Goal: Task Accomplishment & Management: Manage account settings

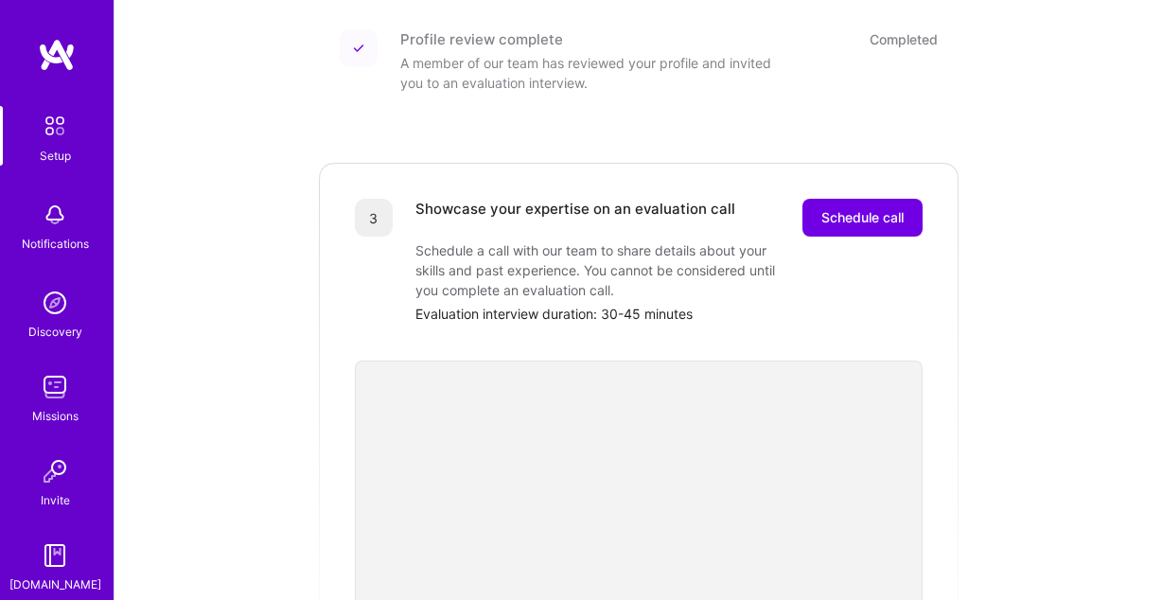
scroll to position [429, 0]
click at [882, 217] on button "Schedule call" at bounding box center [863, 220] width 120 height 38
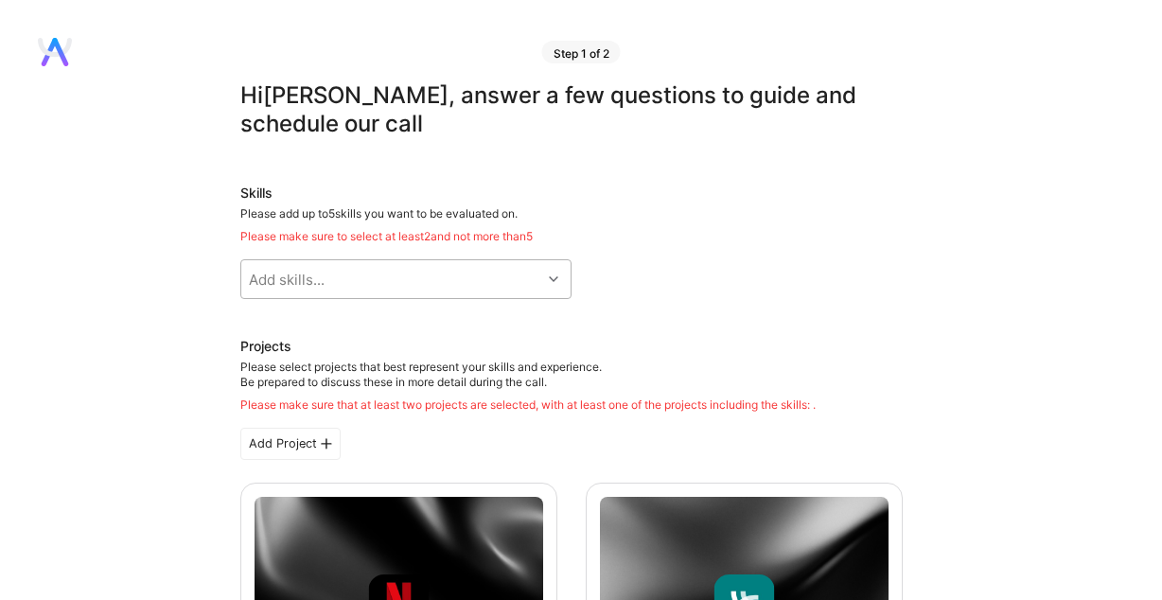
click at [372, 281] on div "Add skills..." at bounding box center [391, 279] width 300 height 38
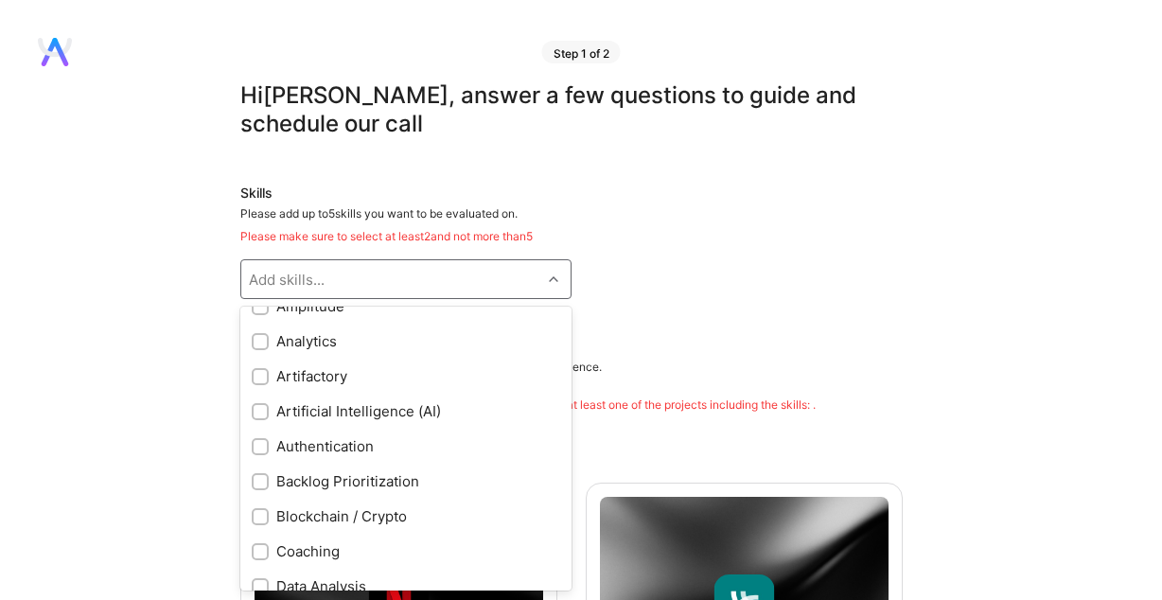
scroll to position [226, 0]
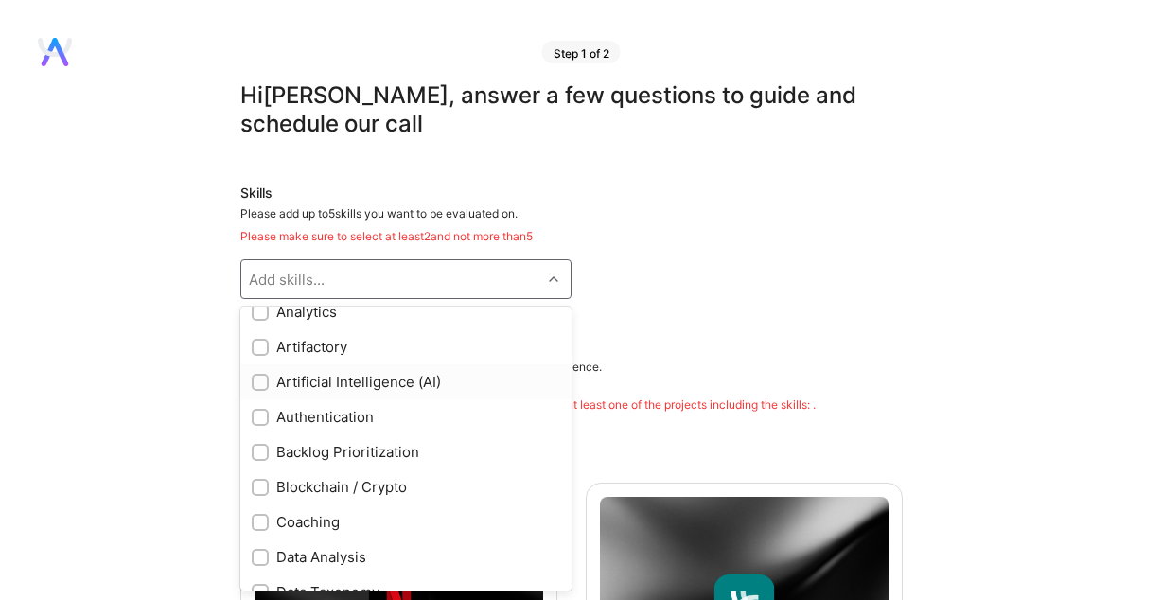
click at [380, 377] on div "Artificial Intelligence (AI)" at bounding box center [406, 382] width 309 height 20
checkbox input "true"
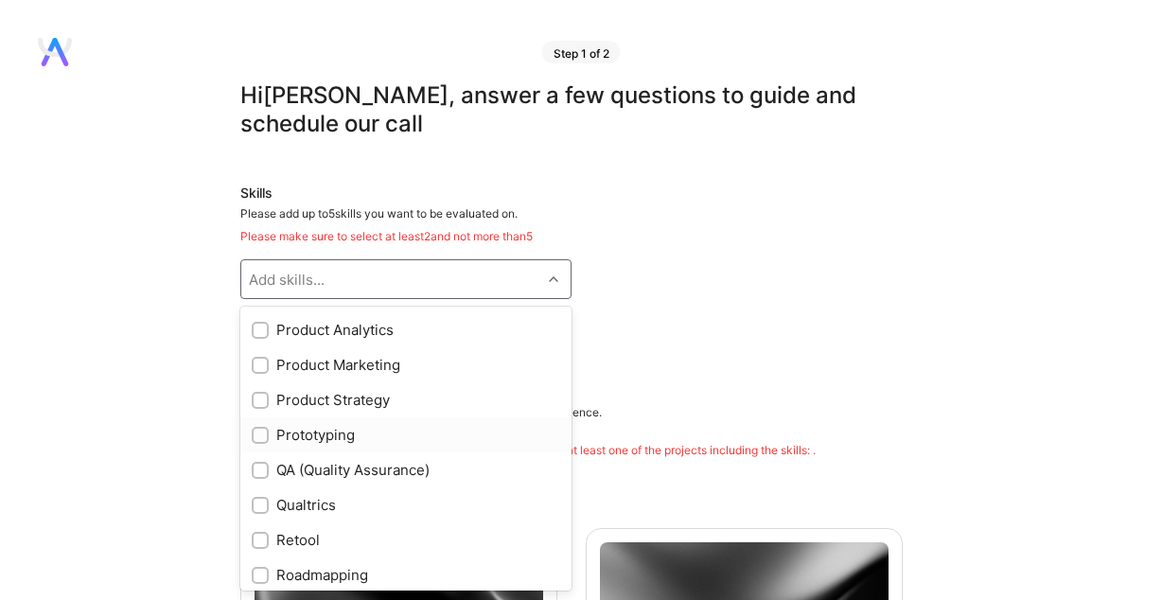
scroll to position [1694, 0]
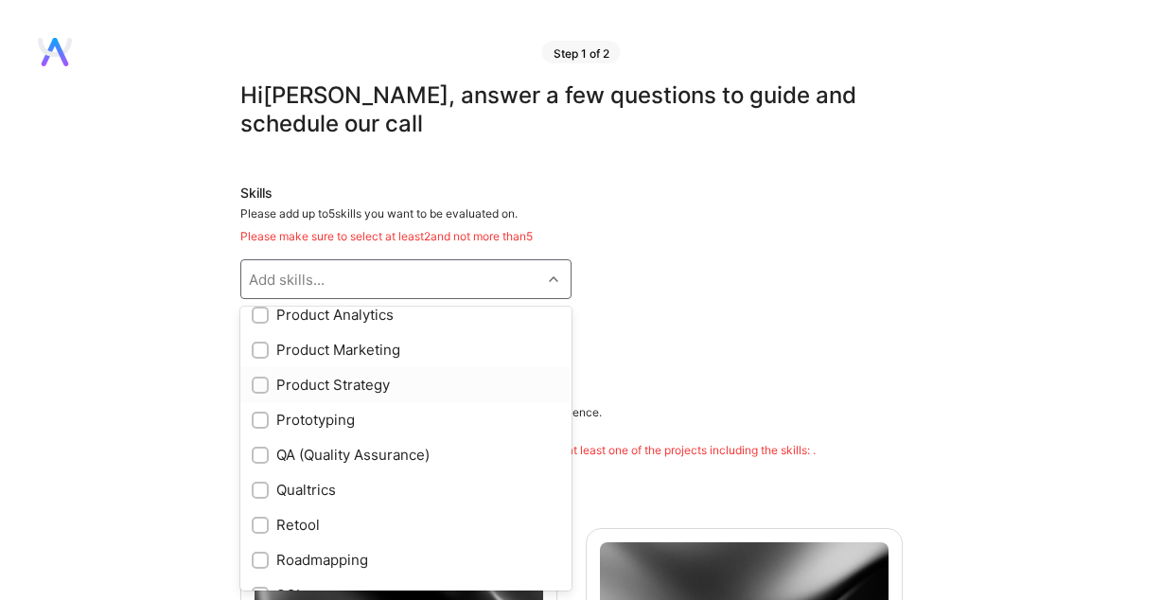
click at [375, 383] on div "Product Strategy" at bounding box center [406, 385] width 309 height 20
checkbox input "true"
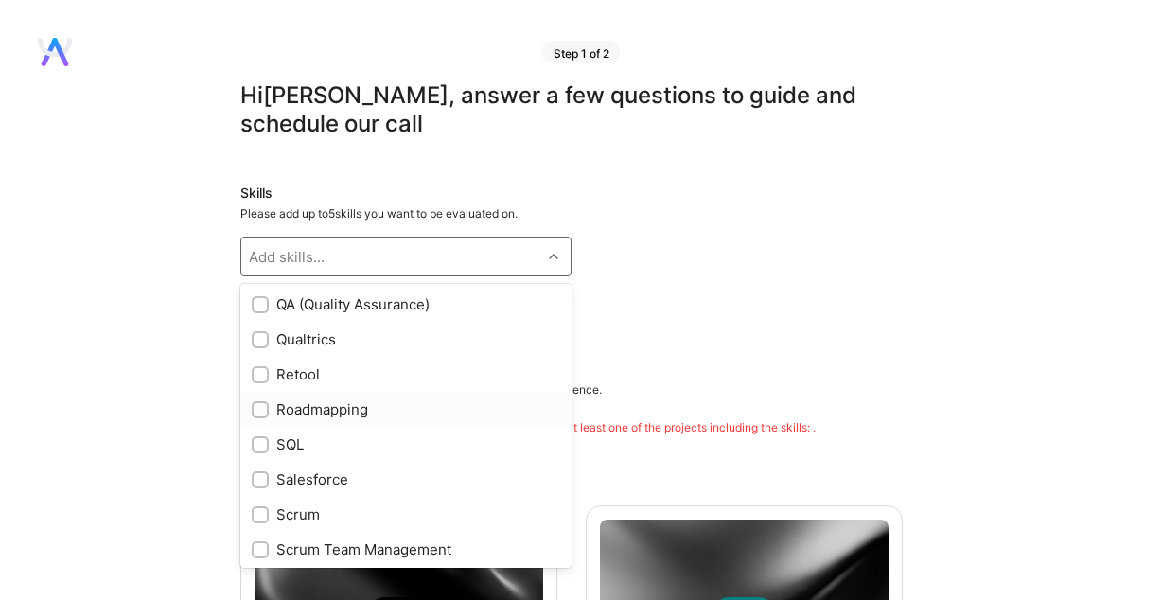
scroll to position [1826, 0]
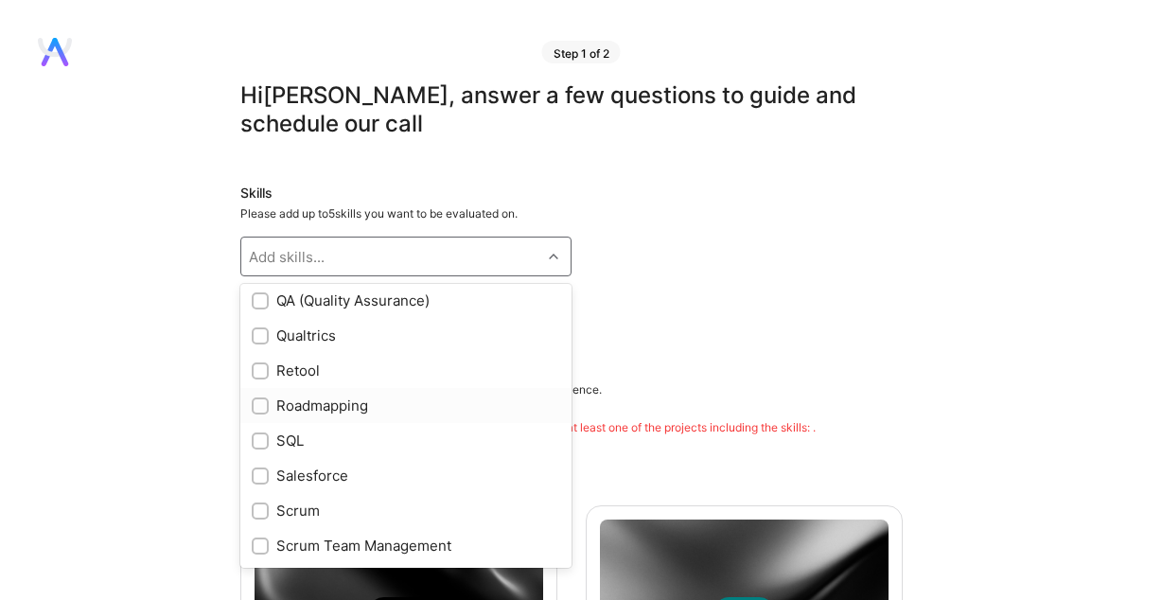
click at [361, 404] on div "Roadmapping" at bounding box center [406, 406] width 309 height 20
checkbox input "true"
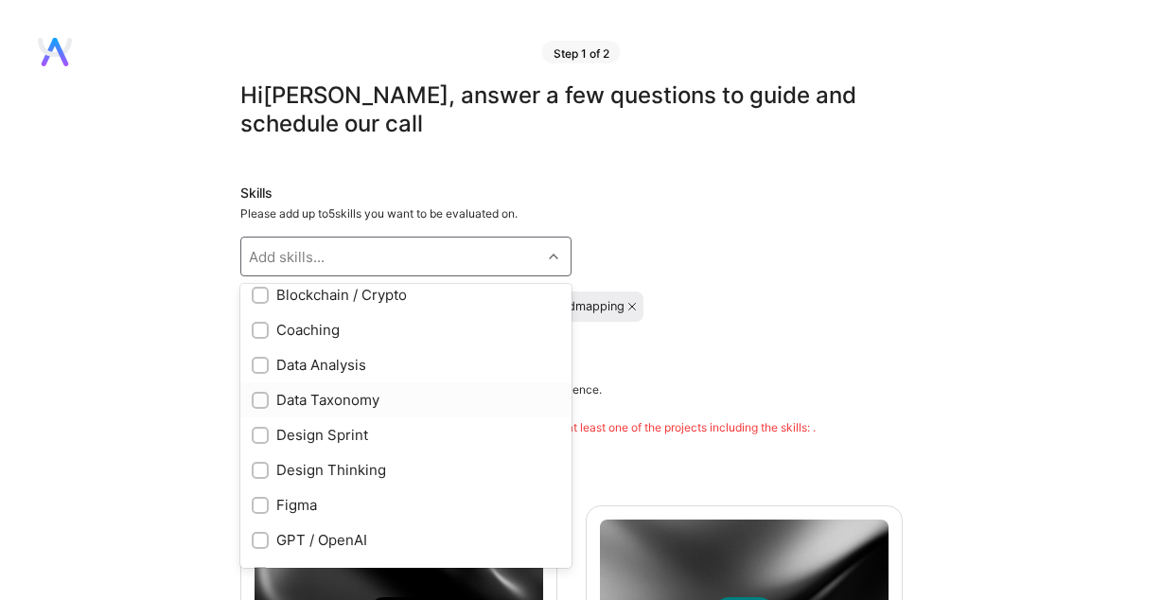
scroll to position [393, 0]
click at [370, 398] on div "Data Taxonomy" at bounding box center [406, 403] width 309 height 20
checkbox input "true"
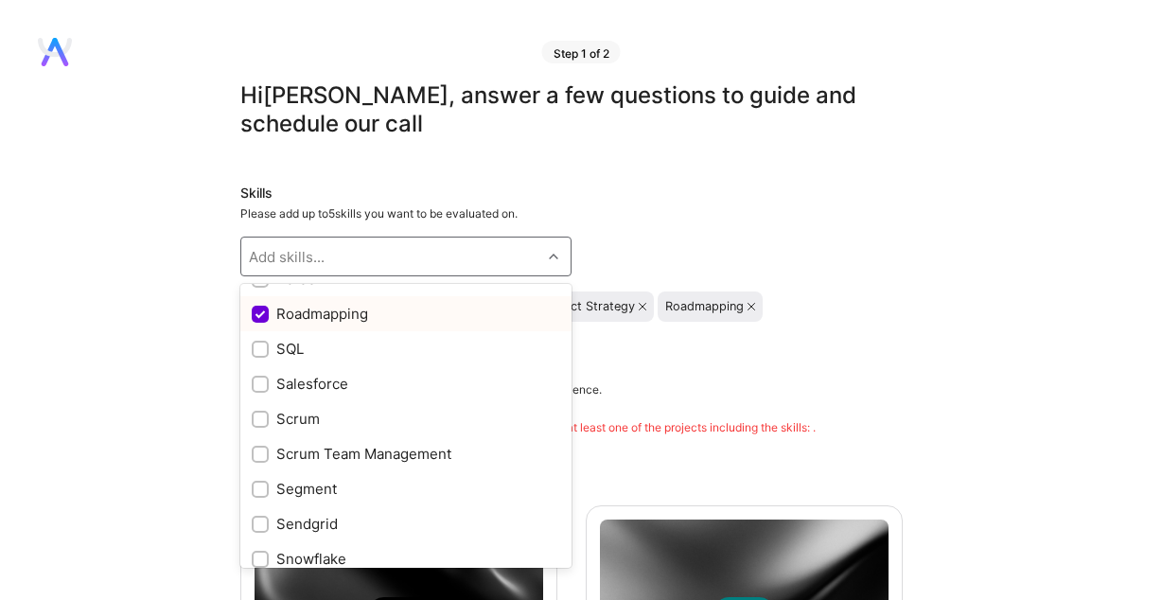
scroll to position [1927, 0]
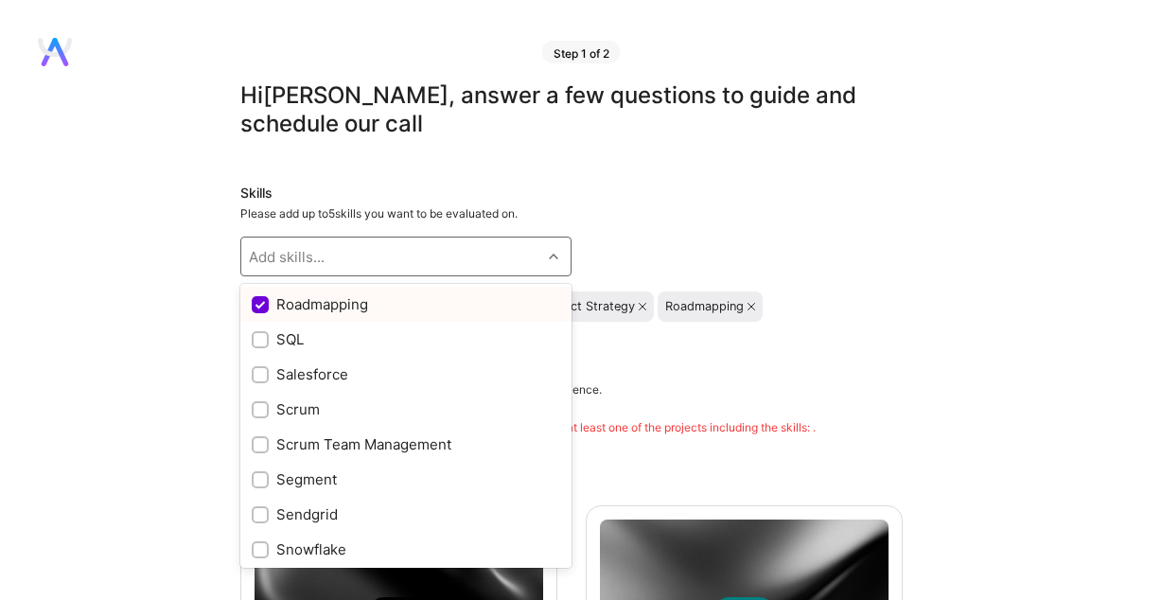
click at [264, 312] on input "checkbox" at bounding box center [262, 305] width 17 height 17
checkbox input "true"
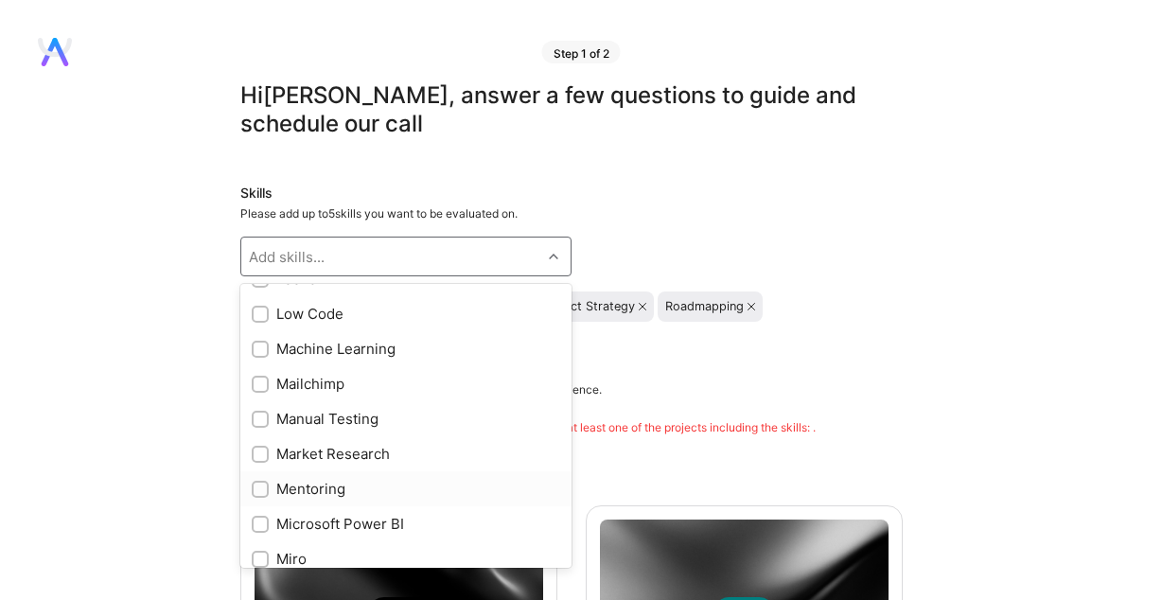
scroll to position [1017, 0]
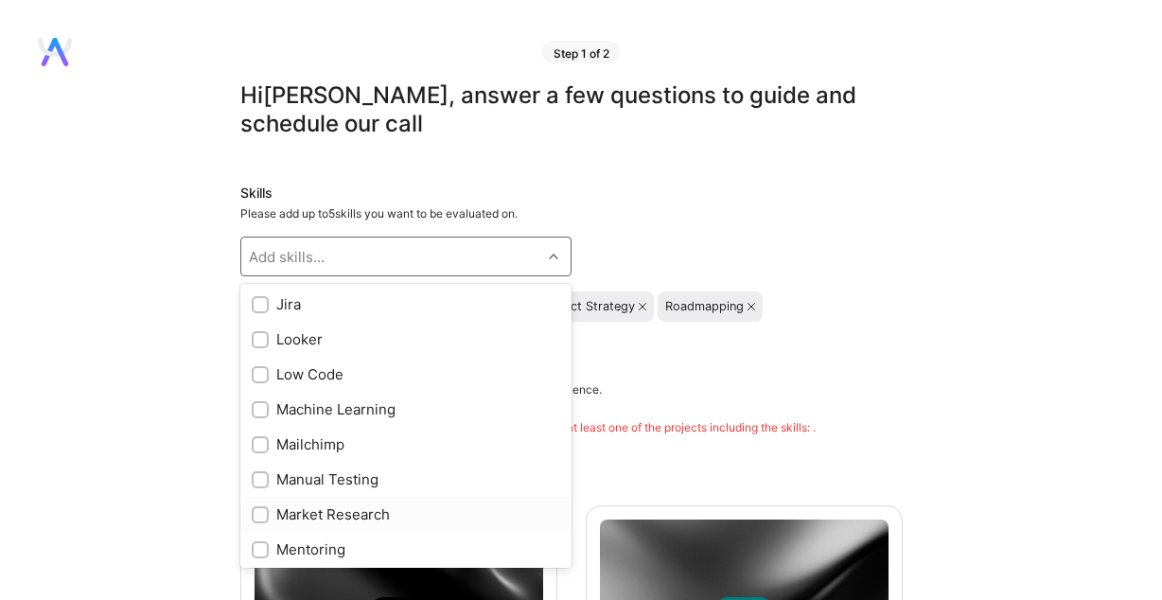
click at [384, 519] on div "Market Research" at bounding box center [406, 515] width 309 height 20
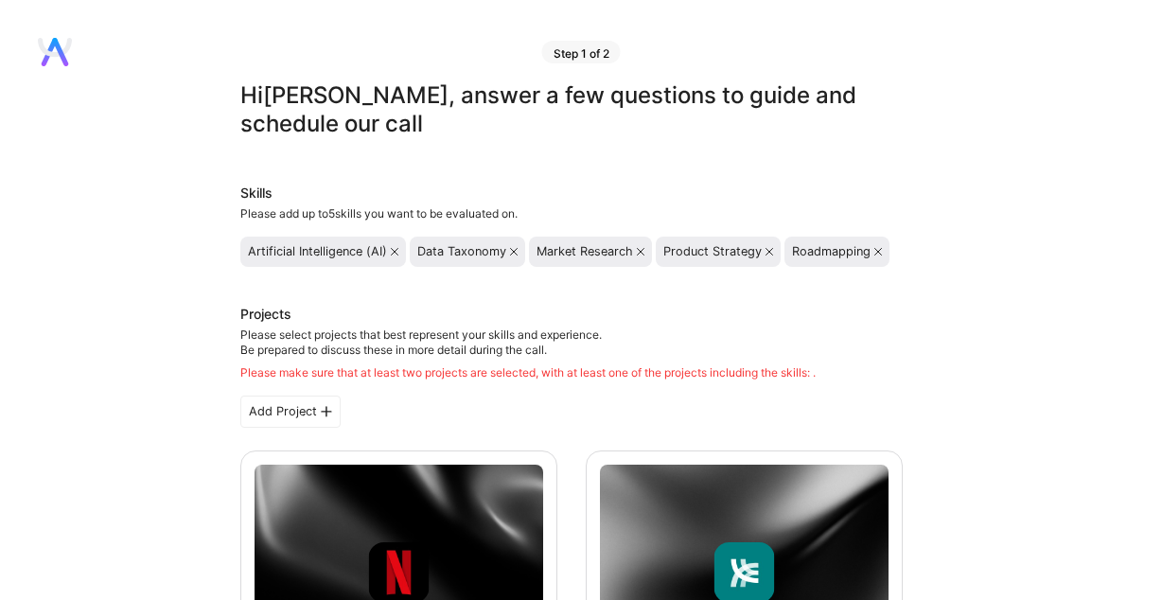
click at [636, 251] on div "Market Research" at bounding box center [591, 251] width 108 height 15
click at [642, 255] on icon at bounding box center [641, 252] width 8 height 8
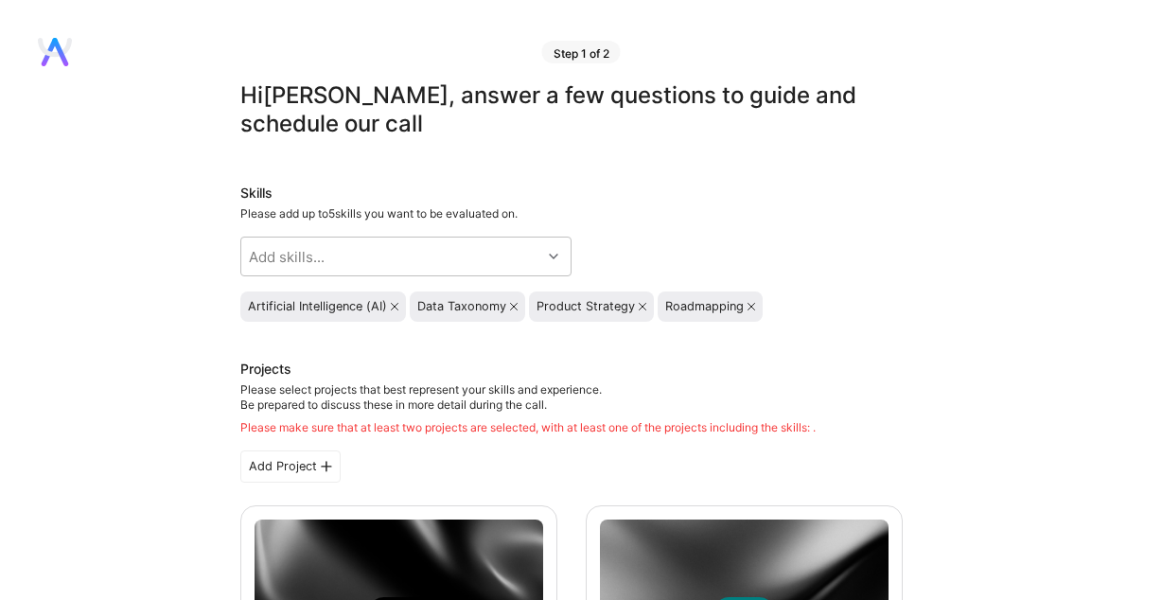
click at [749, 307] on icon at bounding box center [752, 307] width 8 height 8
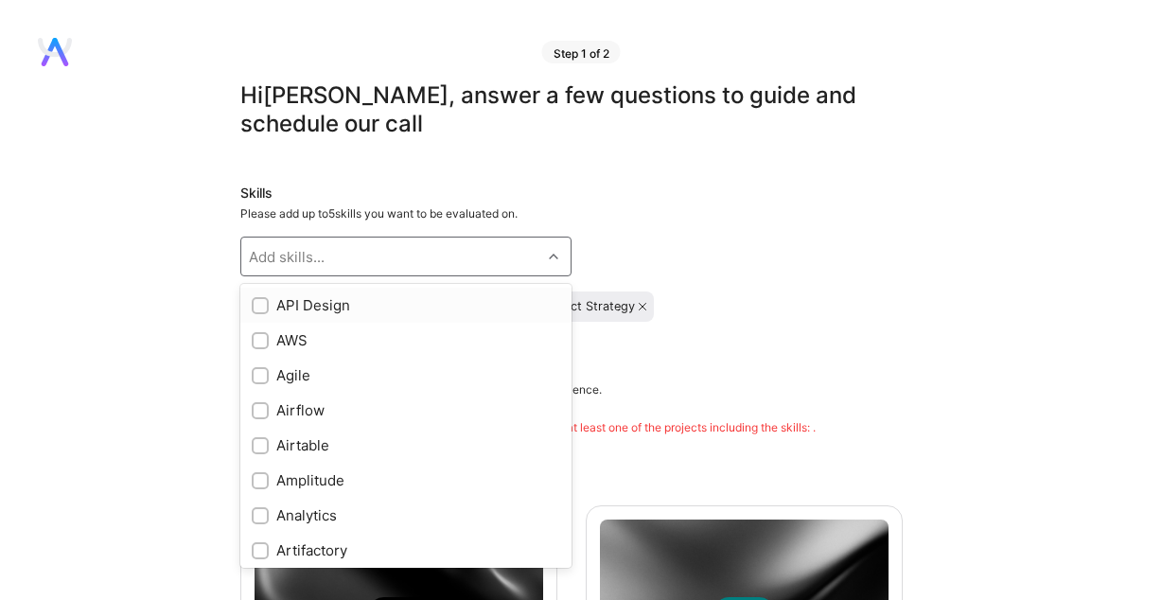
click at [388, 253] on div "Add skills..." at bounding box center [391, 257] width 300 height 38
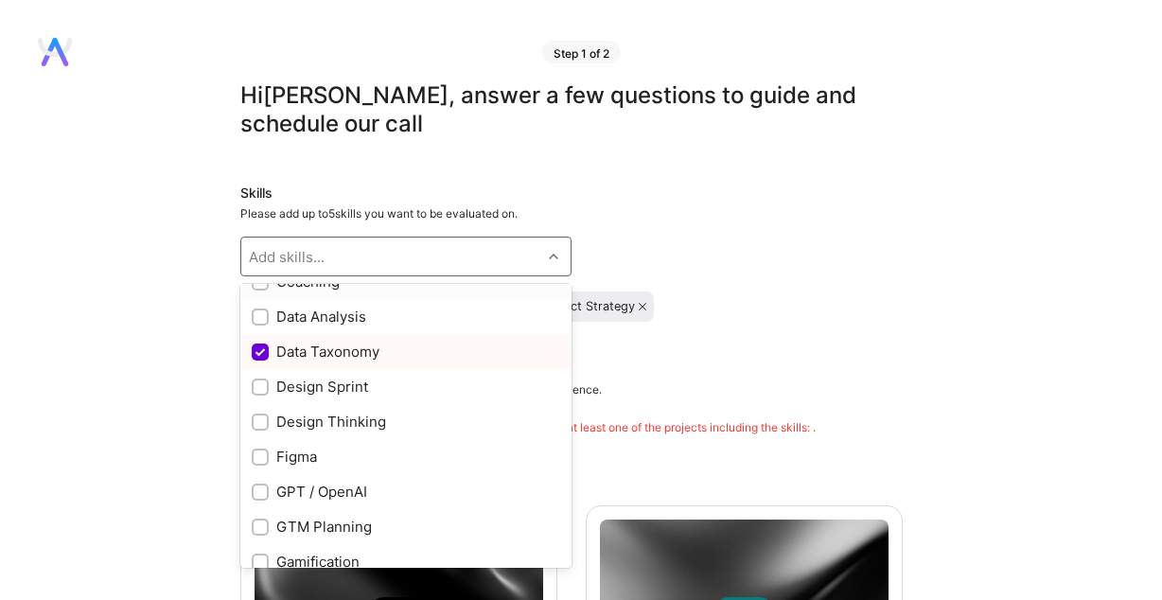
scroll to position [449, 0]
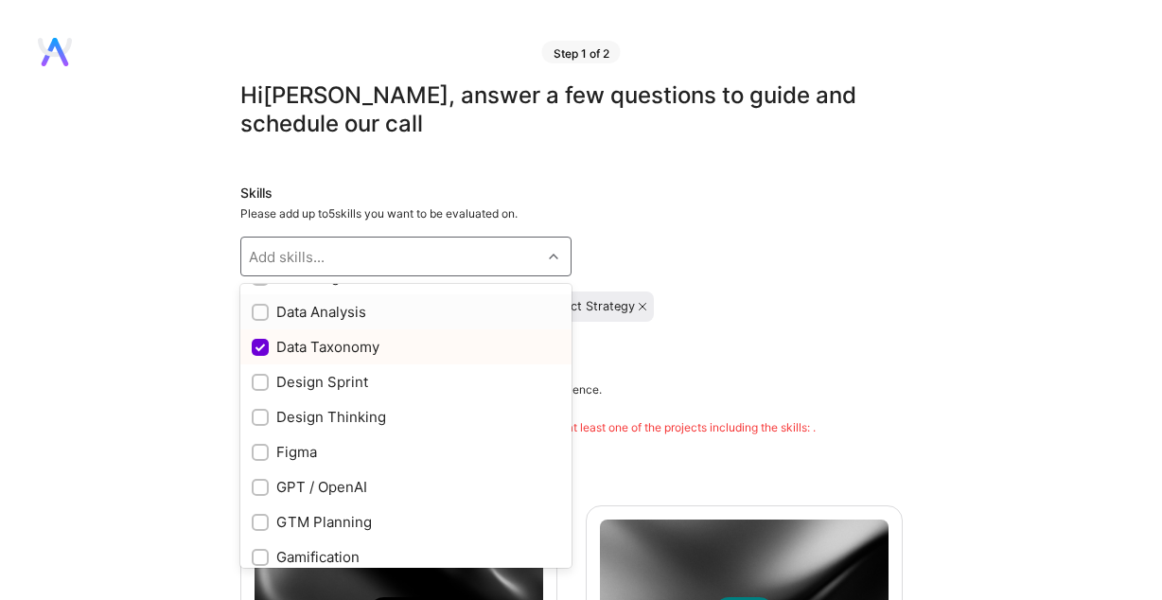
click at [321, 314] on div "Data Analysis" at bounding box center [406, 312] width 309 height 20
checkbox input "true"
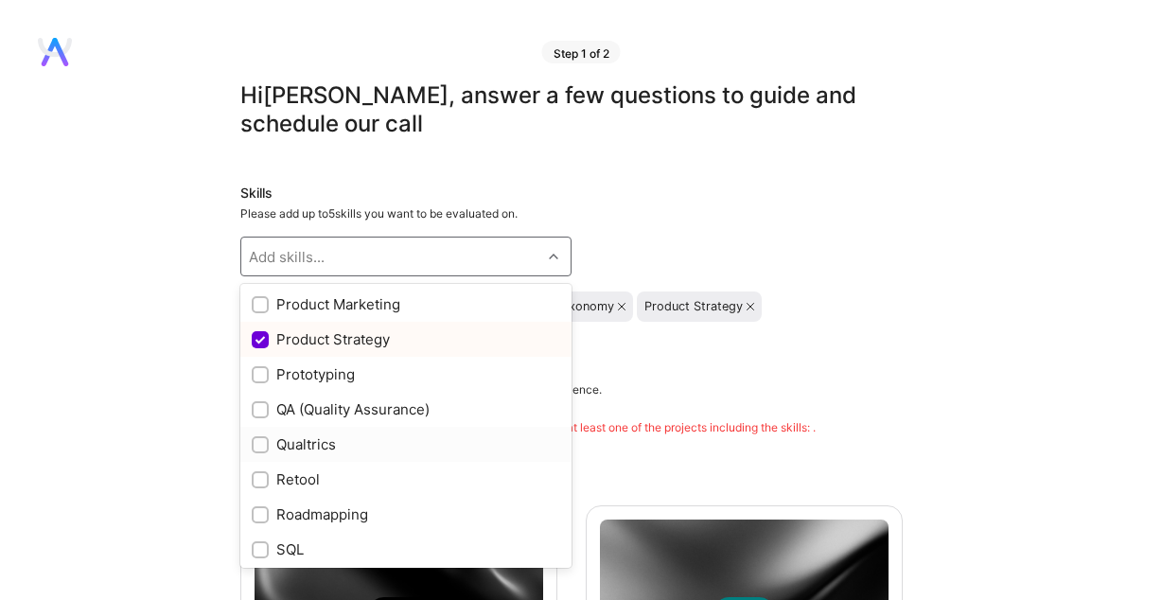
scroll to position [1720, 0]
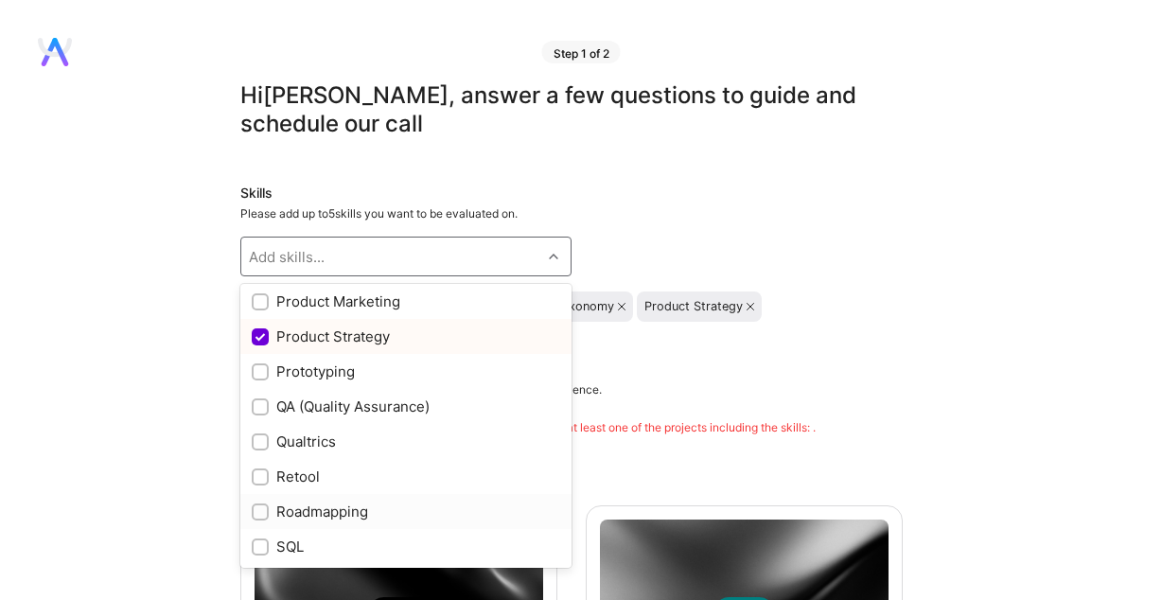
click at [359, 525] on div "Roadmapping" at bounding box center [405, 511] width 331 height 35
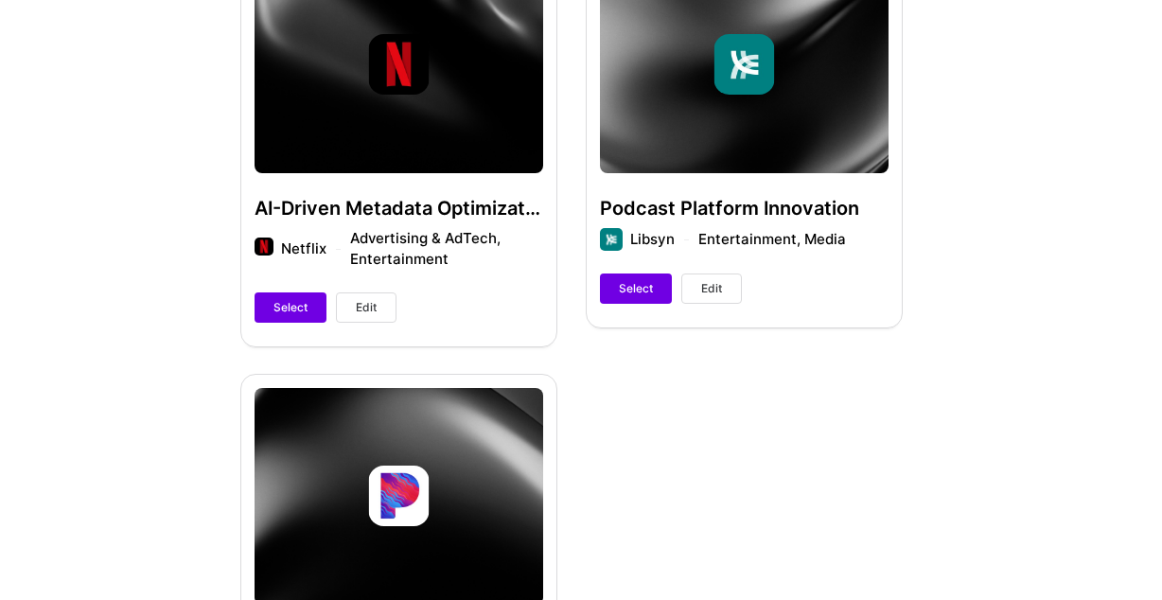
scroll to position [469, 0]
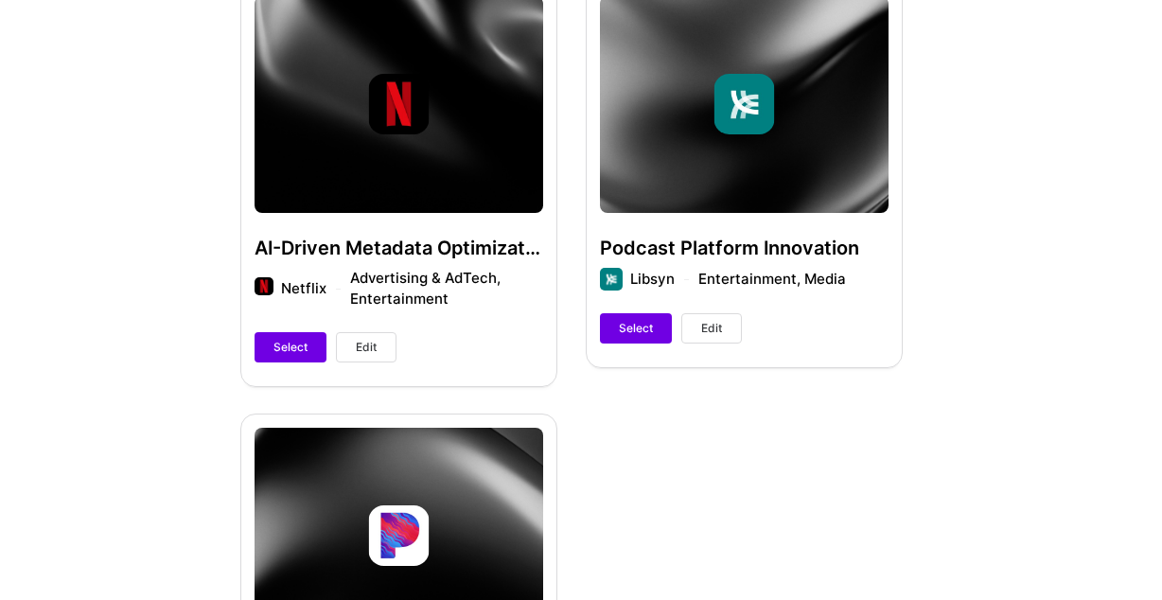
click at [381, 348] on button "Edit" at bounding box center [366, 347] width 61 height 30
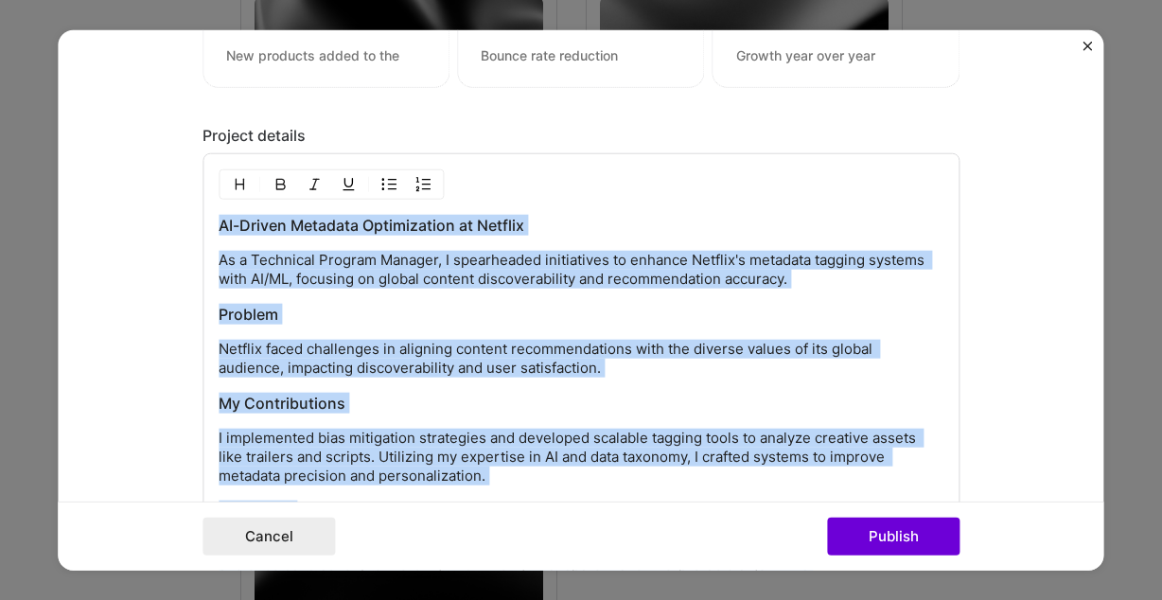
scroll to position [1674, 0]
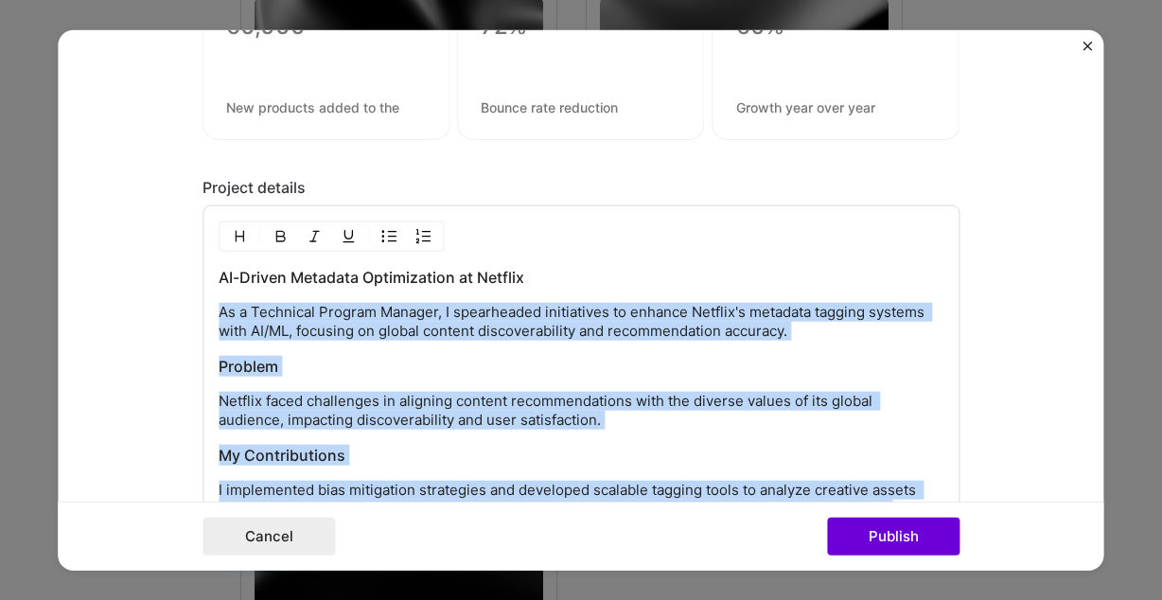
drag, startPoint x: 824, startPoint y: 399, endPoint x: 203, endPoint y: 303, distance: 629.3
click at [203, 303] on div "AI-Driven Metadata Optimization at Netflix As a Technical Program Manager, I sp…" at bounding box center [581, 440] width 757 height 470
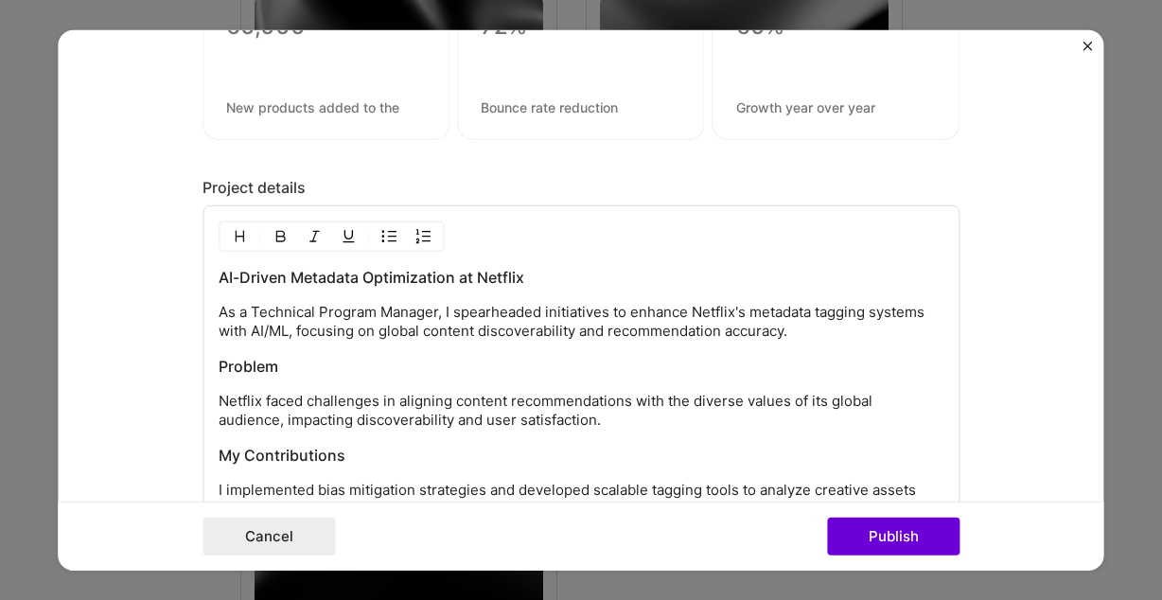
click at [156, 310] on form "Project title AI-Driven Metadata Optimization Company Netflix Project industry …" at bounding box center [581, 300] width 1046 height 540
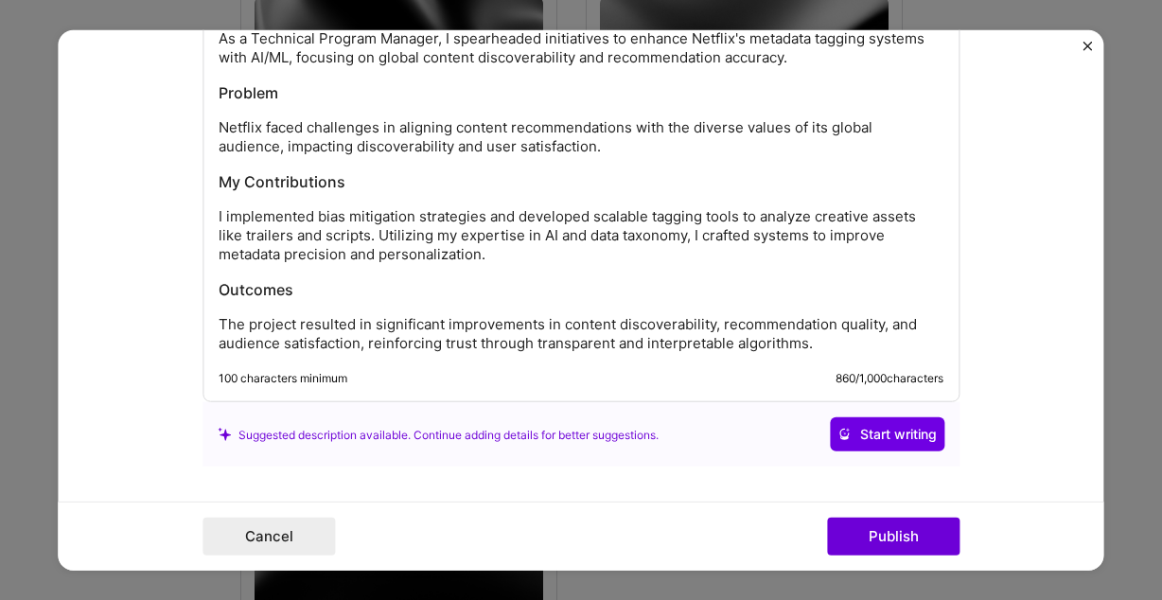
scroll to position [1949, 0]
click at [492, 302] on div "AI-Driven Metadata Optimization at Netflix As a Technical Program Manager, I sp…" at bounding box center [581, 171] width 725 height 360
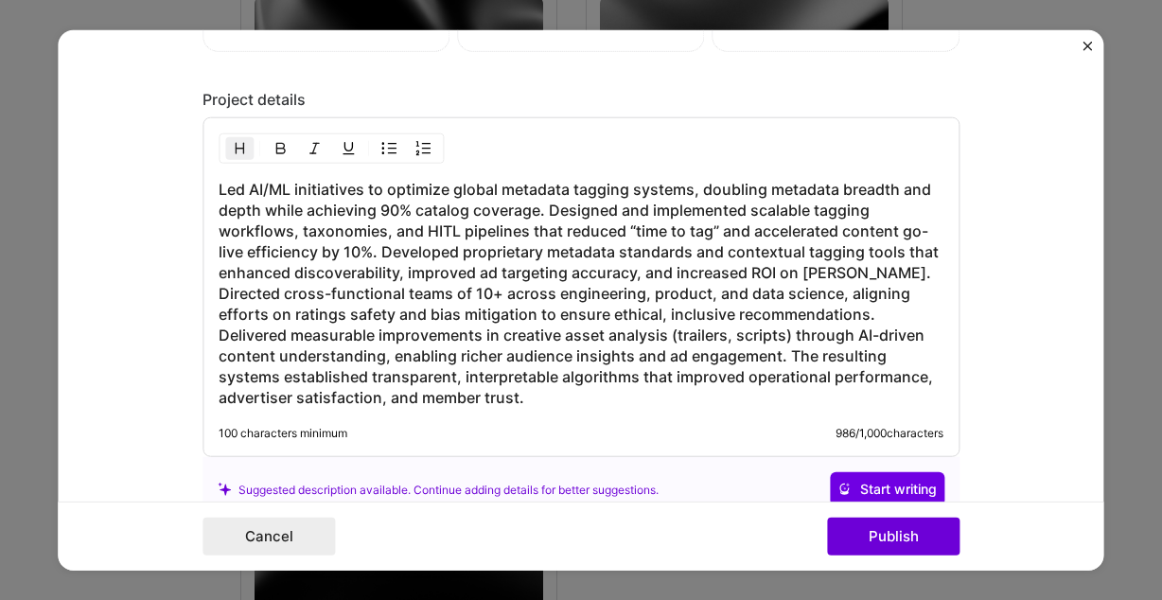
scroll to position [1753, 0]
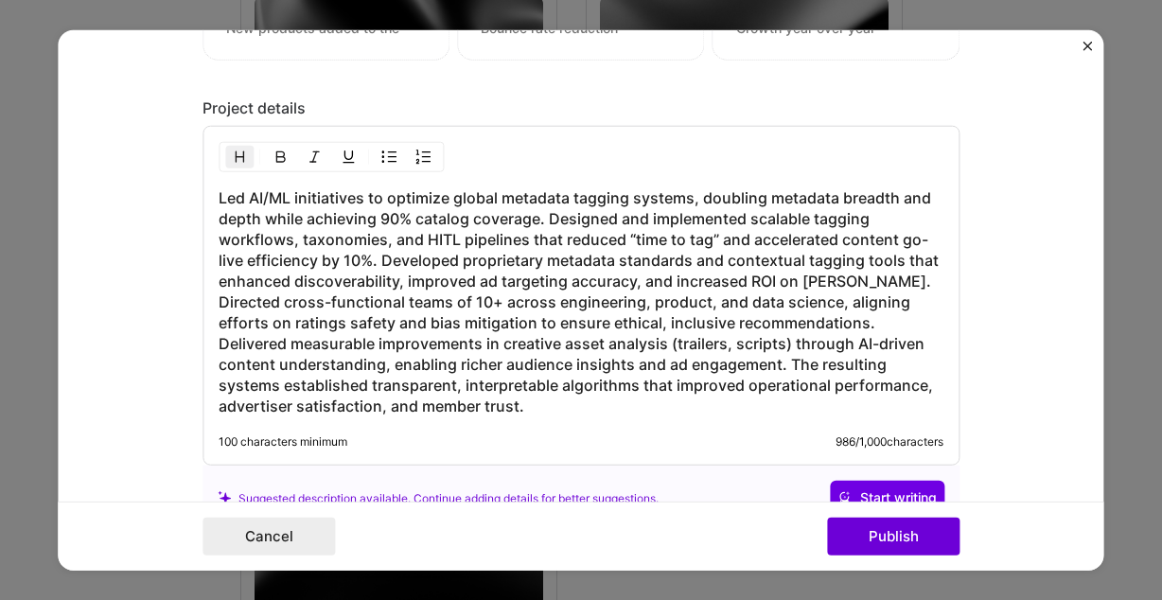
click at [541, 216] on h3 "Led AI/ML initiatives to optimize global metadata tagging systems, doubling met…" at bounding box center [581, 301] width 725 height 229
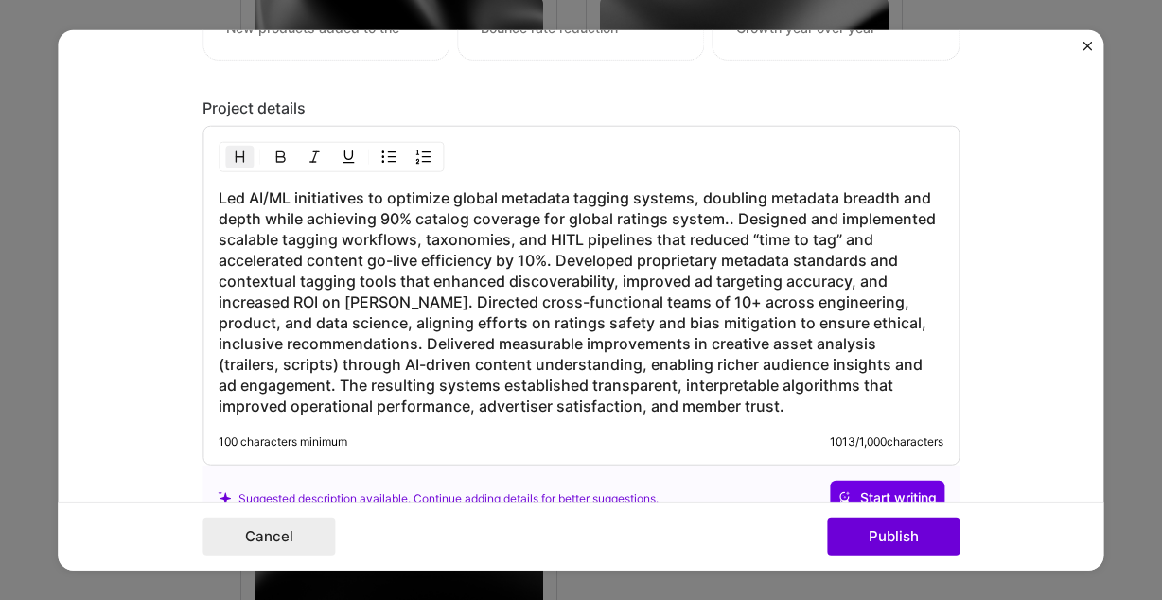
click at [418, 221] on h3 "Led AI/ML initiatives to optimize global metadata tagging systems, doubling met…" at bounding box center [581, 301] width 725 height 229
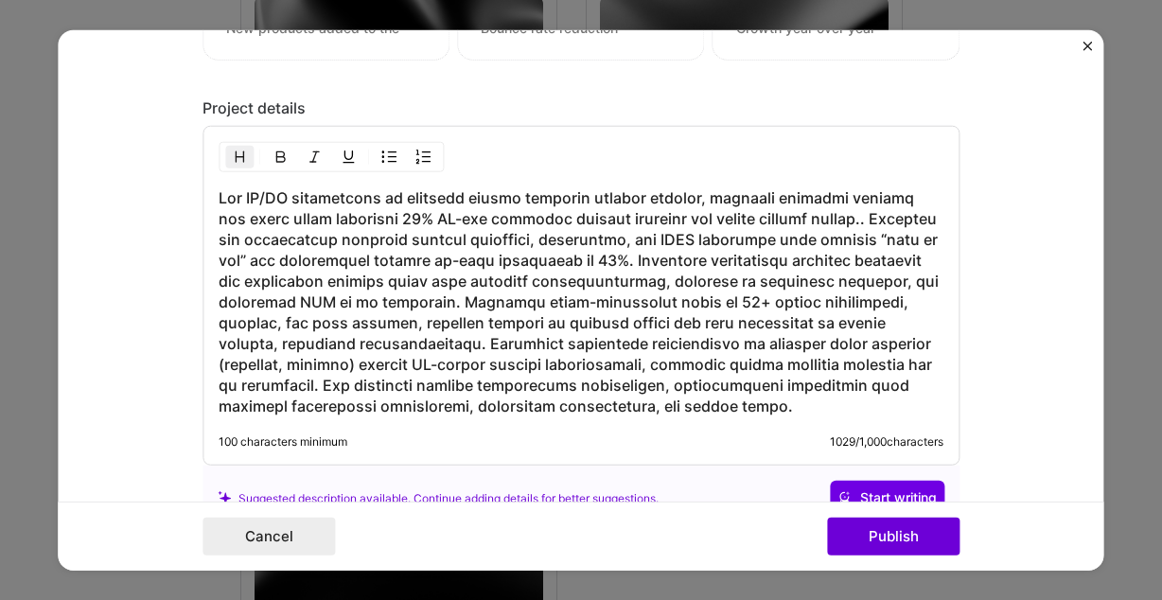
click at [250, 192] on h3 at bounding box center [581, 301] width 725 height 229
click at [687, 198] on h3 at bounding box center [581, 301] width 725 height 229
drag, startPoint x: 534, startPoint y: 219, endPoint x: 412, endPoint y: 219, distance: 122.1
click at [412, 219] on h3 at bounding box center [581, 301] width 725 height 229
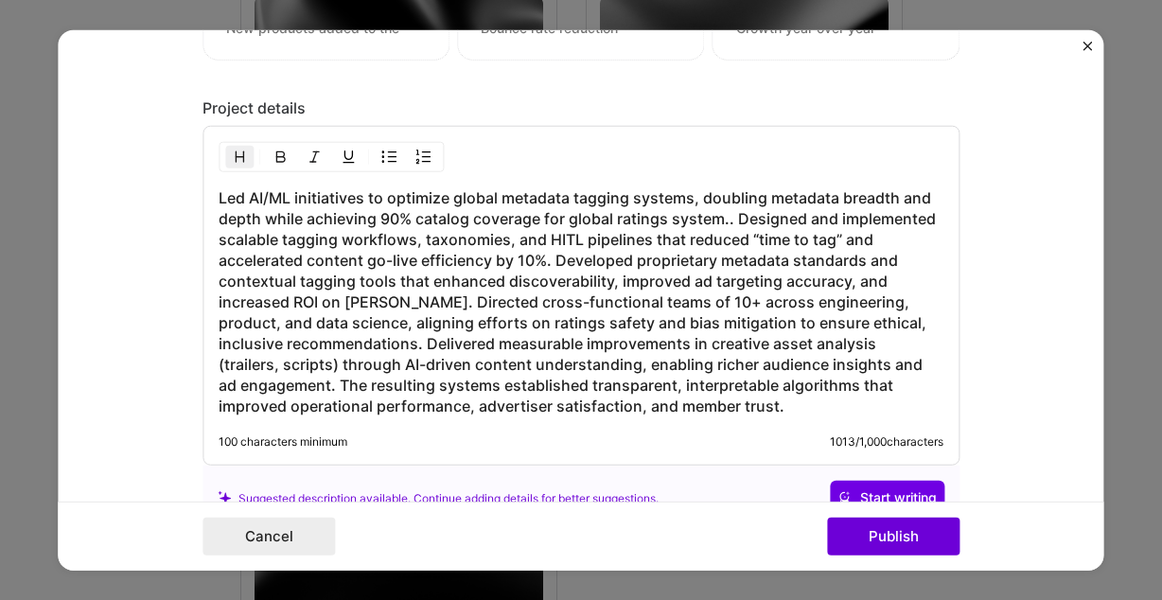
click at [543, 220] on h3 "Led AI/ML initiatives to optimize global metadata tagging systems, doubling met…" at bounding box center [581, 301] width 725 height 229
click at [732, 225] on h3 "Led AI/ML initiatives to optimize global metadata tagging systems, doubling met…" at bounding box center [581, 301] width 725 height 229
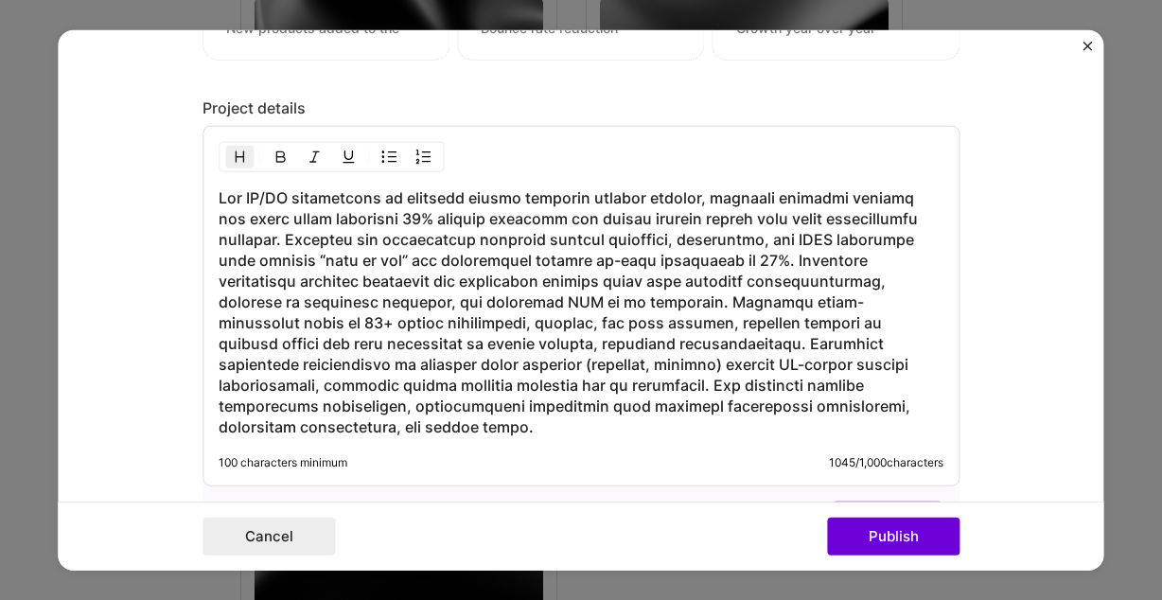
click at [646, 259] on h3 at bounding box center [581, 312] width 725 height 250
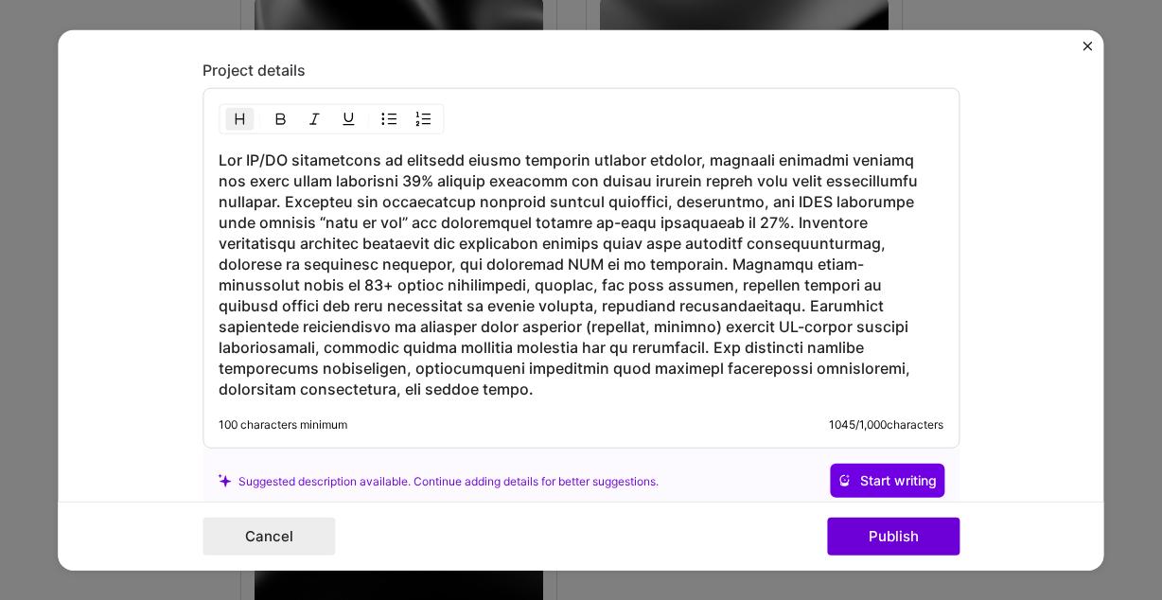
scroll to position [1793, 0]
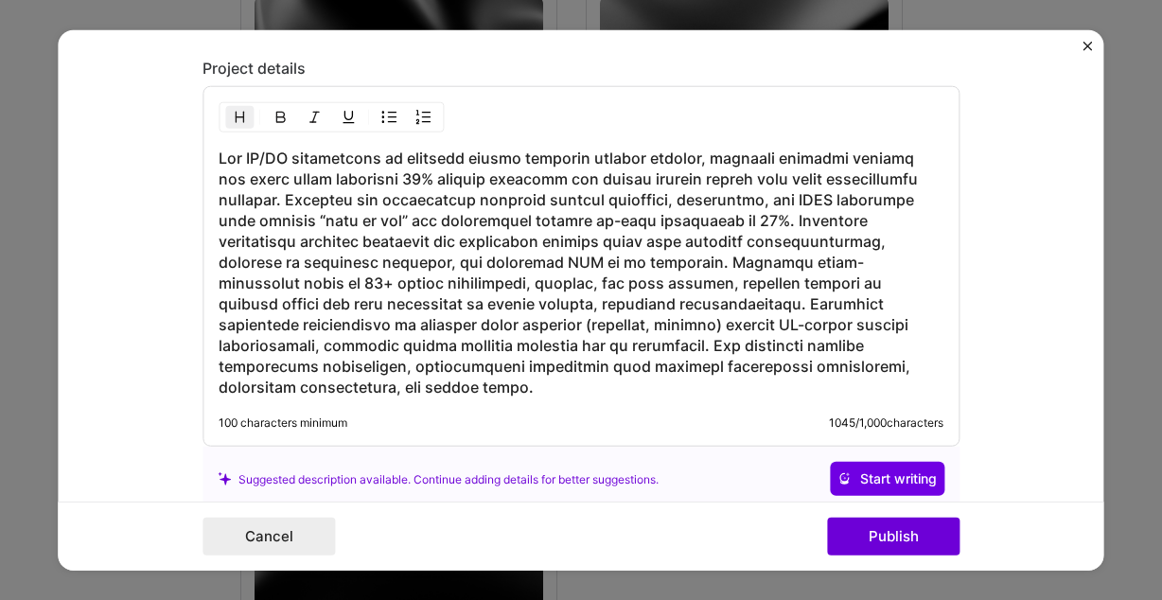
click at [755, 221] on h3 at bounding box center [581, 273] width 725 height 250
click at [716, 263] on h3 at bounding box center [581, 273] width 725 height 250
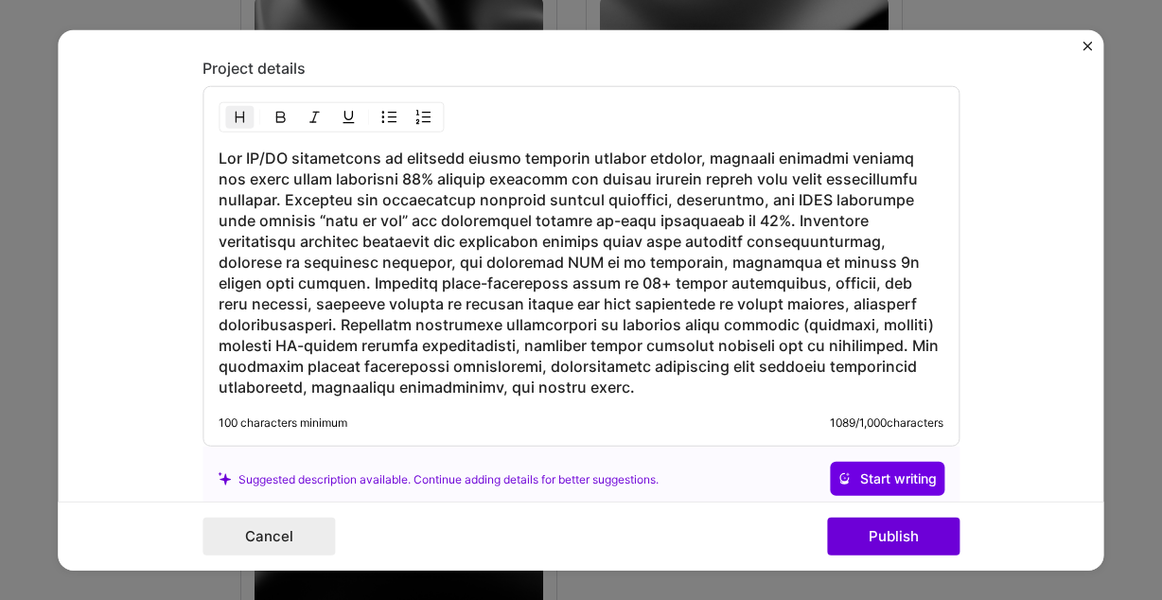
click at [679, 284] on h3 at bounding box center [581, 273] width 725 height 250
drag, startPoint x: 497, startPoint y: 288, endPoint x: 354, endPoint y: 287, distance: 142.9
click at [354, 287] on h3 at bounding box center [581, 273] width 725 height 250
click at [370, 285] on h3 at bounding box center [581, 273] width 725 height 250
drag, startPoint x: 486, startPoint y: 283, endPoint x: 388, endPoint y: 279, distance: 97.6
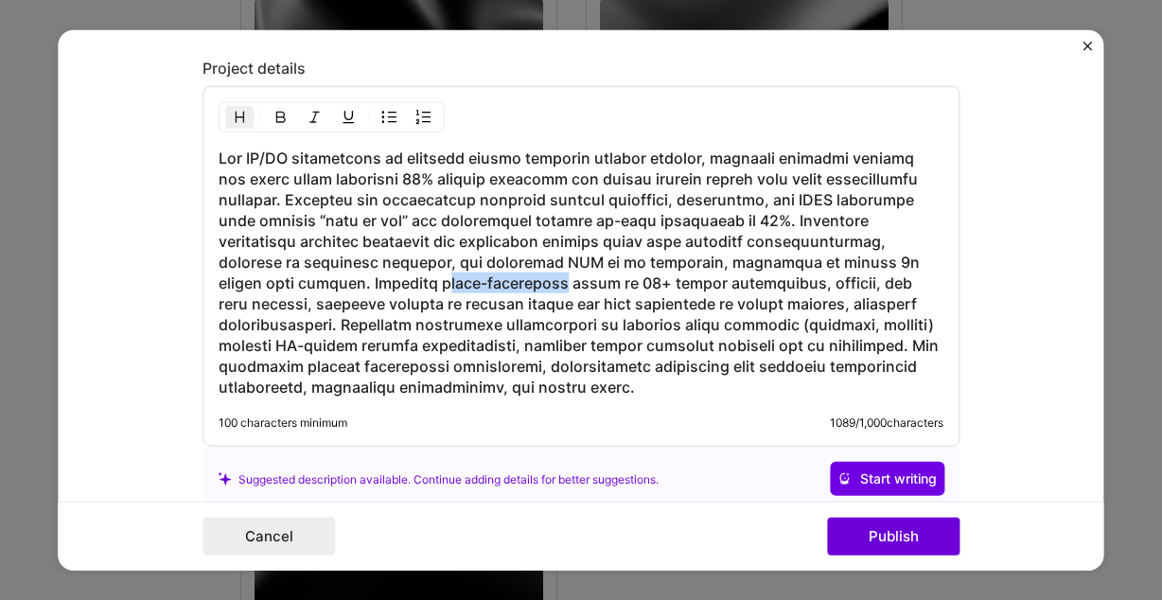
click at [388, 279] on h3 at bounding box center [581, 273] width 725 height 250
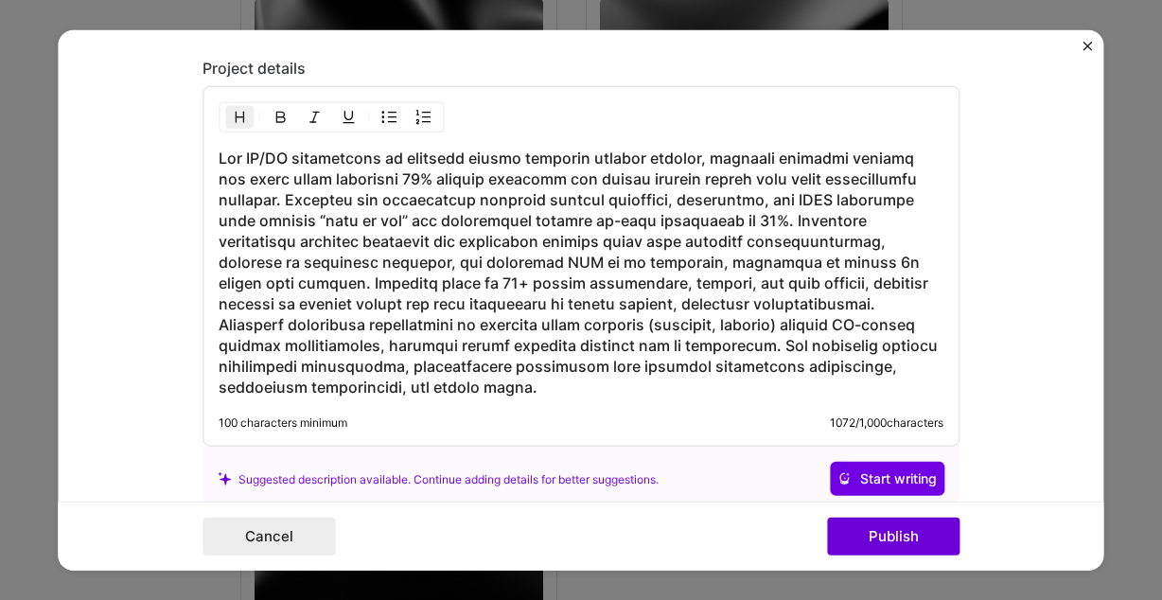
click at [358, 275] on h3 at bounding box center [581, 273] width 725 height 250
click at [570, 258] on h3 at bounding box center [581, 273] width 725 height 250
click at [698, 298] on h3 at bounding box center [581, 273] width 725 height 250
click at [641, 301] on h3 at bounding box center [581, 273] width 725 height 250
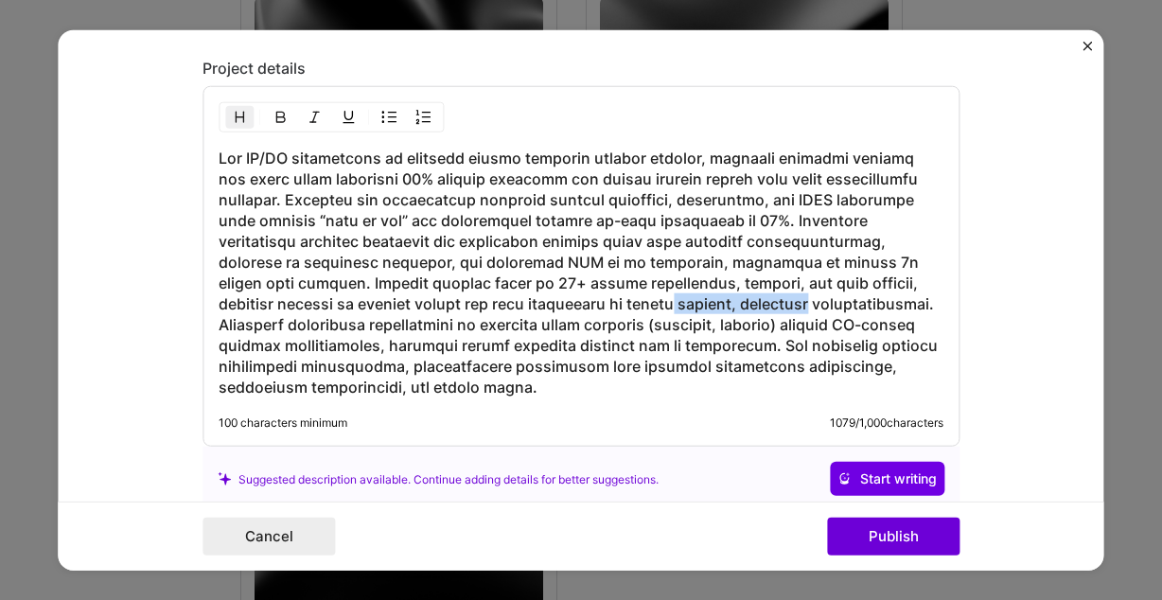
drag, startPoint x: 788, startPoint y: 305, endPoint x: 668, endPoint y: 295, distance: 119.6
click at [668, 295] on h3 at bounding box center [581, 273] width 725 height 250
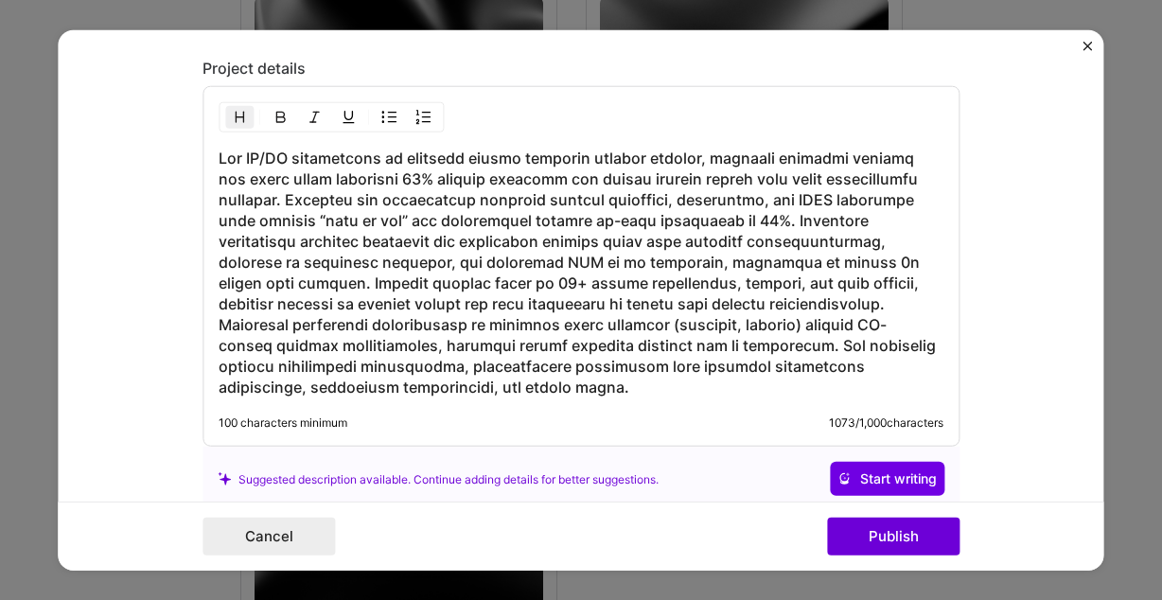
click at [354, 301] on h3 at bounding box center [581, 273] width 725 height 250
drag, startPoint x: 889, startPoint y: 301, endPoint x: 618, endPoint y: 297, distance: 270.7
click at [618, 297] on h3 at bounding box center [581, 273] width 725 height 250
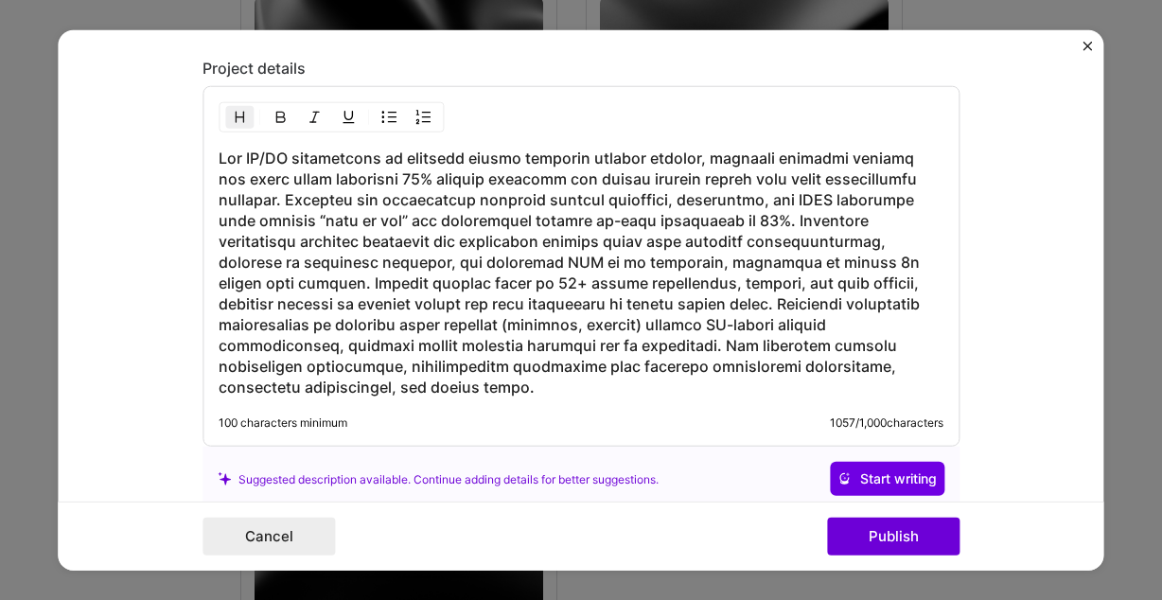
click at [433, 311] on h3 at bounding box center [581, 273] width 725 height 250
click at [480, 321] on h3 at bounding box center [581, 273] width 725 height 250
click at [603, 322] on h3 at bounding box center [581, 273] width 725 height 250
click at [540, 345] on h3 at bounding box center [581, 273] width 725 height 250
drag, startPoint x: 409, startPoint y: 366, endPoint x: 217, endPoint y: 359, distance: 192.3
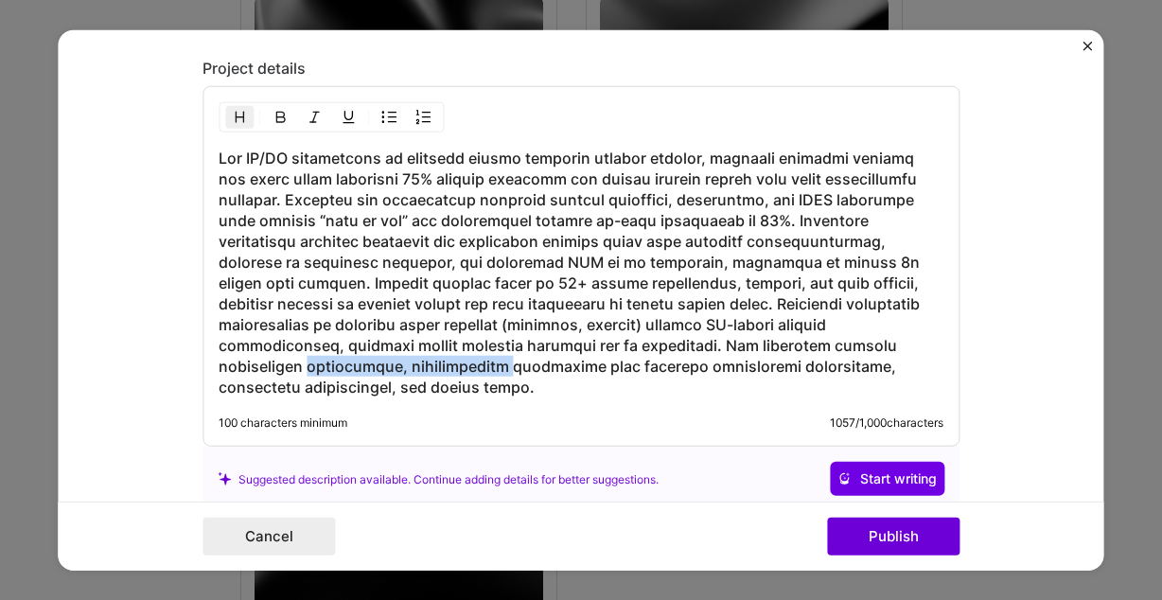
click at [217, 359] on div "100 characters minimum 1057 / 1,000 characters" at bounding box center [581, 266] width 757 height 361
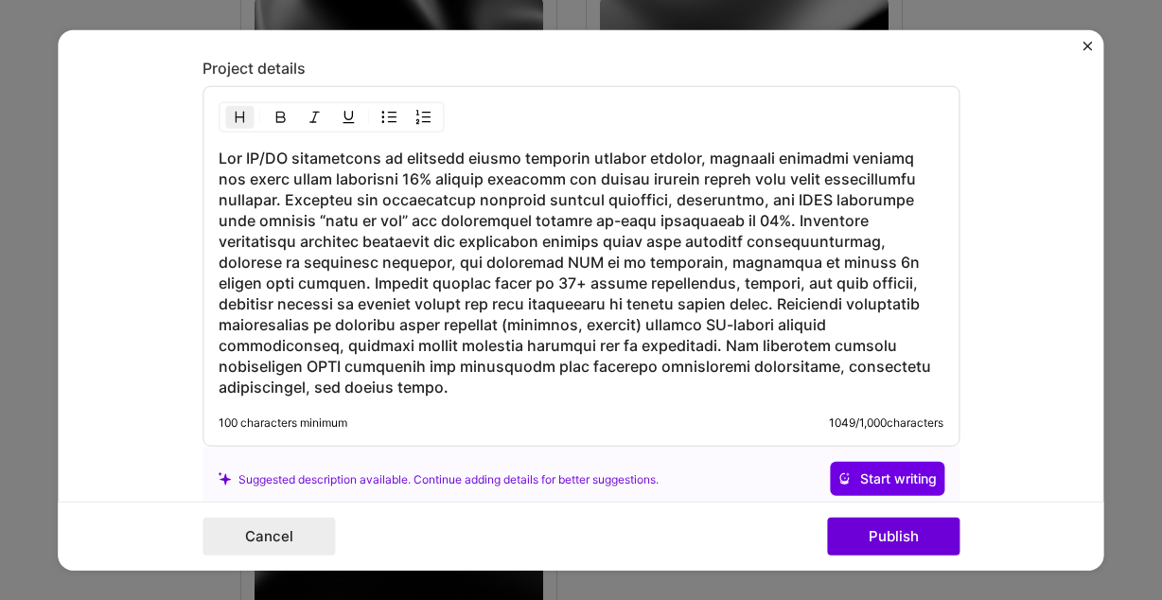
click at [579, 383] on h3 at bounding box center [581, 273] width 725 height 250
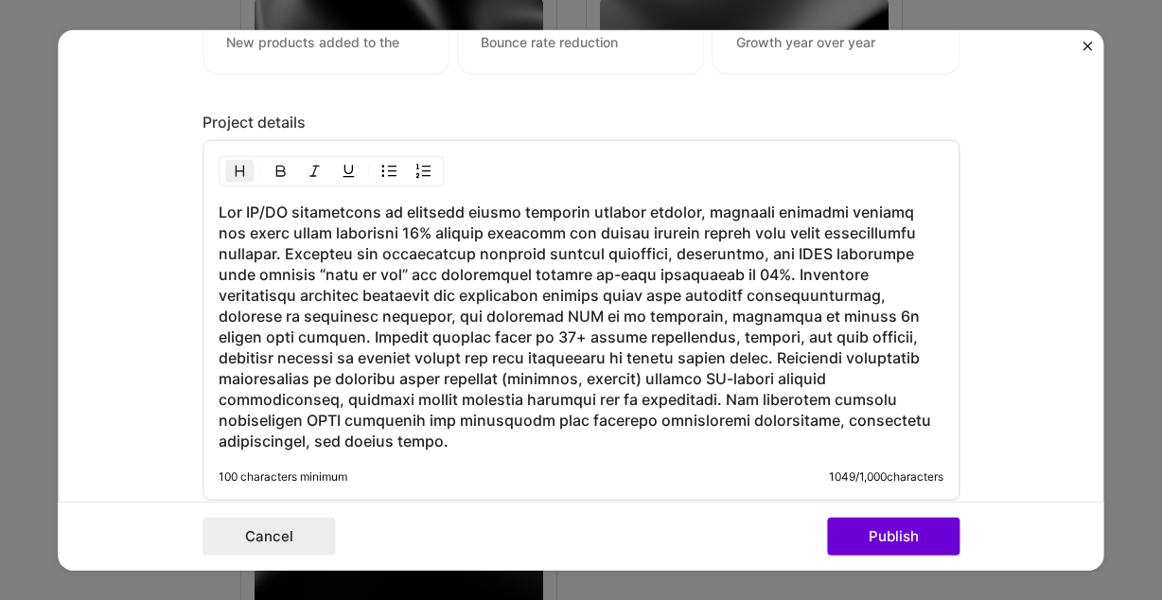
click at [469, 218] on h3 at bounding box center [581, 327] width 725 height 250
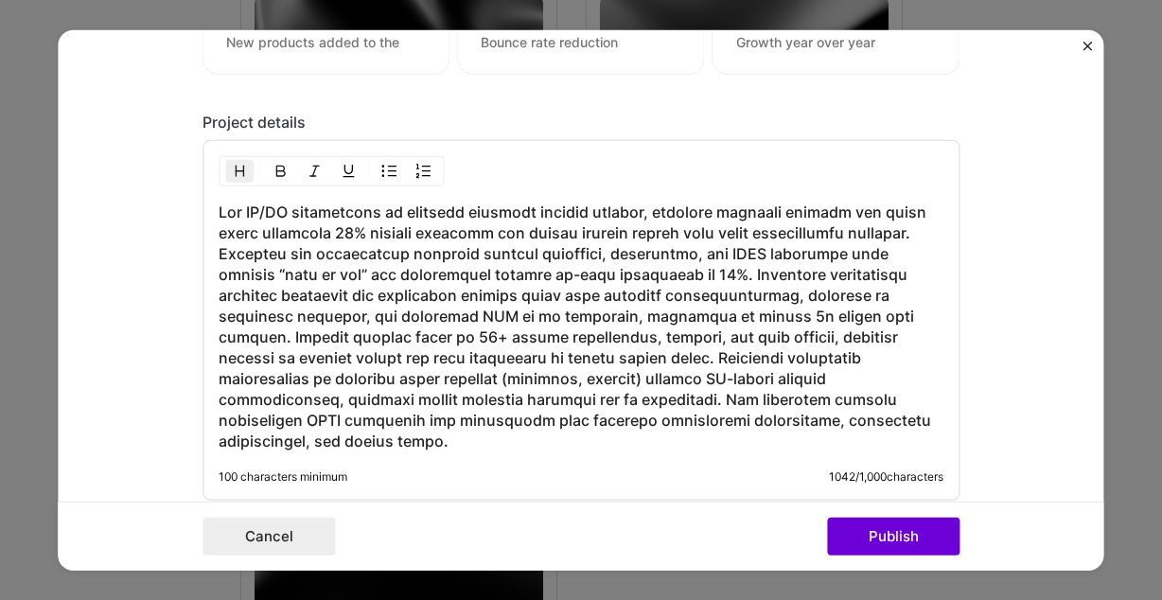
click at [831, 224] on h3 at bounding box center [581, 327] width 725 height 250
drag, startPoint x: 328, startPoint y: 253, endPoint x: 159, endPoint y: 253, distance: 168.5
click at [159, 253] on form "Project title AI-Driven Metadata Optimization Company Netflix Project industry …" at bounding box center [581, 300] width 1046 height 540
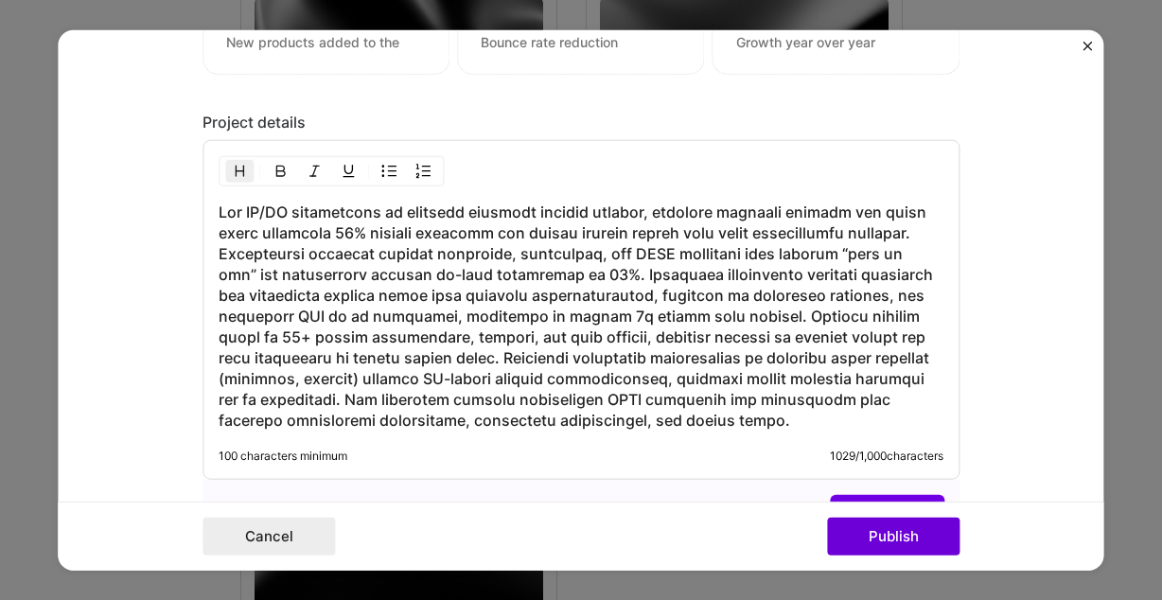
click at [464, 304] on h3 at bounding box center [581, 316] width 725 height 229
click at [662, 255] on h3 at bounding box center [581, 316] width 725 height 229
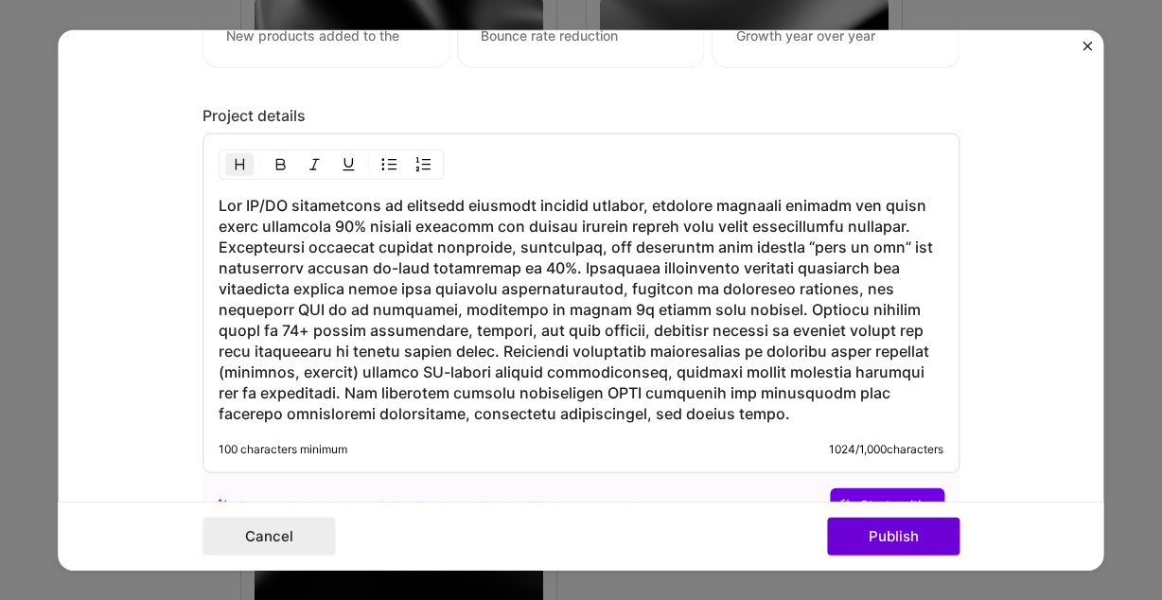
scroll to position [1748, 0]
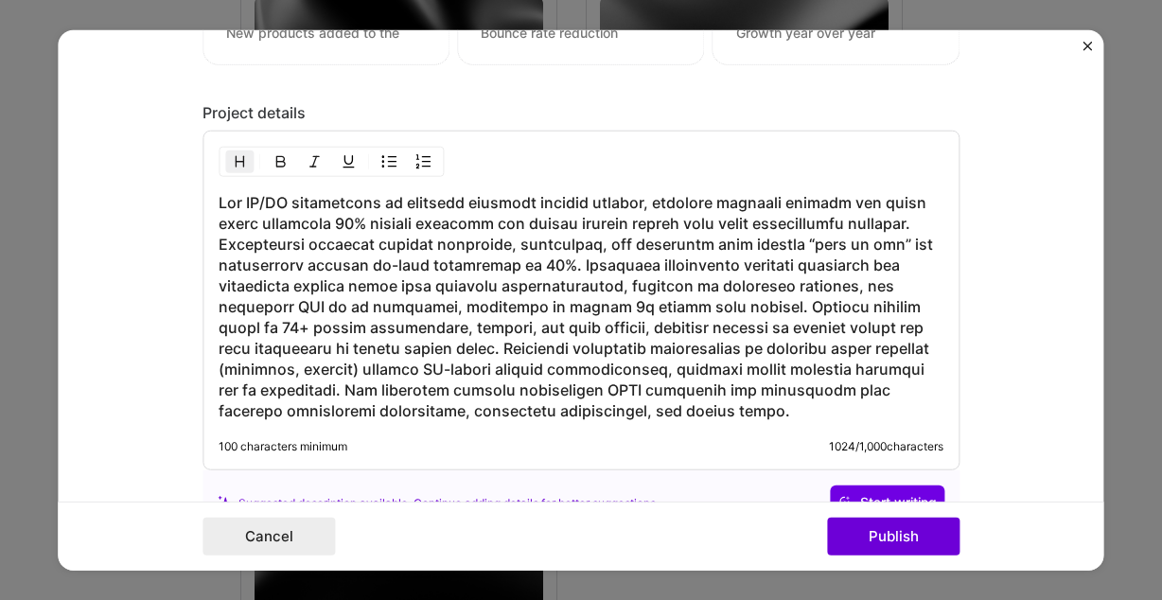
click at [506, 285] on h3 at bounding box center [581, 306] width 725 height 229
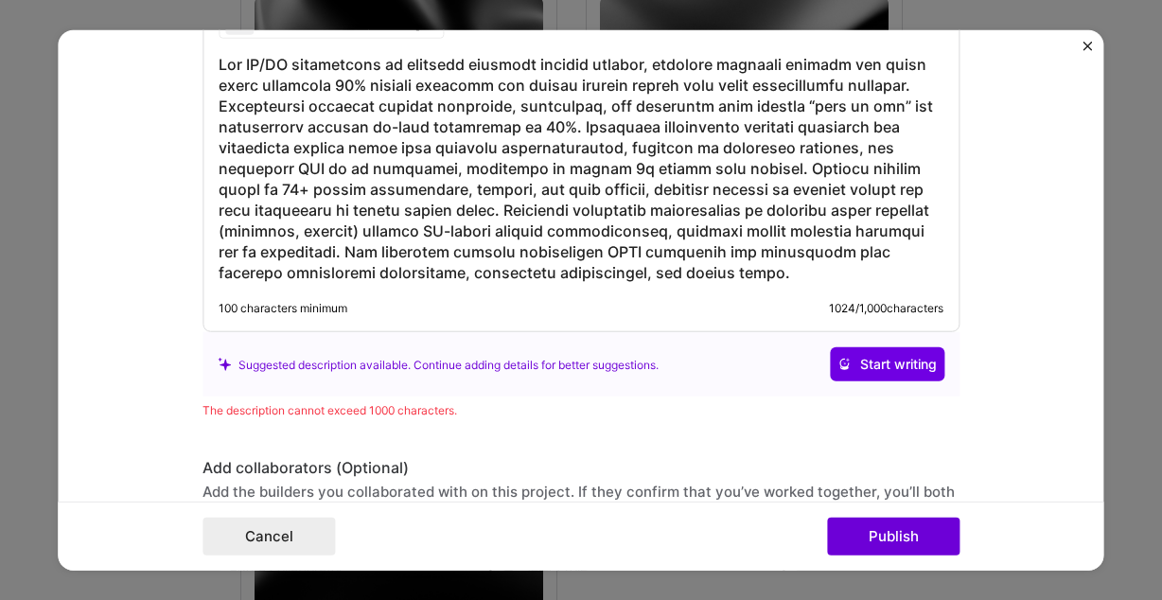
scroll to position [1880, 0]
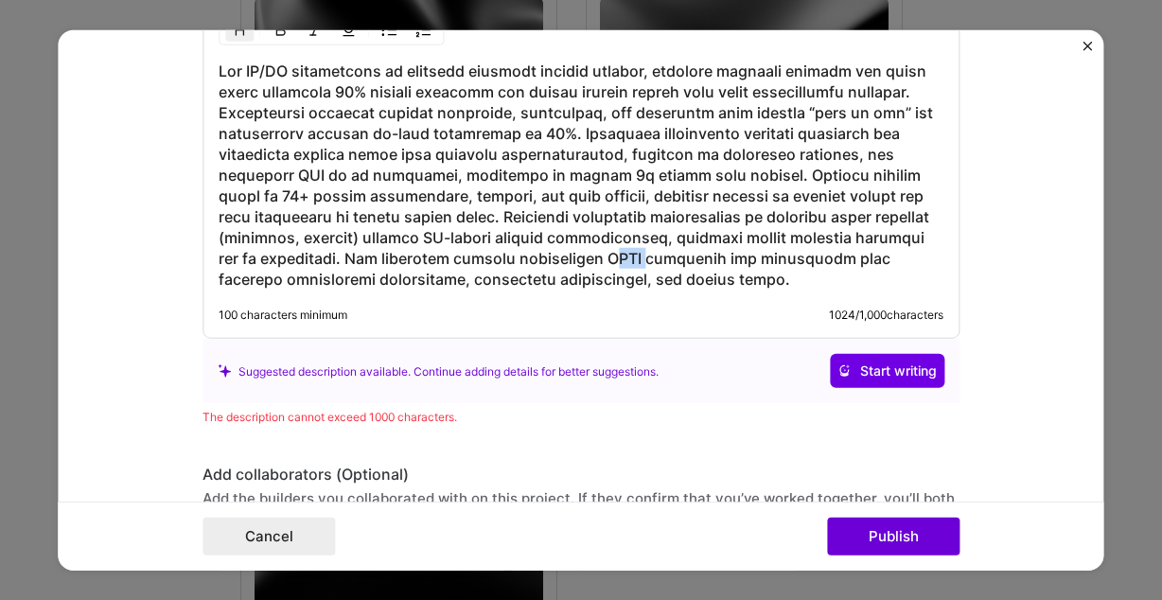
drag, startPoint x: 610, startPoint y: 257, endPoint x: 577, endPoint y: 257, distance: 32.2
click at [577, 257] on h3 at bounding box center [581, 175] width 725 height 229
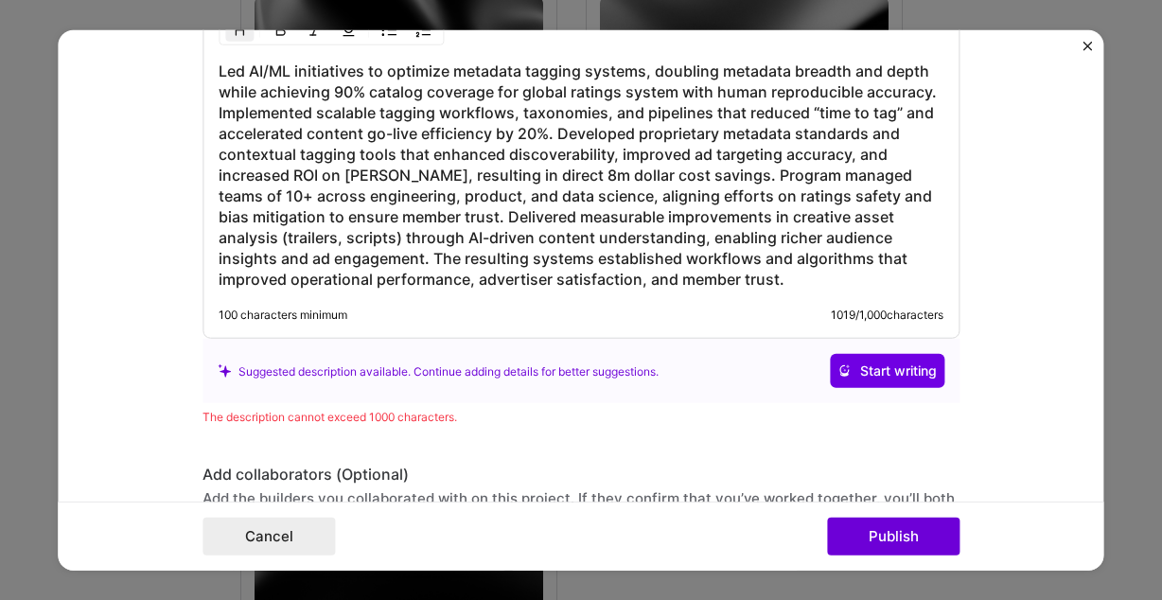
click at [793, 261] on h3 "Led AI/ML initiatives to optimize metadata tagging systems, doubling metadata b…" at bounding box center [581, 175] width 725 height 229
click at [823, 253] on h3 "Led AI/ML initiatives to optimize metadata tagging systems, doubling metadata b…" at bounding box center [581, 175] width 725 height 229
drag, startPoint x: 631, startPoint y: 281, endPoint x: 487, endPoint y: 281, distance: 143.9
click at [487, 281] on h3 "Led AI/ML initiatives to optimize metadata tagging systems, doubling metadata b…" at bounding box center [581, 175] width 725 height 229
click at [322, 281] on h3 "Led AI/ML initiatives to optimize metadata tagging systems, doubling metadata b…" at bounding box center [581, 175] width 725 height 229
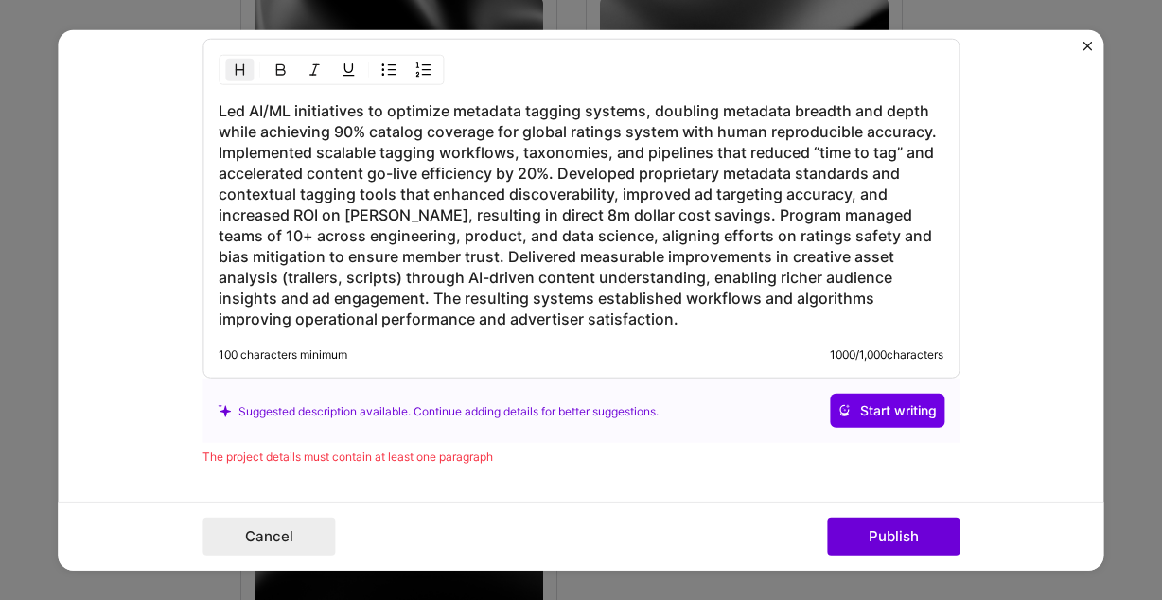
scroll to position [1833, 0]
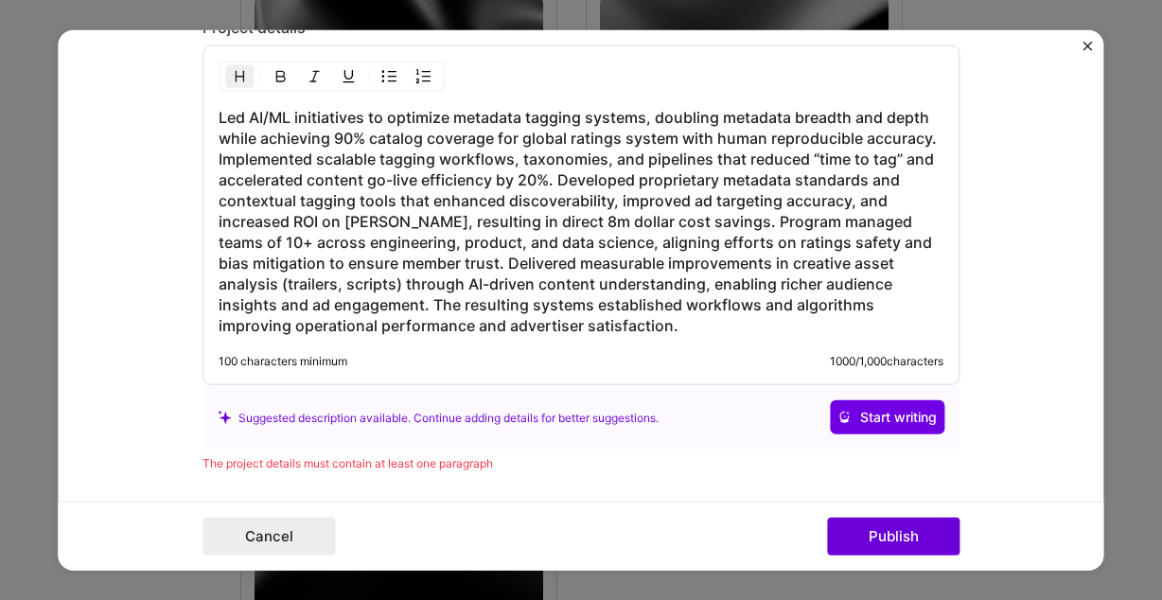
click at [558, 181] on h3 "Led AI/ML initiatives to optimize metadata tagging systems, doubling metadata b…" at bounding box center [581, 221] width 725 height 229
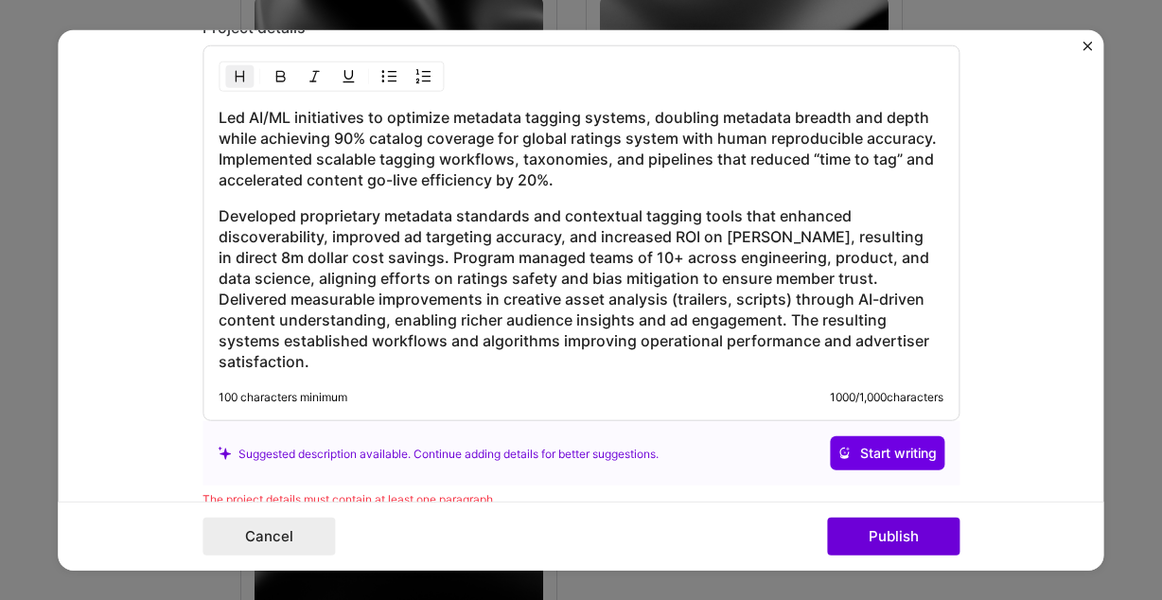
click at [438, 256] on h3 "Developed proprietary metadata standards and contextual tagging tools that enha…" at bounding box center [581, 288] width 725 height 167
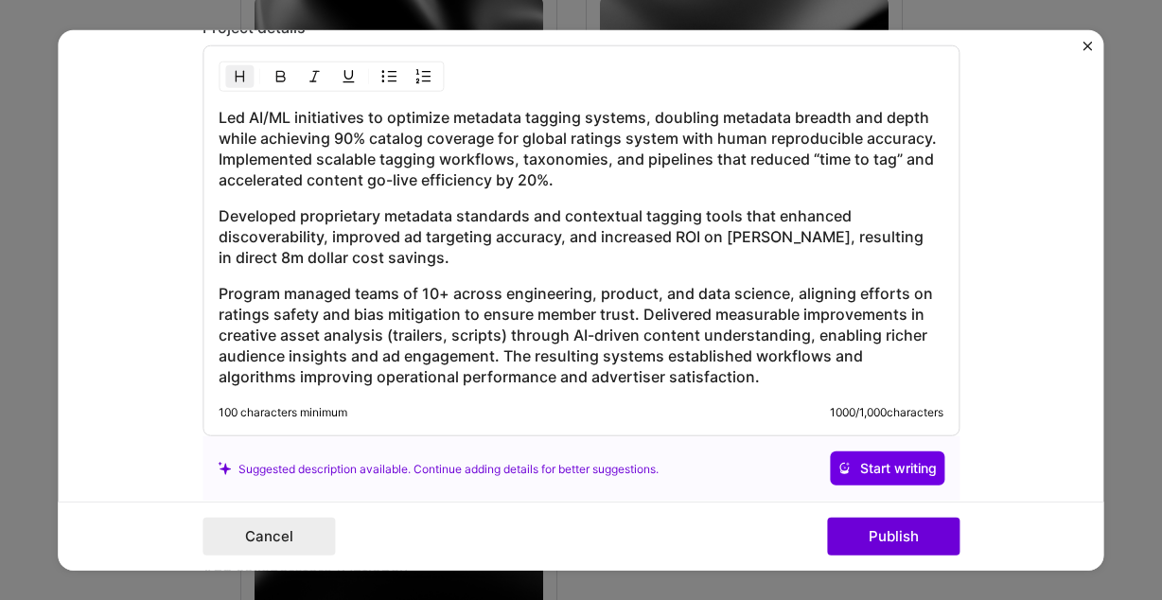
click at [506, 356] on h3 "Program managed teams of 10+ across engineering, product, and data science, ali…" at bounding box center [581, 335] width 725 height 104
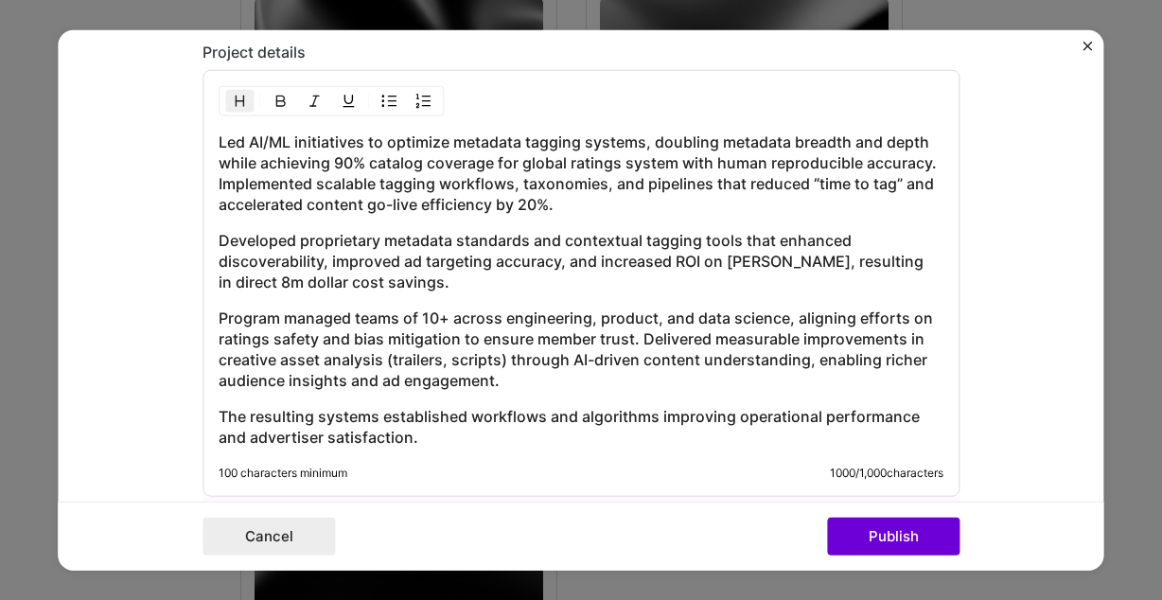
scroll to position [1804, 0]
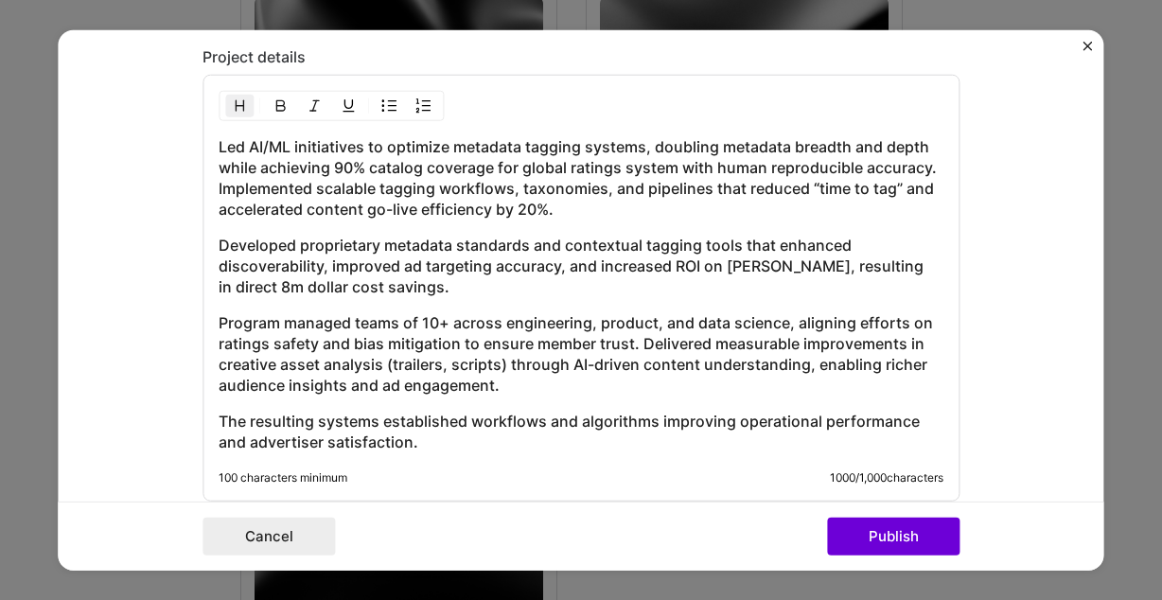
click at [861, 172] on h3 "Led AI/ML initiatives to optimize metadata tagging systems, doubling metadata b…" at bounding box center [581, 177] width 725 height 83
drag, startPoint x: 931, startPoint y: 171, endPoint x: 699, endPoint y: 168, distance: 232.9
click at [699, 168] on h3 "Led AI/ML initiatives to optimize metadata tagging systems, doubling metadata b…" at bounding box center [581, 177] width 725 height 83
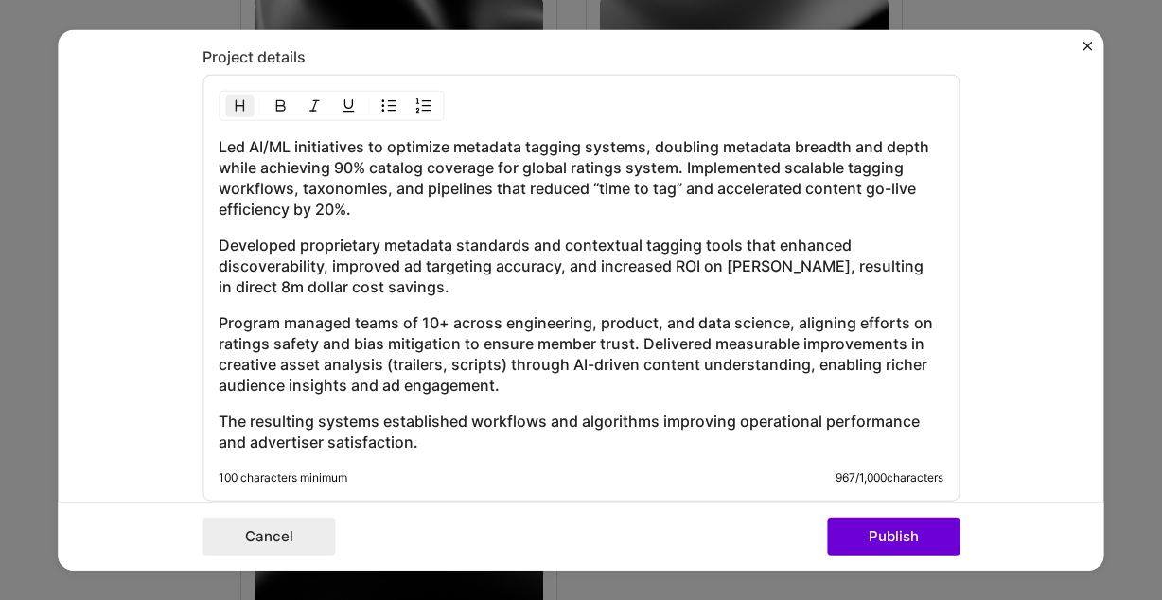
click at [371, 168] on h3 "Led AI/ML initiatives to optimize metadata tagging systems, doubling metadata b…" at bounding box center [581, 177] width 725 height 83
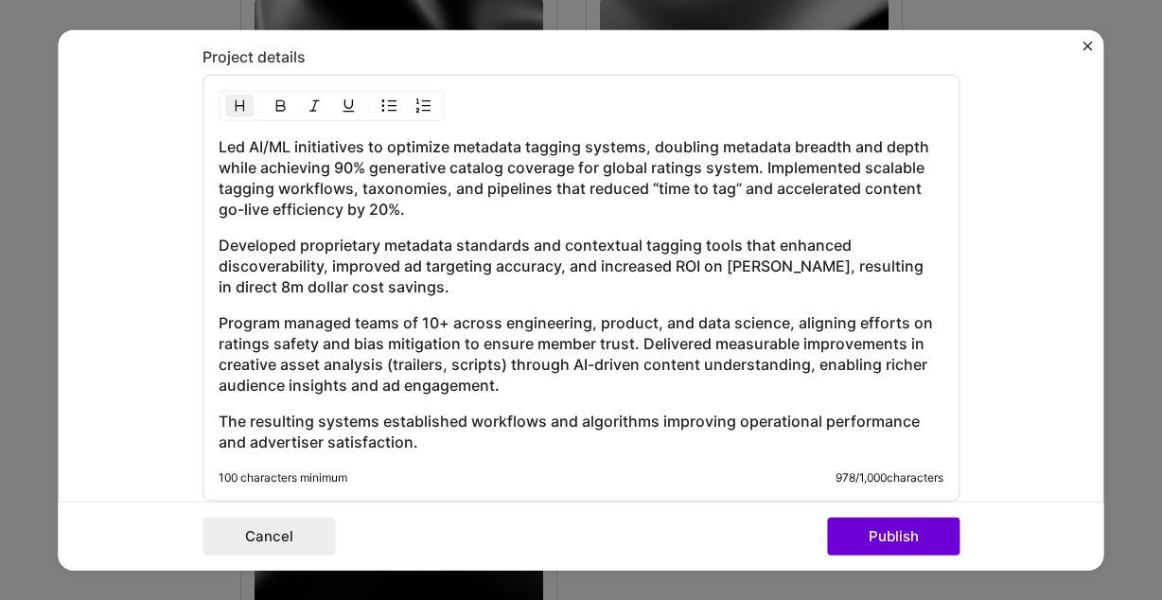
click at [573, 168] on h3 "Led AI/ML initiatives to optimize metadata tagging systems, doubling metadata b…" at bounding box center [581, 177] width 725 height 83
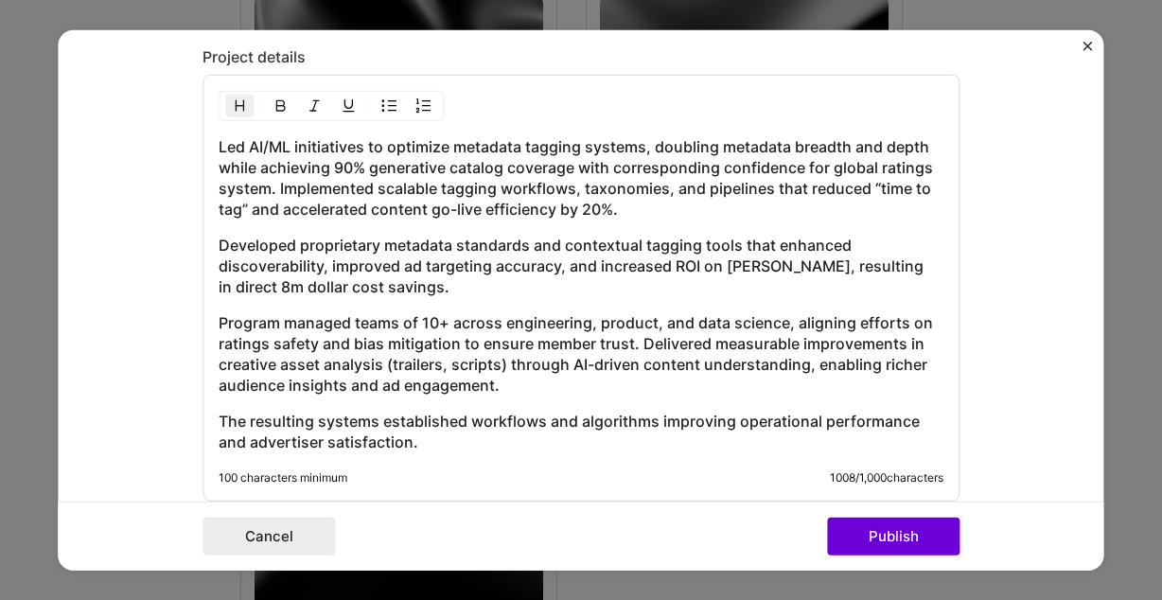
click at [352, 168] on h3 "Led AI/ML initiatives to optimize metadata tagging systems, doubling metadata b…" at bounding box center [581, 177] width 725 height 83
click at [728, 169] on h3 "Led AI/ML initiatives to optimize metadata tagging systems, doubling metadata b…" at bounding box center [581, 177] width 725 height 83
click at [418, 200] on h3 "Led AI/ML initiatives to optimize metadata tagging systems, doubling metadata b…" at bounding box center [581, 177] width 725 height 83
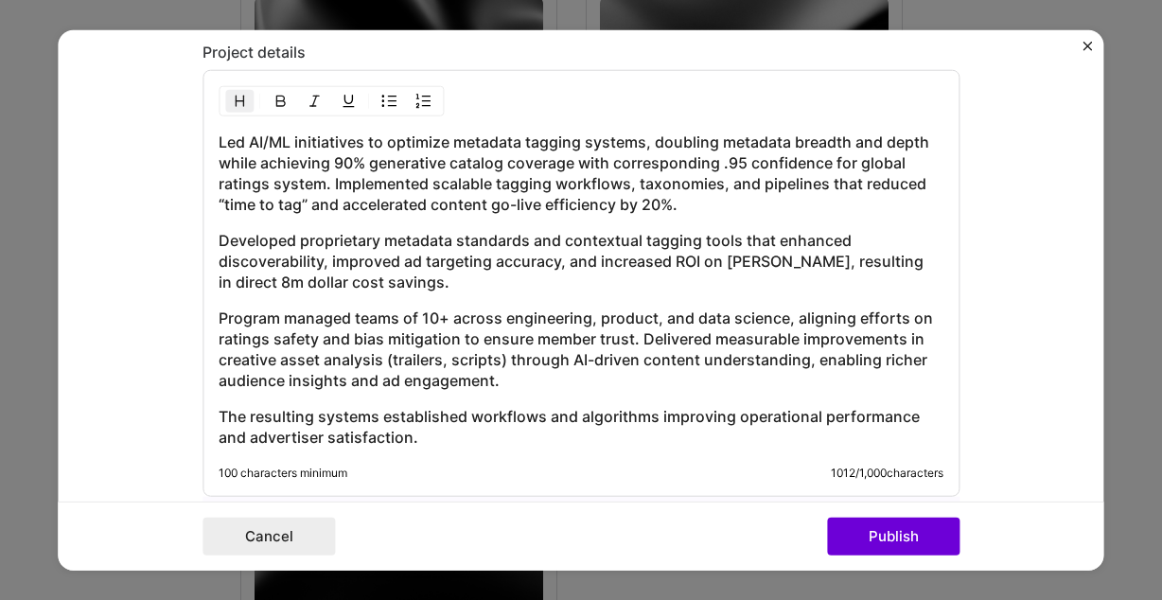
scroll to position [1850, 0]
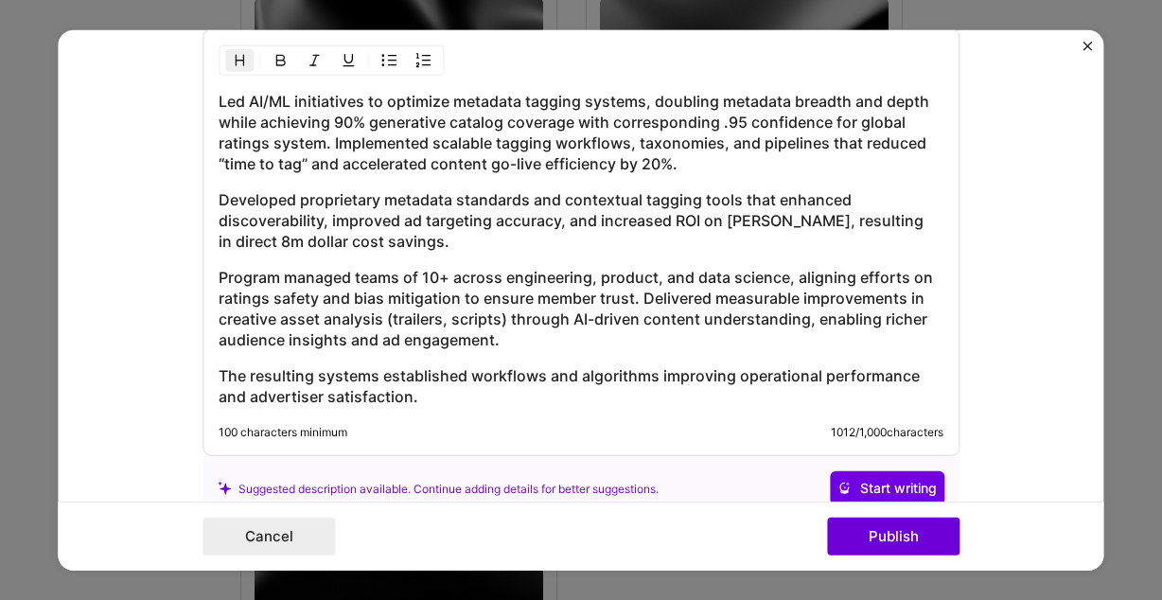
click at [447, 228] on h3 "Developed proprietary metadata standards and contextual tagging tools that enha…" at bounding box center [581, 220] width 725 height 62
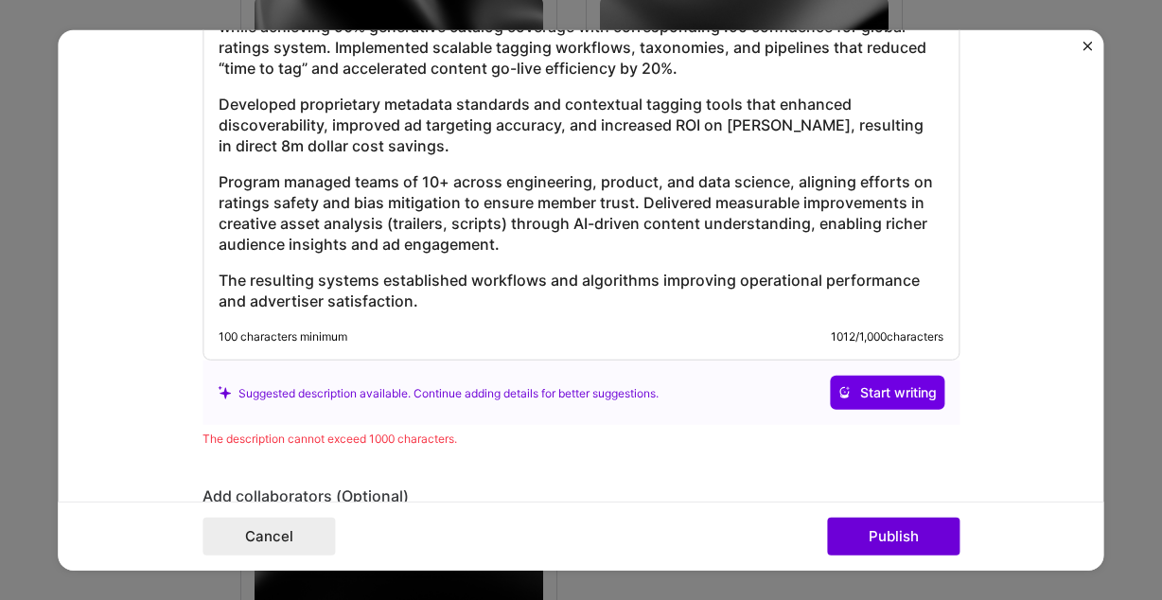
scroll to position [1949, 0]
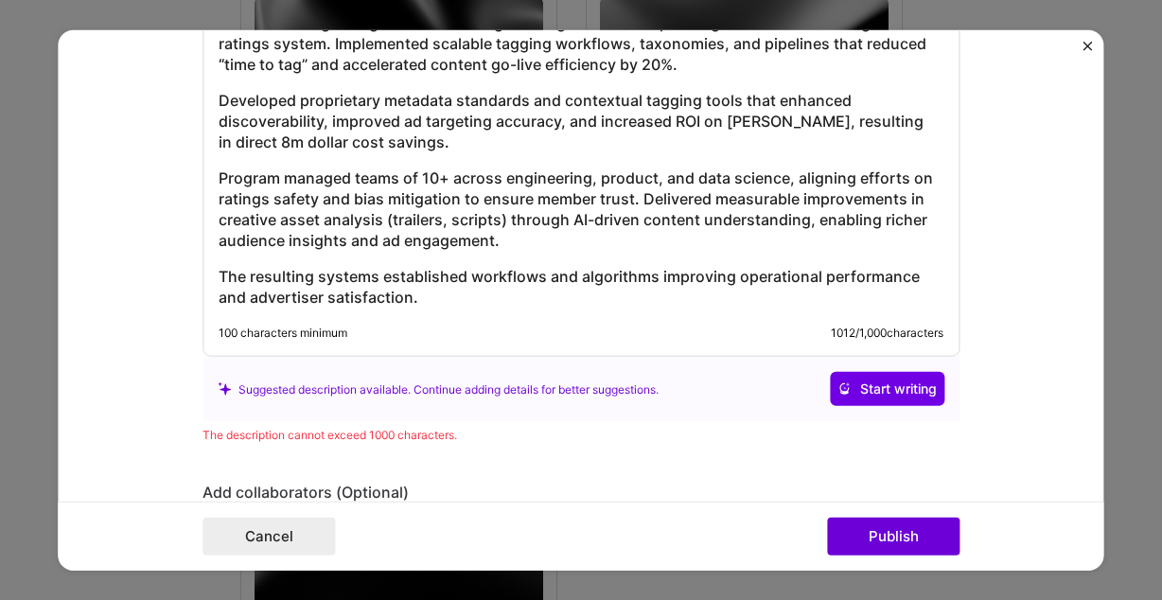
click at [251, 298] on h3 "The resulting systems established workflows and algorithms improving operationa…" at bounding box center [581, 287] width 725 height 42
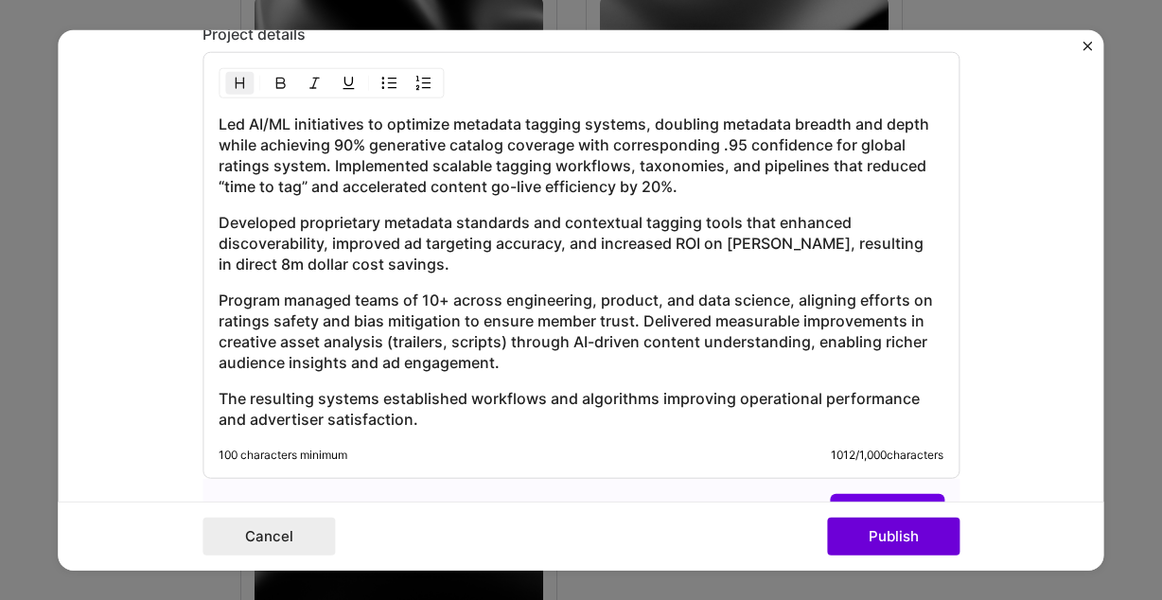
scroll to position [1826, 0]
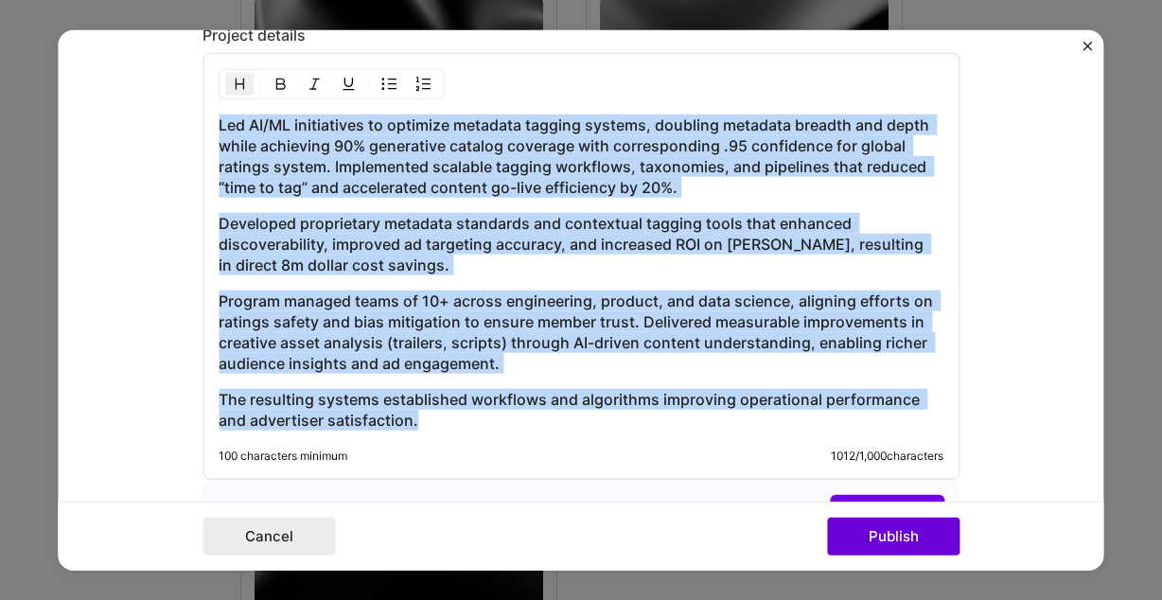
drag, startPoint x: 452, startPoint y: 416, endPoint x: 147, endPoint y: 76, distance: 457.8
click at [147, 76] on form "Project title AI-Driven Metadata Optimization Company Netflix Project industry …" at bounding box center [581, 300] width 1046 height 540
copy div "Led AI/ML initiatives to optimize metadata tagging systems, doubling metadata b…"
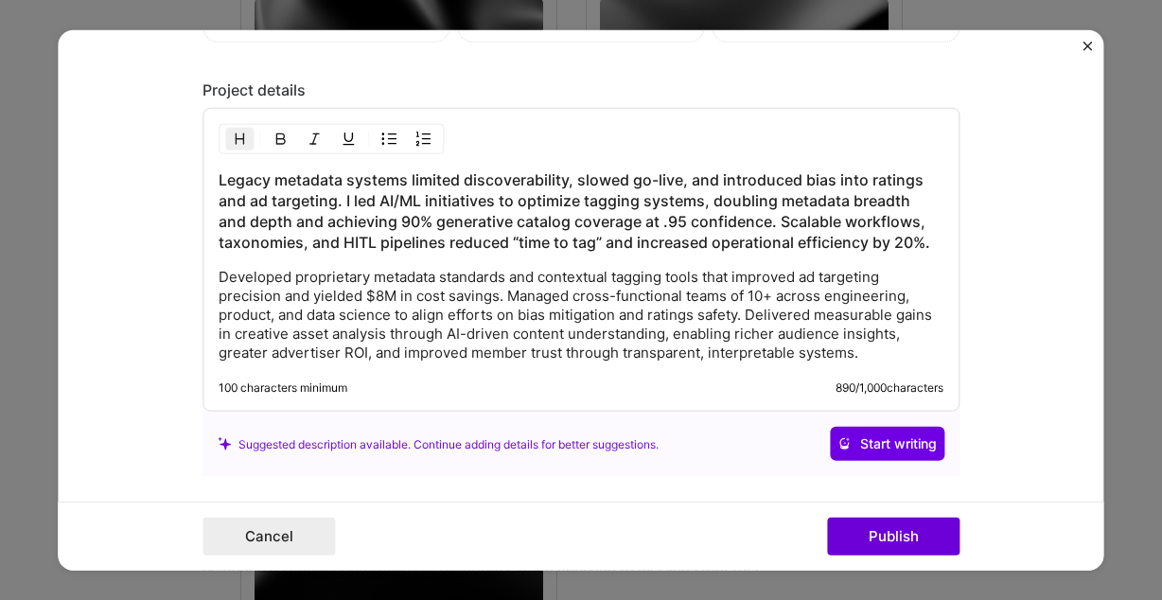
scroll to position [1769, 0]
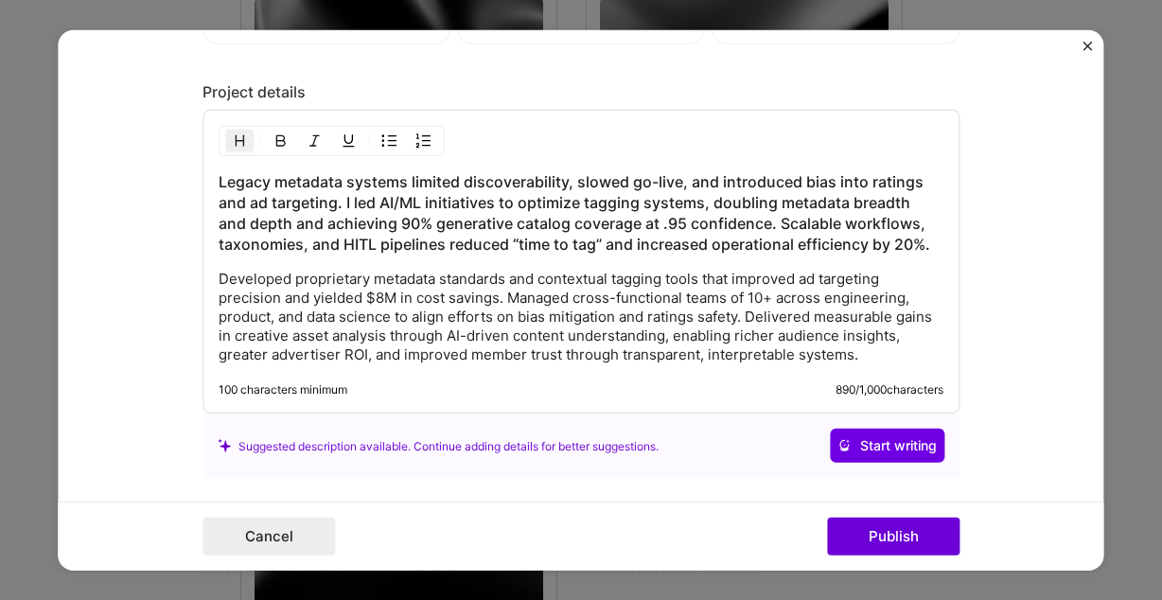
click at [607, 290] on p "Developed proprietary metadata standards and contextual tagging tools that impr…" at bounding box center [581, 317] width 725 height 95
click at [221, 282] on p "Developed proprietary metadata standards and contextual tagging tools that impr…" at bounding box center [581, 317] width 725 height 95
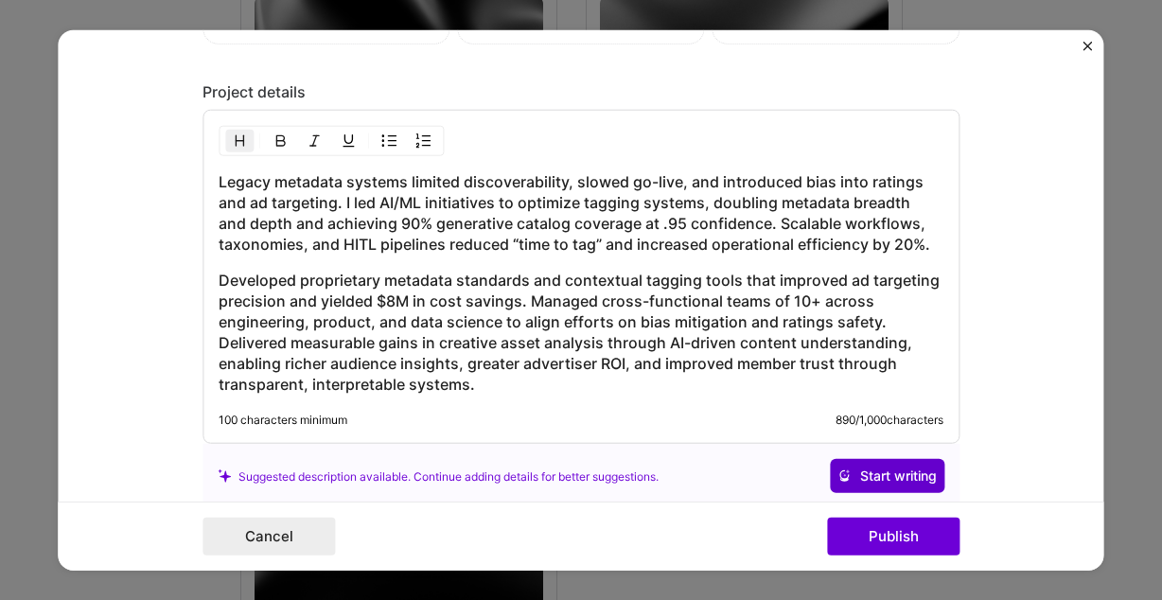
click at [920, 473] on span "Start writing" at bounding box center [887, 476] width 99 height 19
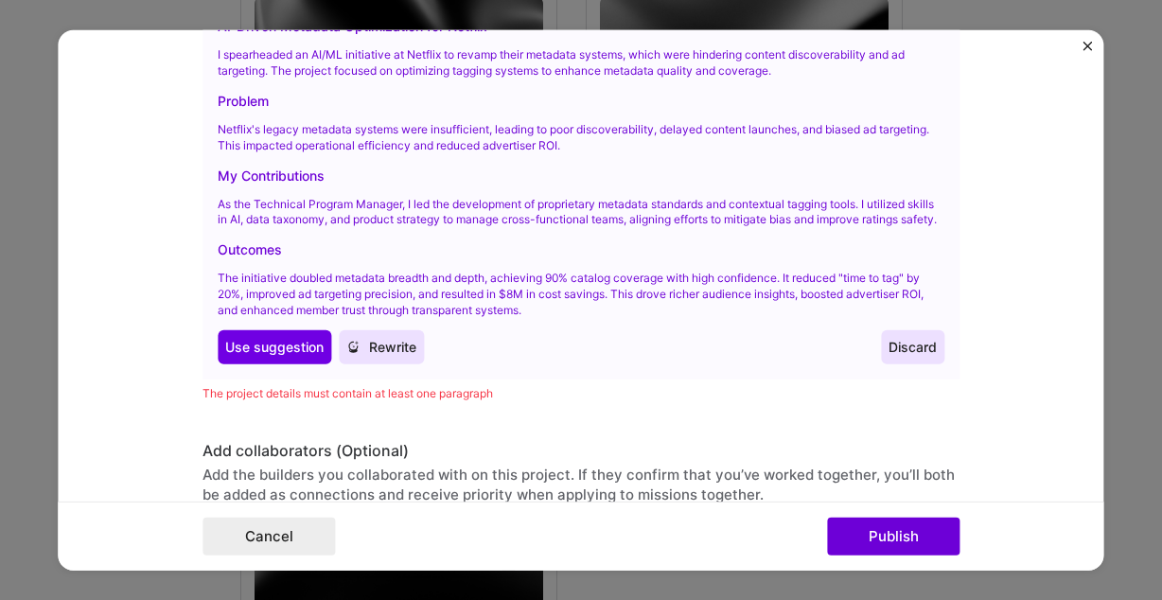
scroll to position [2258, 0]
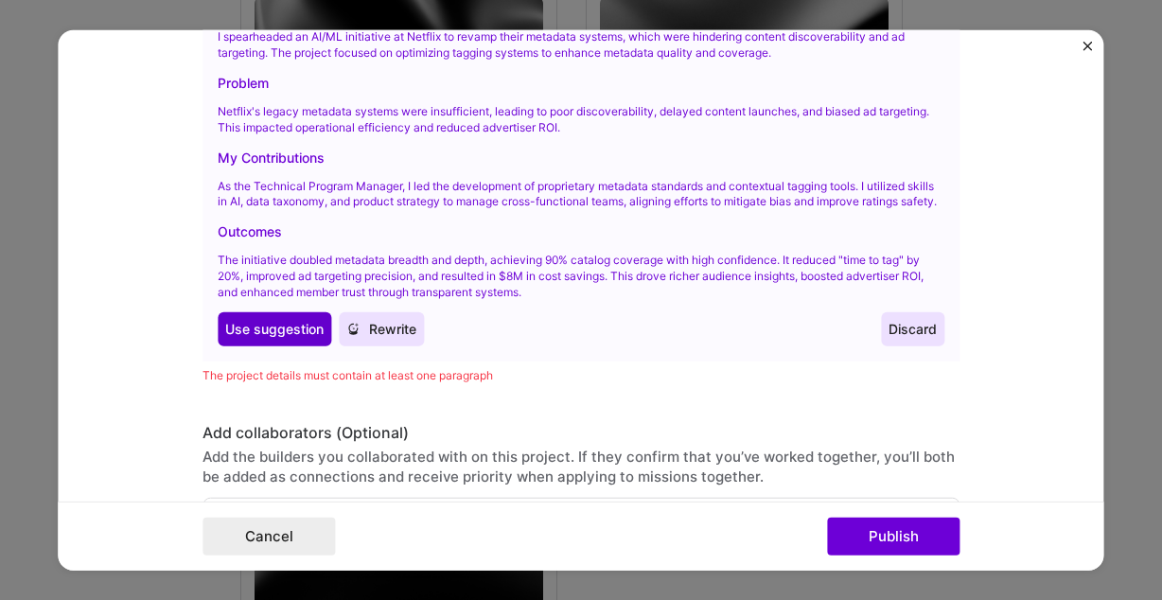
click at [289, 336] on span "Use suggestion" at bounding box center [274, 328] width 98 height 19
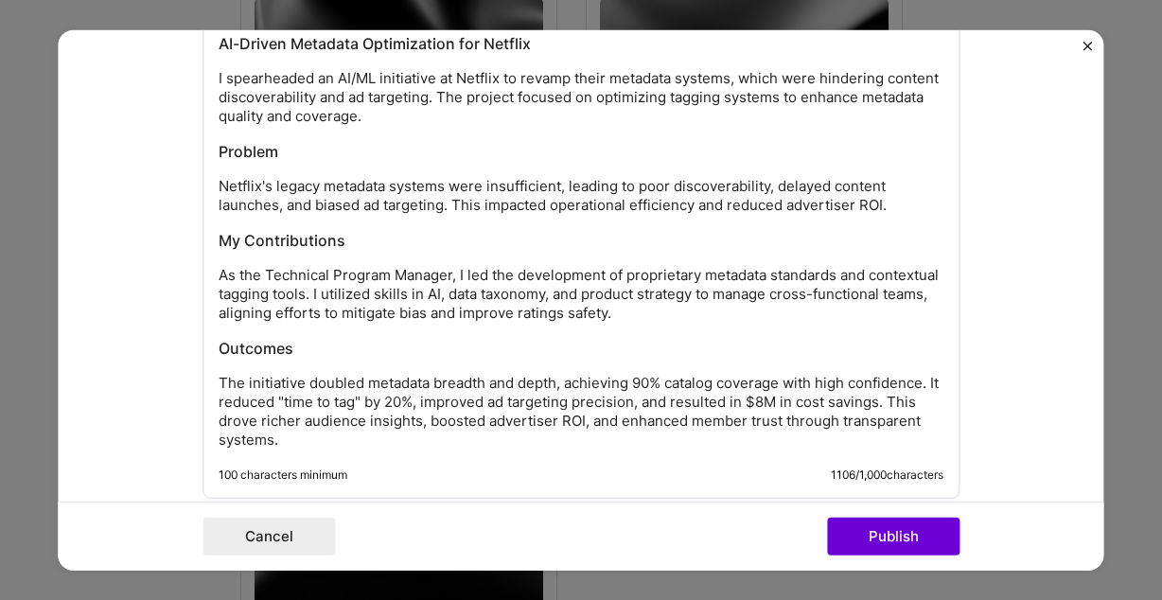
scroll to position [1920, 0]
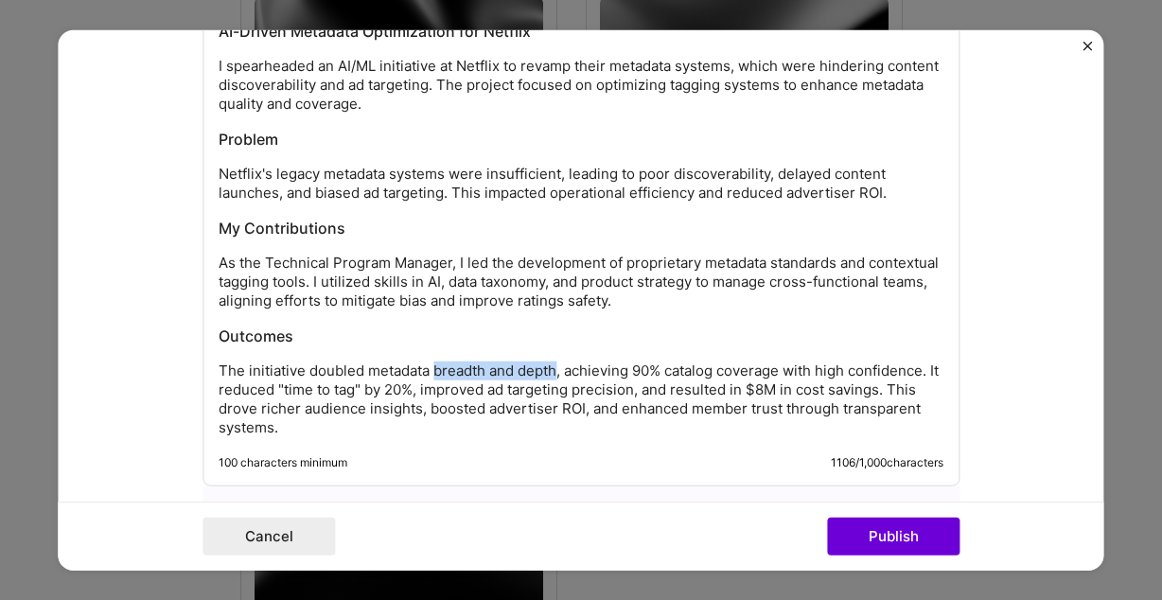
drag, startPoint x: 560, startPoint y: 373, endPoint x: 436, endPoint y: 372, distance: 124.0
click at [436, 372] on p "The initiative doubled metadata breadth and depth, achieving 90% catalog covera…" at bounding box center [581, 400] width 725 height 76
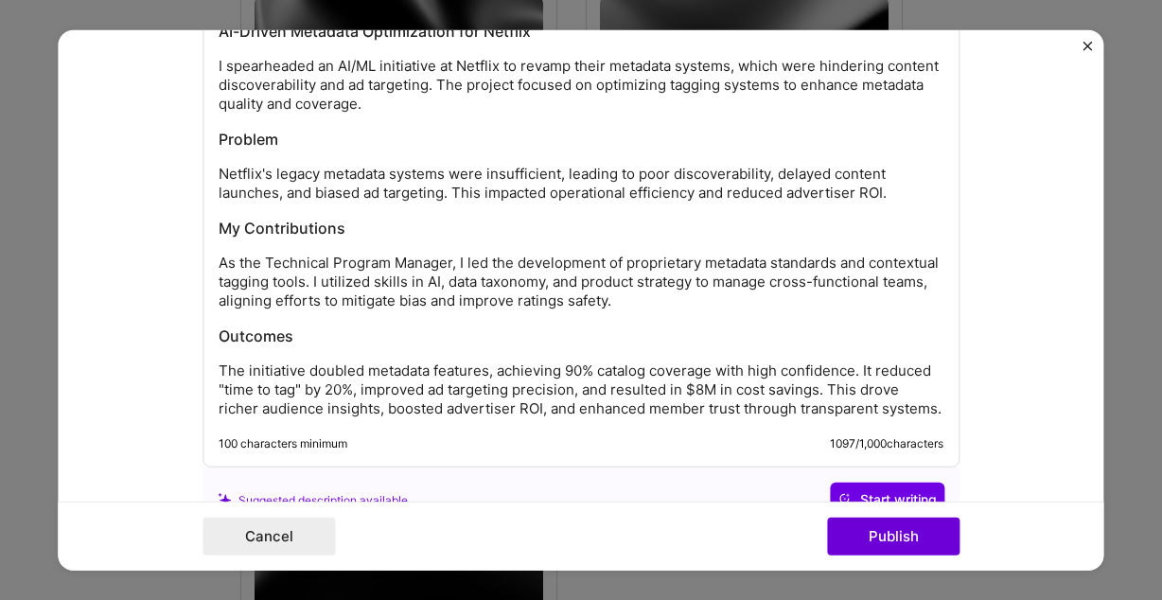
click at [551, 370] on p "The initiative doubled metadata features, achieving 90% catalog coverage with h…" at bounding box center [581, 390] width 725 height 57
click at [375, 388] on p "The initiative doubled metadata features, 90% catalog coverage with high confid…" at bounding box center [581, 390] width 725 height 57
click at [518, 387] on p "The initiative doubled metadata features, 90% catalog coverage with high confid…" at bounding box center [581, 390] width 725 height 57
click at [814, 396] on p "The initiative doubled metadata features, 90% catalog coverage with high confid…" at bounding box center [581, 390] width 725 height 57
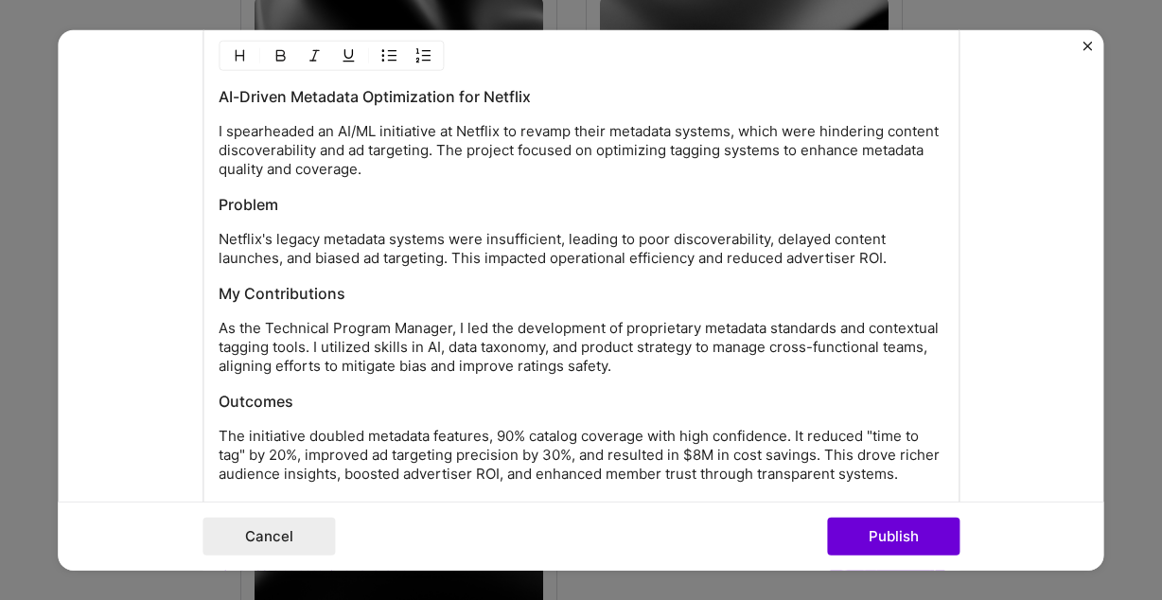
scroll to position [1847, 0]
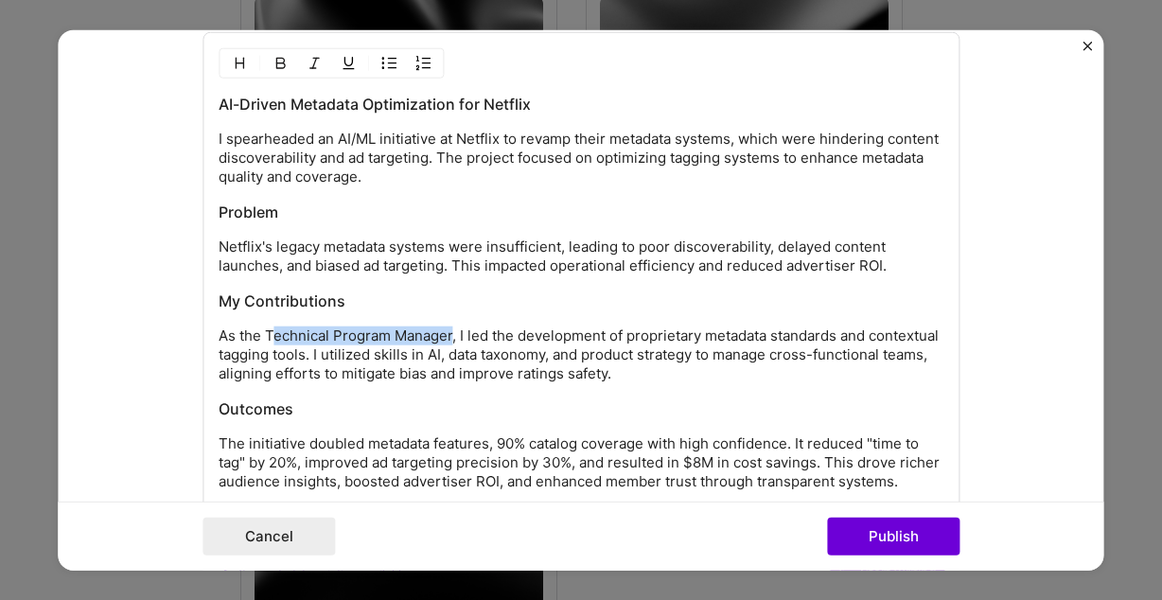
drag, startPoint x: 452, startPoint y: 341, endPoint x: 277, endPoint y: 344, distance: 174.2
click at [277, 344] on p "As the Technical Program Manager, I led the development of proprietary metadata…" at bounding box center [581, 355] width 725 height 57
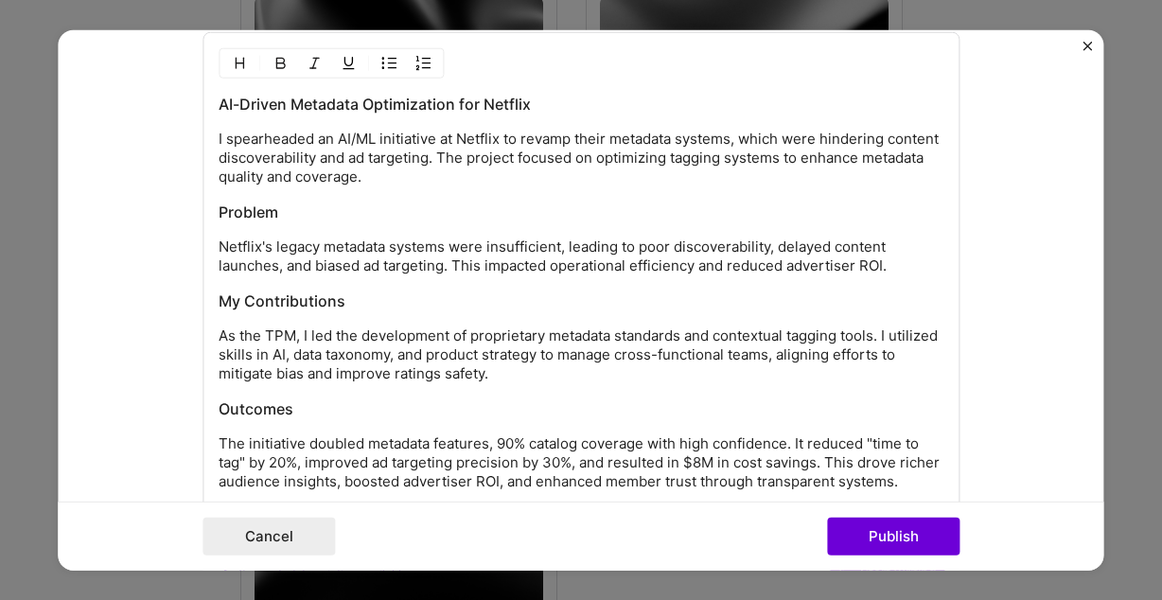
click at [455, 342] on p "As the TPM, I led the development of proprietary metadata standards and context…" at bounding box center [581, 355] width 725 height 57
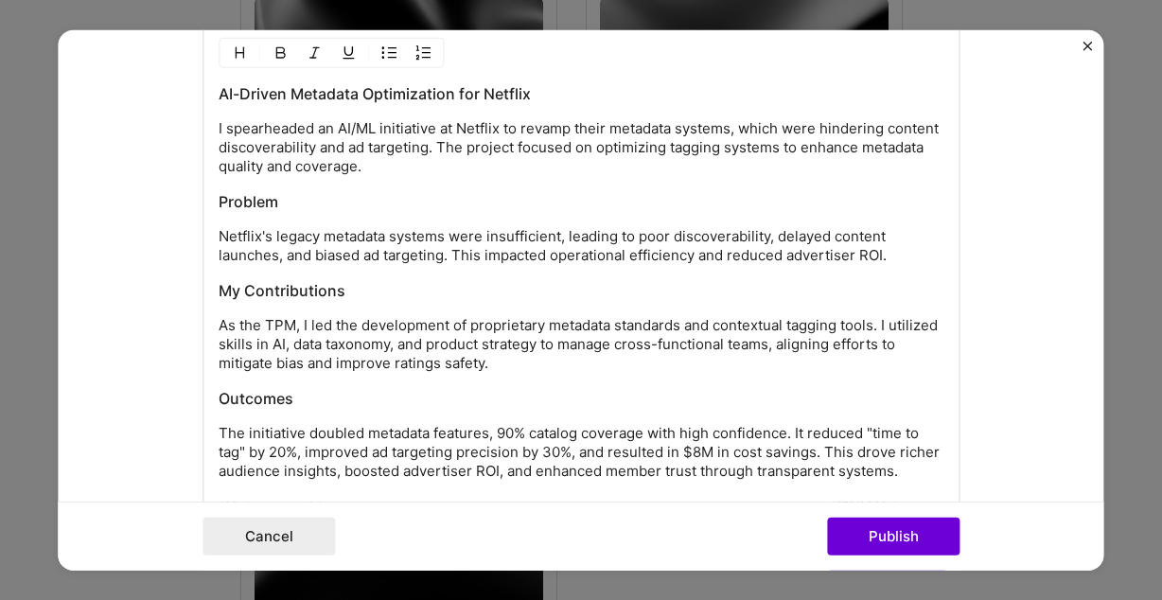
scroll to position [1851, 0]
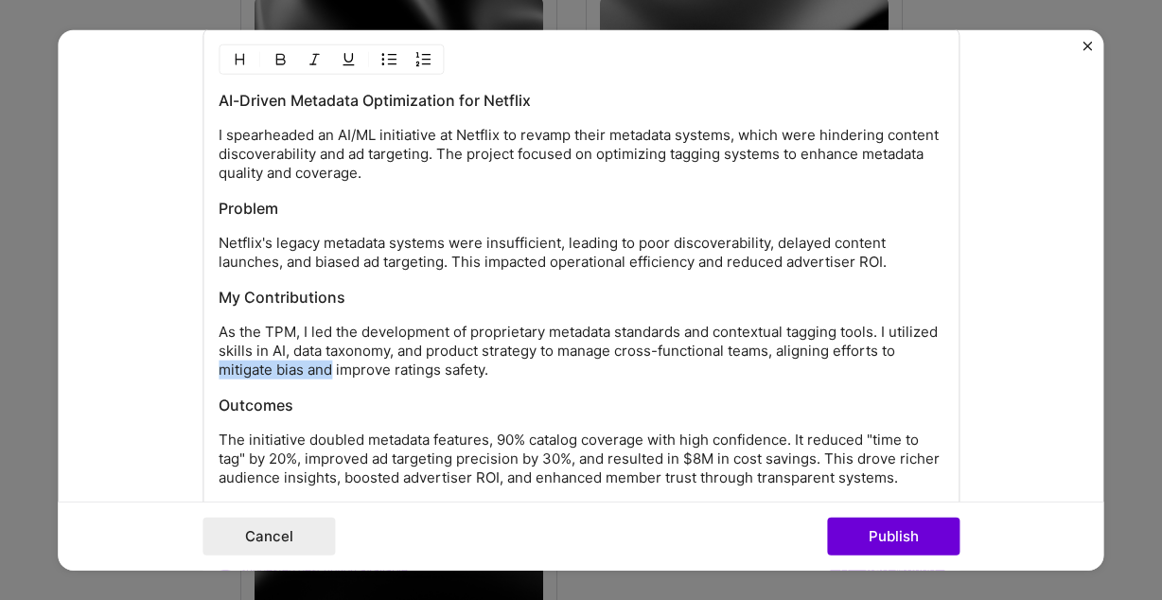
drag, startPoint x: 352, startPoint y: 375, endPoint x: 238, endPoint y: 375, distance: 114.5
click at [238, 375] on p "As the TPM, I led the development of proprietary metadata standards and context…" at bounding box center [581, 351] width 725 height 57
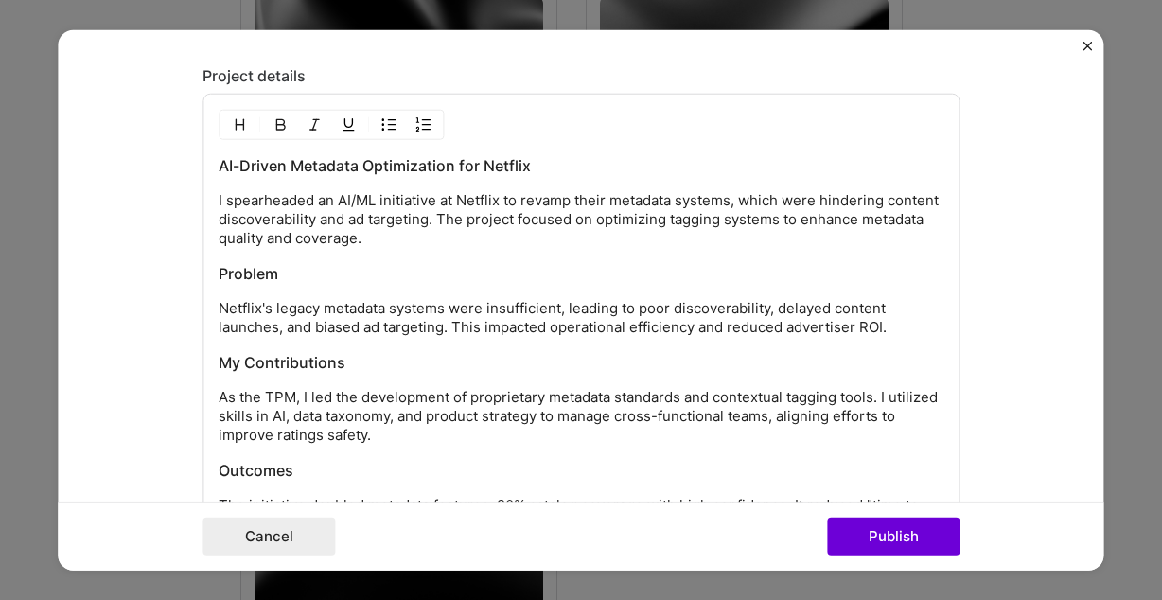
scroll to position [1771, 0]
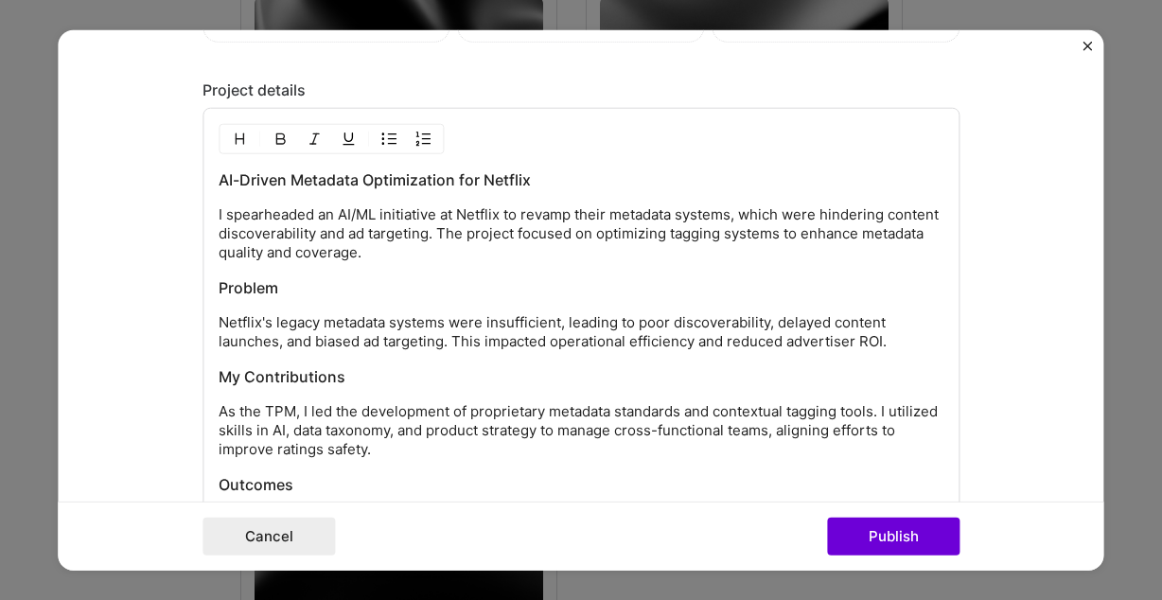
click at [487, 211] on p "I spearheaded an AI/ML initiative at Netflix to revamp their metadata systems, …" at bounding box center [581, 233] width 725 height 57
click at [332, 216] on p "I spearheaded an AI/ML initiative at Netflix to revamp their metadata systems, …" at bounding box center [581, 233] width 725 height 57
click at [358, 215] on p "I spearheaded AI/ML initiative at Netflix to revamp their metadata systems, whi…" at bounding box center [581, 233] width 725 height 57
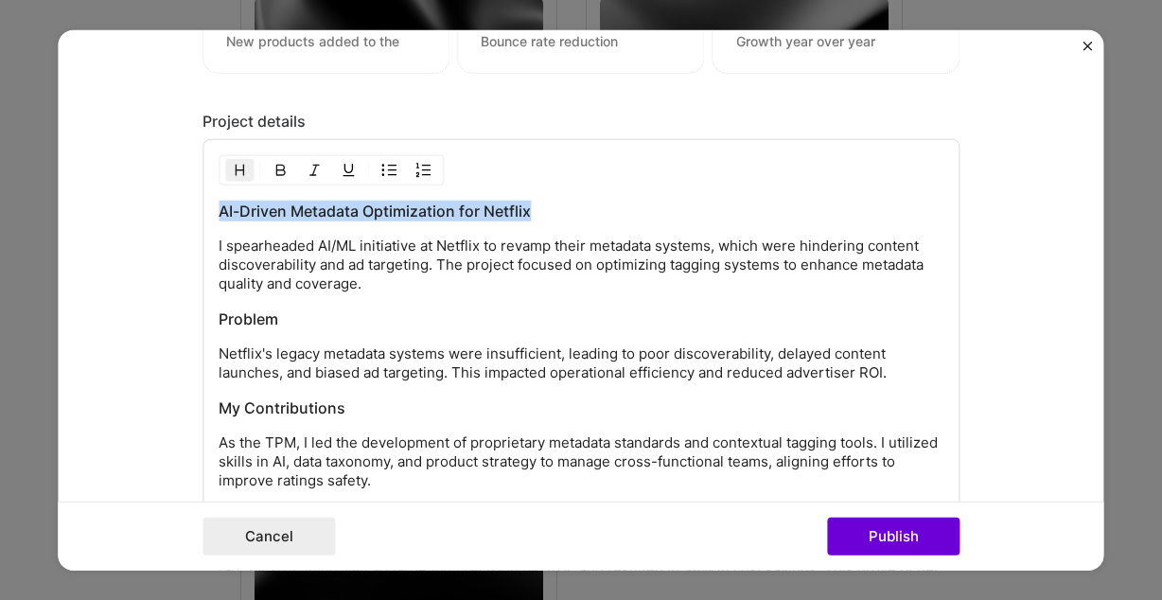
drag, startPoint x: 578, startPoint y: 222, endPoint x: 205, endPoint y: 173, distance: 376.2
click at [205, 173] on div "AI-Driven Metadata Optimization for Netflix I spearheaded AI/ML initiative at N…" at bounding box center [581, 393] width 757 height 508
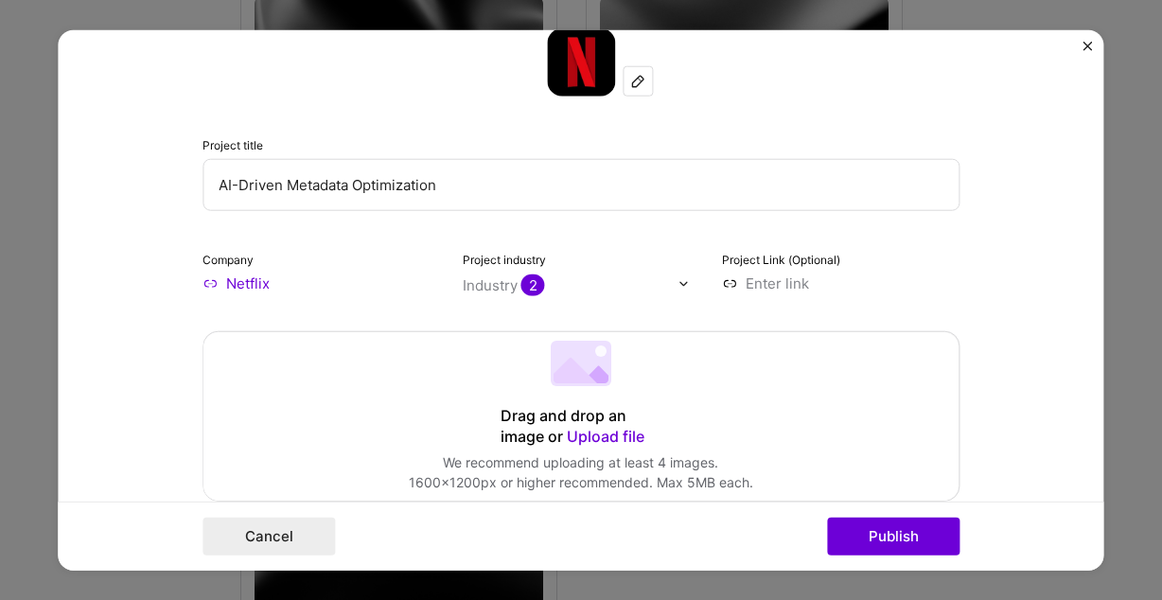
scroll to position [0, 0]
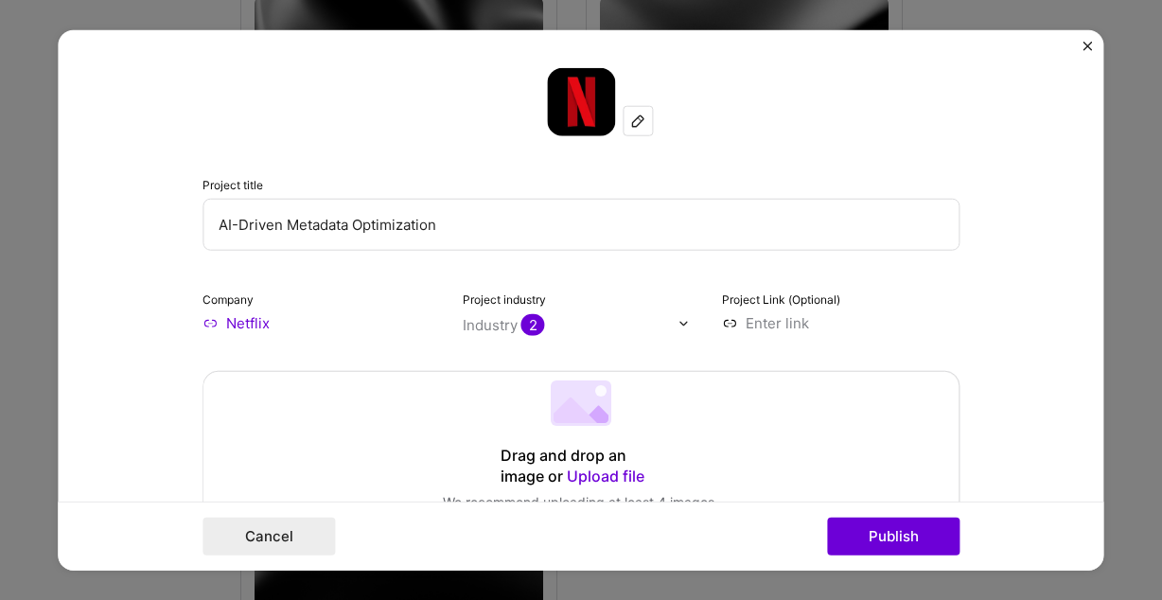
drag, startPoint x: 481, startPoint y: 228, endPoint x: 68, endPoint y: 221, distance: 412.8
click at [203, 221] on input "AI-Driven Metadata Optimization" at bounding box center [581, 225] width 757 height 52
paste input "for Netflix"
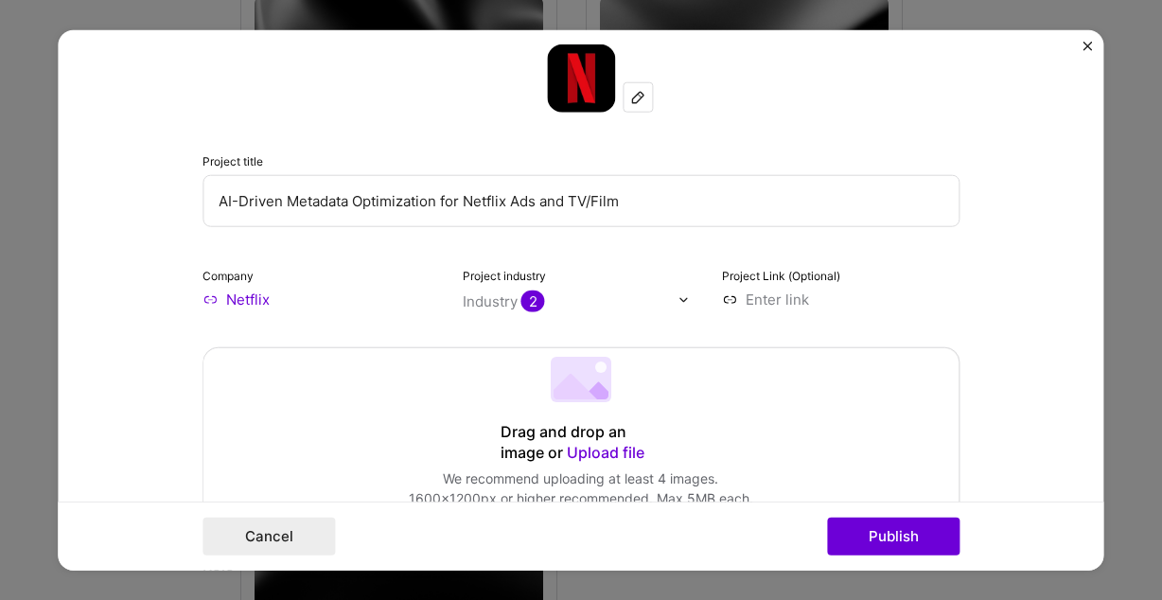
scroll to position [12, 0]
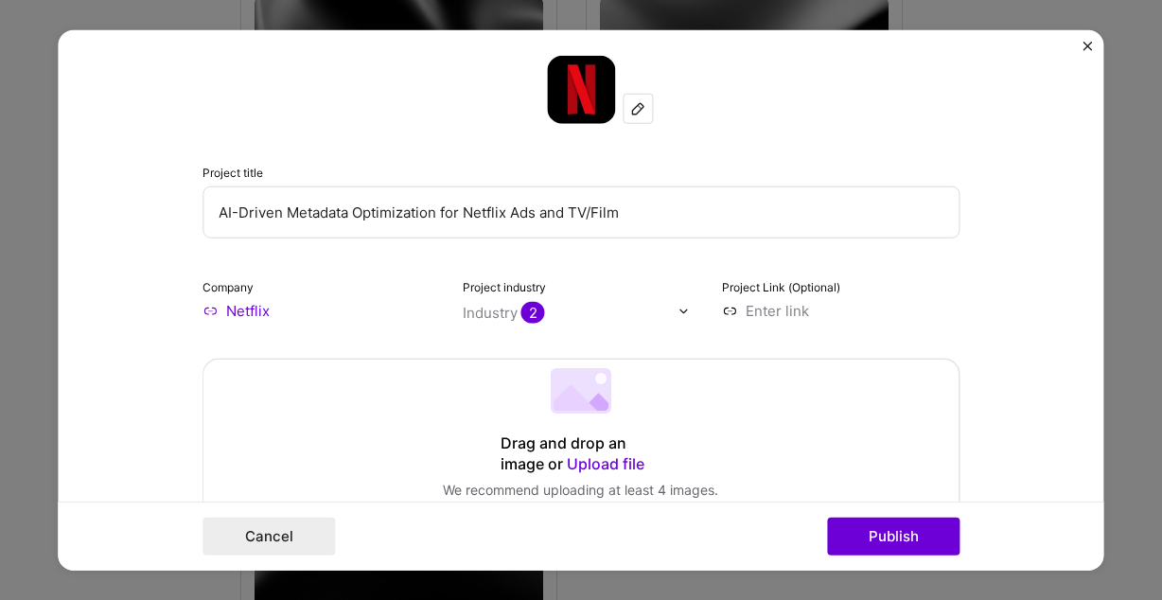
drag, startPoint x: 648, startPoint y: 212, endPoint x: 574, endPoint y: 219, distance: 75.1
click at [574, 219] on input "AI-Driven Metadata Optimization for Netflix Ads and TV/Film" at bounding box center [581, 212] width 757 height 52
click at [574, 219] on input "AI-Driven Metadata Optimization for Netflix Ads and" at bounding box center [581, 212] width 757 height 52
drag, startPoint x: 592, startPoint y: 221, endPoint x: 518, endPoint y: 216, distance: 74.0
click at [518, 216] on input "AI-Driven Metadata Optimization for Netflix Ads and" at bounding box center [581, 212] width 757 height 52
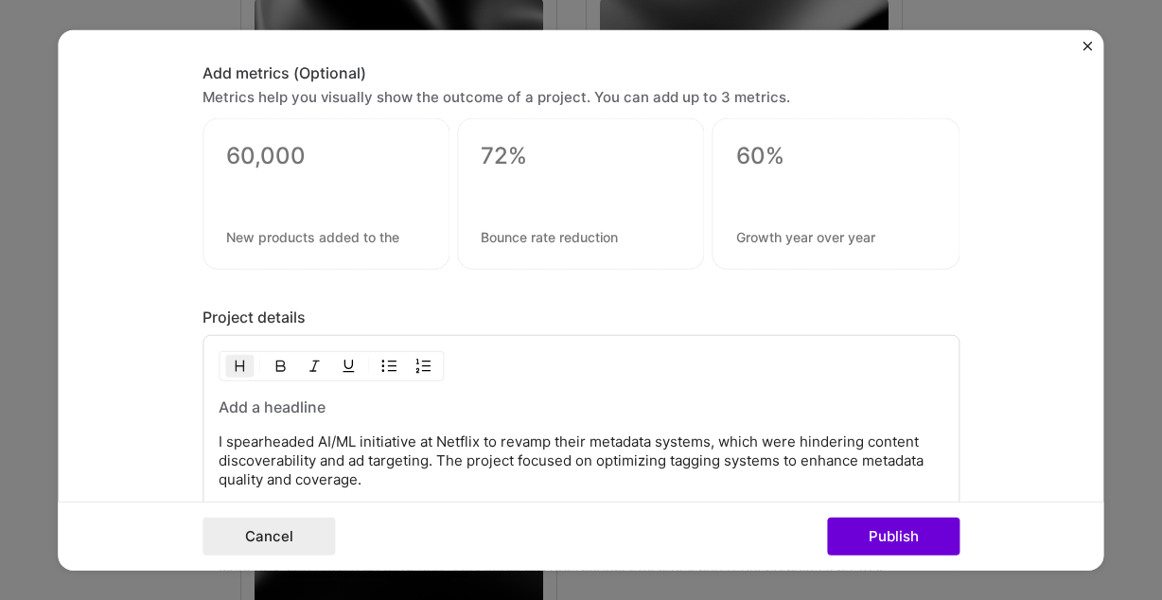
scroll to position [1540, 0]
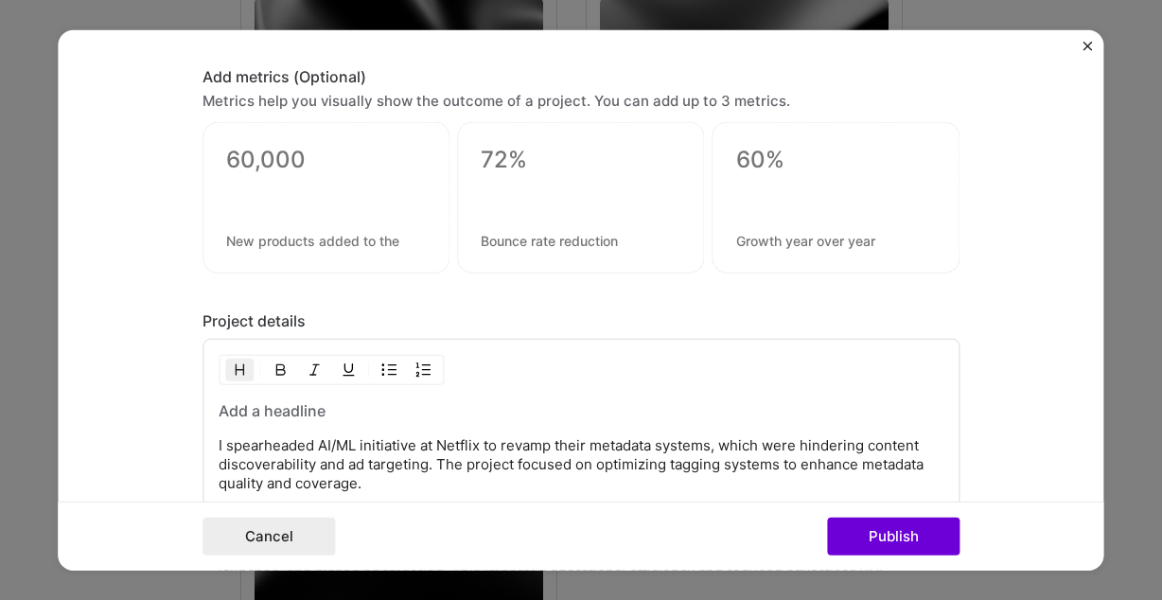
type input "AI-Driven Metadata Optimization for Netflix"
click at [292, 160] on textarea at bounding box center [326, 160] width 200 height 28
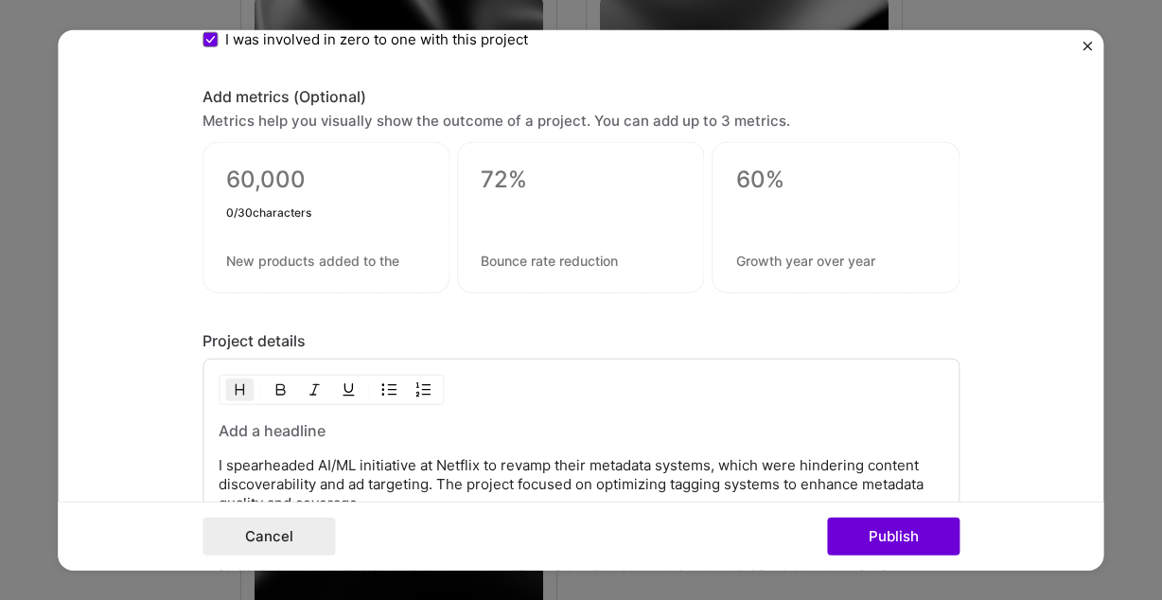
scroll to position [1515, 0]
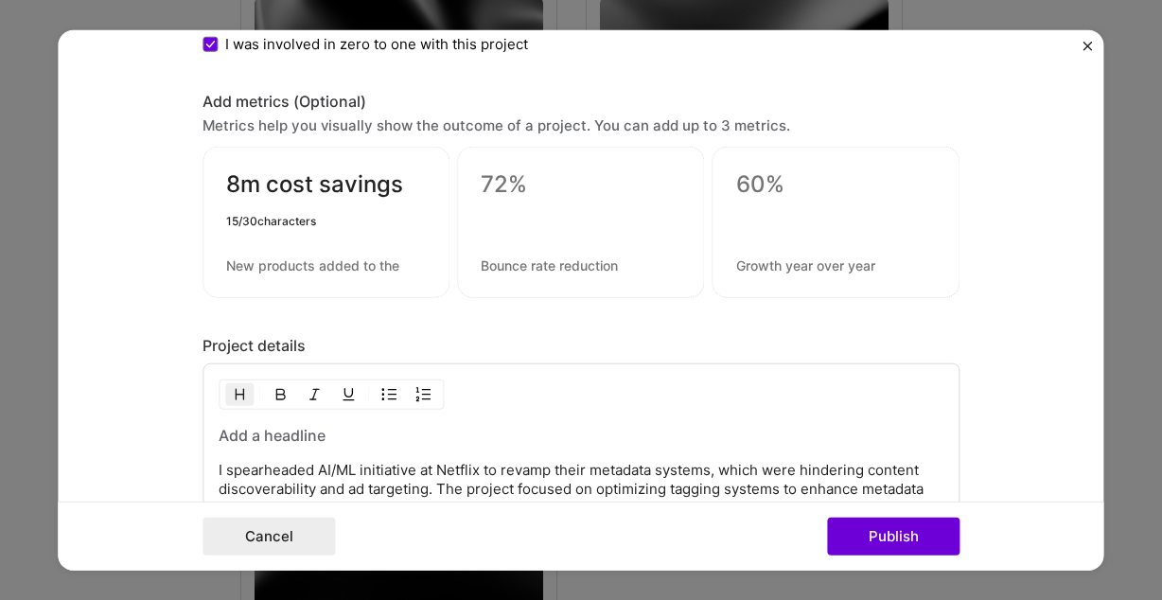
type textarea "8m cost savings"
click at [508, 199] on textarea at bounding box center [581, 184] width 200 height 28
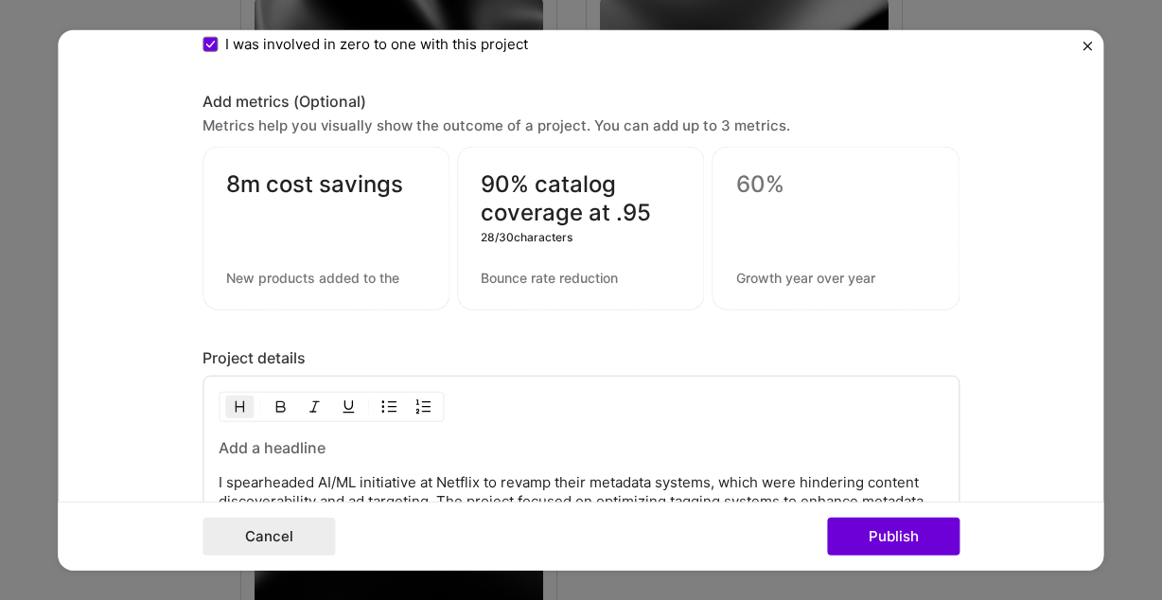
drag, startPoint x: 672, startPoint y: 213, endPoint x: 591, endPoint y: 214, distance: 81.4
click at [591, 214] on textarea "90% catalog coverage at .95" at bounding box center [581, 198] width 200 height 57
type textarea "90% catalog coverage"
click at [798, 196] on textarea at bounding box center [836, 184] width 200 height 28
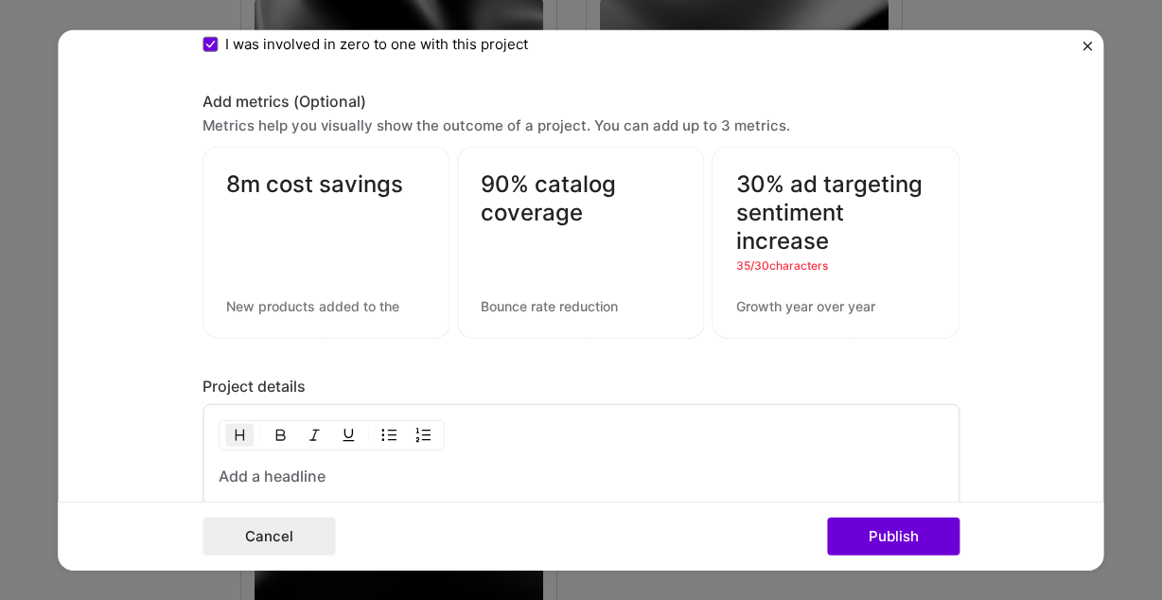
click at [887, 185] on textarea "30% ad targeting sentiment increase" at bounding box center [836, 212] width 200 height 85
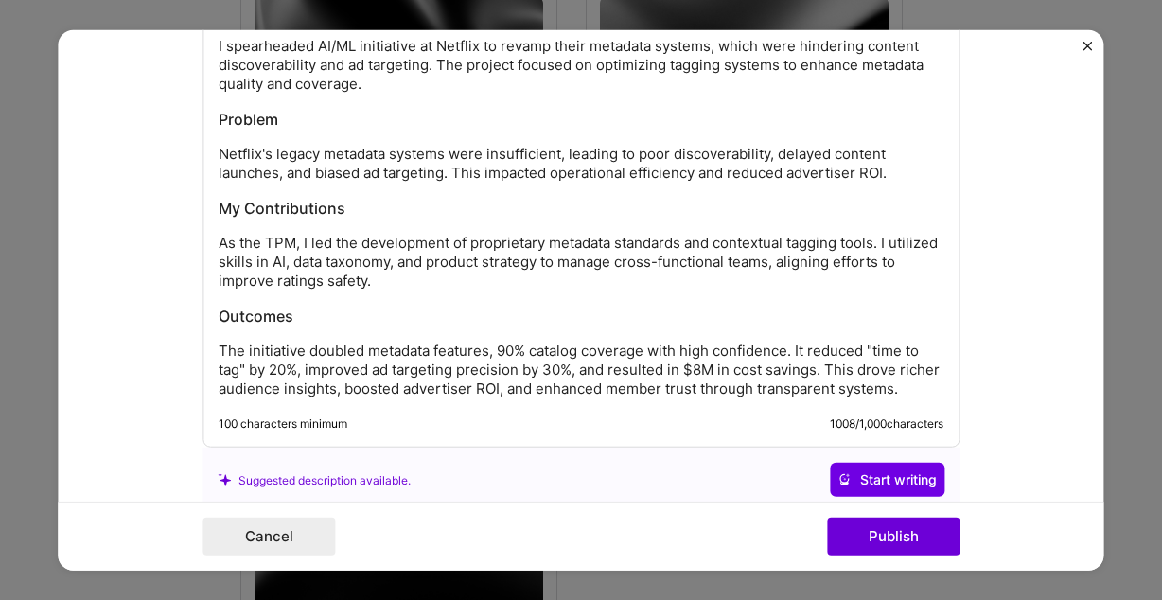
scroll to position [1959, 0]
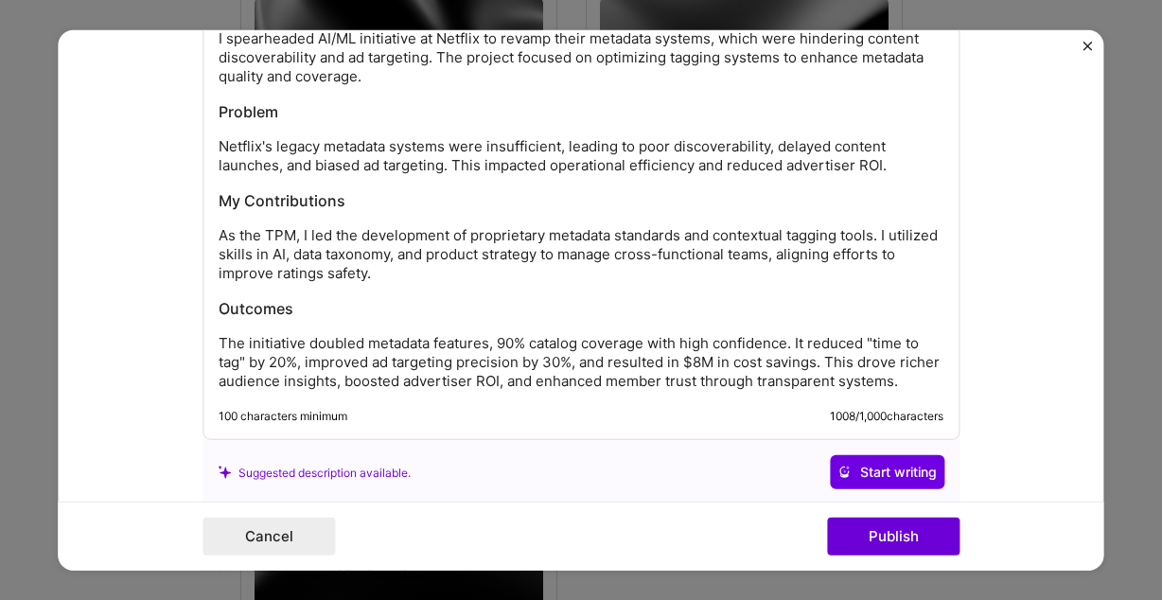
type textarea "30% ad sentiment increase"
click at [219, 350] on p "The initiative doubled metadata features, 90% catalog coverage with high confid…" at bounding box center [581, 362] width 725 height 57
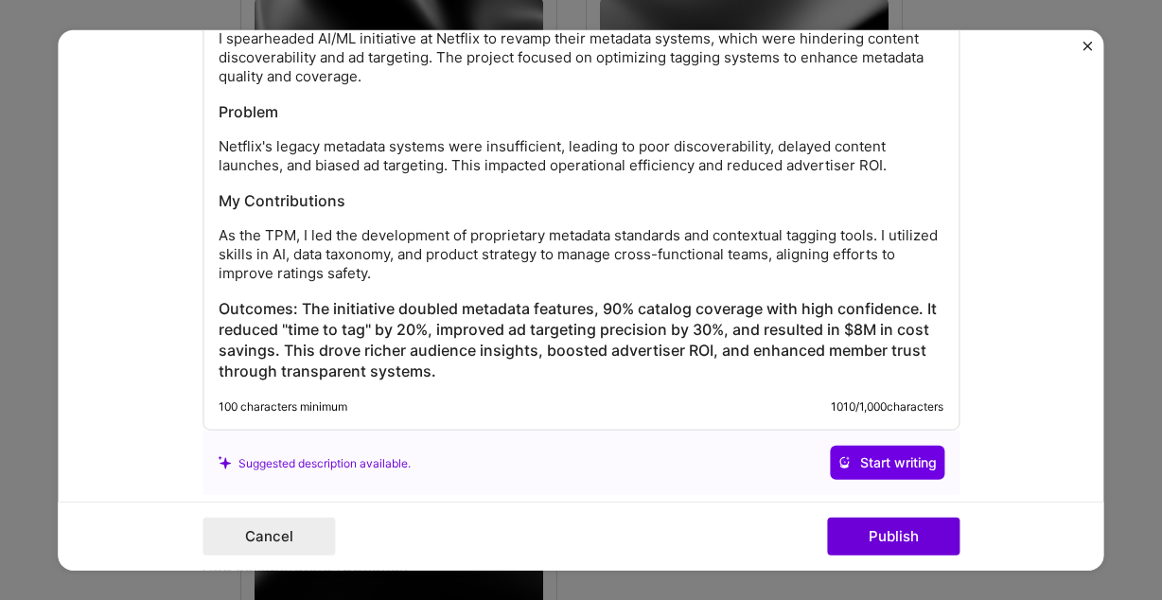
click at [214, 242] on div "I spearheaded AI/ML initiative at Netflix to revamp their metadata systems, whi…" at bounding box center [581, 181] width 757 height 499
click at [221, 242] on p "As the TPM, I led the development of proprietary metadata standards and context…" at bounding box center [581, 254] width 725 height 57
click at [220, 238] on p "As the TPM, I led the development of proprietary metadata standards and context…" at bounding box center [581, 254] width 725 height 57
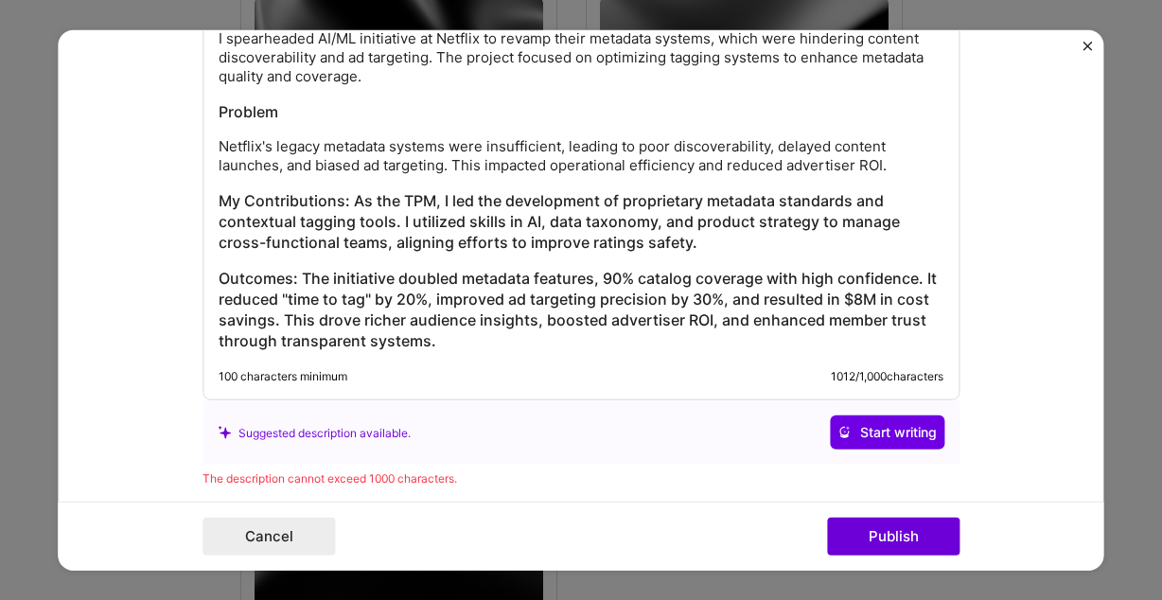
click at [221, 146] on p "Netflix's legacy metadata systems were insufficient, leading to poor discoverab…" at bounding box center [581, 156] width 725 height 38
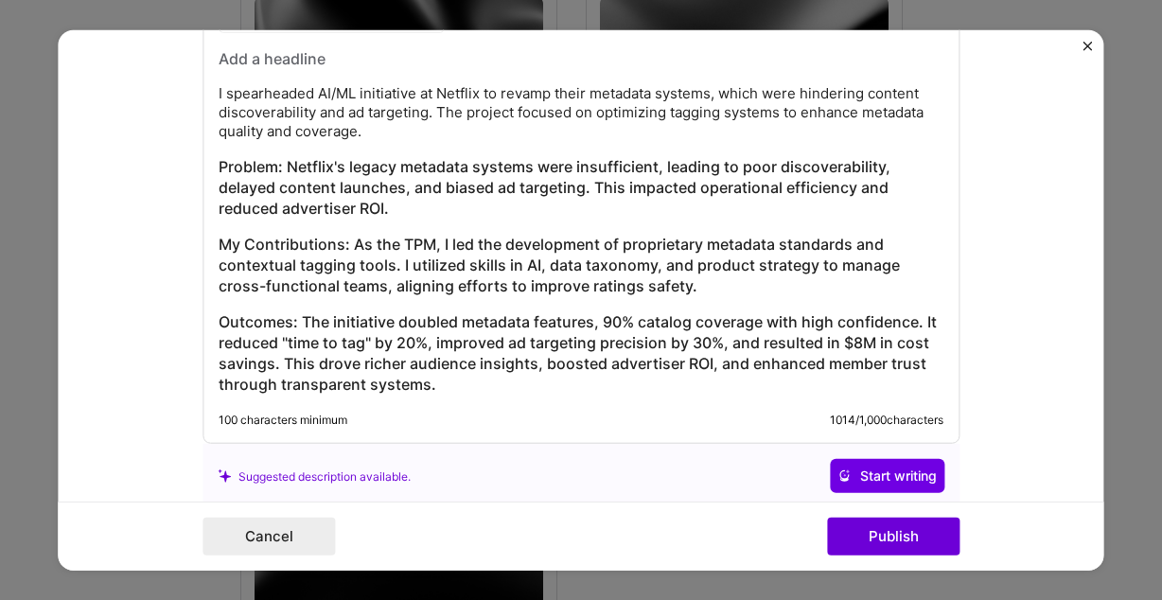
scroll to position [1870, 0]
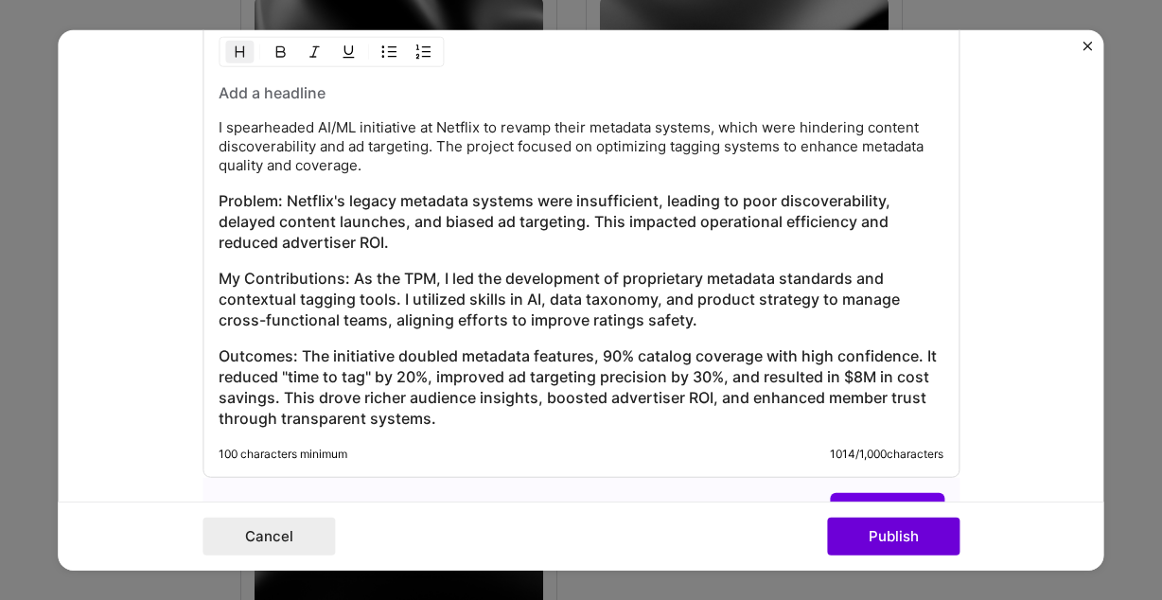
click at [219, 130] on p "I spearheaded AI/ML initiative at Netflix to revamp their metadata systems, whi…" at bounding box center [581, 146] width 725 height 57
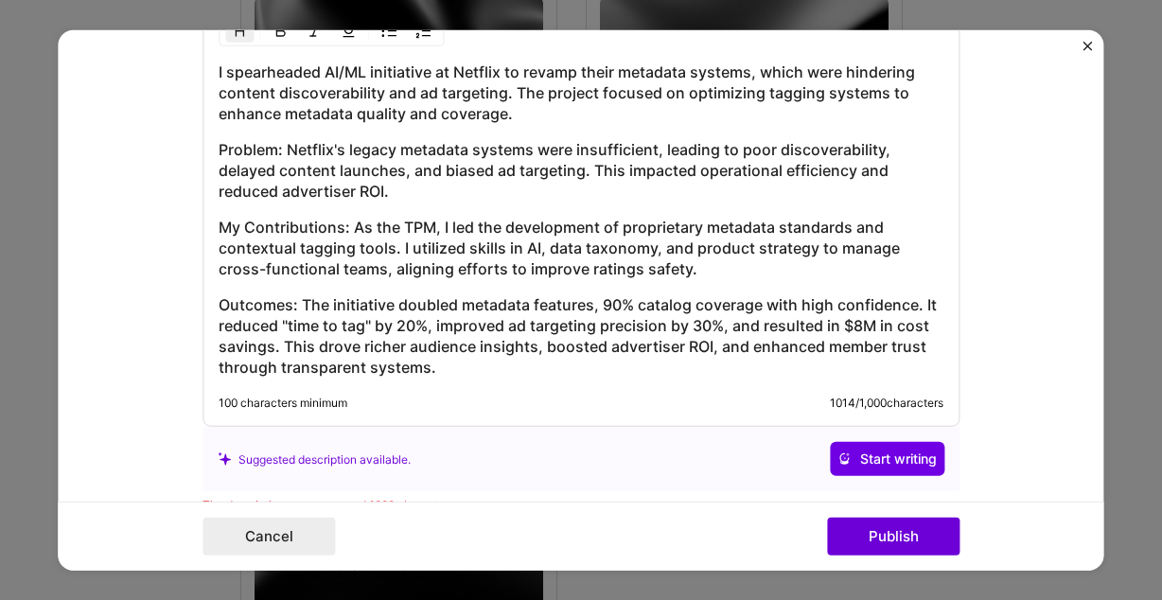
scroll to position [1892, 0]
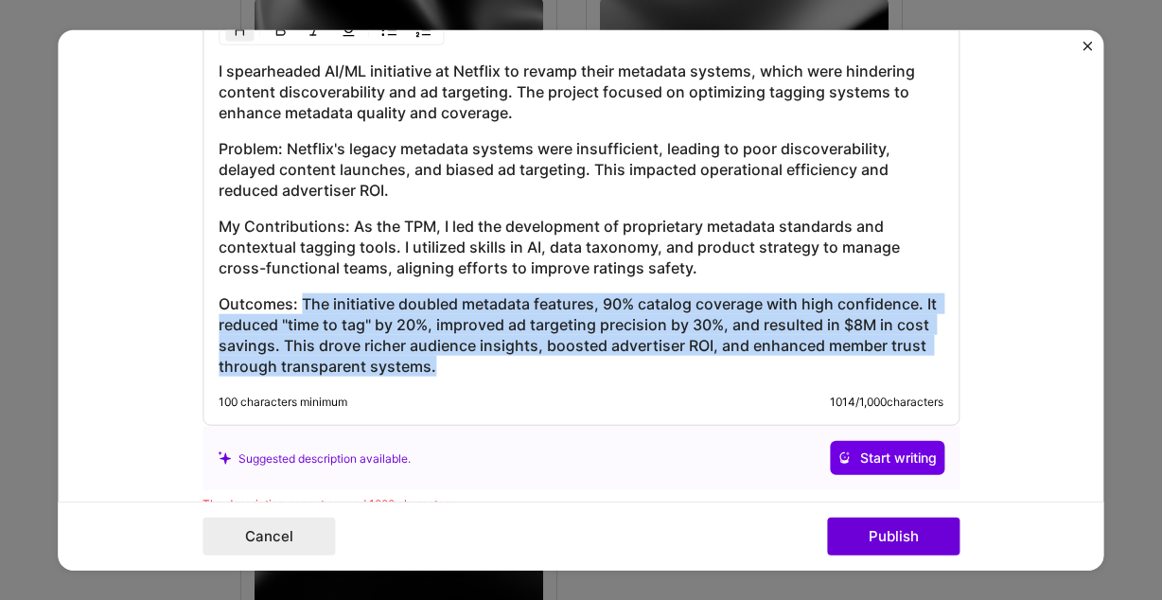
drag, startPoint x: 442, startPoint y: 373, endPoint x: 303, endPoint y: 304, distance: 155.4
click at [303, 304] on h3 "Outcomes: The initiative doubled metadata features, 90% catalog coverage with h…" at bounding box center [581, 334] width 725 height 83
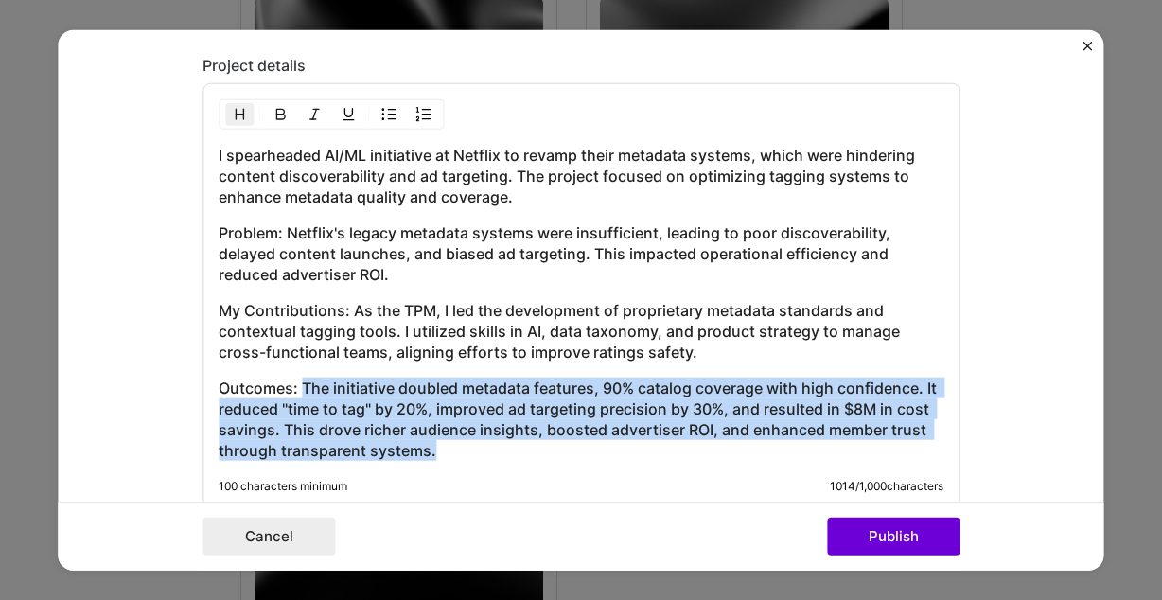
scroll to position [1804, 0]
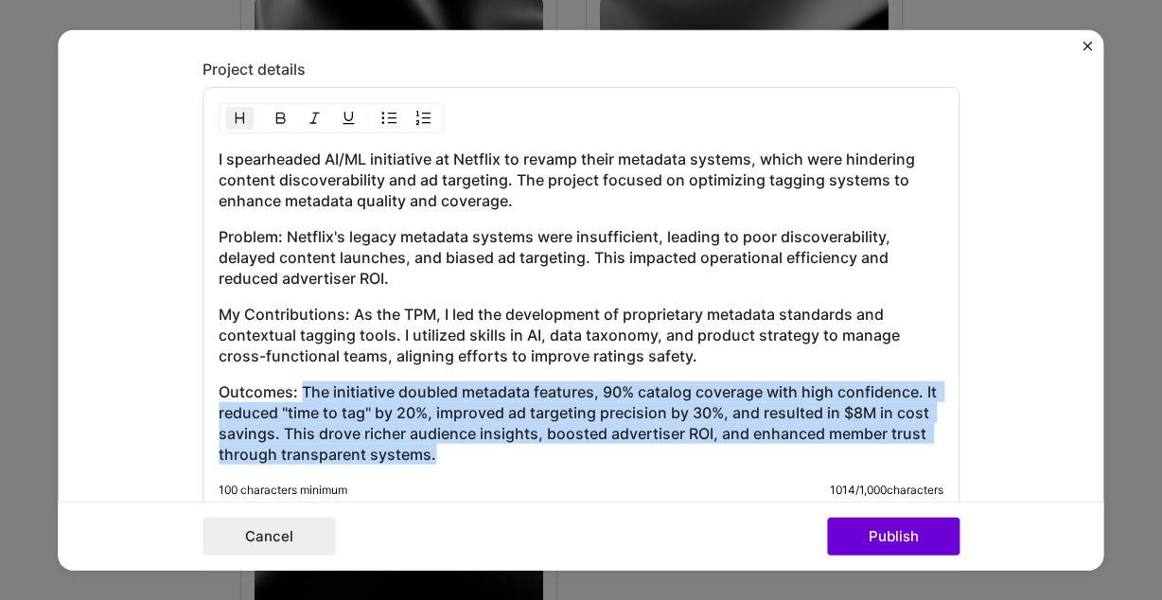
click at [240, 126] on img "button" at bounding box center [239, 118] width 15 height 15
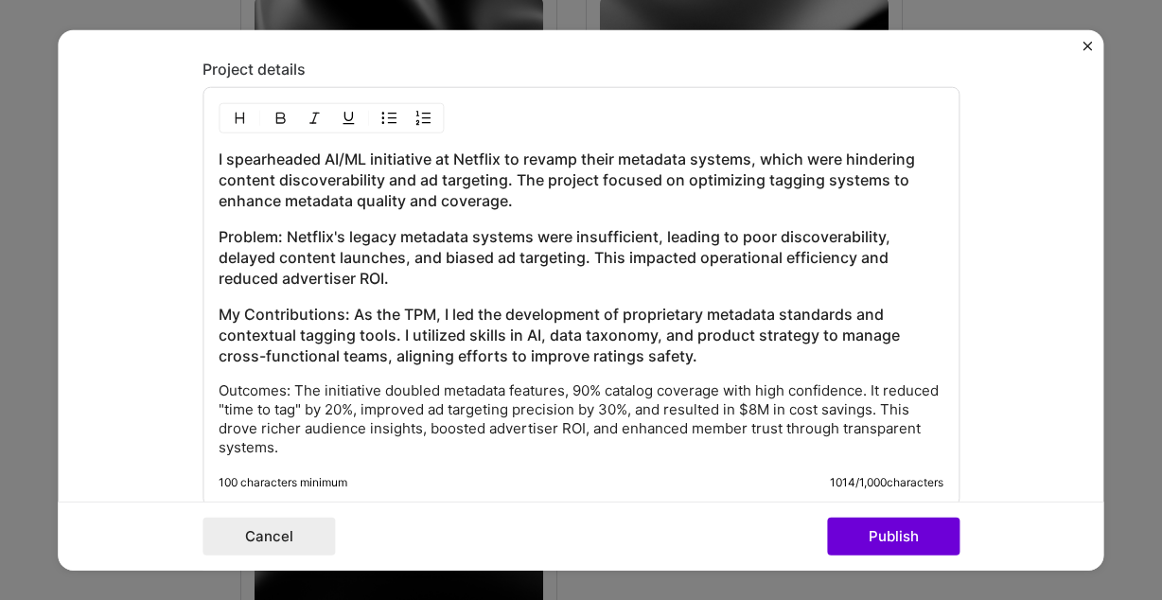
click at [420, 340] on h3 "My Contributions: As the TPM, I led the development of proprietary metadata sta…" at bounding box center [581, 335] width 725 height 62
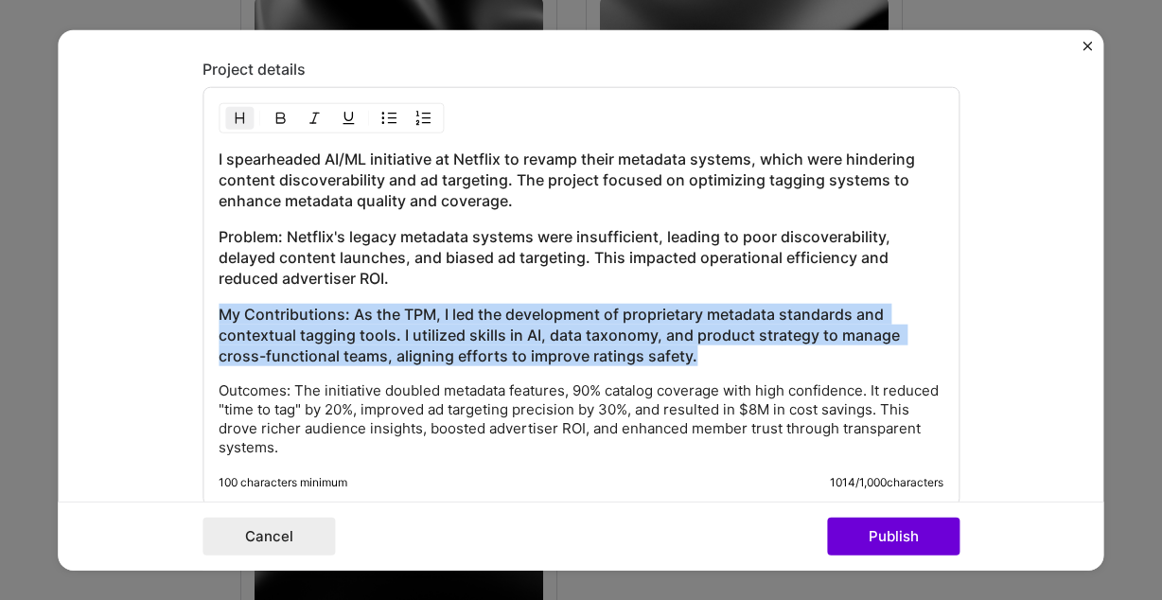
drag, startPoint x: 735, startPoint y: 377, endPoint x: 199, endPoint y: 309, distance: 540.1
click at [199, 309] on form "Project title AI-Driven Metadata Optimization for Netflix Company Netflix Proje…" at bounding box center [581, 300] width 1046 height 540
click at [245, 123] on img "button" at bounding box center [239, 118] width 15 height 15
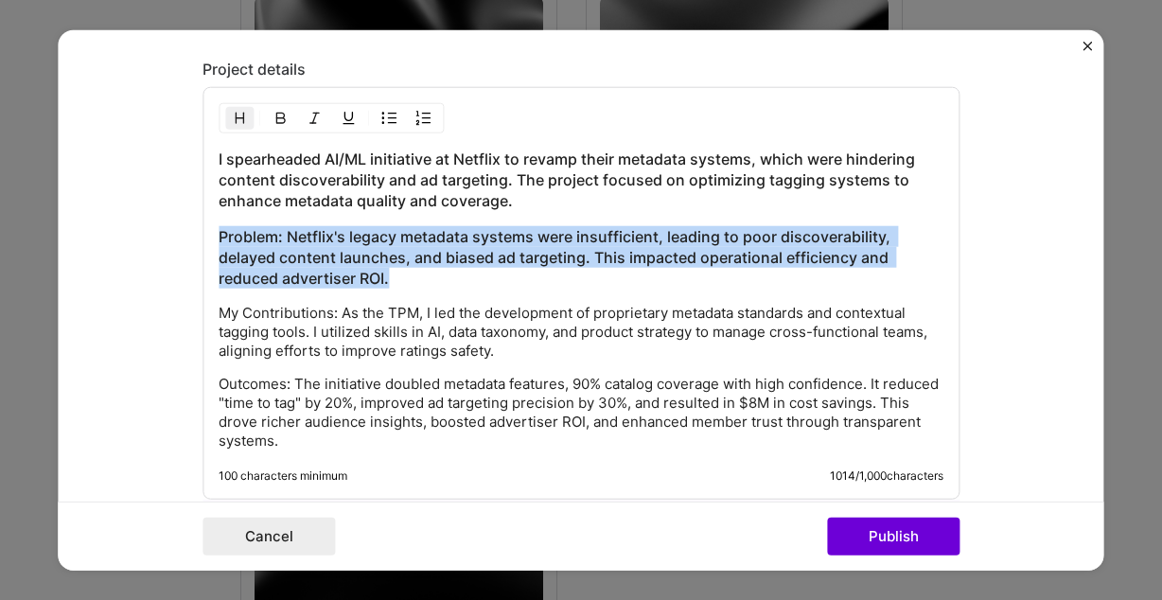
drag, startPoint x: 446, startPoint y: 276, endPoint x: 209, endPoint y: 228, distance: 241.5
click at [209, 228] on div "I spearheaded AI/ML initiative at Netflix to revamp their metadata systems, whi…" at bounding box center [581, 293] width 757 height 413
click at [242, 120] on img "button" at bounding box center [239, 118] width 15 height 15
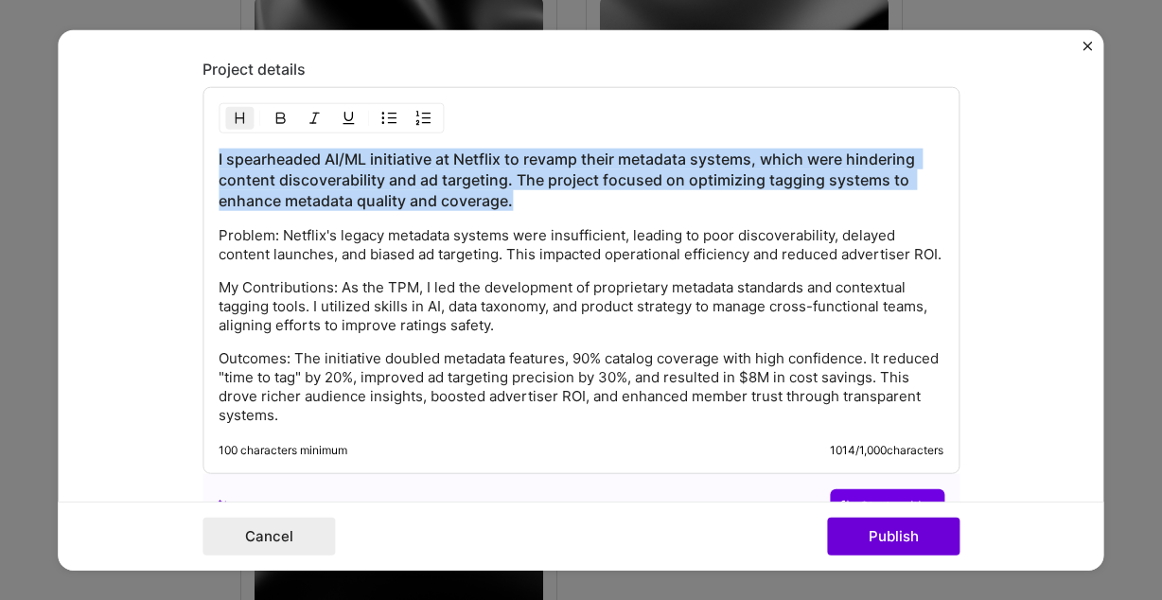
drag, startPoint x: 565, startPoint y: 206, endPoint x: 145, endPoint y: 154, distance: 423.5
click at [145, 154] on form "Project title AI-Driven Metadata Optimization for Netflix Company Netflix Proje…" at bounding box center [581, 300] width 1046 height 540
click at [243, 120] on img "button" at bounding box center [239, 118] width 15 height 15
drag, startPoint x: 568, startPoint y: 199, endPoint x: 220, endPoint y: 172, distance: 349.3
click at [220, 172] on h3 "I spearheaded AI/ML initiative at Netflix to revamp their metadata systems, whi…" at bounding box center [581, 180] width 725 height 62
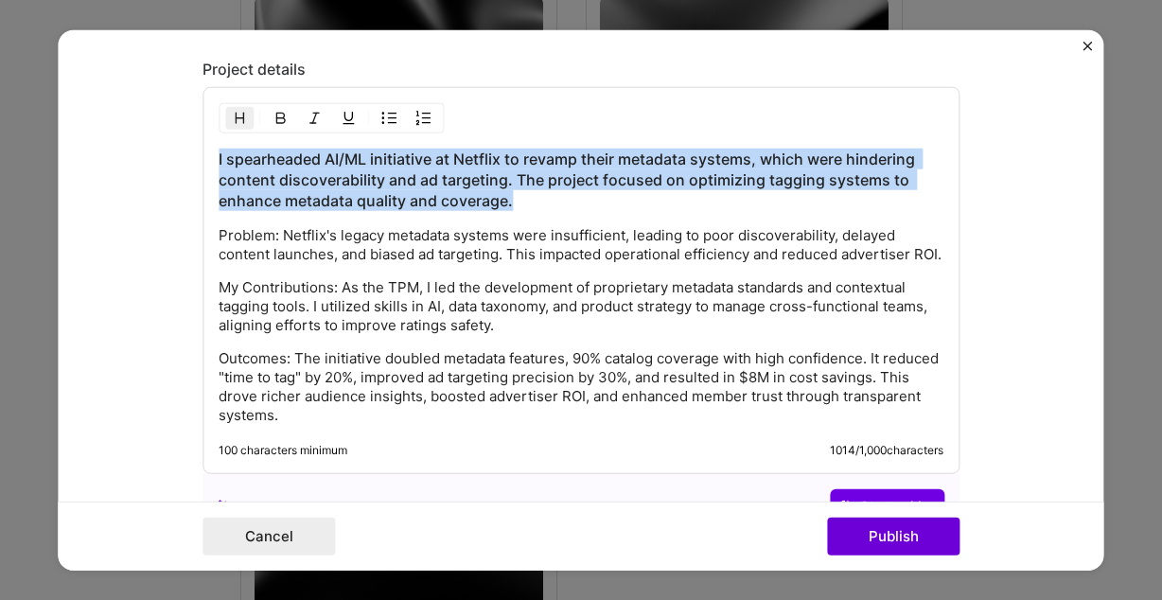
click at [238, 121] on img "button" at bounding box center [239, 118] width 15 height 15
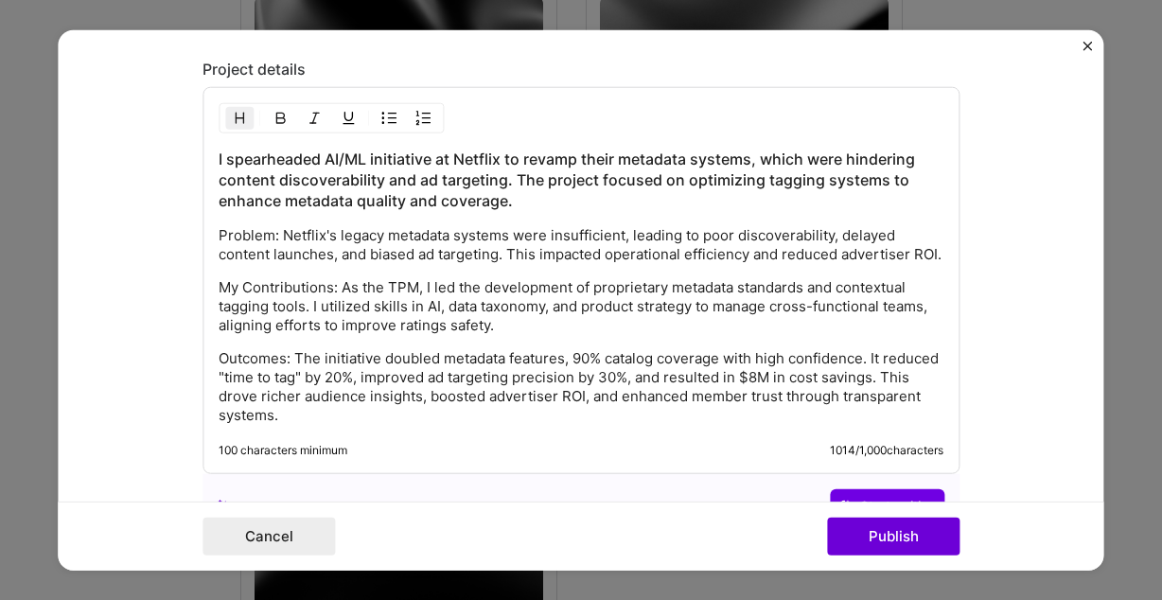
click at [520, 188] on h3 "I spearheaded AI/ML initiative at Netflix to revamp their metadata systems, whi…" at bounding box center [581, 180] width 725 height 62
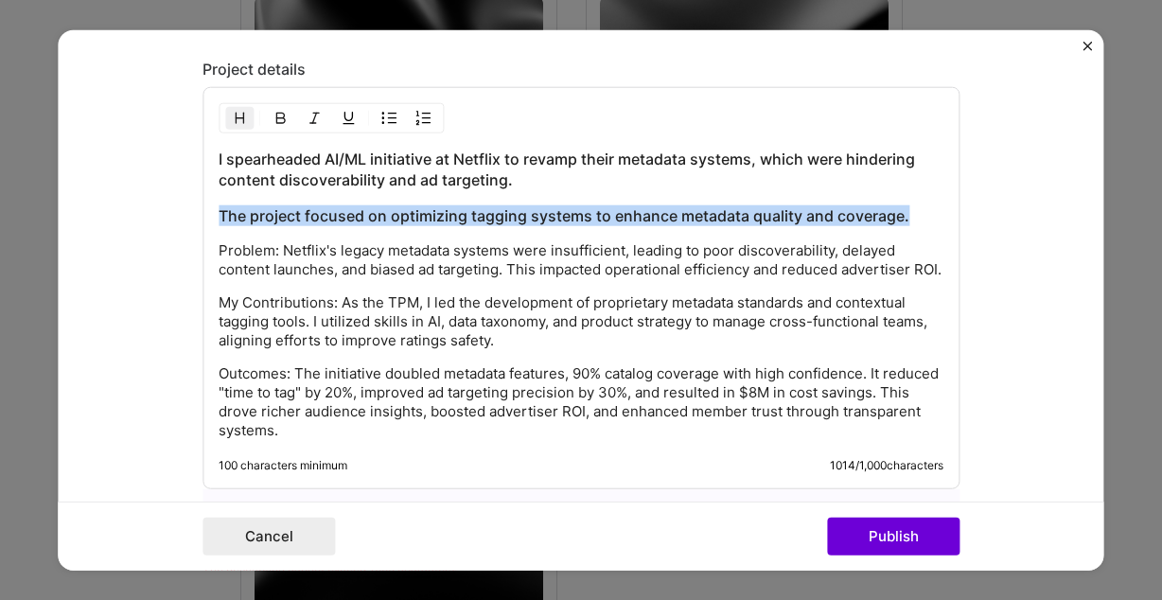
drag, startPoint x: 919, startPoint y: 214, endPoint x: 221, endPoint y: 223, distance: 698.6
click at [221, 223] on h3 "The project focused on optimizing tagging systems to enhance metadata quality a…" at bounding box center [581, 215] width 725 height 21
click at [245, 125] on img "button" at bounding box center [239, 118] width 15 height 15
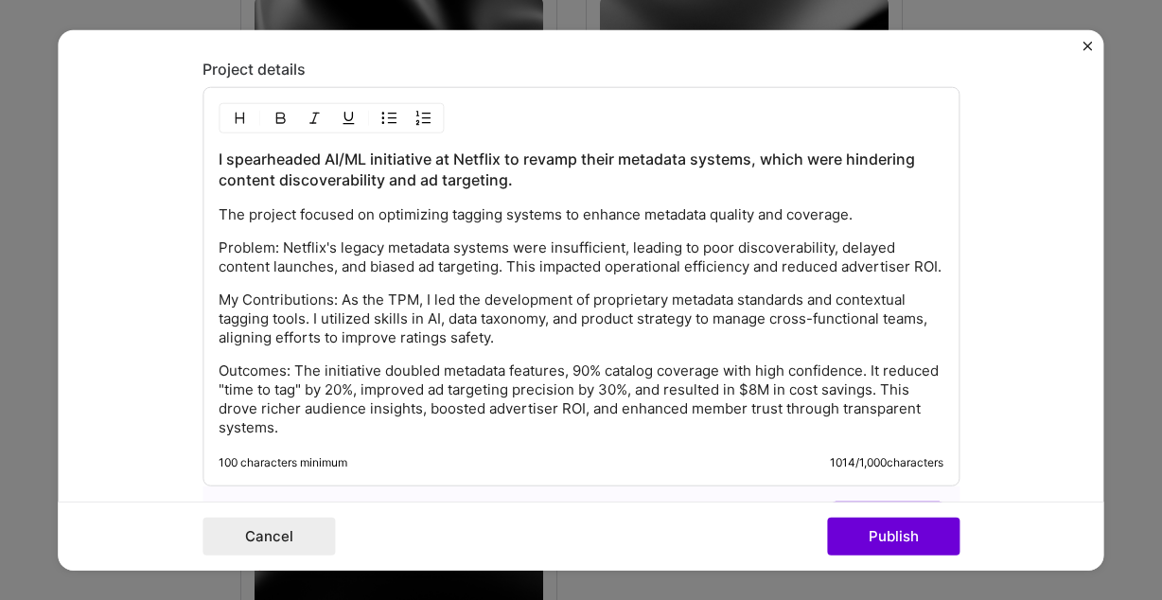
click at [476, 347] on p "My Contributions: As the TPM, I led the development of proprietary metadata sta…" at bounding box center [581, 319] width 725 height 57
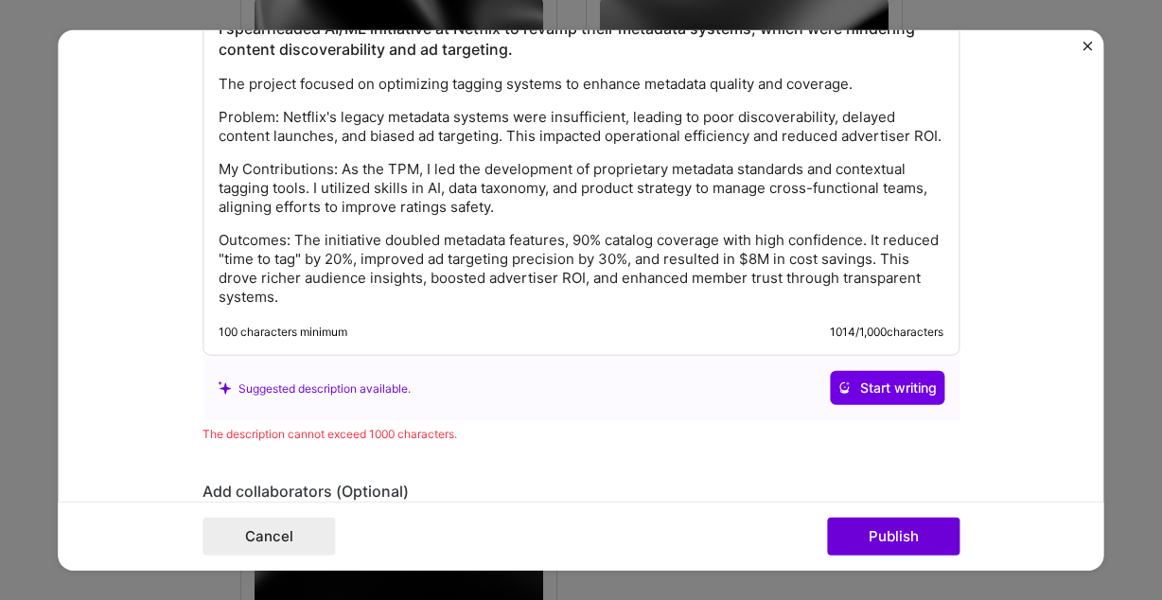
scroll to position [1922, 0]
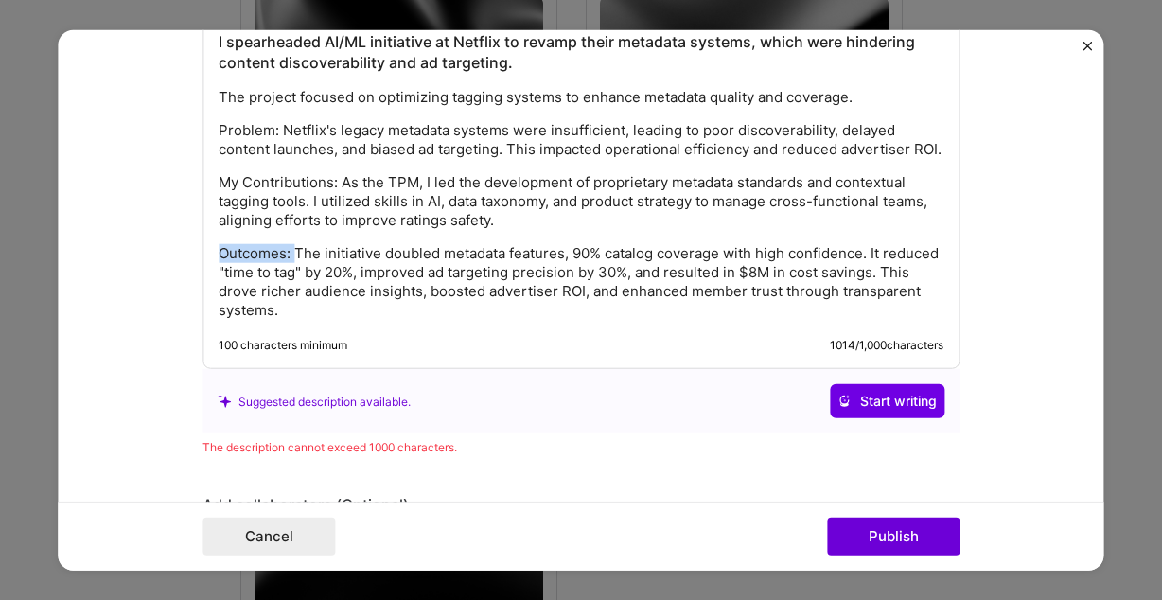
drag, startPoint x: 295, startPoint y: 277, endPoint x: 212, endPoint y: 277, distance: 83.3
click at [212, 277] on div "I spearheaded AI/ML initiative at Netflix to revamp their metadata systems, whi…" at bounding box center [581, 169] width 757 height 399
click at [343, 230] on p "My Contributions: As the TPM, I led the development of proprietary metadata sta…" at bounding box center [581, 201] width 725 height 57
drag, startPoint x: 241, startPoint y: 210, endPoint x: 184, endPoint y: 206, distance: 57.9
click at [184, 206] on form "Project title AI-Driven Metadata Optimization for Netflix Company Netflix Proje…" at bounding box center [581, 300] width 1046 height 540
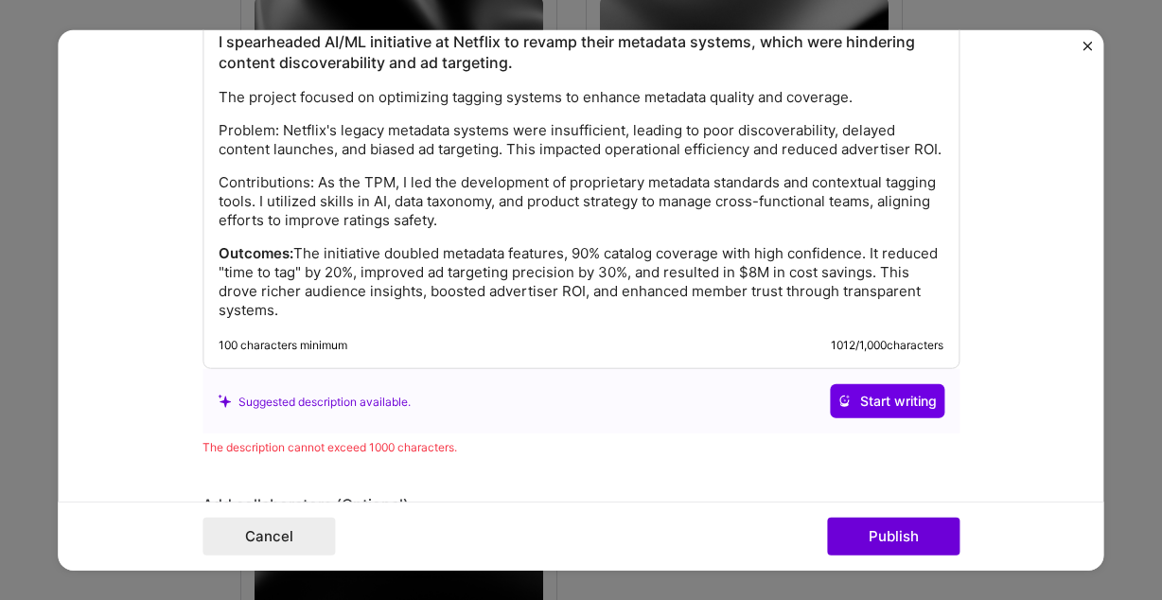
click at [227, 206] on p "Contributions: As the TPM, I led the development of proprietary metadata standa…" at bounding box center [581, 201] width 725 height 57
drag, startPoint x: 304, startPoint y: 205, endPoint x: 198, endPoint y: 205, distance: 106.0
click at [198, 205] on form "Project title AI-Driven Metadata Optimization for Netflix Company Netflix Proje…" at bounding box center [581, 300] width 1046 height 540
click at [442, 193] on div "I spearheaded AI/ML initiative at Netflix to revamp their metadata systems, whi…" at bounding box center [581, 175] width 725 height 289
drag, startPoint x: 398, startPoint y: 204, endPoint x: 369, endPoint y: 204, distance: 29.3
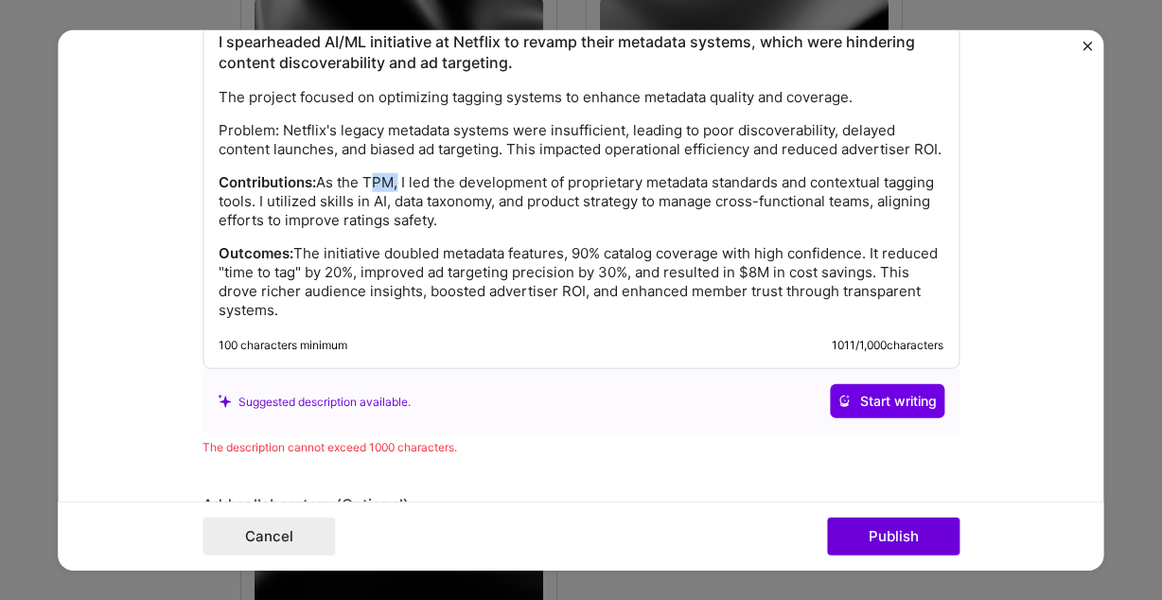
click at [369, 204] on p "Contributions: As the TPM, I led the development of proprietary metadata standa…" at bounding box center [581, 201] width 725 height 57
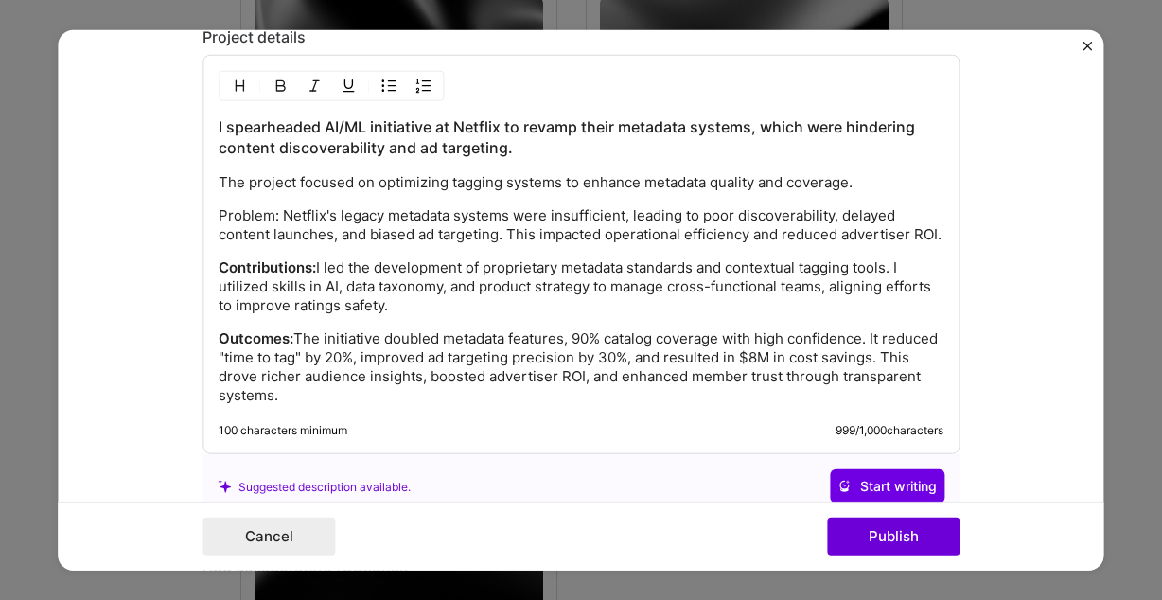
scroll to position [1819, 0]
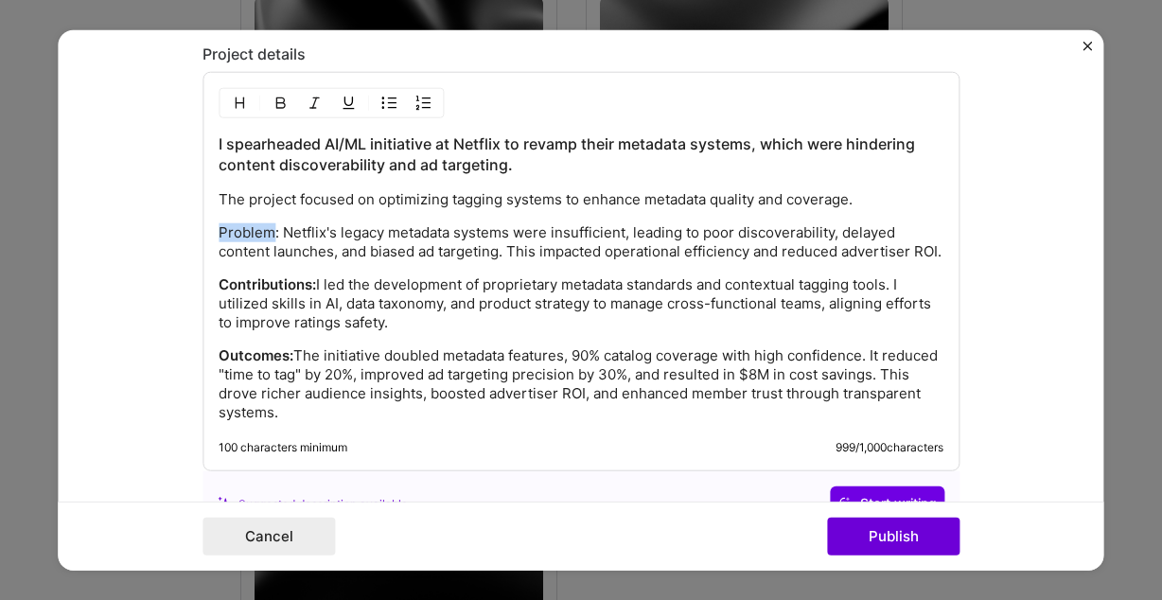
drag, startPoint x: 275, startPoint y: 240, endPoint x: 168, endPoint y: 241, distance: 107.9
click at [168, 241] on form "Project title AI-Driven Metadata Optimization for Netflix Company Netflix Proje…" at bounding box center [581, 300] width 1046 height 540
click at [384, 249] on p "Problem : Netflix's legacy metadata systems were insufficient, leading to poor …" at bounding box center [581, 242] width 725 height 38
click at [610, 229] on p "Problem : Netflix's legacy metadata systems were insufficient, leading to poor …" at bounding box center [581, 242] width 725 height 38
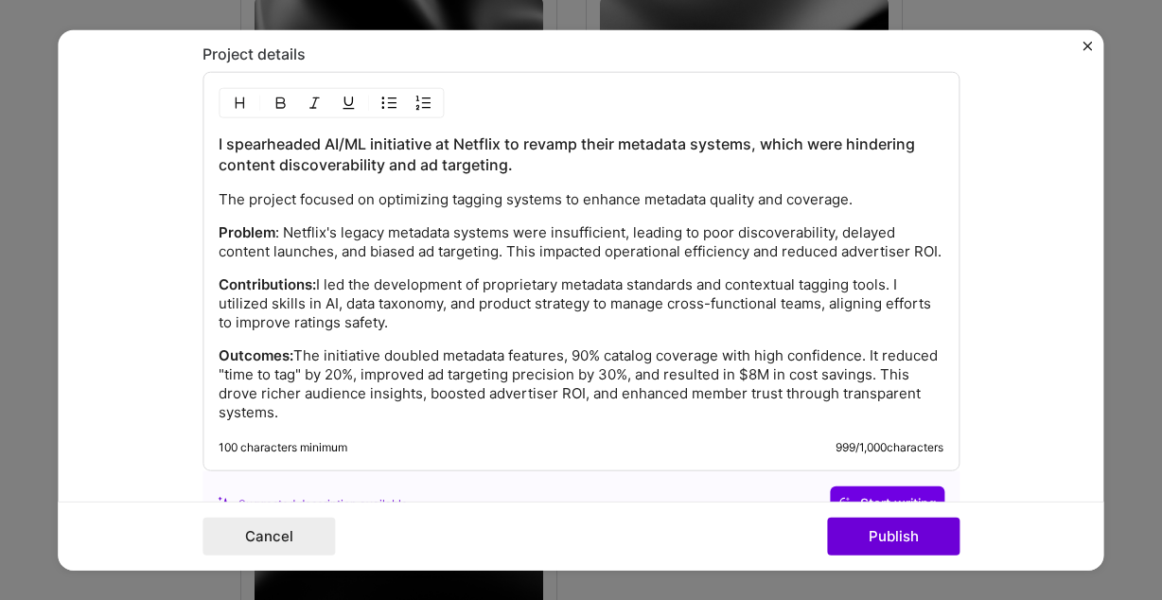
click at [376, 261] on p "Problem : Netflix's legacy metadata systems were insufficient, leading to poor …" at bounding box center [581, 242] width 725 height 38
drag, startPoint x: 620, startPoint y: 170, endPoint x: 190, endPoint y: 141, distance: 430.7
click at [190, 141] on form "Project title AI-Driven Metadata Optimization for Netflix Company Netflix Proje…" at bounding box center [581, 300] width 1046 height 540
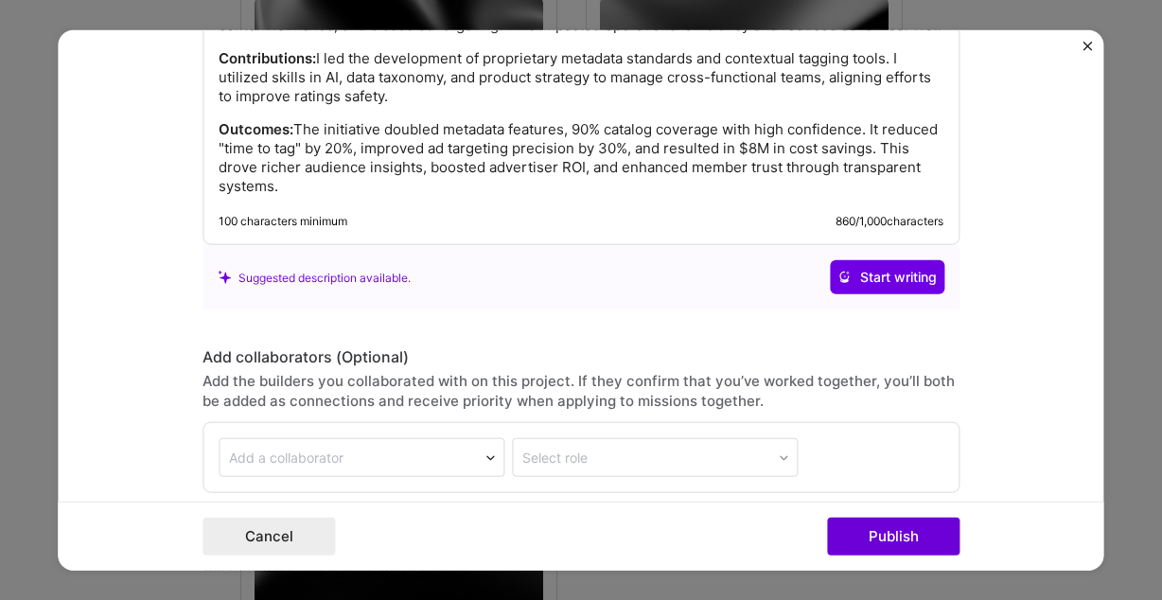
scroll to position [2176, 0]
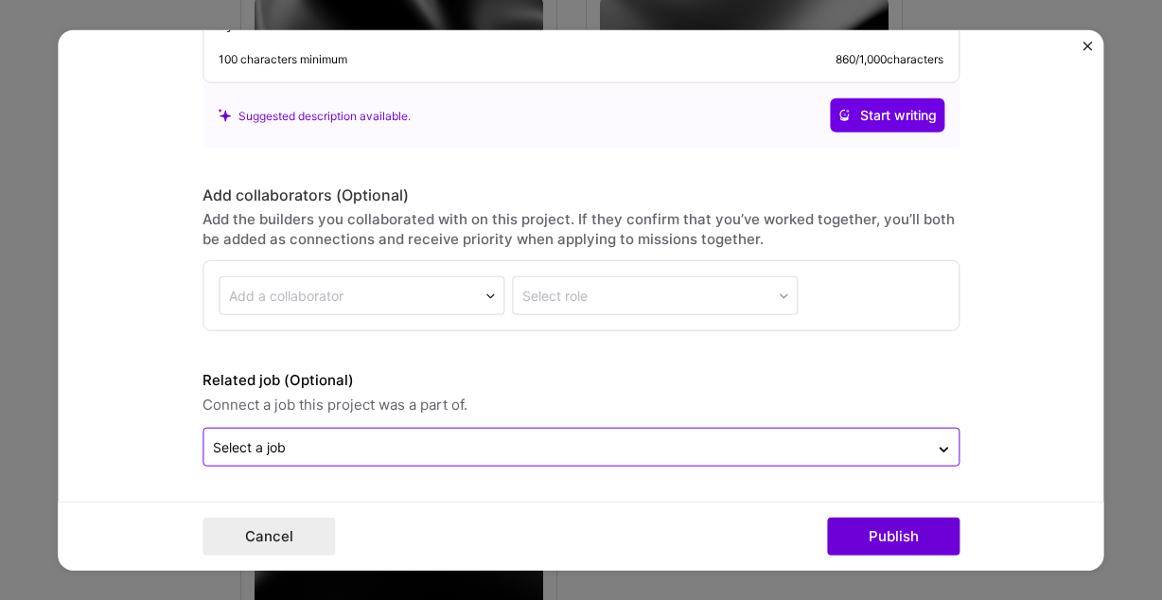
click at [479, 455] on input "text" at bounding box center [566, 447] width 706 height 20
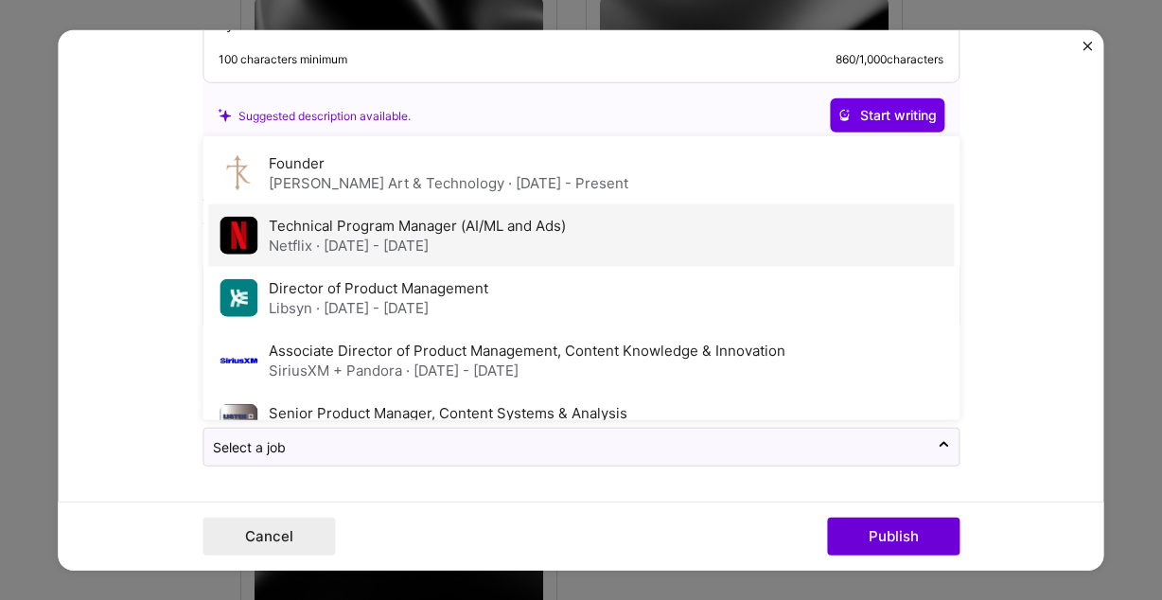
click at [533, 240] on div "Netflix · Feb 2023 - Feb 2025" at bounding box center [417, 246] width 297 height 20
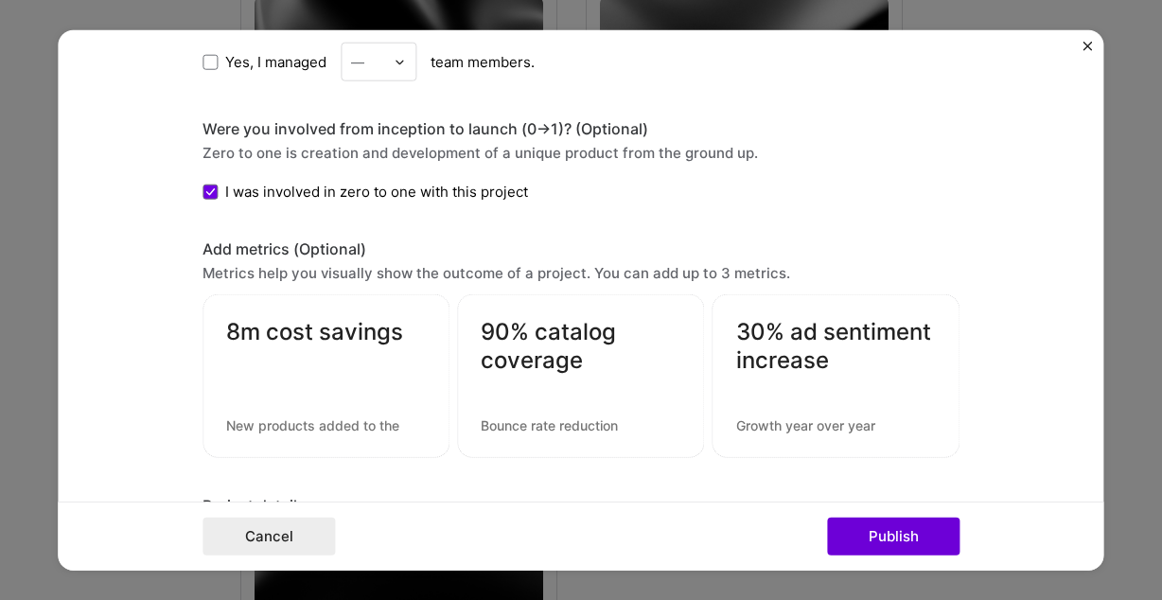
scroll to position [1366, 0]
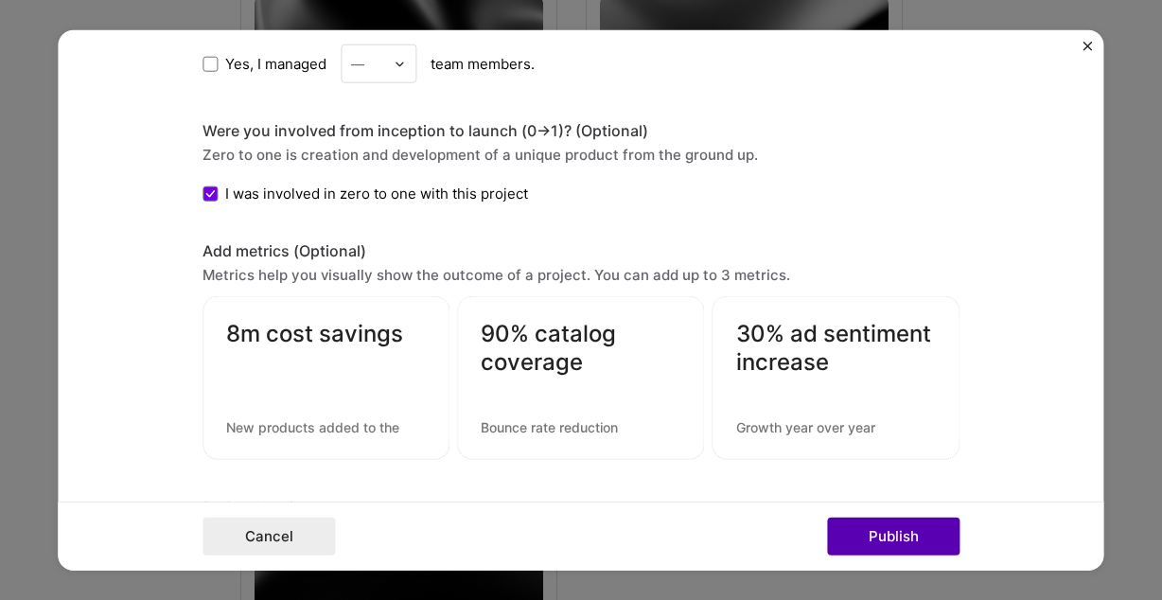
click at [924, 543] on button "Publish" at bounding box center [893, 536] width 133 height 38
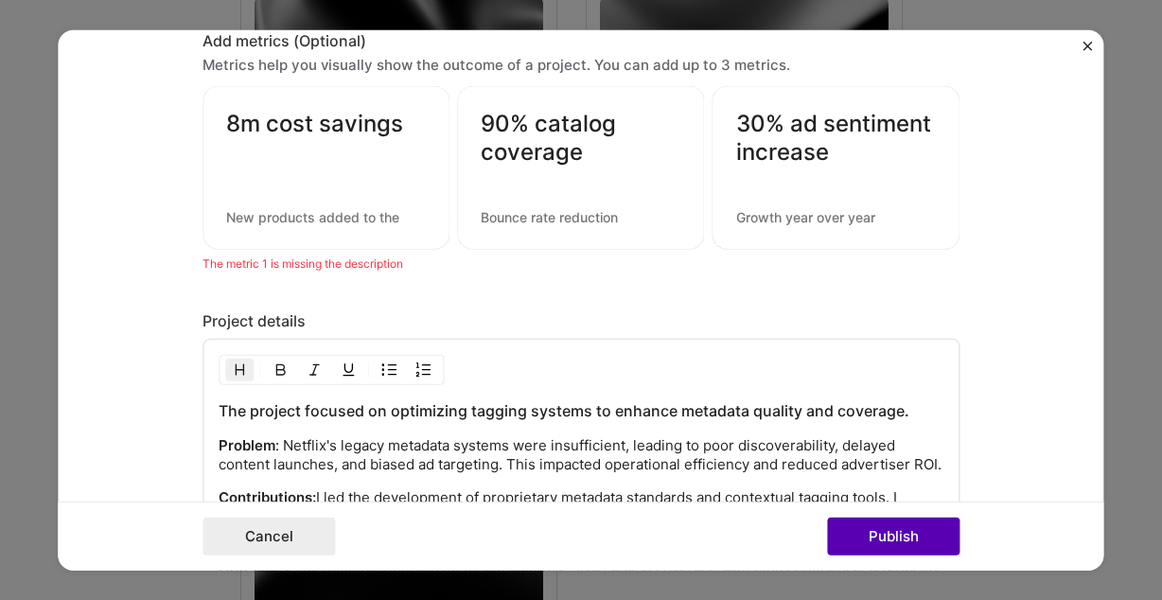
scroll to position [1577, 0]
click at [372, 134] on textarea "8m cost savings" at bounding box center [326, 127] width 200 height 37
click at [229, 123] on textarea "8m cost savings" at bounding box center [326, 127] width 200 height 37
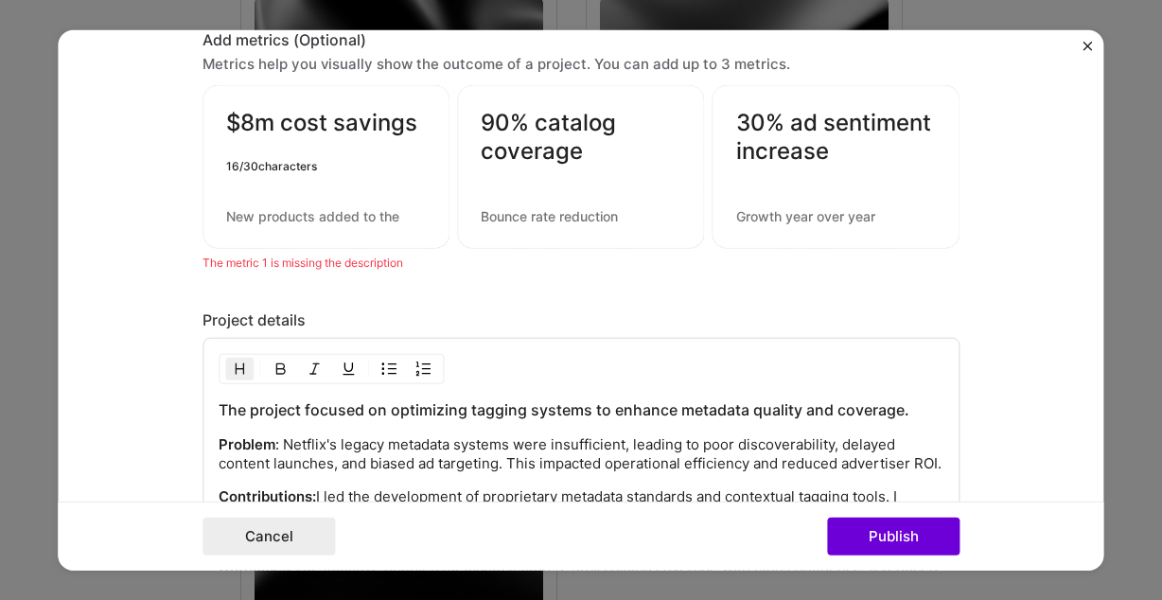
type textarea "$8m cost savings"
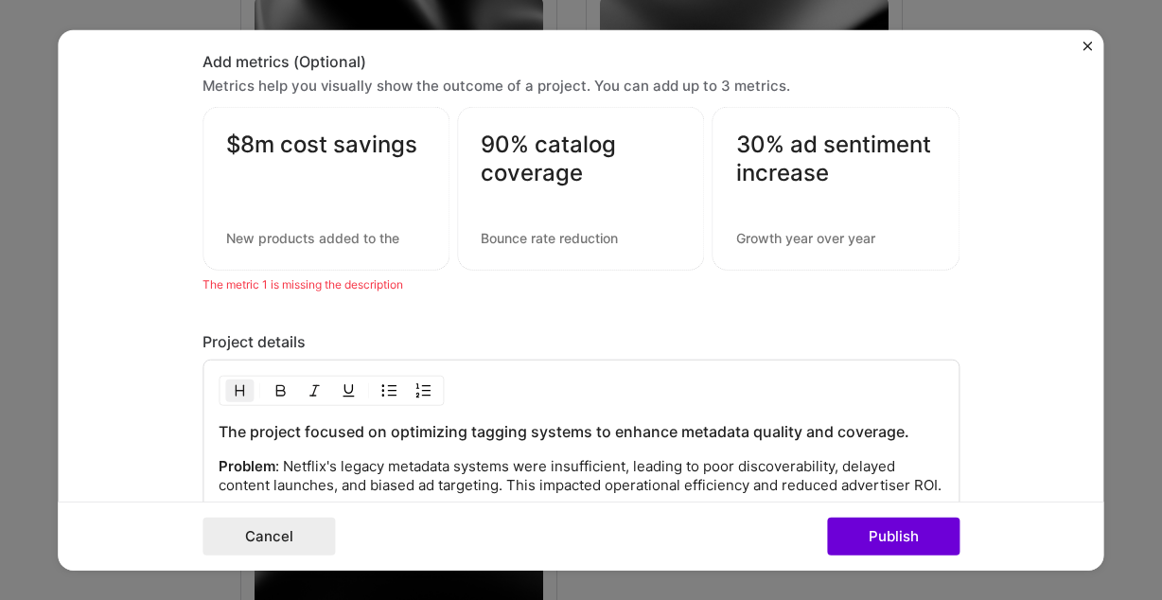
scroll to position [1557, 0]
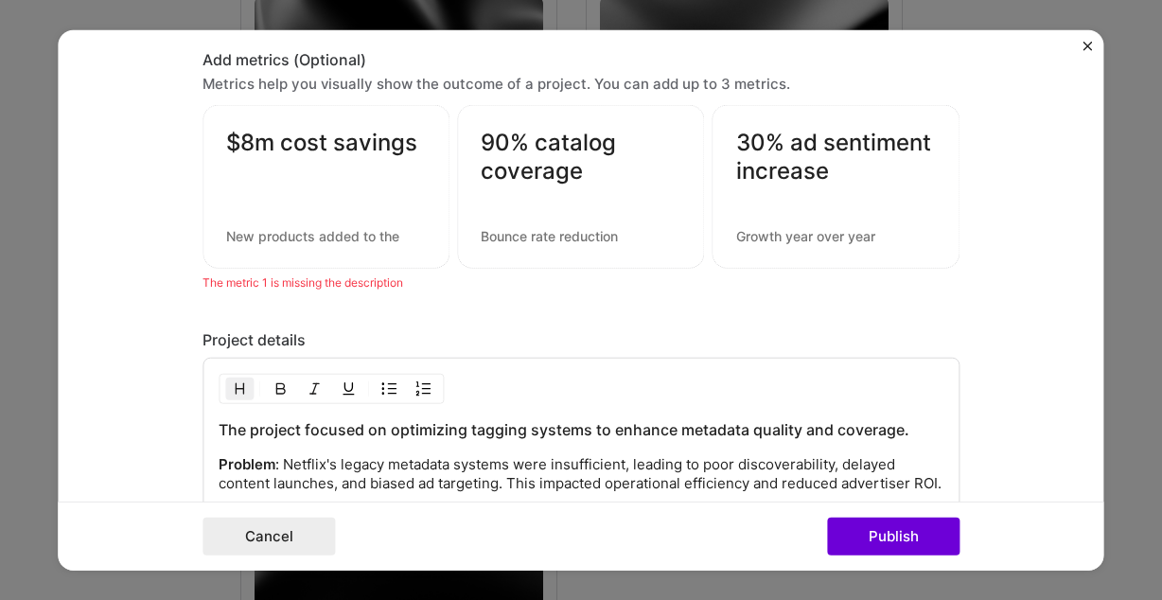
click at [593, 184] on textarea "90% catalog coverage" at bounding box center [581, 157] width 200 height 57
drag, startPoint x: 618, startPoint y: 180, endPoint x: 459, endPoint y: 117, distance: 170.9
click at [481, 129] on textarea "90% catalog coverage" at bounding box center [581, 157] width 200 height 57
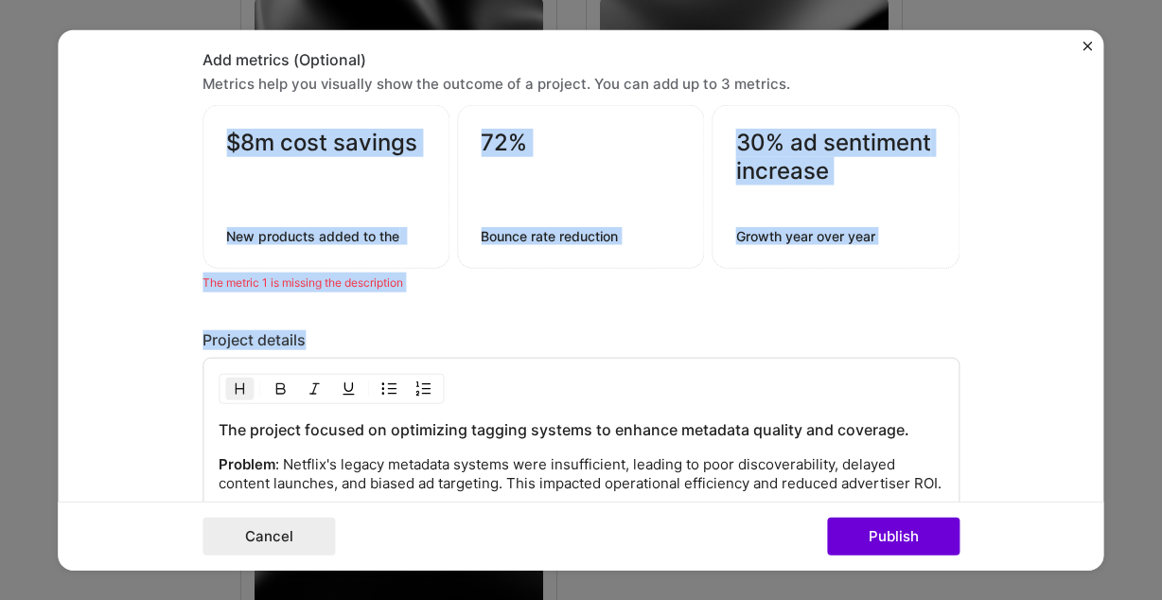
drag, startPoint x: 427, startPoint y: 142, endPoint x: 84, endPoint y: 137, distance: 342.7
click at [84, 137] on form "Project title AI-Driven Metadata Optimization for Netflix Company Netflix Proje…" at bounding box center [581, 300] width 1046 height 540
click at [372, 182] on div at bounding box center [326, 186] width 200 height 20
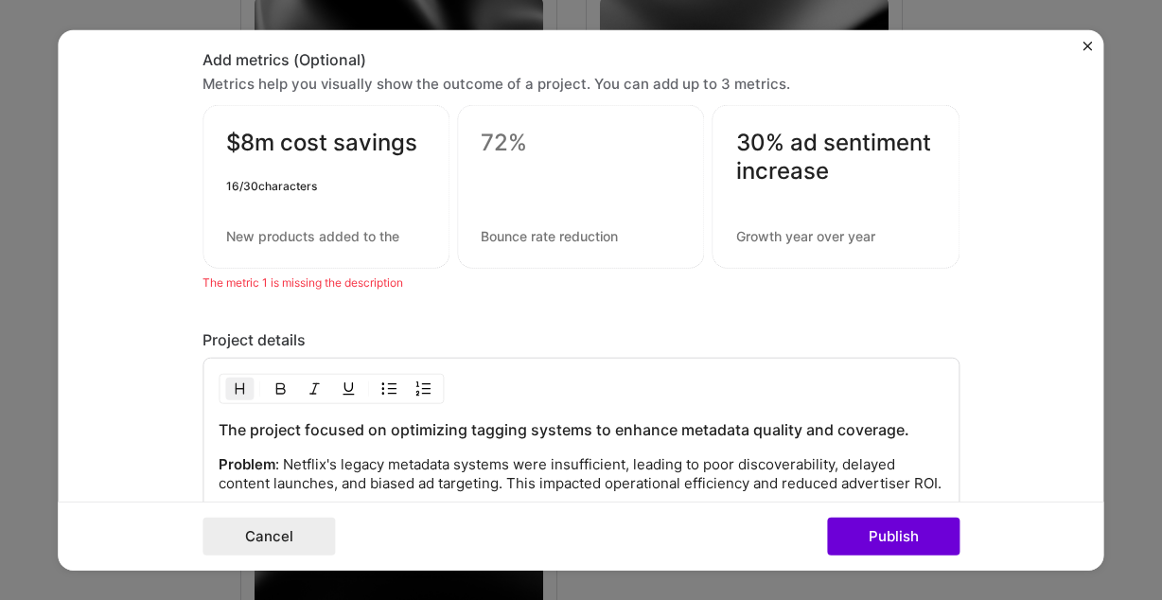
drag, startPoint x: 418, startPoint y: 144, endPoint x: 151, endPoint y: 144, distance: 267.9
click at [226, 143] on textarea "$8m cost savings" at bounding box center [326, 147] width 200 height 37
type textarea "2"
click at [379, 241] on textarea at bounding box center [326, 236] width 200 height 18
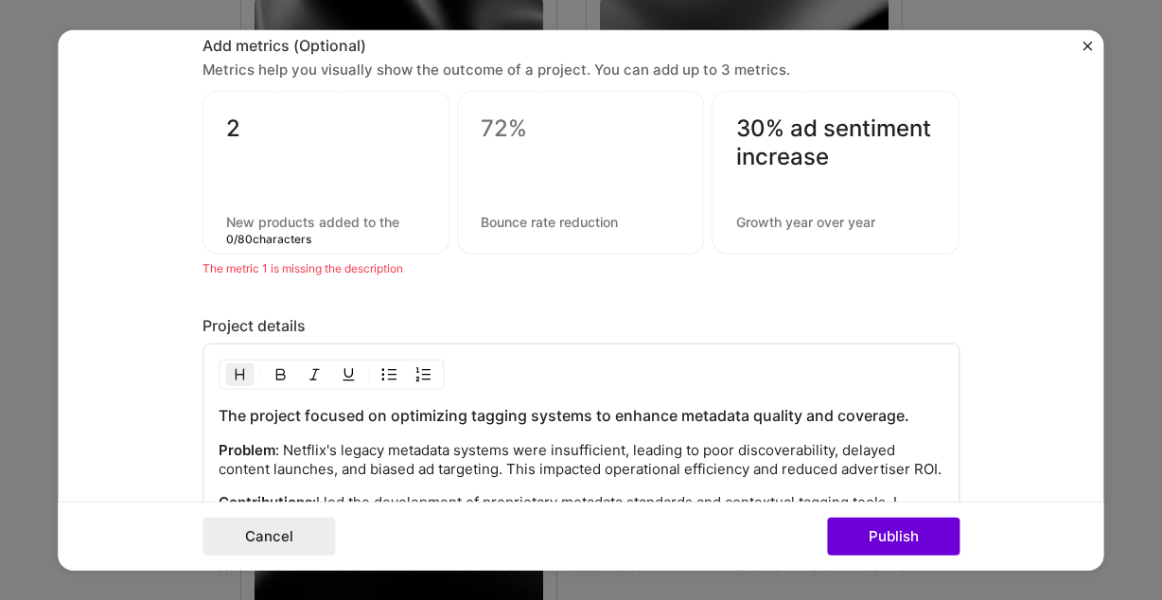
scroll to position [1572, 0]
click at [263, 133] on textarea "2" at bounding box center [326, 132] width 200 height 37
type textarea "2"
click at [390, 140] on textarea "$8m cost savings" at bounding box center [326, 132] width 200 height 37
drag, startPoint x: 373, startPoint y: 129, endPoint x: 283, endPoint y: 129, distance: 89.9
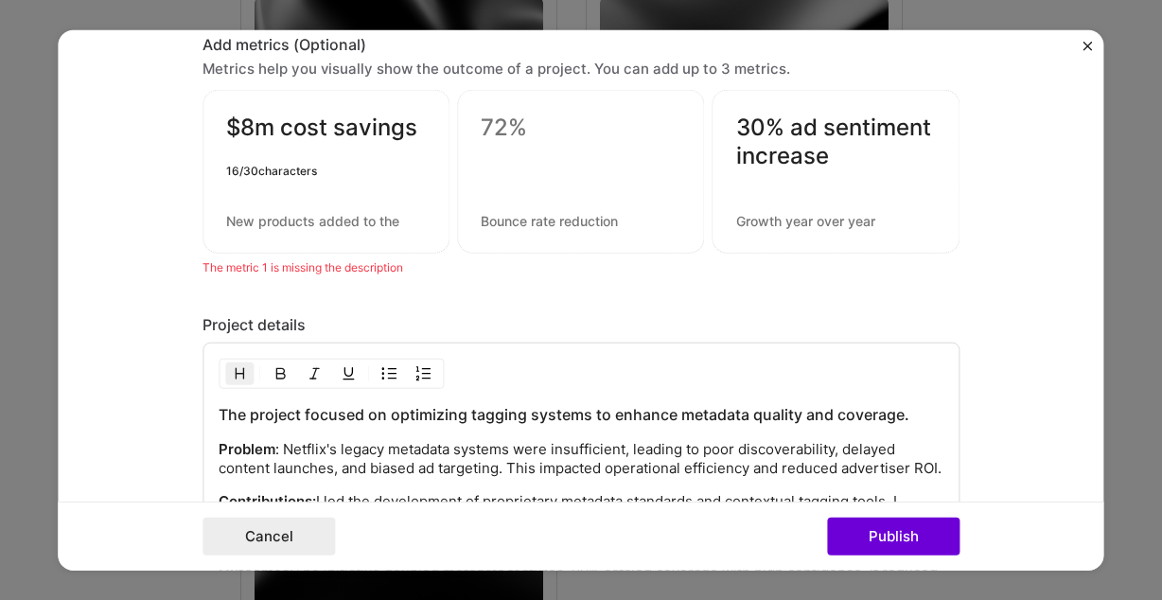
click at [283, 129] on textarea "$8m cost savings" at bounding box center [326, 132] width 200 height 37
type textarea "$8m"
click at [310, 221] on textarea at bounding box center [326, 221] width 200 height 18
paste textarea "cost savings"
click at [228, 225] on textarea "cost savings" at bounding box center [326, 221] width 200 height 18
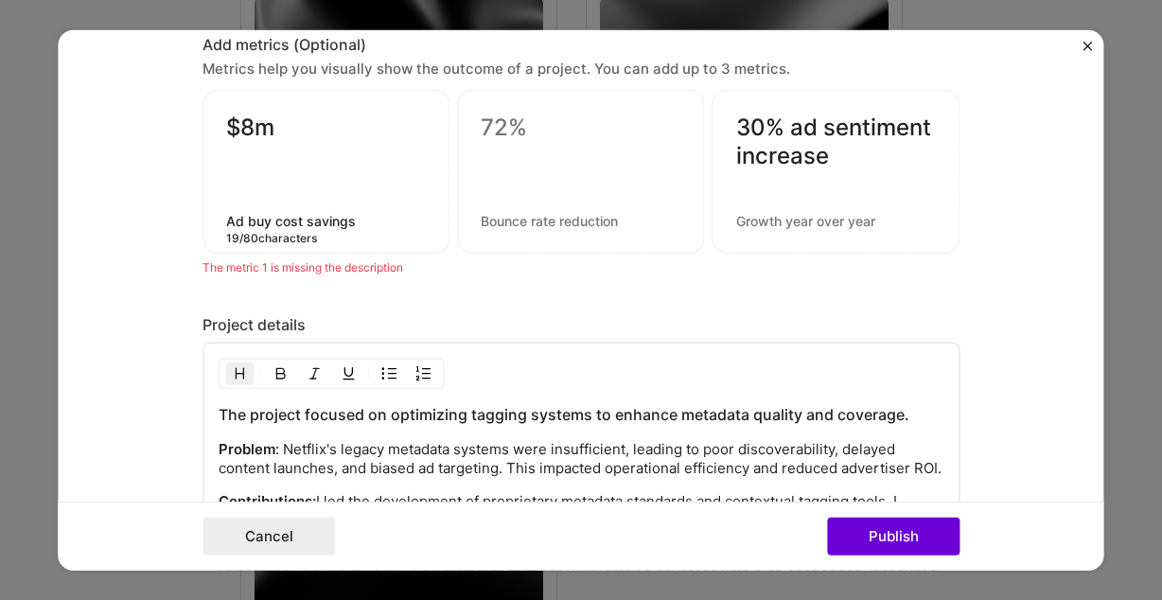
type textarea "Ad buy cost savings"
click at [592, 216] on textarea at bounding box center [581, 221] width 200 height 18
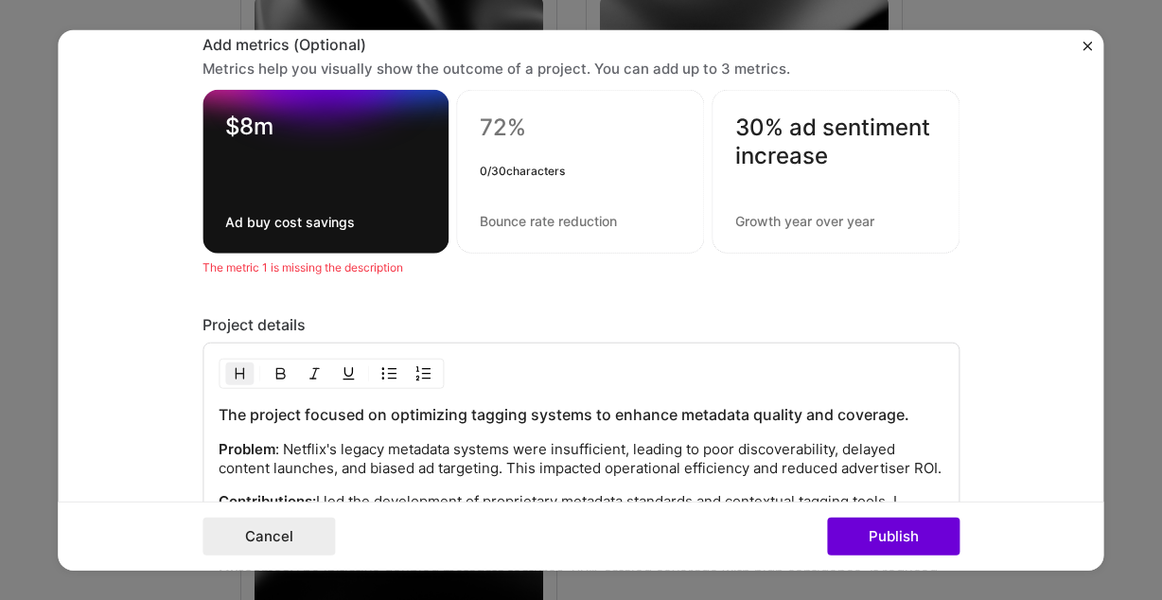
click at [542, 133] on textarea at bounding box center [580, 132] width 201 height 37
type textarea "95%"
click at [546, 235] on div "95% 3 / 30 characters" at bounding box center [580, 172] width 248 height 164
click at [546, 223] on textarea at bounding box center [580, 221] width 201 height 18
type textarea "m"
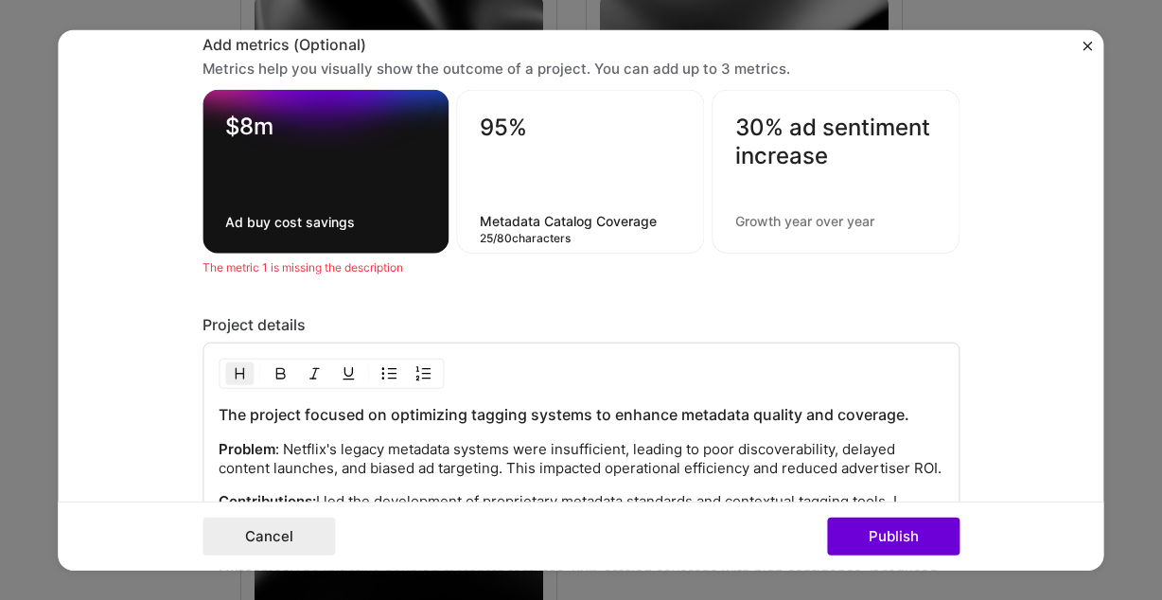
type textarea "Metadata Catalog Coverage"
click at [811, 227] on textarea at bounding box center [835, 221] width 201 height 18
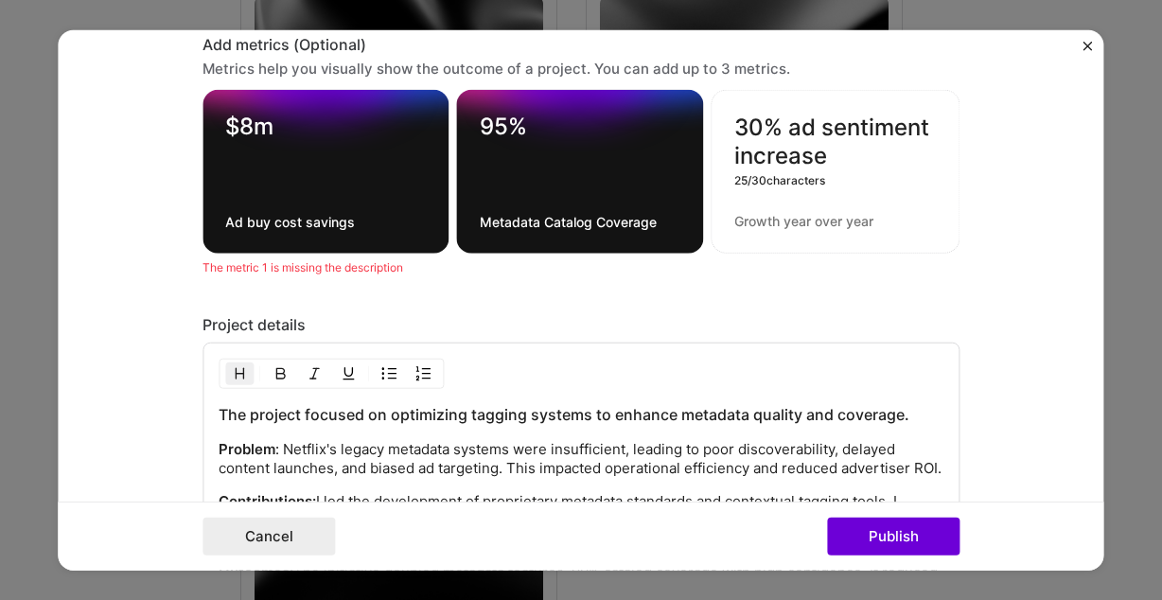
drag, startPoint x: 862, startPoint y: 170, endPoint x: 792, endPoint y: 120, distance: 86.2
click at [792, 119] on textarea "30% ad sentiment increase" at bounding box center [836, 142] width 202 height 57
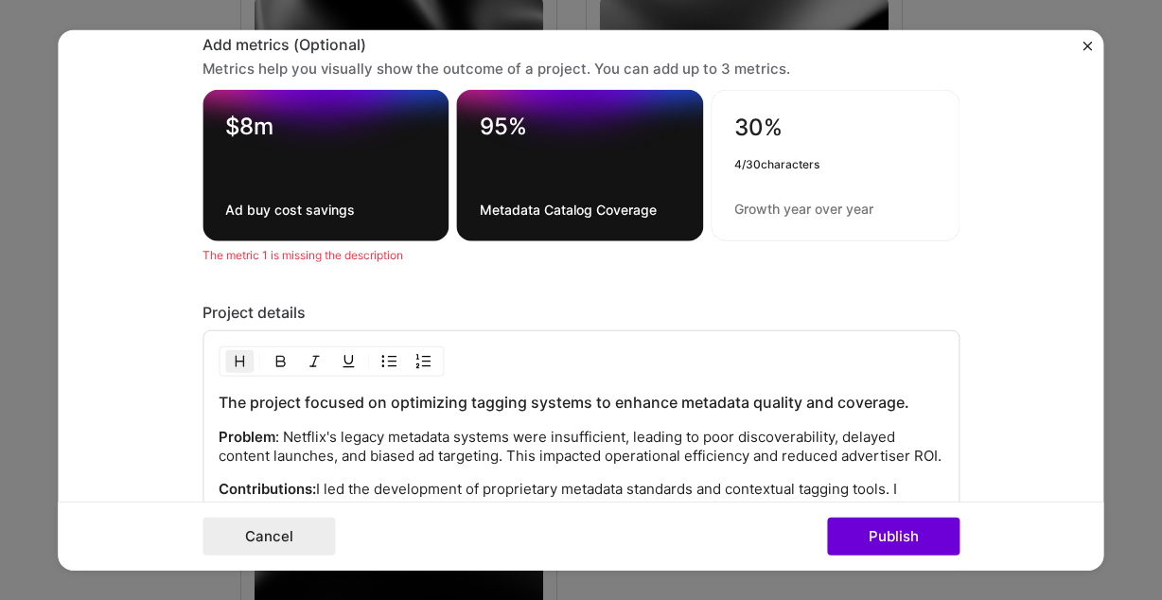
type textarea "30%"
click at [793, 189] on div "30% 4 / 30 characters" at bounding box center [835, 165] width 249 height 151
click at [792, 207] on textarea at bounding box center [836, 209] width 202 height 18
paste textarea "ad sentiment increase"
drag, startPoint x: 879, startPoint y: 212, endPoint x: 663, endPoint y: 192, distance: 217.7
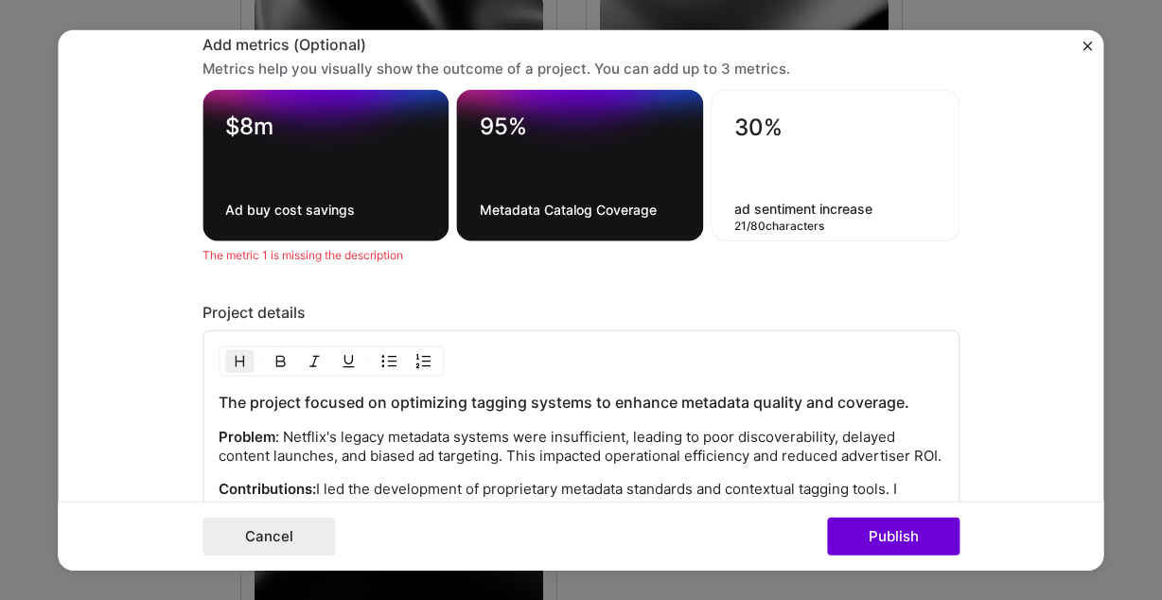
click at [735, 200] on textarea "ad sentiment increase" at bounding box center [836, 209] width 202 height 18
type textarea "A"
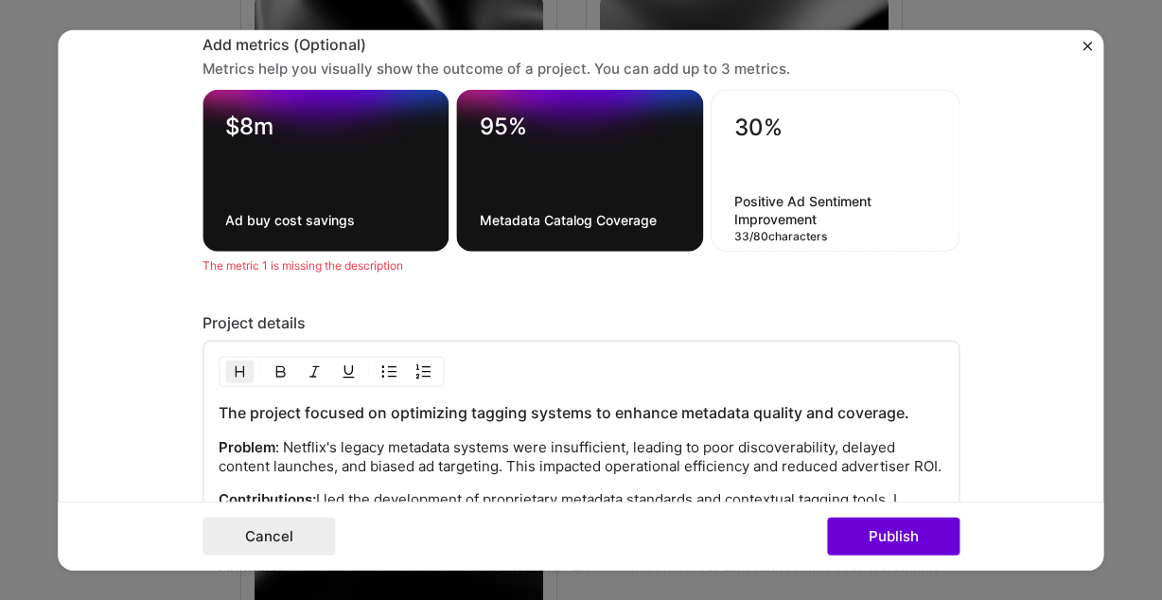
type textarea "Positive Ad Sentiment Improvement"
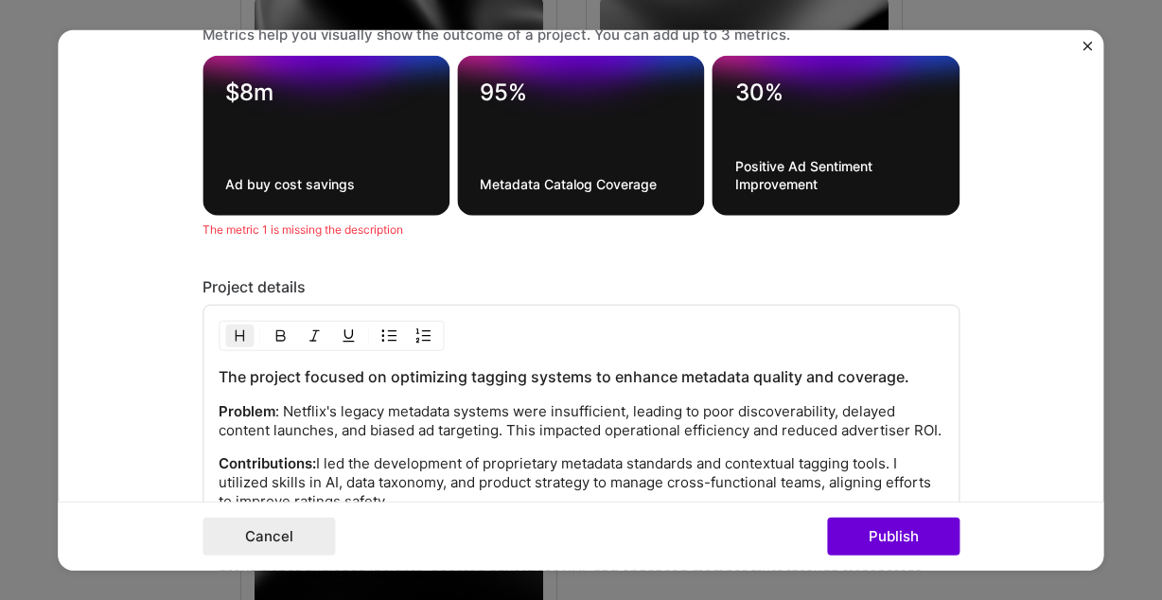
scroll to position [1599, 0]
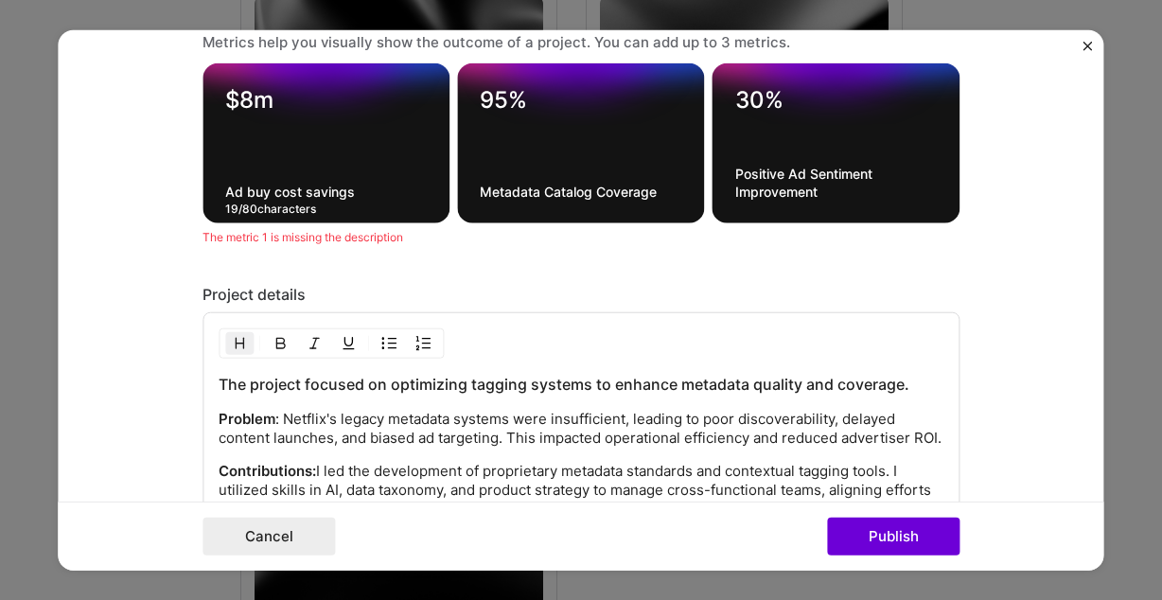
click at [380, 198] on textarea "Ad buy cost savings" at bounding box center [326, 192] width 202 height 18
type textarea "Ad buy cost savings per quarter"
click at [466, 342] on div "The project focused on optimizing tagging systems to enhance metadata quality a…" at bounding box center [581, 484] width 757 height 345
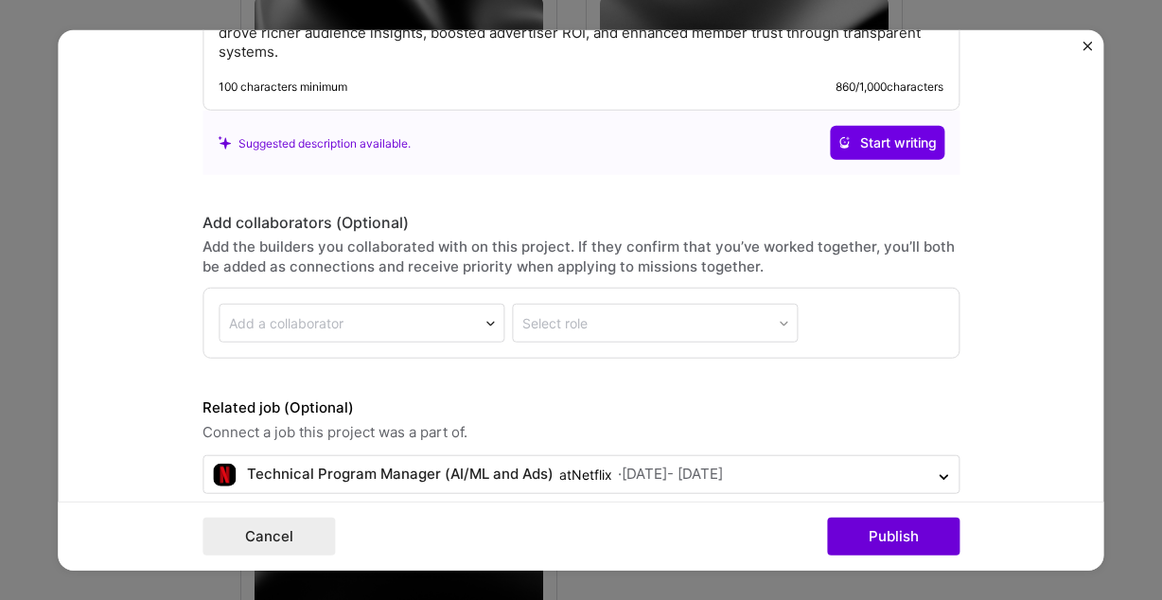
scroll to position [2196, 0]
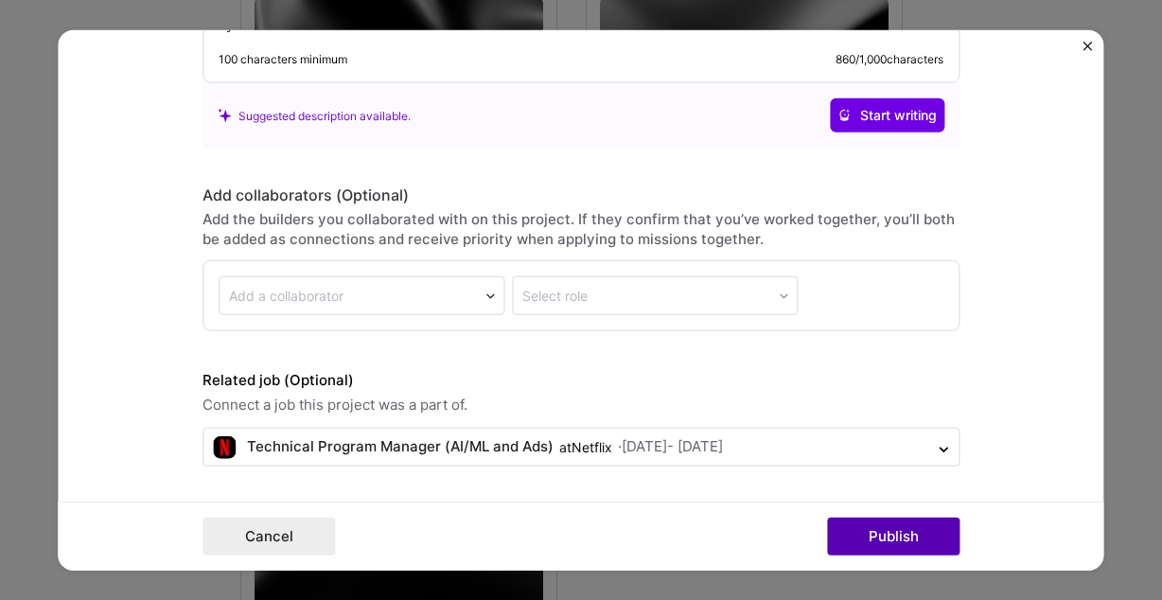
click at [866, 540] on button "Publish" at bounding box center [893, 536] width 133 height 38
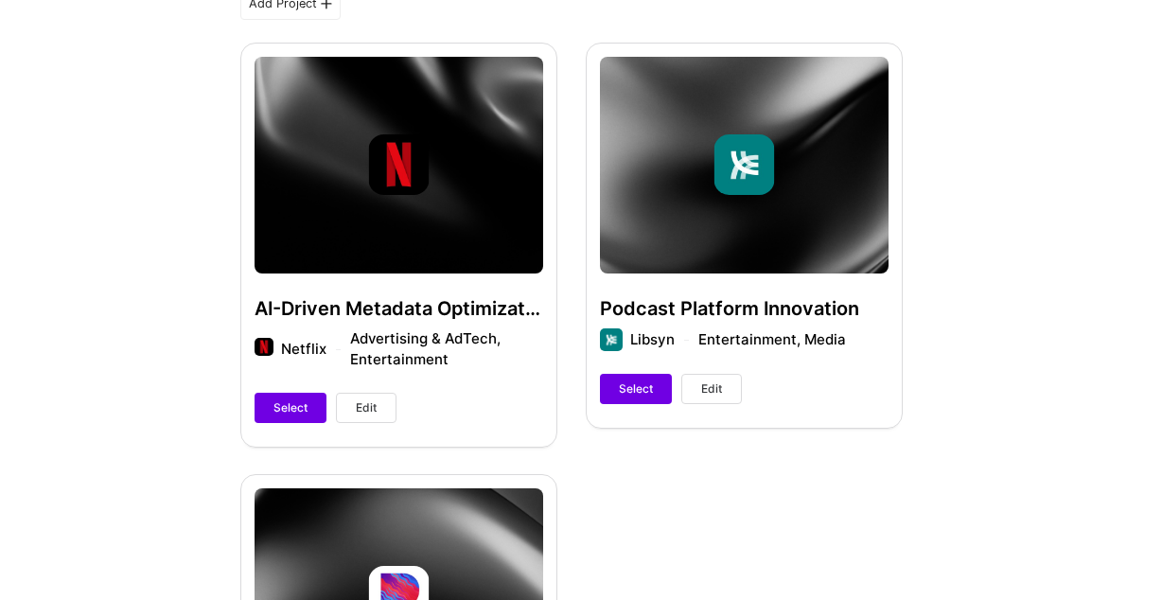
scroll to position [407, 0]
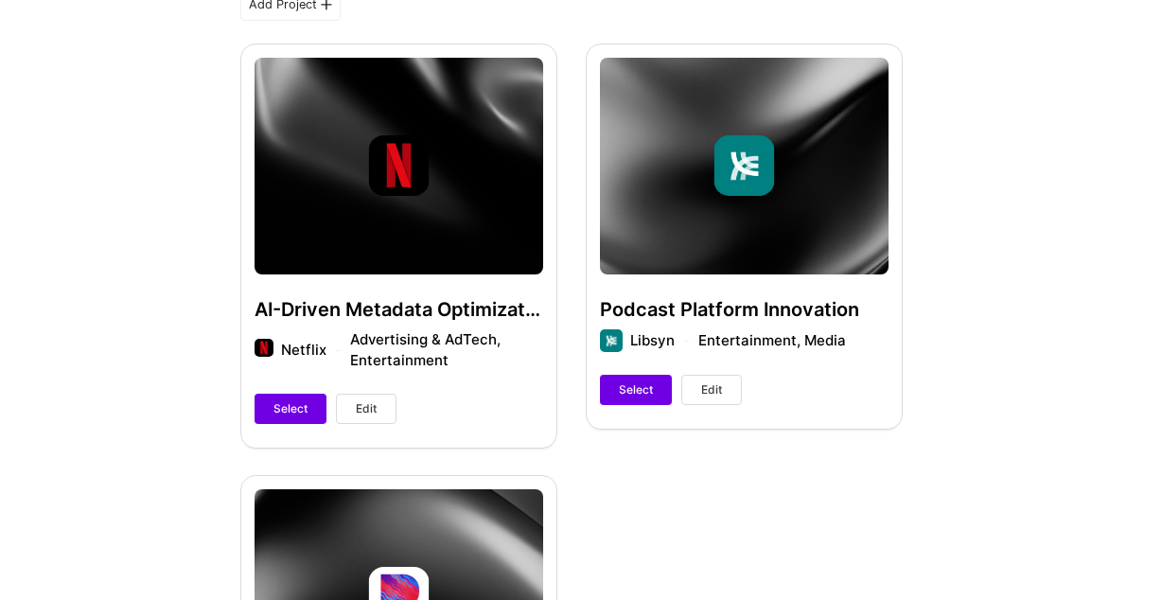
click at [745, 230] on div "Podcast Platform Innovation Libsyn Entertainment, Media Select Edit" at bounding box center [744, 236] width 317 height 384
click at [711, 398] on span "Edit" at bounding box center [711, 389] width 21 height 17
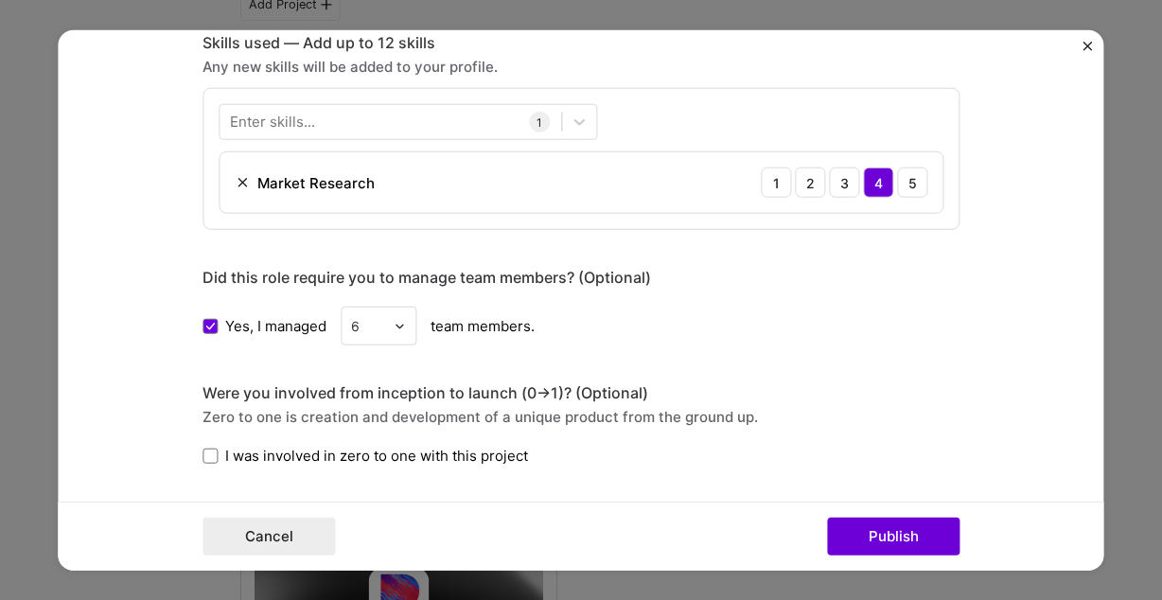
scroll to position [843, 0]
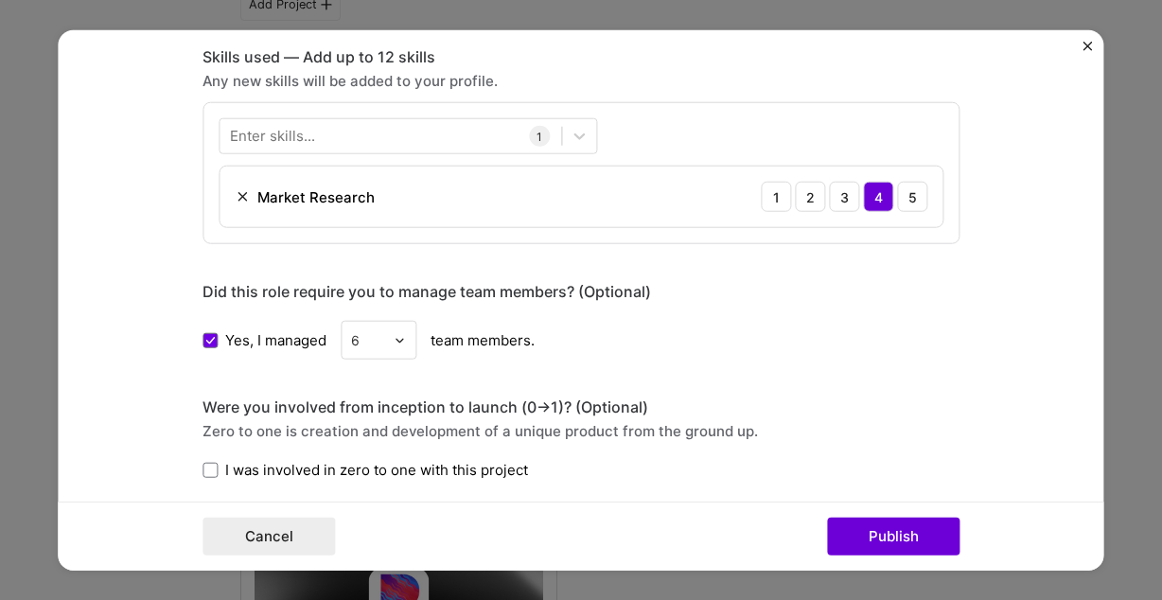
click at [1087, 44] on img "Close" at bounding box center [1088, 46] width 9 height 9
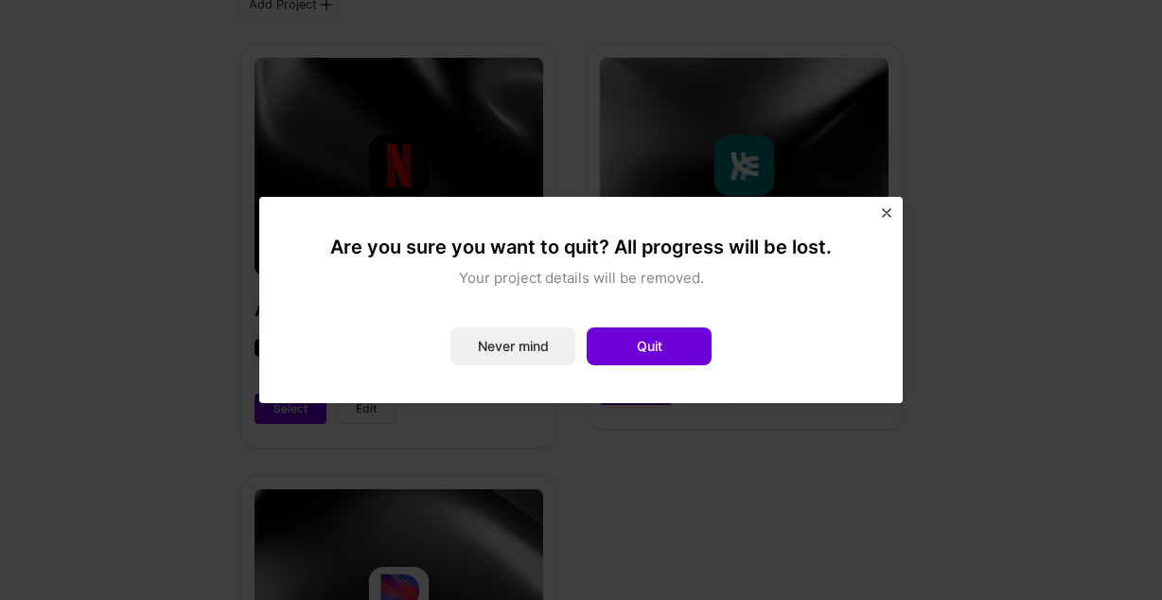
click at [890, 212] on img "Close" at bounding box center [886, 212] width 9 height 9
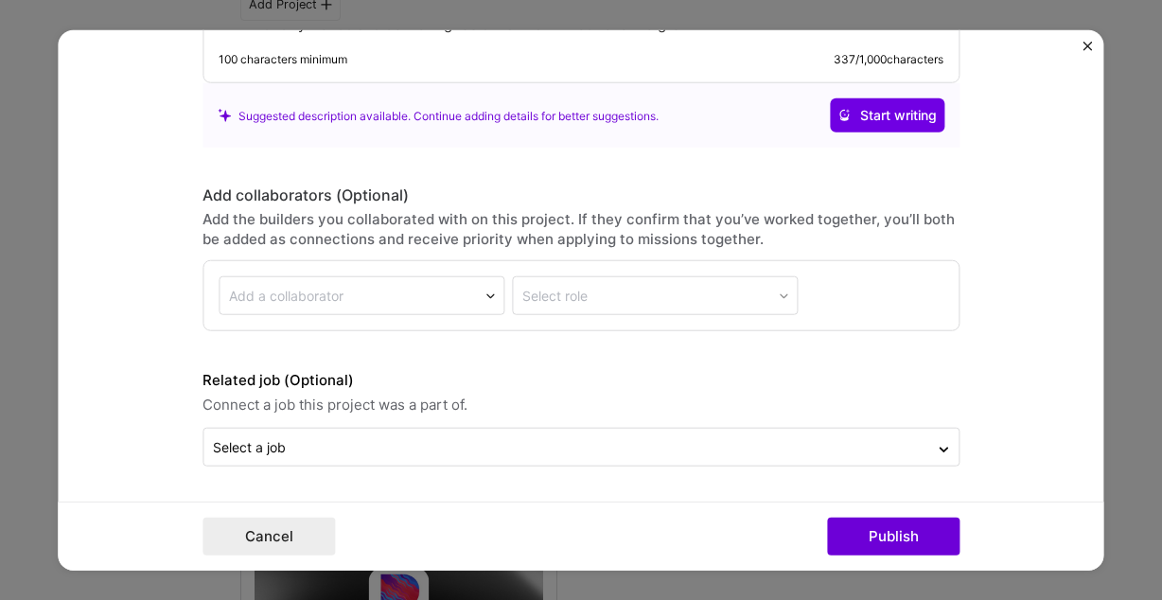
scroll to position [1752, 0]
click at [875, 529] on button "Publish" at bounding box center [893, 536] width 133 height 38
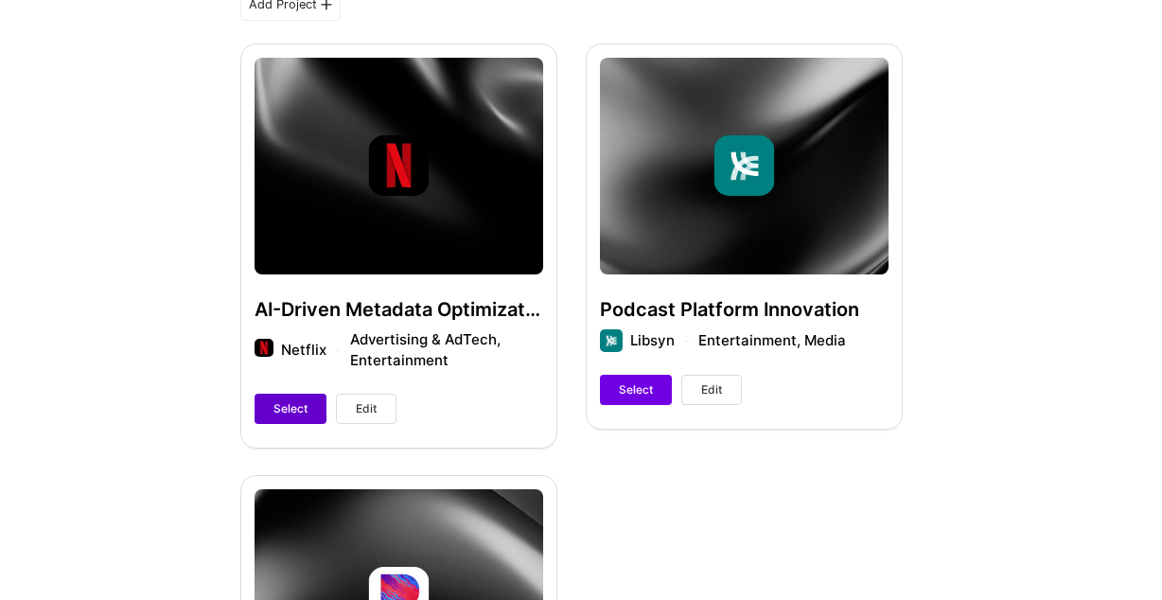
click at [303, 413] on span "Select" at bounding box center [291, 408] width 34 height 17
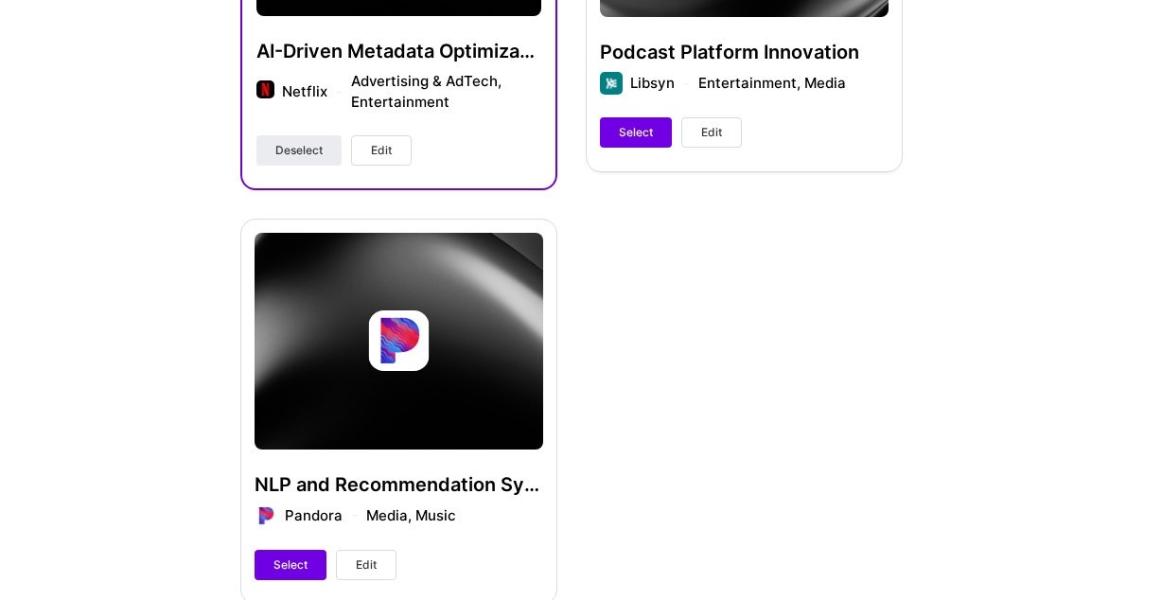
scroll to position [797, 0]
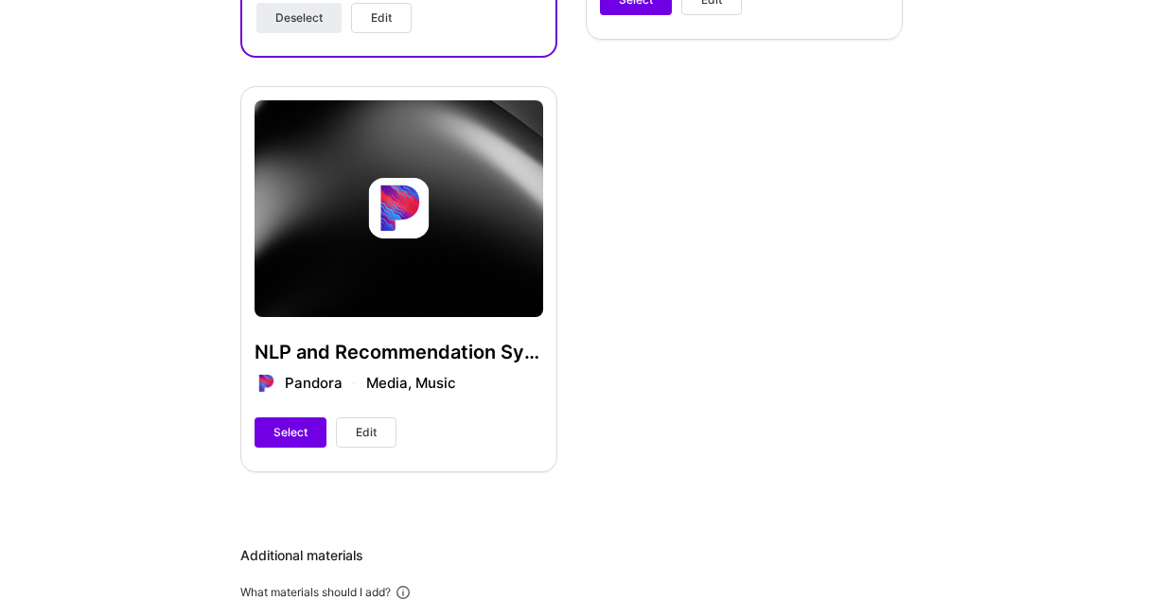
click at [370, 434] on span "Edit" at bounding box center [366, 432] width 21 height 17
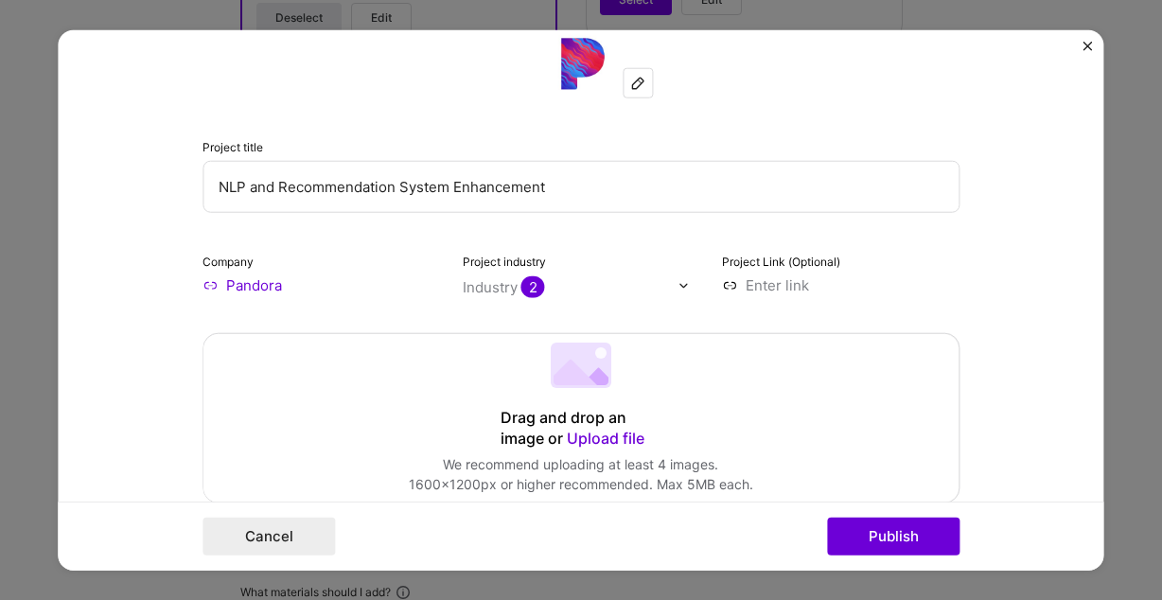
scroll to position [40, 0]
click at [219, 181] on input "NLP and Recommendation System Enhancement" at bounding box center [581, 185] width 757 height 52
click at [225, 184] on input "NLP and Recommendation System Enhancement" at bounding box center [581, 185] width 757 height 52
click at [264, 189] on input "NLP and Recommendation System Enhancement" at bounding box center [581, 185] width 757 height 52
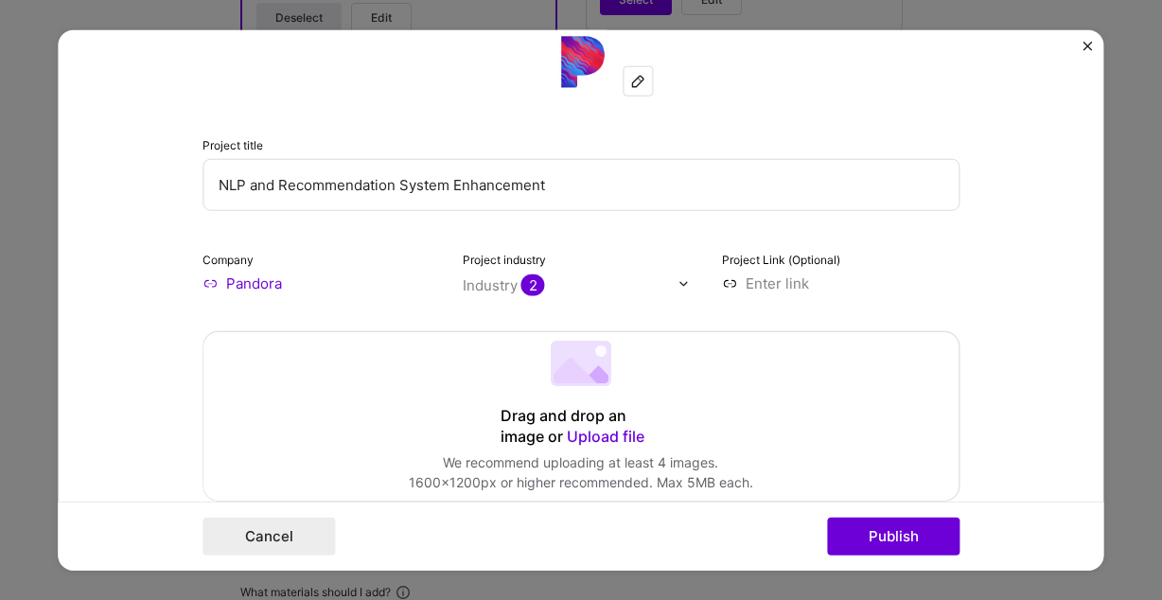
drag, startPoint x: 280, startPoint y: 188, endPoint x: 195, endPoint y: 177, distance: 85.9
click at [203, 177] on input "NLP and Recommendation System Enhancement" at bounding box center [581, 185] width 757 height 52
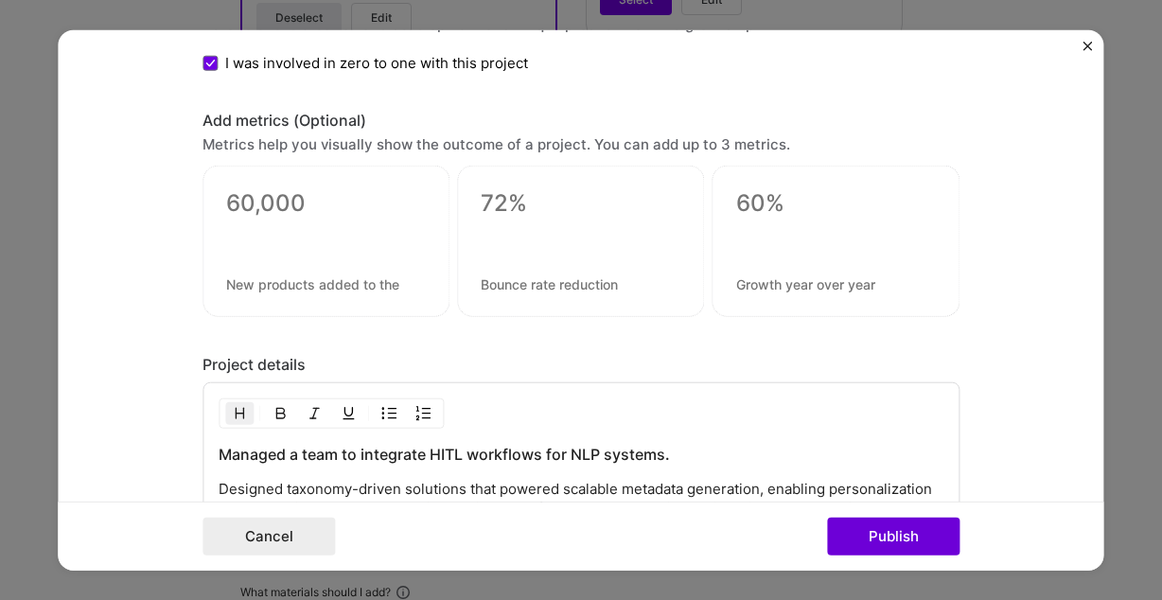
scroll to position [1872, 0]
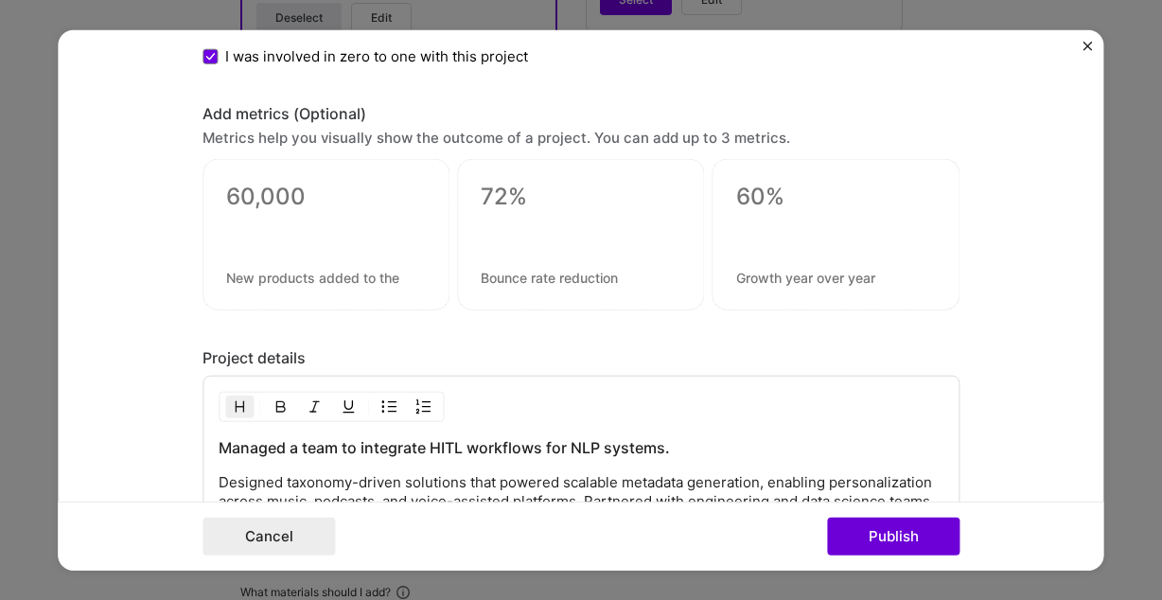
type input "Podcast Recommendation System Enhancement"
click at [309, 208] on textarea at bounding box center [326, 197] width 200 height 28
type textarea "1"
click at [328, 276] on textarea at bounding box center [326, 278] width 200 height 18
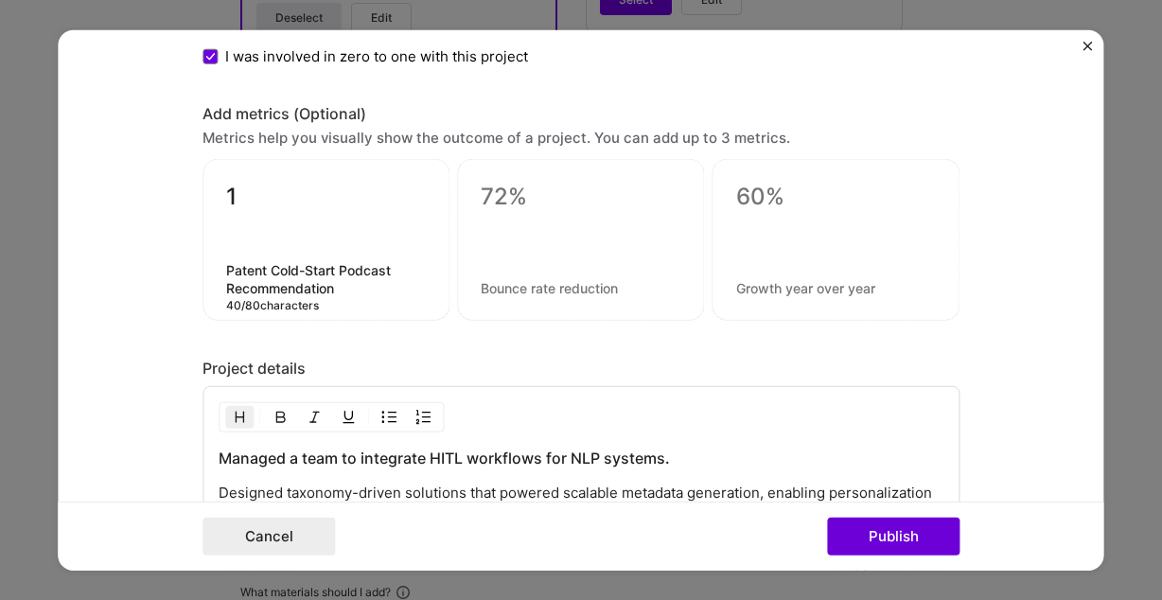
type textarea "Patent Cold-Start Podcast Recommendation"
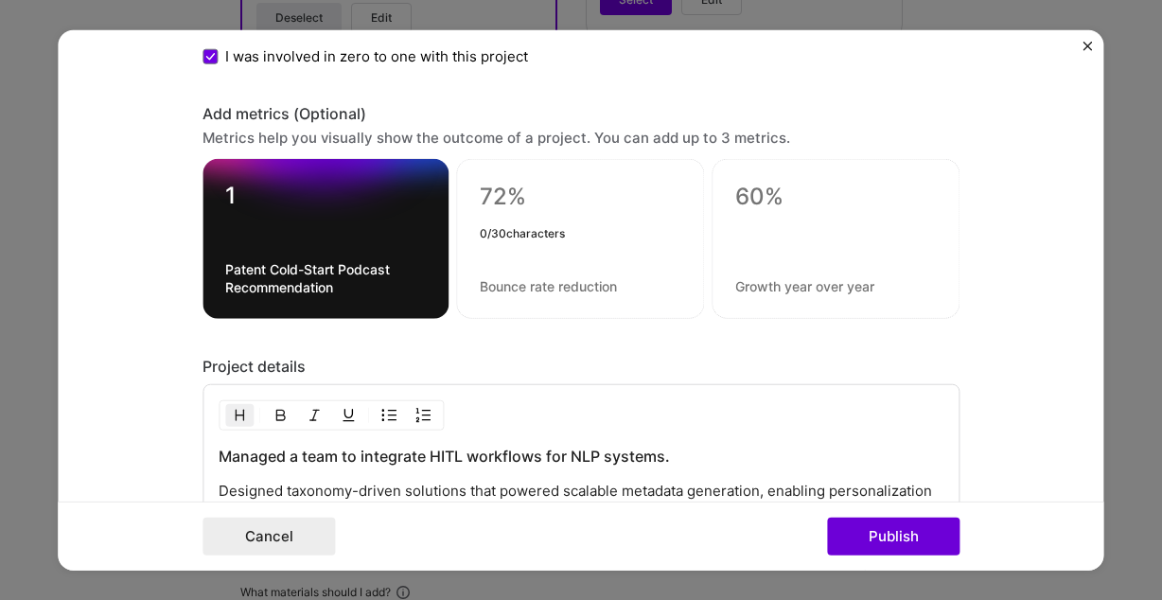
click at [556, 187] on textarea at bounding box center [580, 197] width 201 height 28
type textarea "1"
click at [548, 276] on div "0 / 30 characters" at bounding box center [580, 239] width 248 height 160
click at [528, 212] on textarea at bounding box center [580, 201] width 201 height 37
click at [295, 206] on textarea "1" at bounding box center [325, 200] width 201 height 37
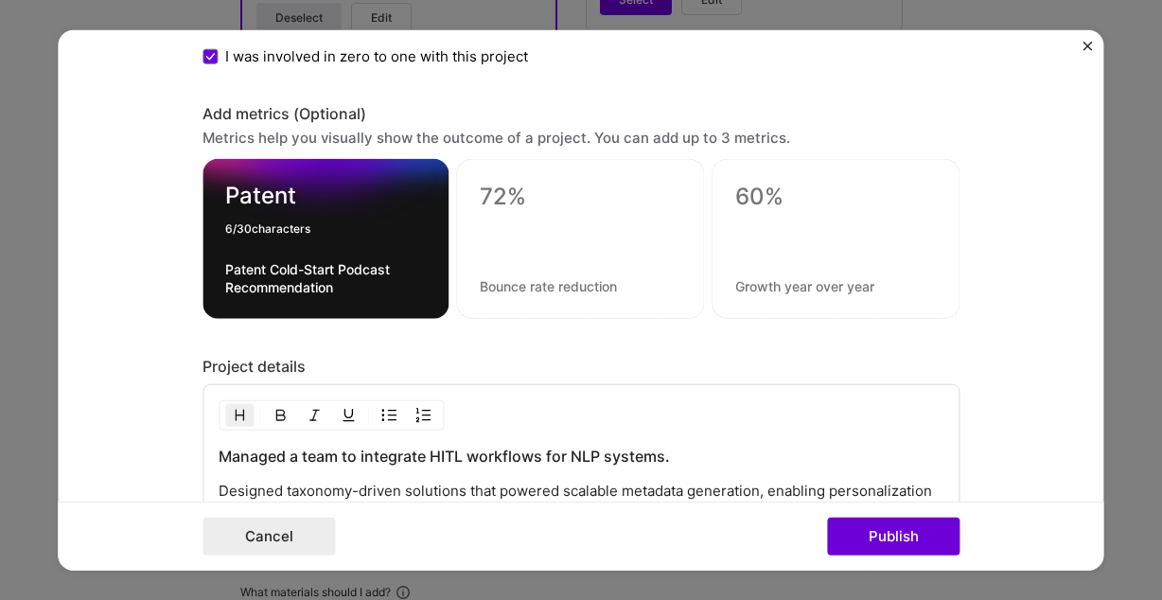
type textarea "Patent"
click at [280, 265] on textarea "Patent Cold-Start Podcast Recommendation" at bounding box center [325, 278] width 201 height 36
drag, startPoint x: 269, startPoint y: 267, endPoint x: 212, endPoint y: 267, distance: 56.8
click at [225, 267] on textarea "Patent Cold-Start Podcast Recommendation" at bounding box center [325, 278] width 201 height 36
type textarea "Cold-Start Podcast Recommendation"
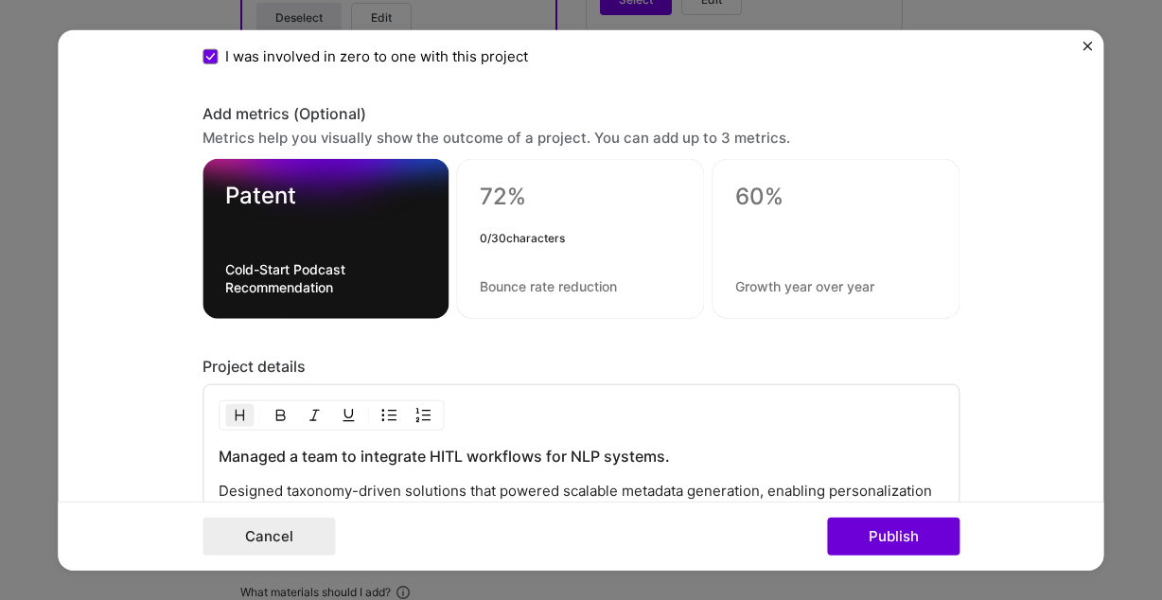
click at [536, 201] on textarea at bounding box center [580, 201] width 201 height 37
type textarea "Launch"
click at [563, 291] on textarea at bounding box center [580, 286] width 201 height 18
type textarea "Podcast success from day one"
click at [806, 268] on div at bounding box center [836, 239] width 248 height 160
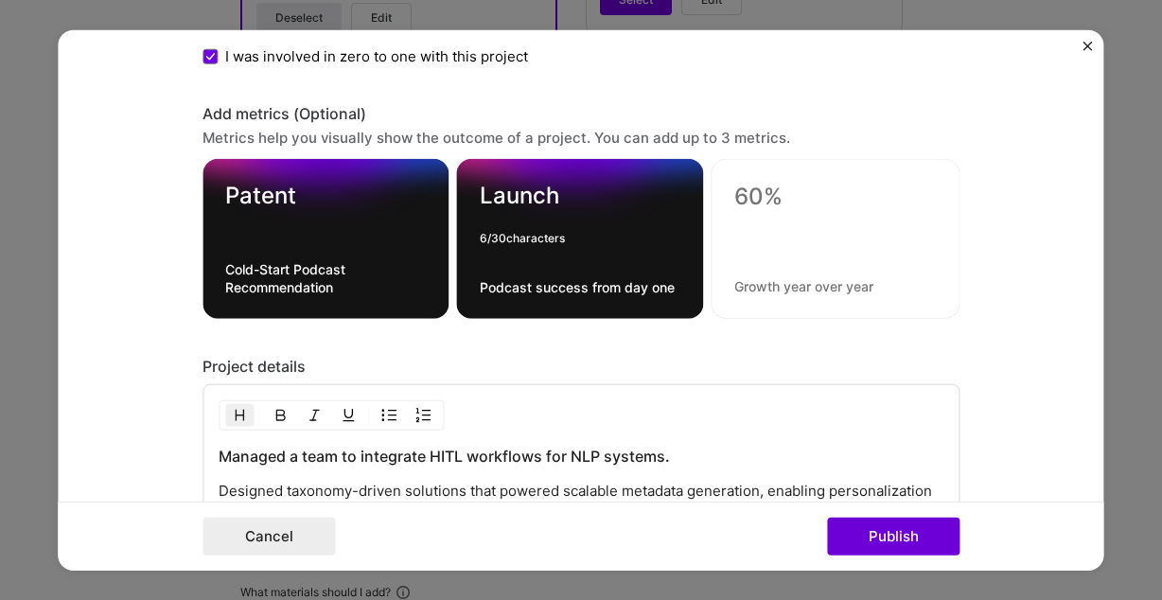
click at [526, 195] on textarea "Launch" at bounding box center [581, 200] width 202 height 37
click at [481, 196] on textarea "Launch" at bounding box center [581, 200] width 202 height 37
click at [590, 207] on textarea "Launch" at bounding box center [581, 200] width 202 height 37
click at [486, 198] on textarea "Launch" at bounding box center [581, 200] width 202 height 37
type textarea ""Go" Launch"
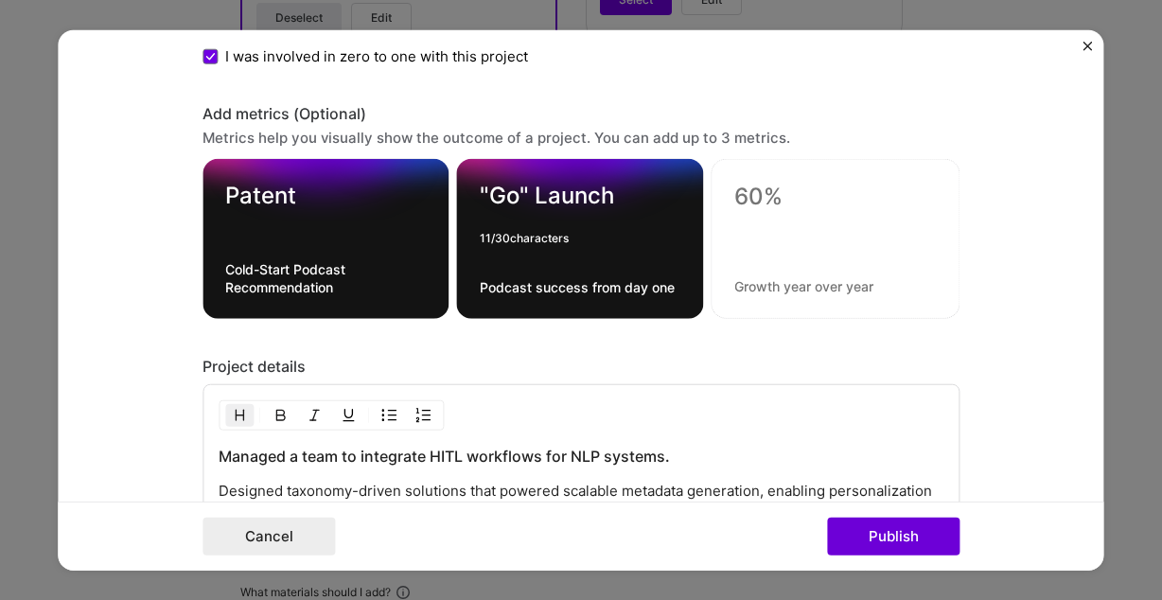
click at [515, 279] on div ""Go" Launch 11 / 30 characters Podcast success from day one" at bounding box center [580, 239] width 247 height 160
click at [524, 285] on textarea "Podcast success from day one" at bounding box center [581, 287] width 202 height 18
type textarea "Met Go/No Go criteria for Podcasts on Pandora/SiriusXM"
click at [812, 237] on div at bounding box center [836, 233] width 202 height 20
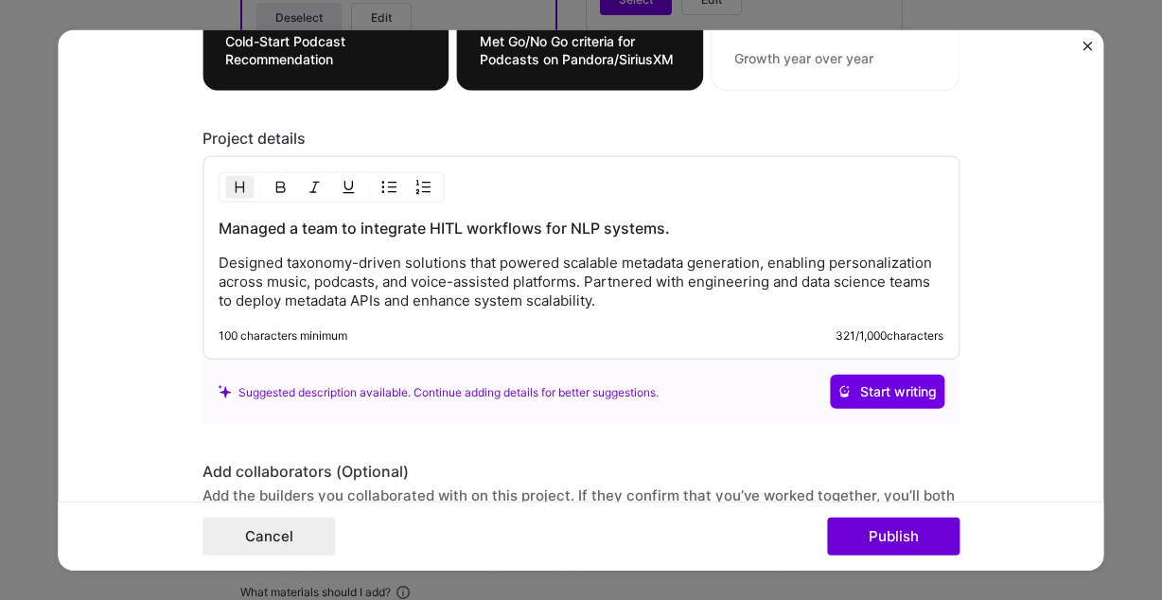
scroll to position [2086, 0]
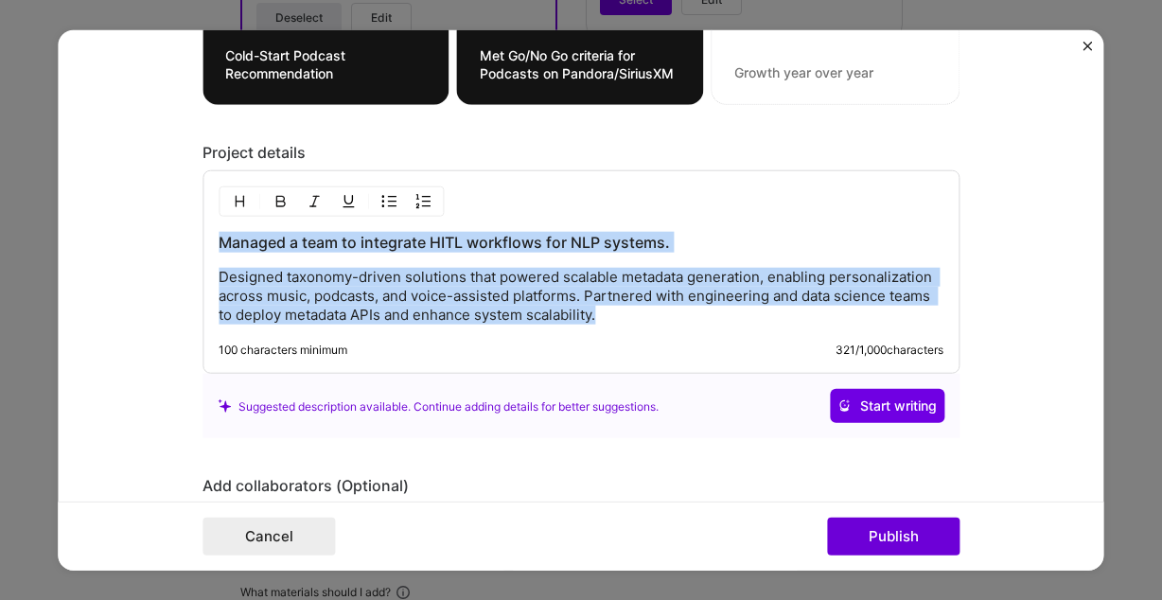
drag, startPoint x: 626, startPoint y: 318, endPoint x: 169, endPoint y: 230, distance: 464.7
click at [169, 230] on form "Project title Podcast Recommendation System Enhancement Company Pandora Project…" at bounding box center [581, 300] width 1046 height 540
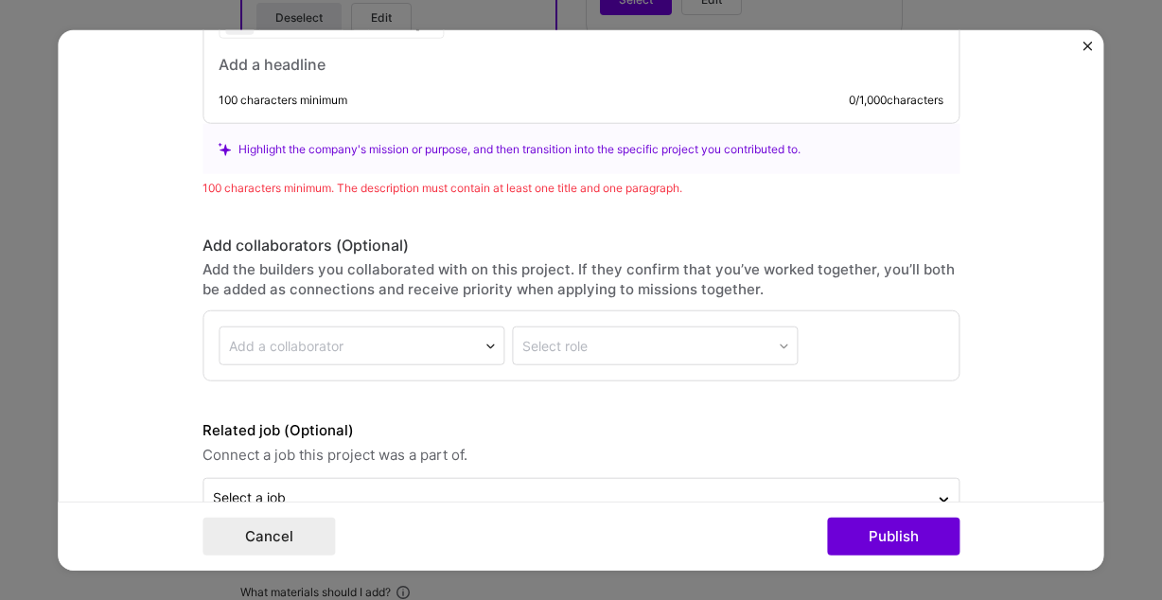
scroll to position [2318, 0]
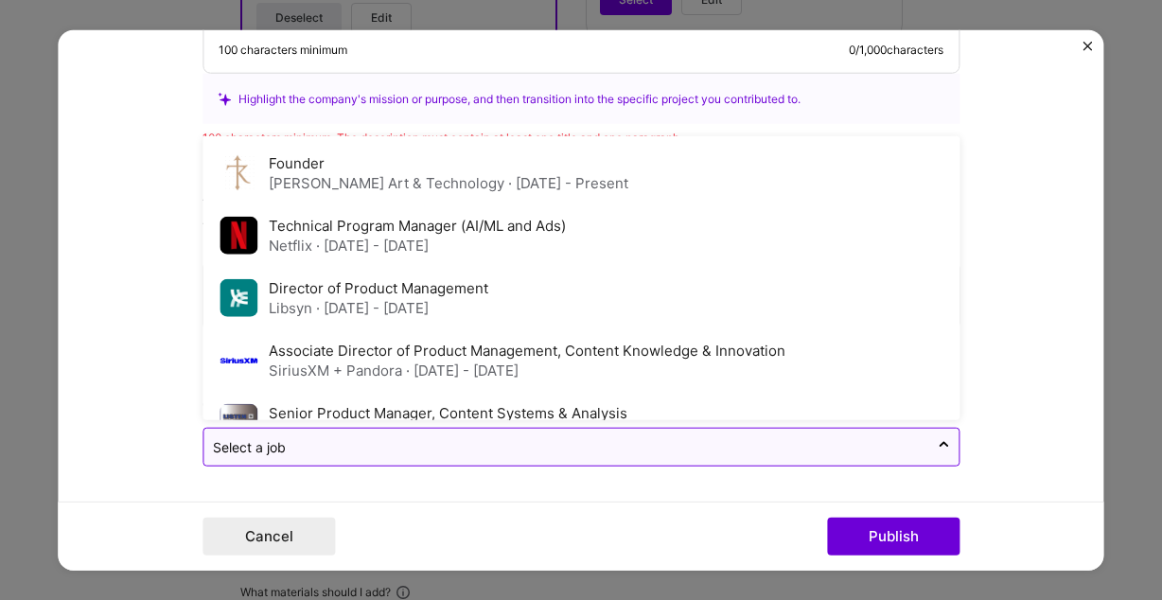
click at [354, 450] on input "text" at bounding box center [566, 447] width 706 height 20
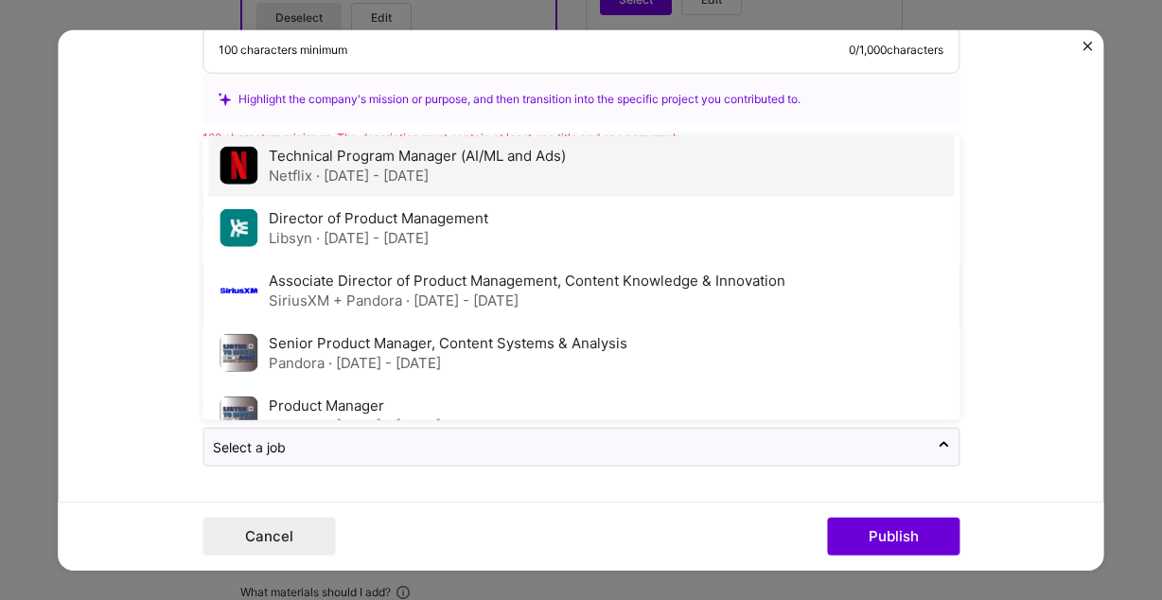
scroll to position [87, 0]
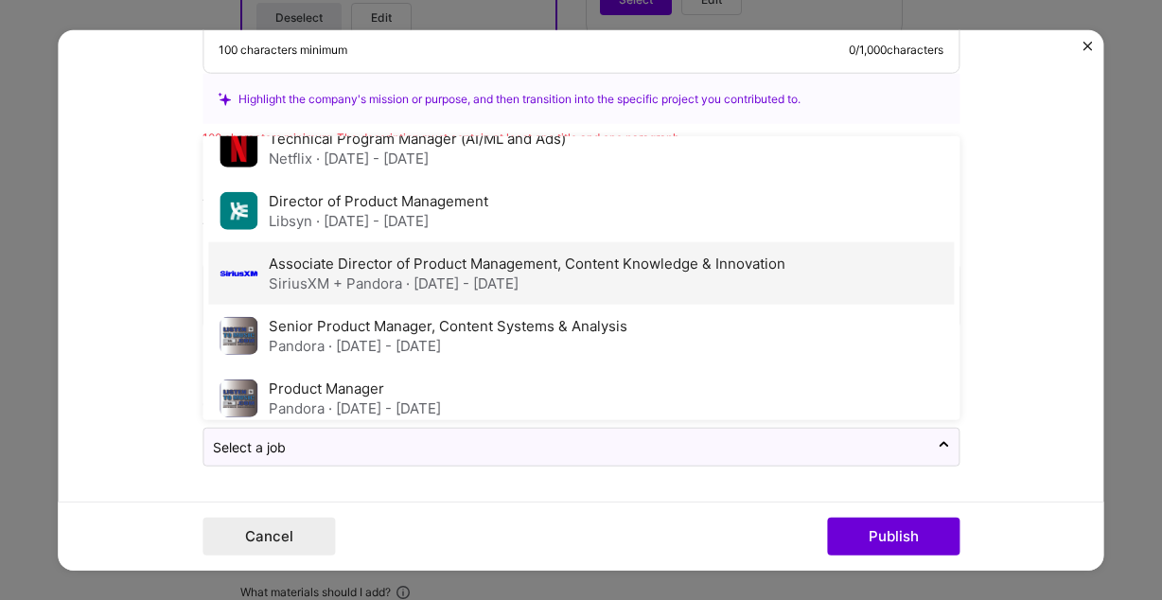
click at [487, 275] on span "· Dec 2021 - Sep 2022" at bounding box center [462, 284] width 113 height 18
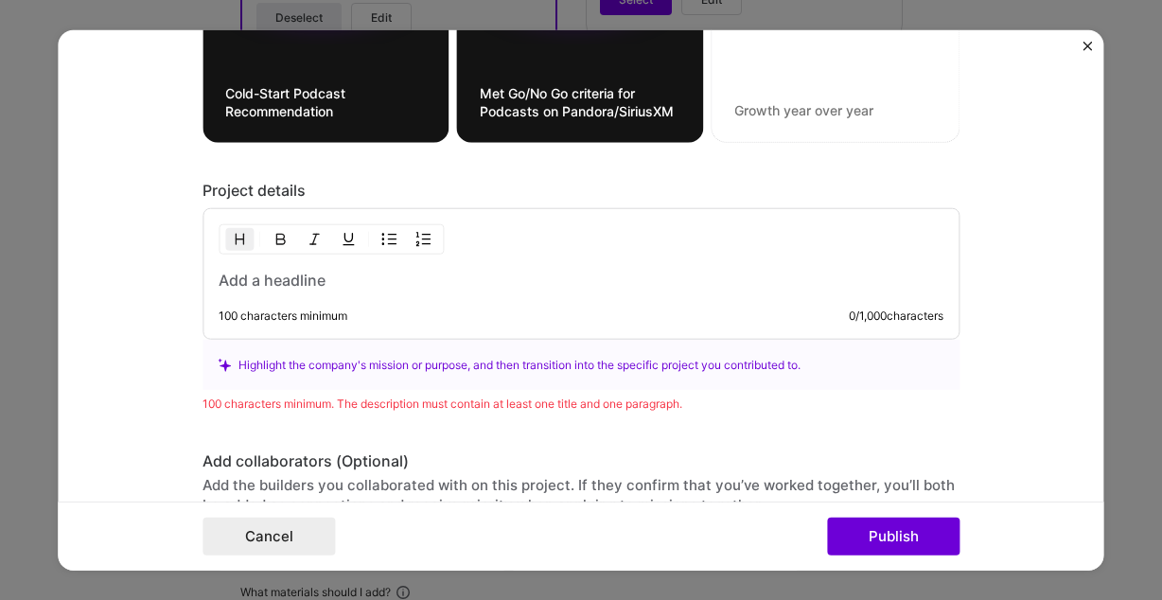
scroll to position [2052, 0]
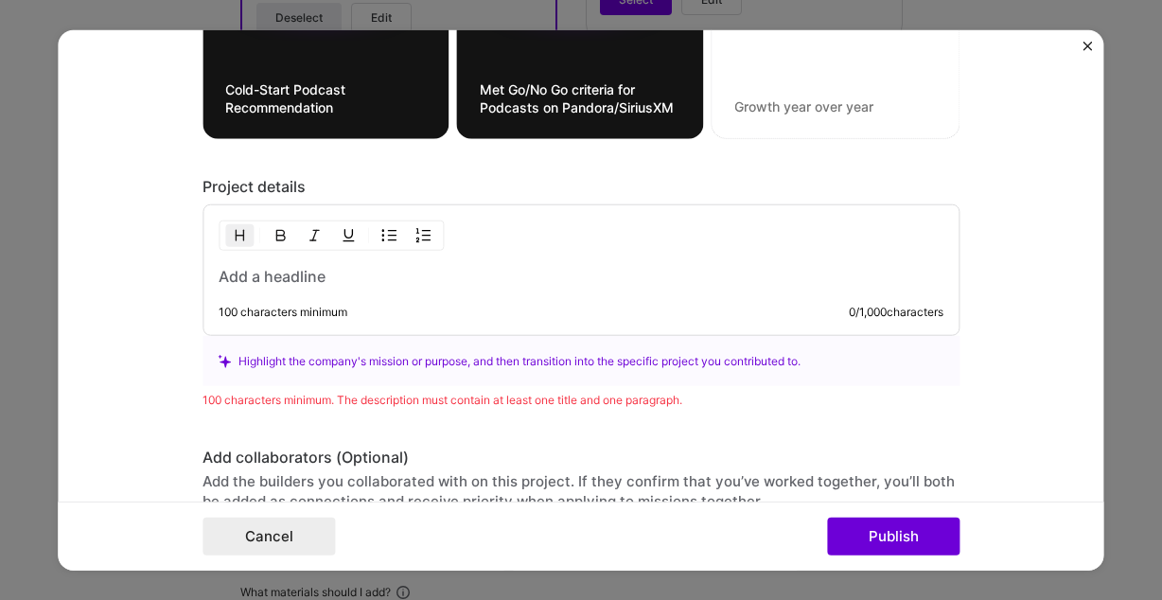
click at [309, 286] on h3 at bounding box center [581, 276] width 725 height 21
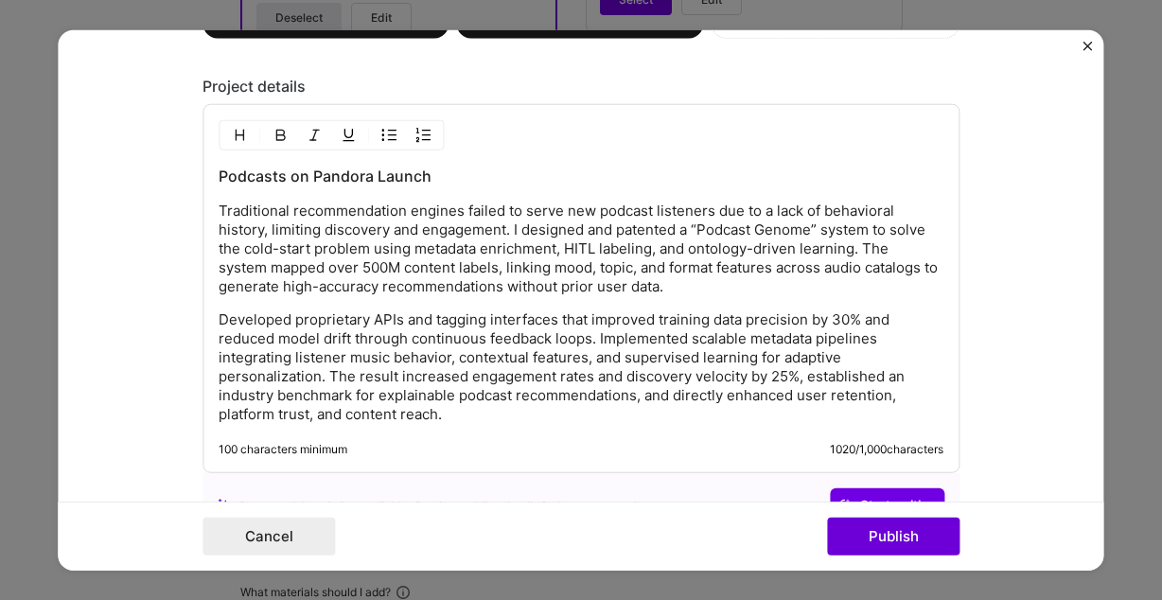
scroll to position [2151, 0]
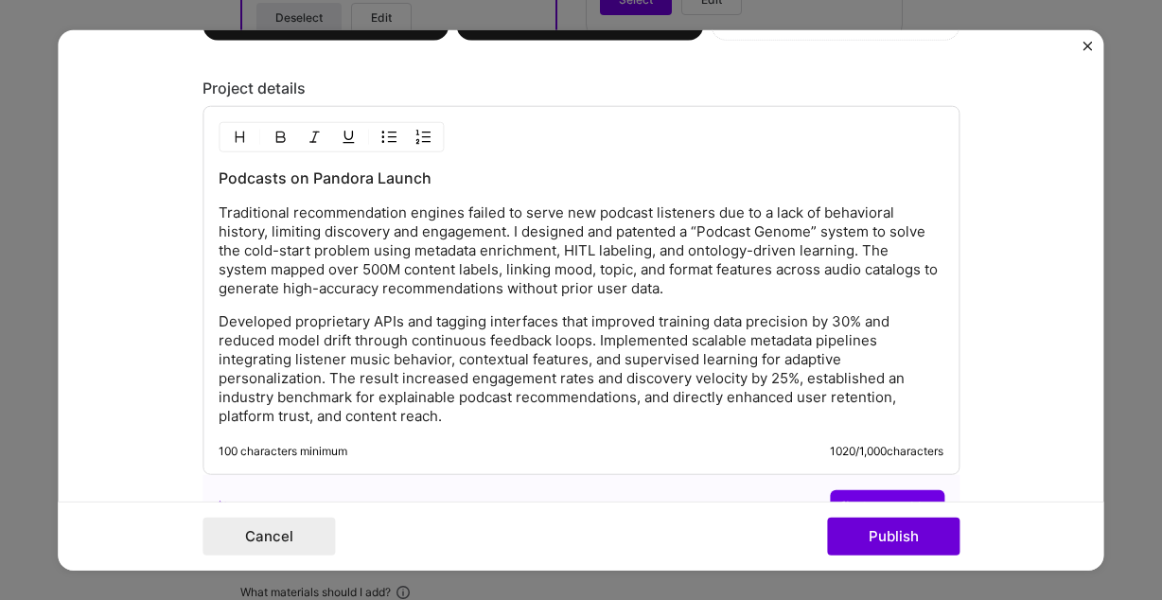
click at [441, 222] on p "Traditional recommendation engines failed to serve new podcast listeners due to…" at bounding box center [581, 251] width 725 height 95
click at [439, 216] on p "Traditional recommendation engines failed to serve new podcast listeners due to…" at bounding box center [581, 251] width 725 height 95
click at [382, 213] on p "Traditional recommendation engines failed to serve new podcast listeners due to…" at bounding box center [581, 251] width 725 height 95
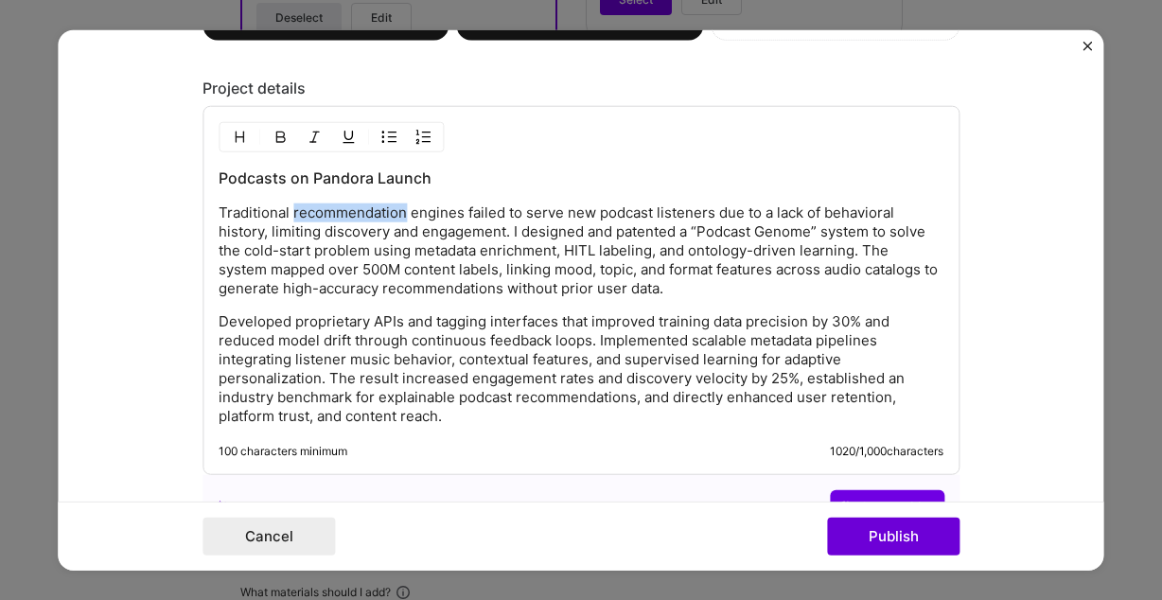
click at [382, 213] on p "Traditional recommendation engines failed to serve new podcast listeners due to…" at bounding box center [581, 251] width 725 height 95
click at [293, 220] on p "Traditional recommendation engines failed to serve new podcast listeners due to…" at bounding box center [581, 251] width 725 height 95
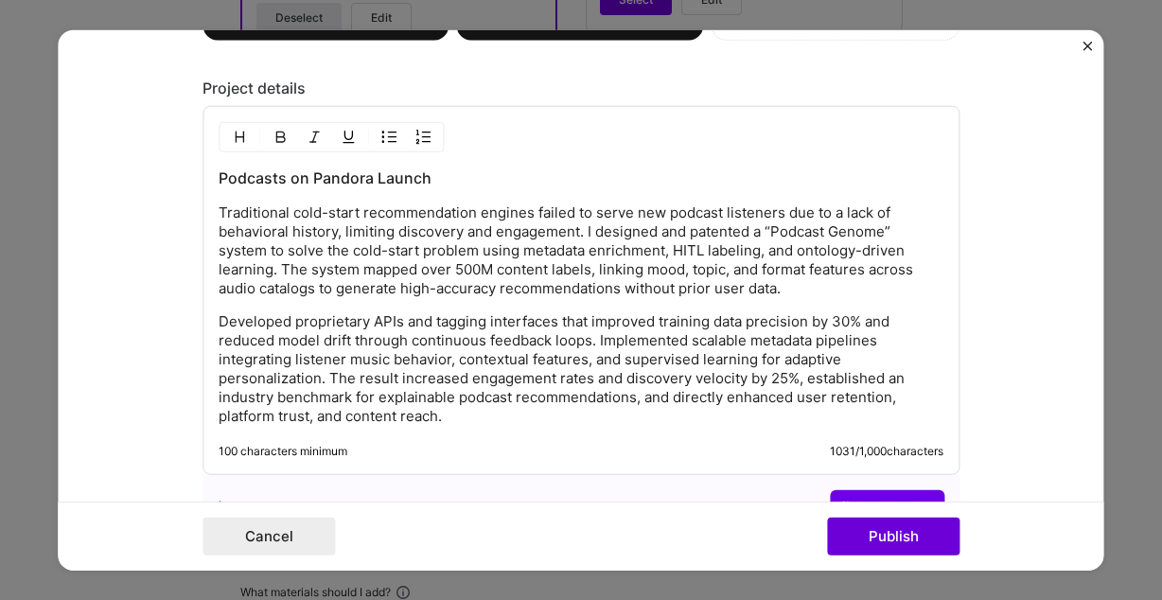
click at [592, 238] on p "Traditional cold-start recommendation engines failed to serve new podcast liste…" at bounding box center [581, 251] width 725 height 95
click at [549, 236] on p "Traditional cold-start recommendation engines failed to serve new podcast liste…" at bounding box center [581, 251] width 725 height 95
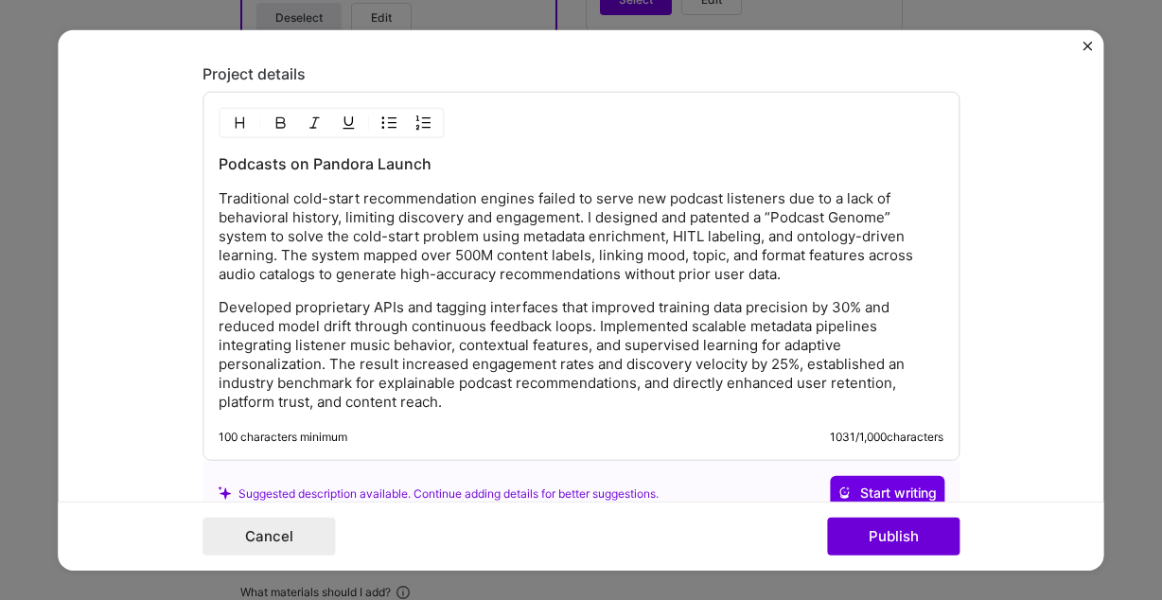
scroll to position [2177, 0]
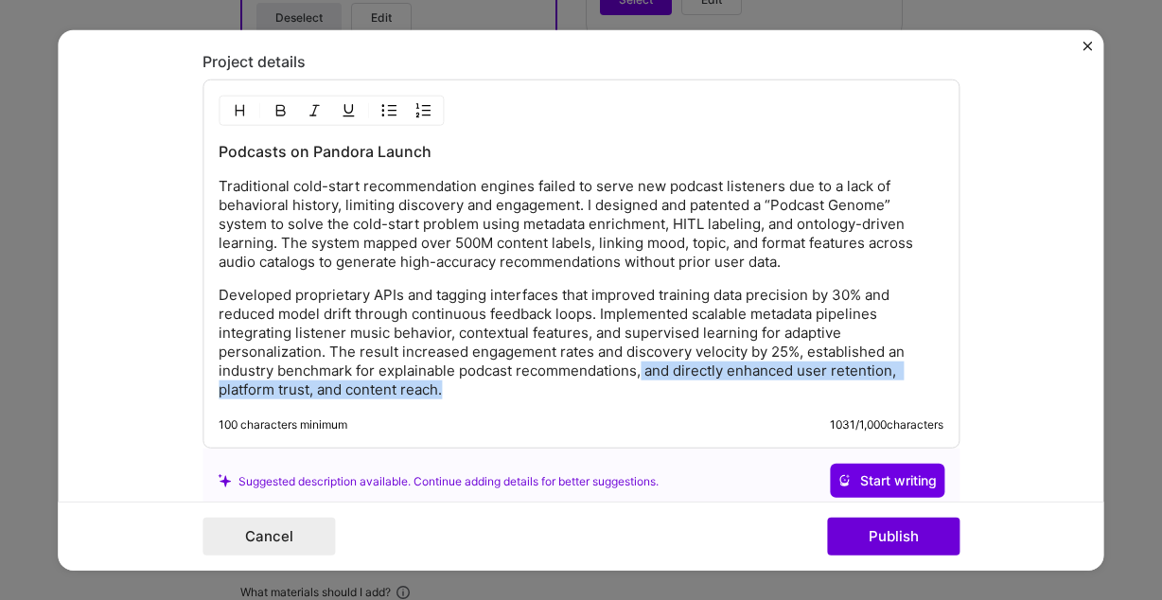
drag, startPoint x: 500, startPoint y: 388, endPoint x: 642, endPoint y: 380, distance: 142.2
click at [642, 380] on p "Developed proprietary APIs and tagging interfaces that improved training data p…" at bounding box center [581, 343] width 725 height 114
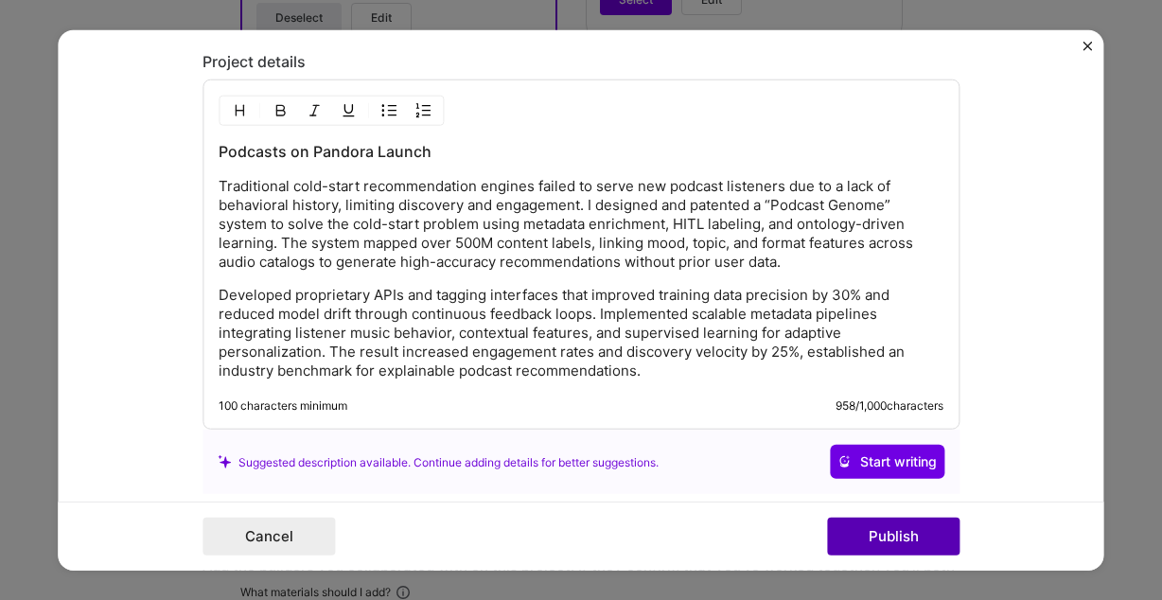
click at [870, 537] on button "Publish" at bounding box center [893, 536] width 133 height 38
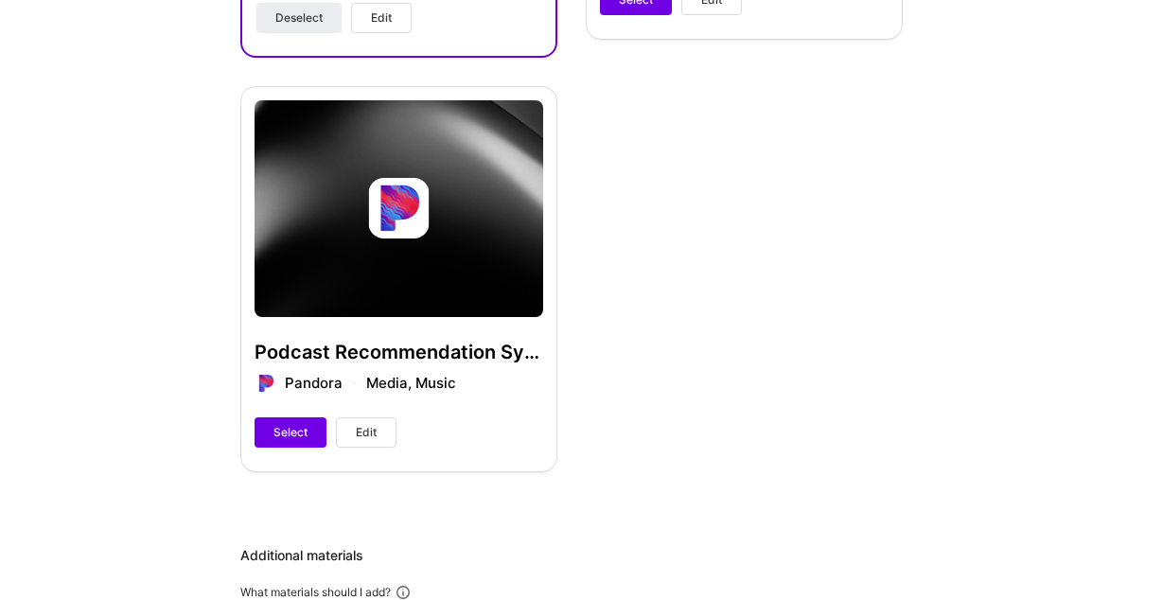
scroll to position [953, 0]
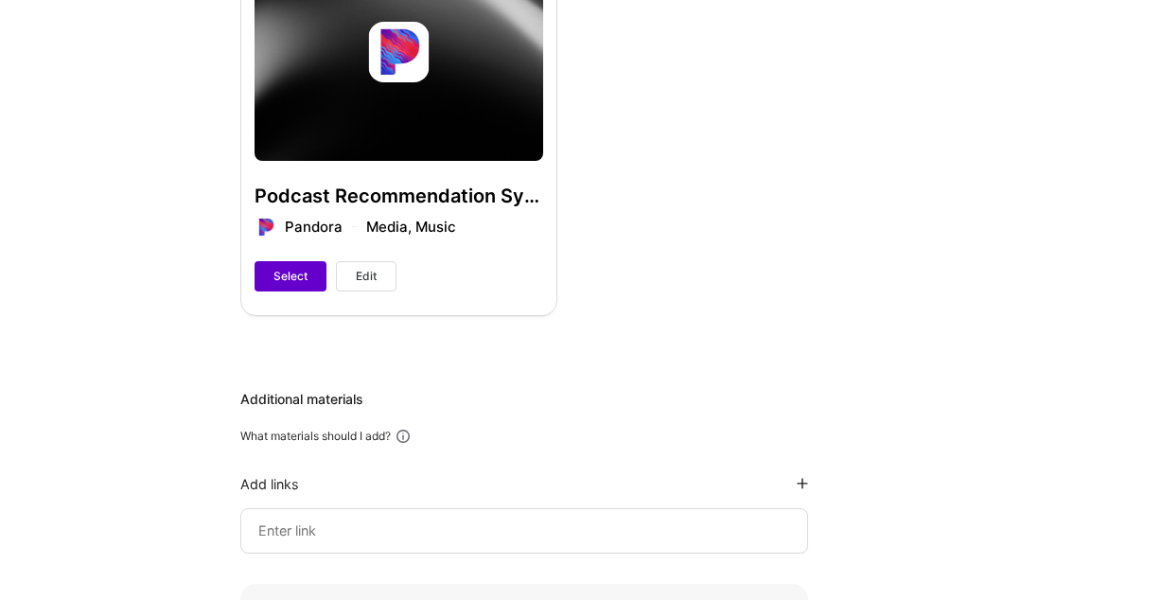
click at [297, 274] on span "Select" at bounding box center [291, 276] width 34 height 17
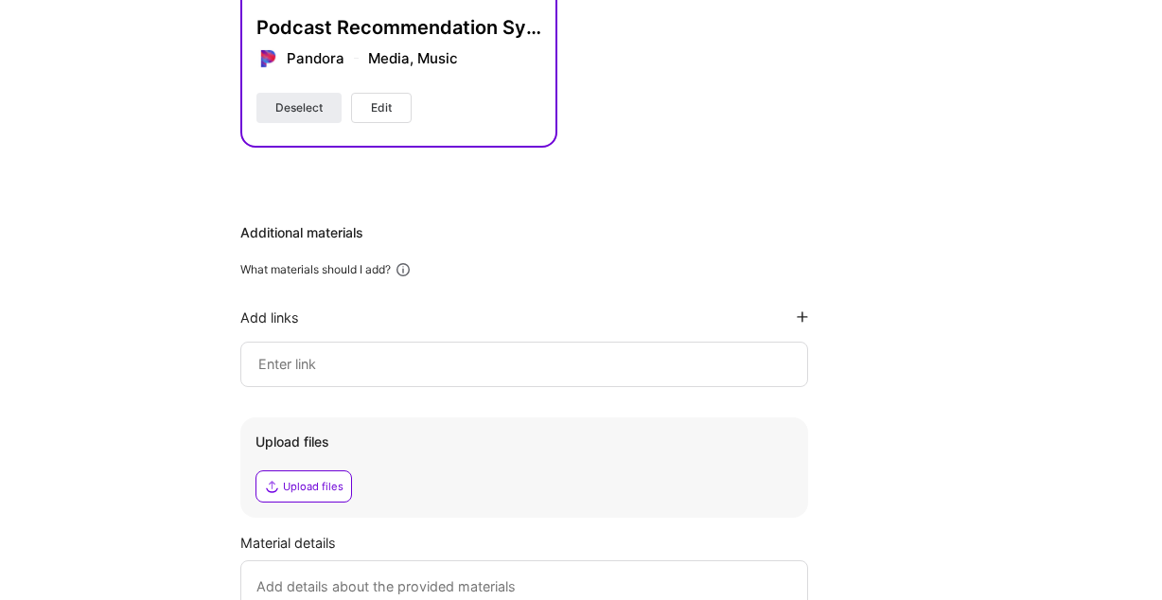
scroll to position [1202, 0]
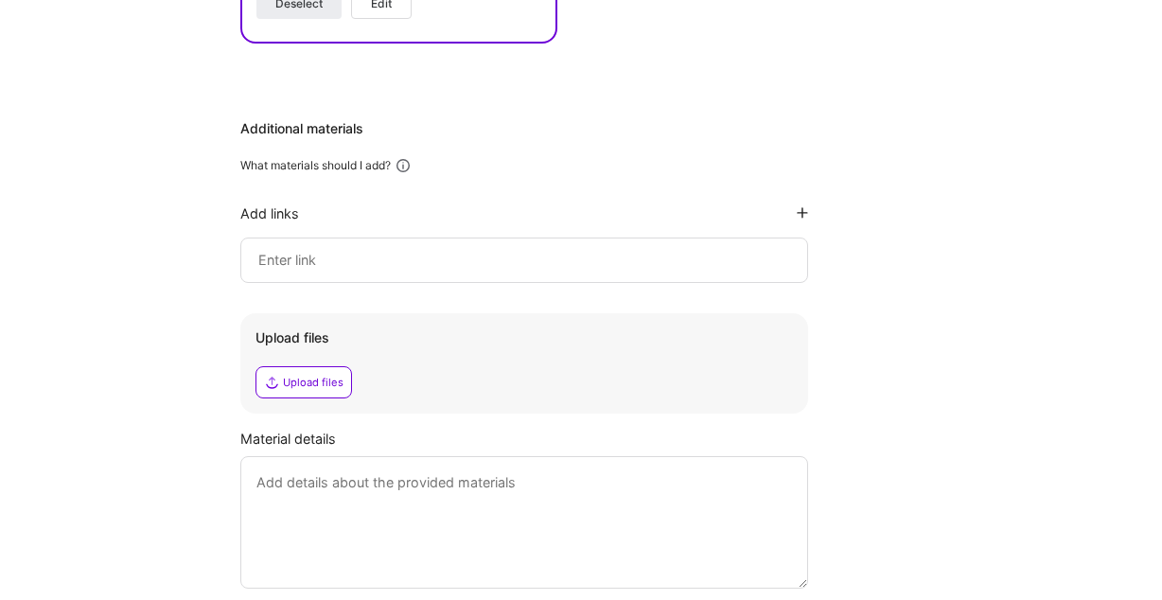
click at [418, 257] on input at bounding box center [525, 260] width 536 height 23
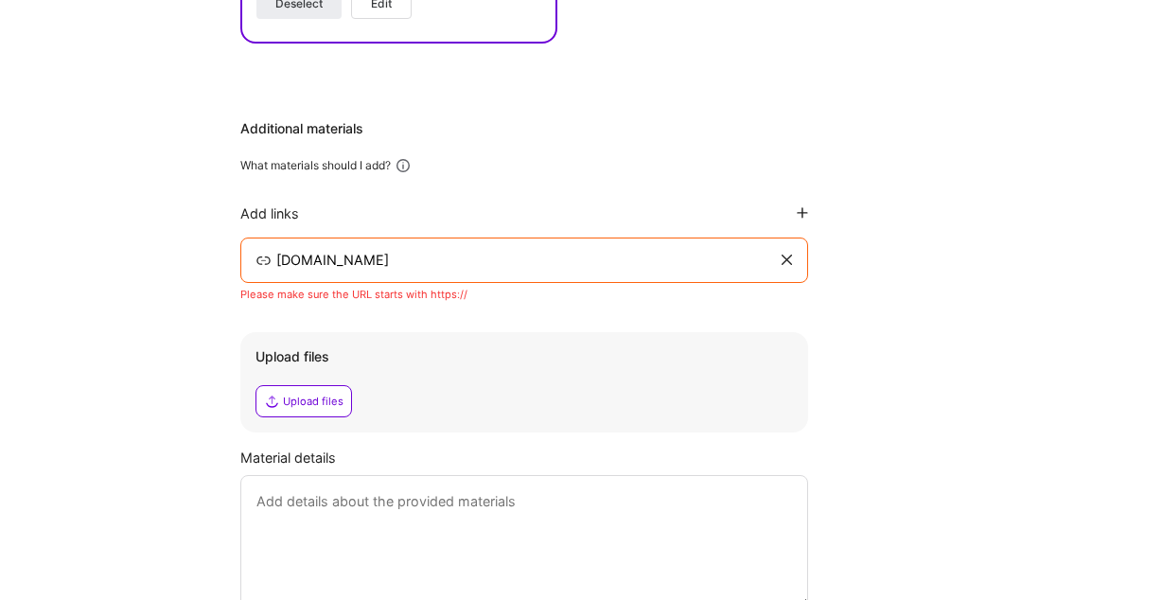
click at [884, 292] on div "Additional materials What materials should I add? Add links taylorkirch.com Ple…" at bounding box center [571, 363] width 663 height 488
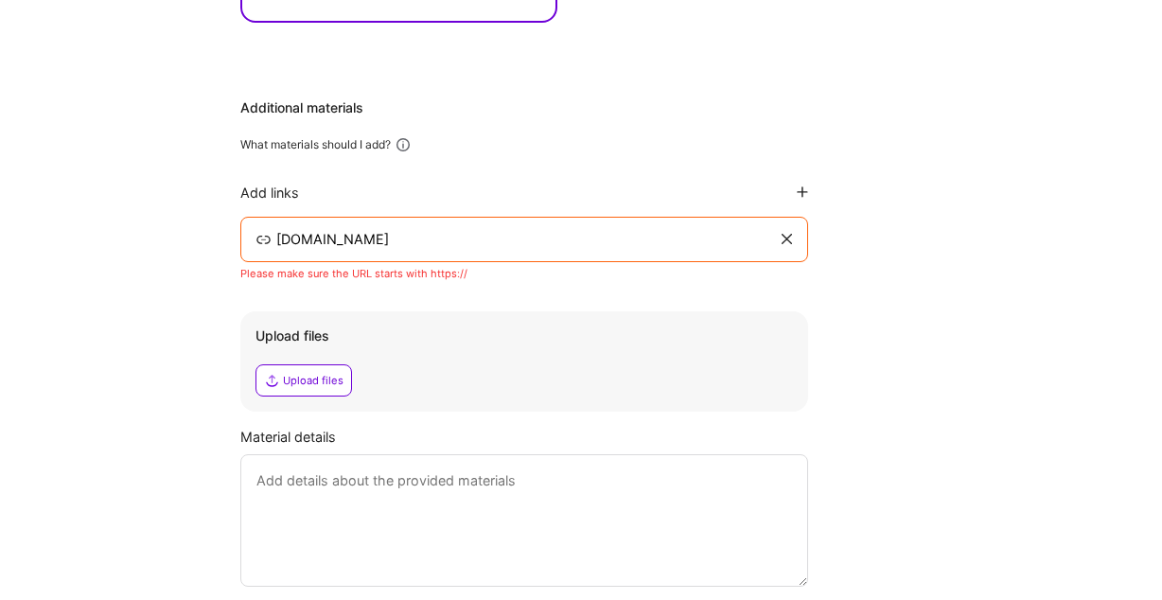
click at [279, 235] on input "taylorkirch.com" at bounding box center [527, 239] width 504 height 23
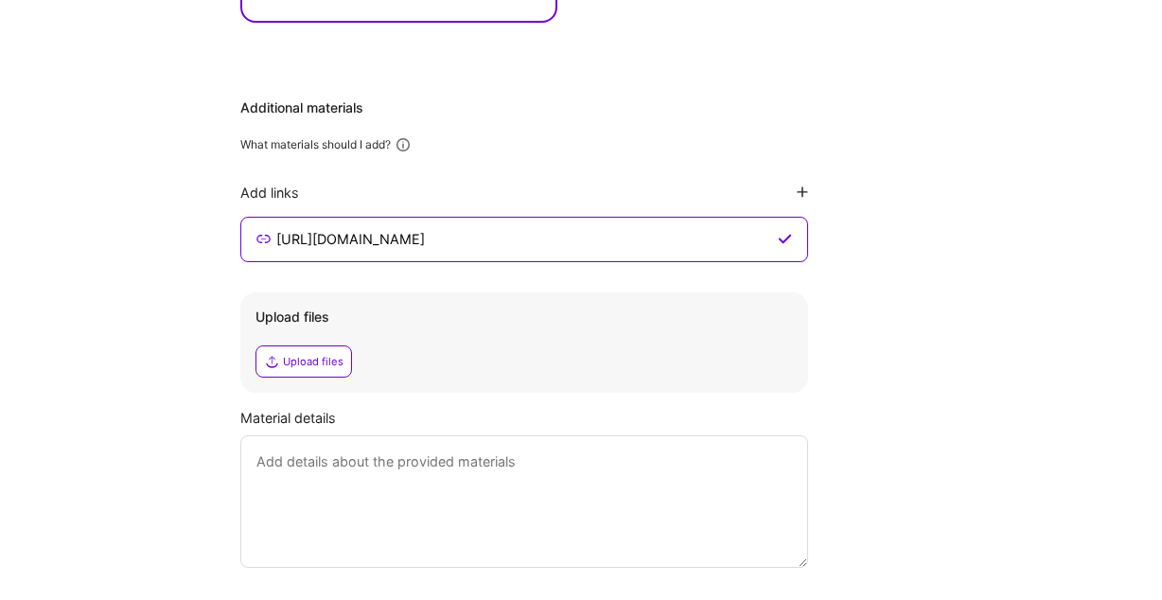
type input "https://www.taylorkirch.com"
click at [833, 311] on div "Additional materials What materials should I add? Add links https://www.taylork…" at bounding box center [571, 332] width 663 height 469
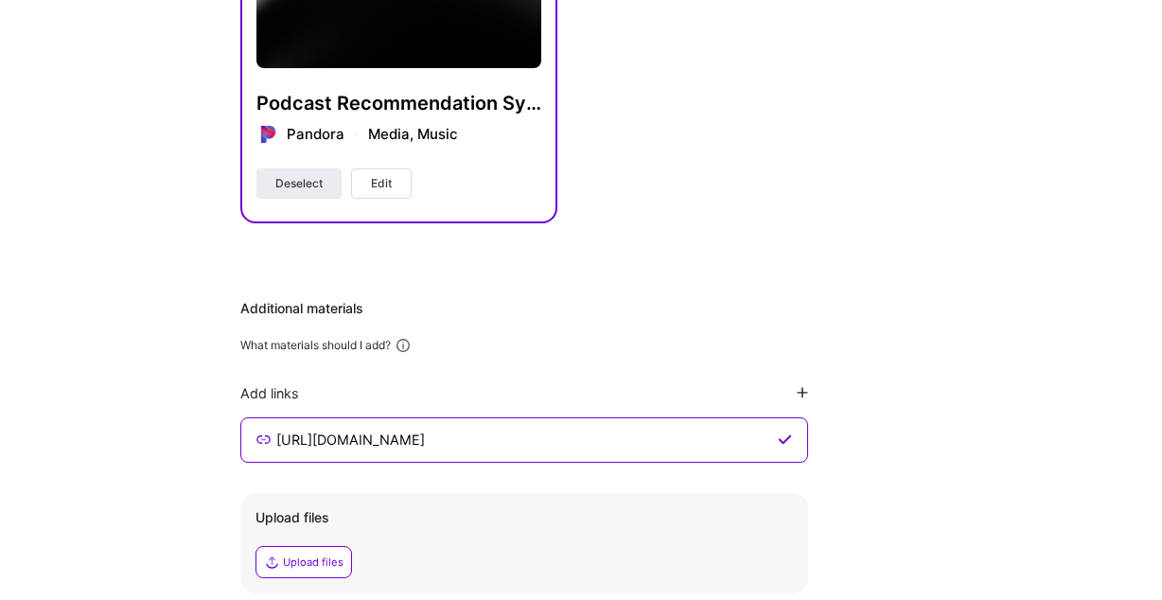
scroll to position [1355, 0]
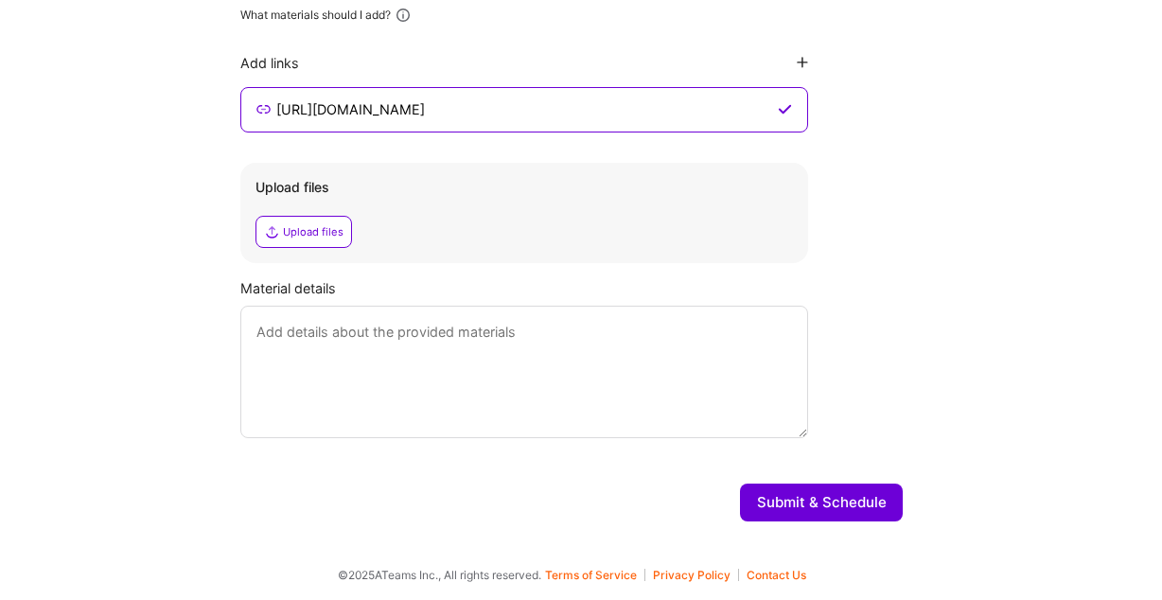
click at [840, 502] on button "Submit & Schedule" at bounding box center [821, 503] width 163 height 38
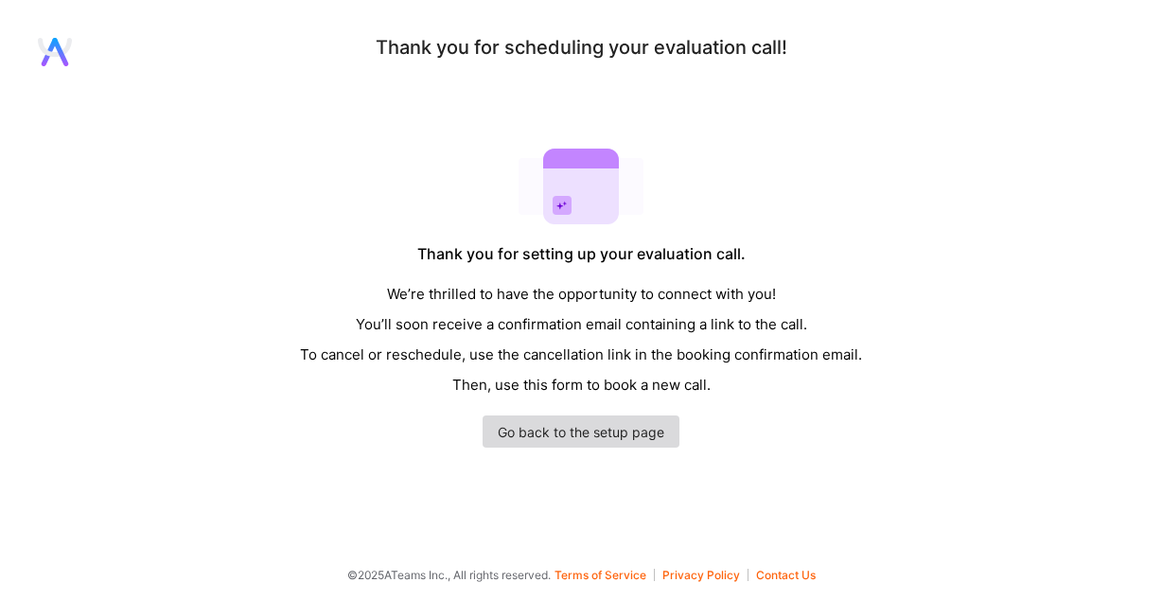
click at [586, 430] on link "Go back to the setup page" at bounding box center [581, 432] width 197 height 32
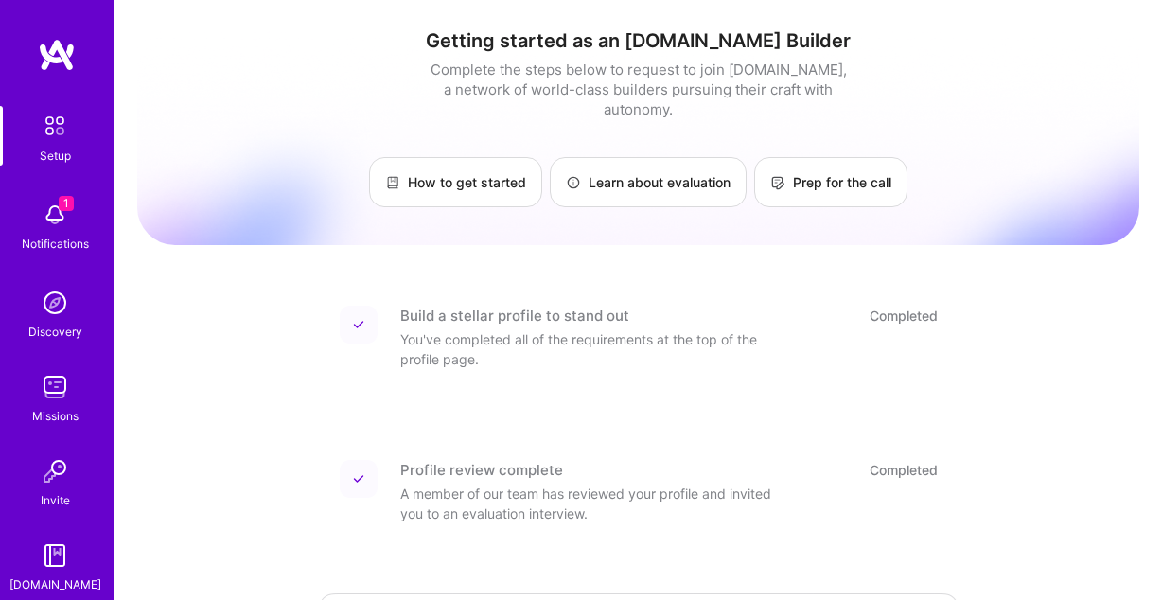
click at [58, 218] on img at bounding box center [55, 215] width 38 height 38
click at [62, 127] on img at bounding box center [55, 126] width 40 height 40
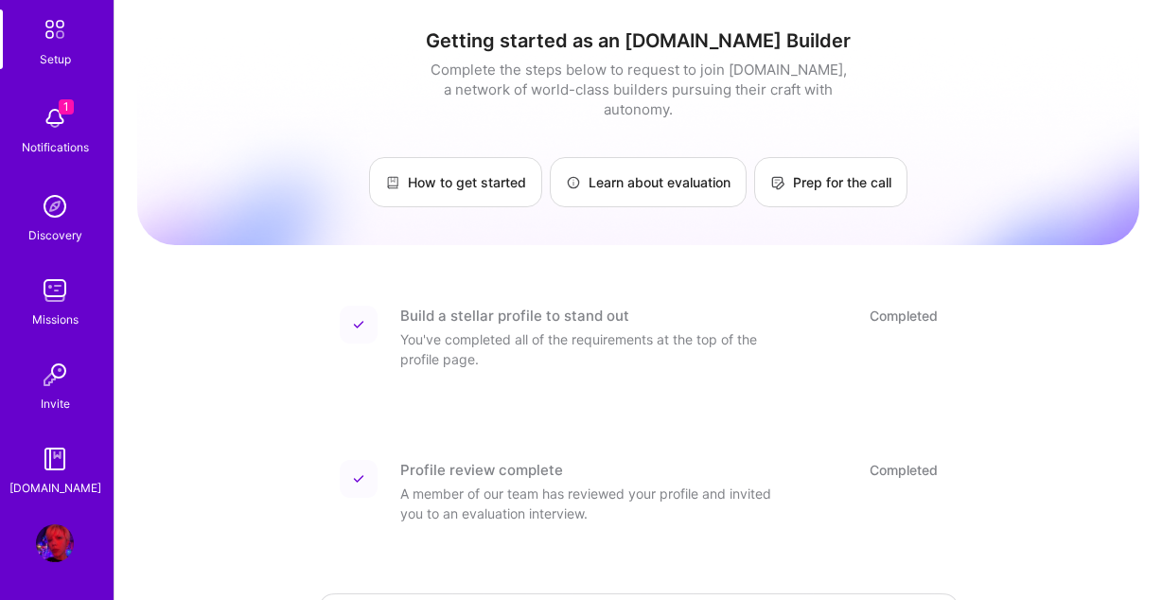
scroll to position [36, 0]
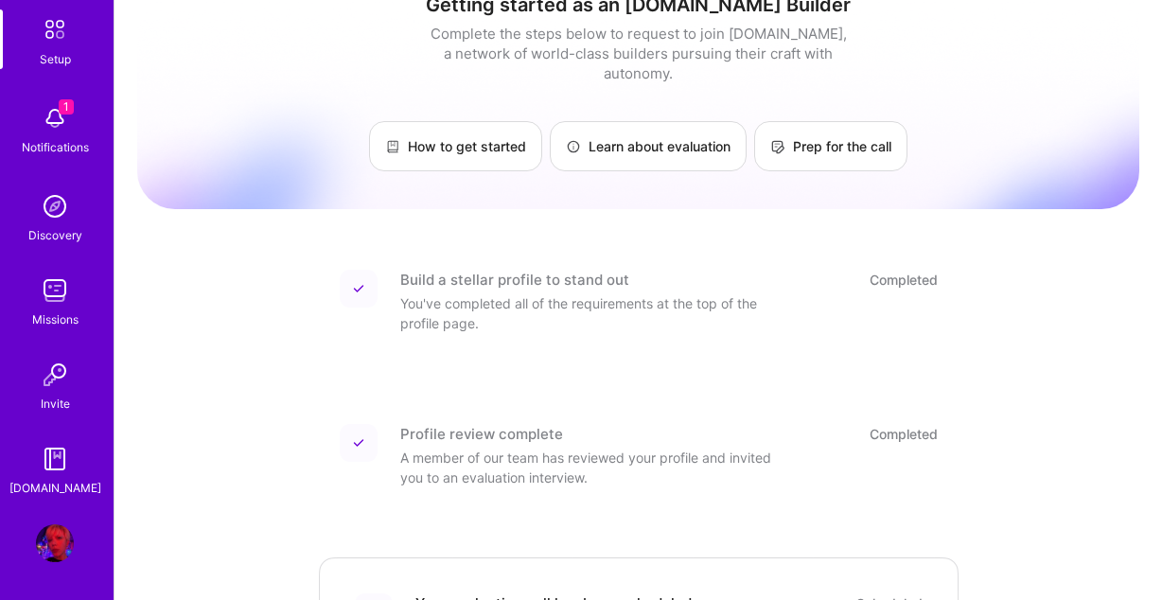
click at [57, 551] on img at bounding box center [55, 543] width 38 height 38
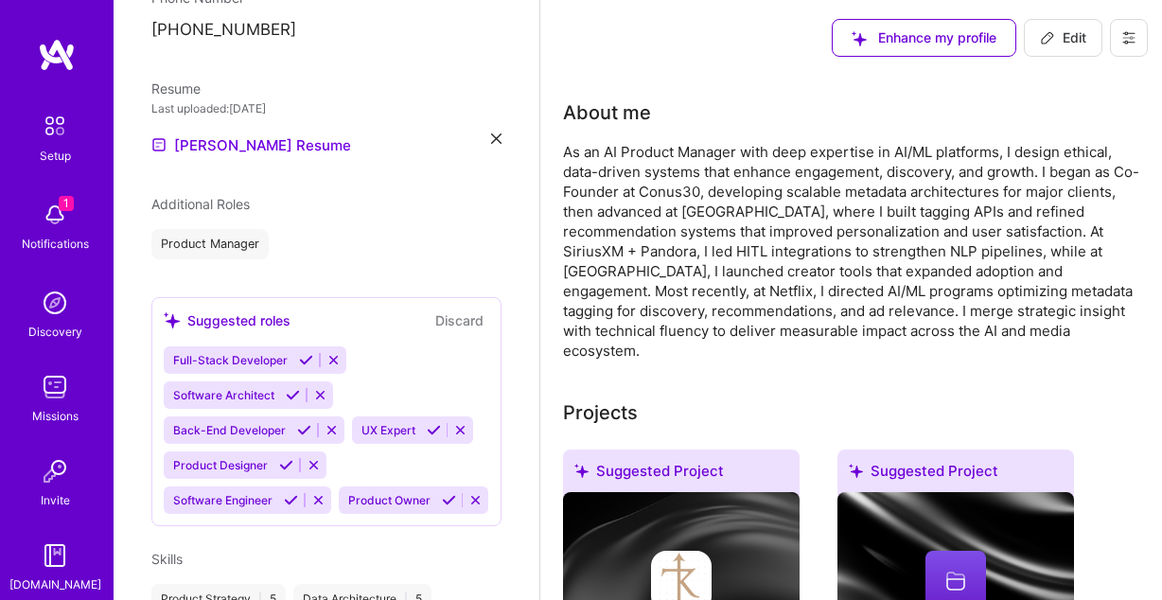
scroll to position [582, 0]
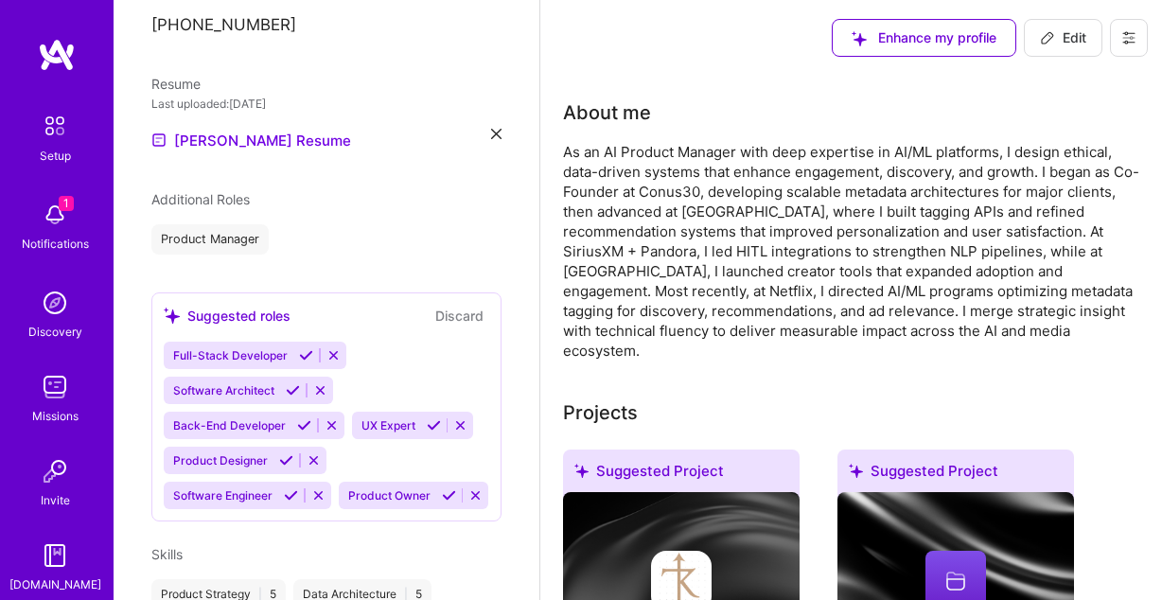
click at [284, 453] on icon at bounding box center [286, 460] width 14 height 14
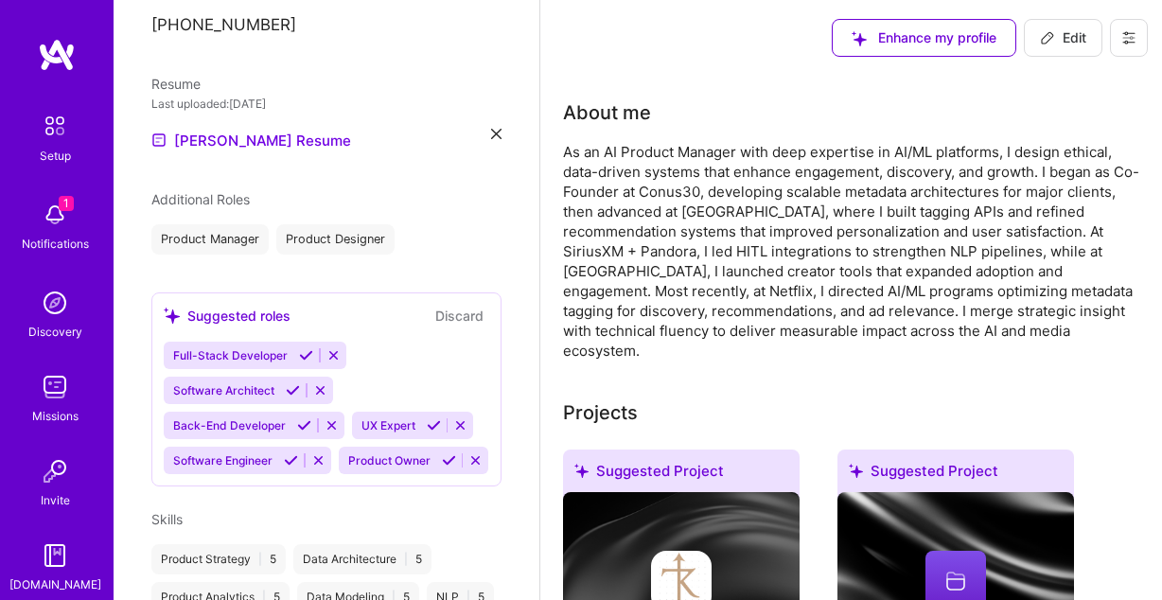
click at [396, 342] on div "Full-Stack Developer Software Architect Back-End Developer UX Expert Software E…" at bounding box center [327, 408] width 326 height 133
click at [315, 453] on icon at bounding box center [318, 460] width 14 height 14
click at [269, 453] on icon at bounding box center [274, 460] width 14 height 14
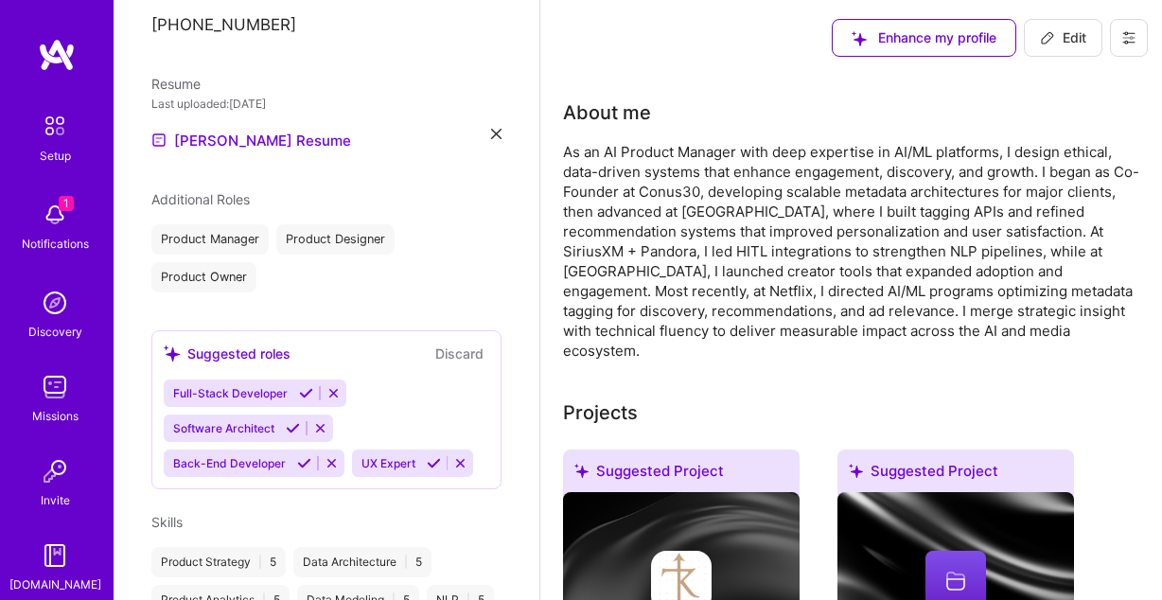
click at [453, 456] on icon at bounding box center [460, 463] width 14 height 14
click at [328, 386] on icon at bounding box center [334, 393] width 14 height 14
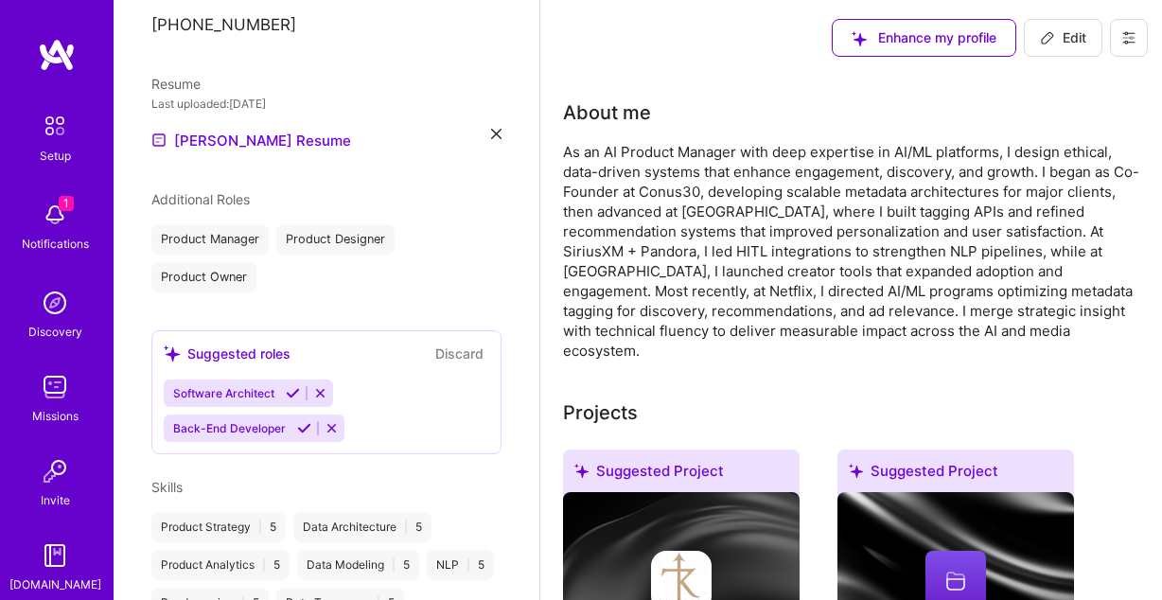
click at [319, 386] on icon at bounding box center [320, 393] width 14 height 14
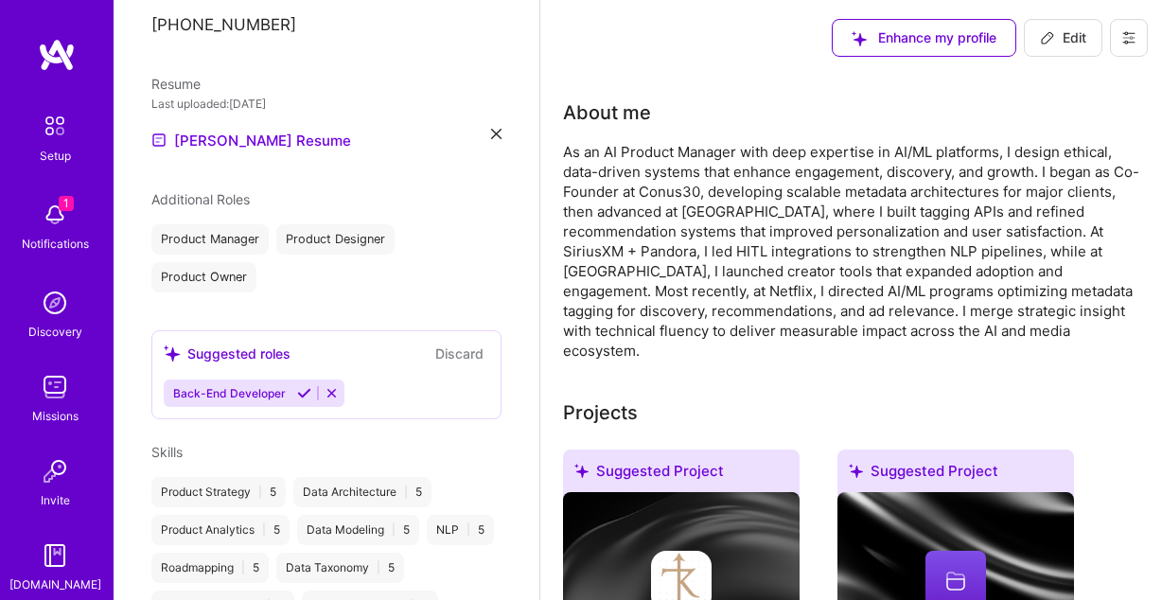
click at [328, 386] on icon at bounding box center [332, 393] width 14 height 14
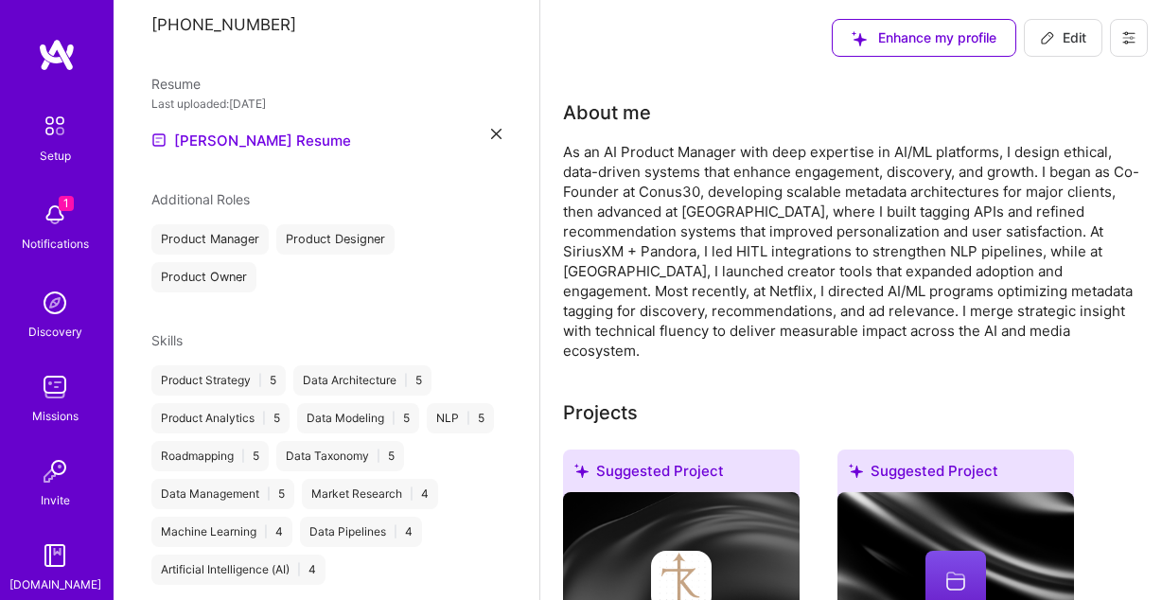
scroll to position [575, 0]
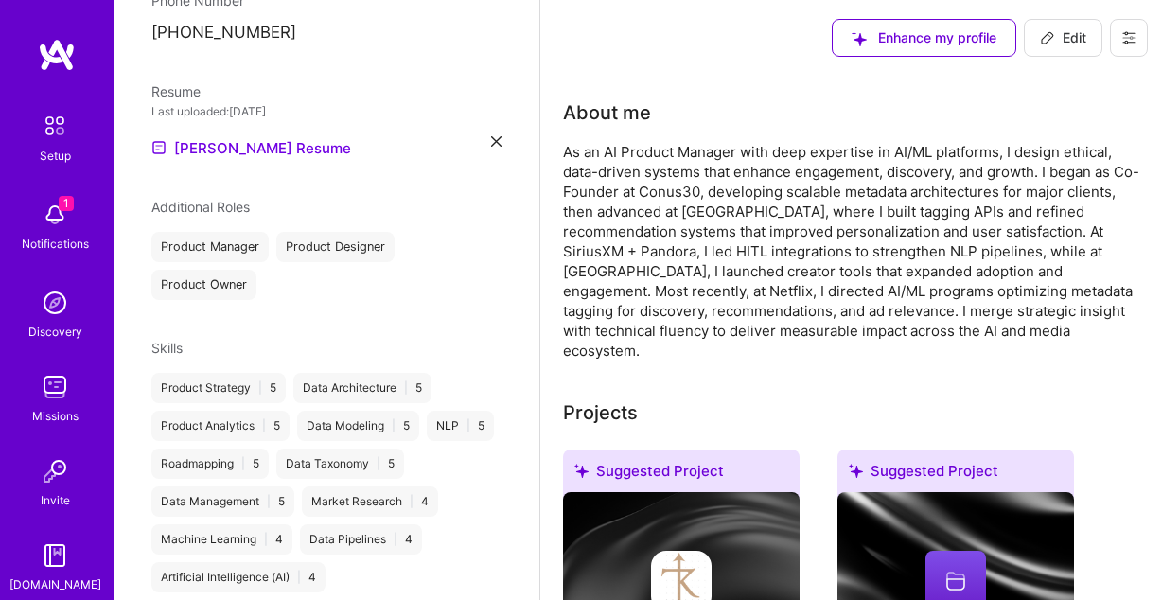
click at [329, 267] on div "Product Manager Product Designer Product Owner" at bounding box center [326, 266] width 350 height 68
click at [294, 248] on div "Product Manager Product Designer Product Owner" at bounding box center [326, 266] width 350 height 68
click at [259, 258] on div "Product Manager Product Designer Product Owner" at bounding box center [326, 266] width 350 height 68
click at [243, 270] on div "Product Owner" at bounding box center [203, 285] width 105 height 30
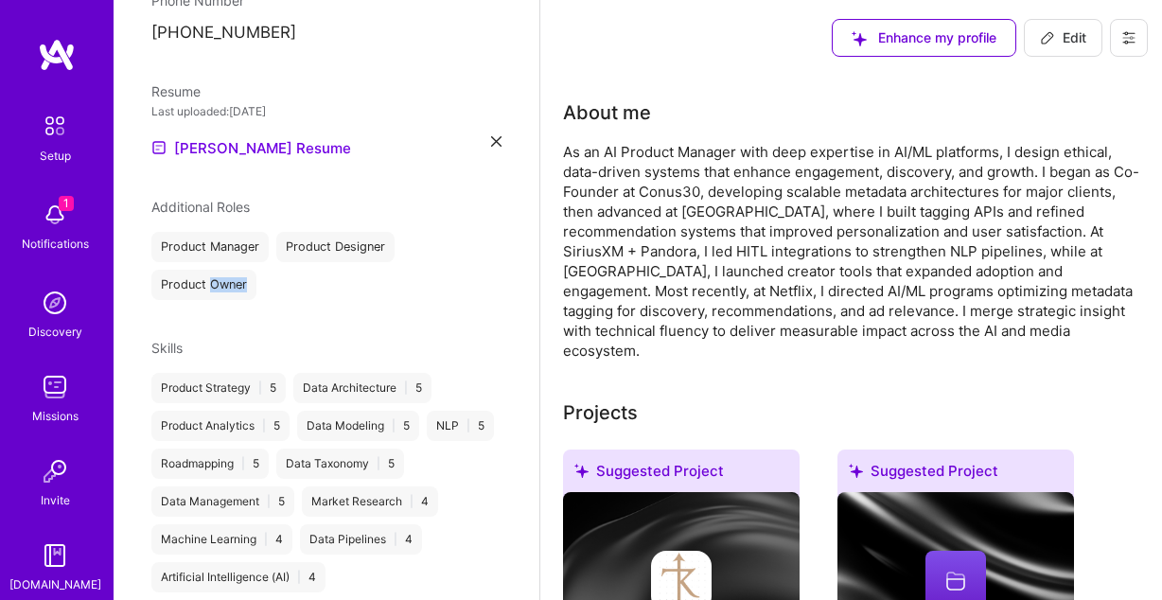
click at [243, 270] on div "Product Owner" at bounding box center [203, 285] width 105 height 30
click at [310, 266] on div "Product Manager Product Designer Product Owner" at bounding box center [326, 266] width 350 height 68
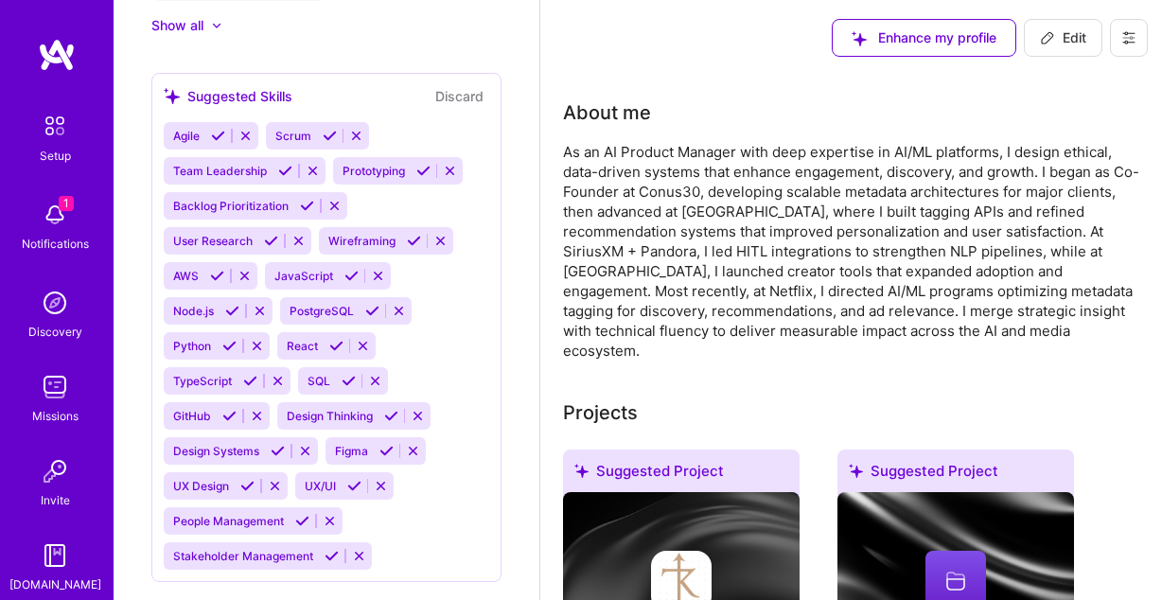
scroll to position [1169, 0]
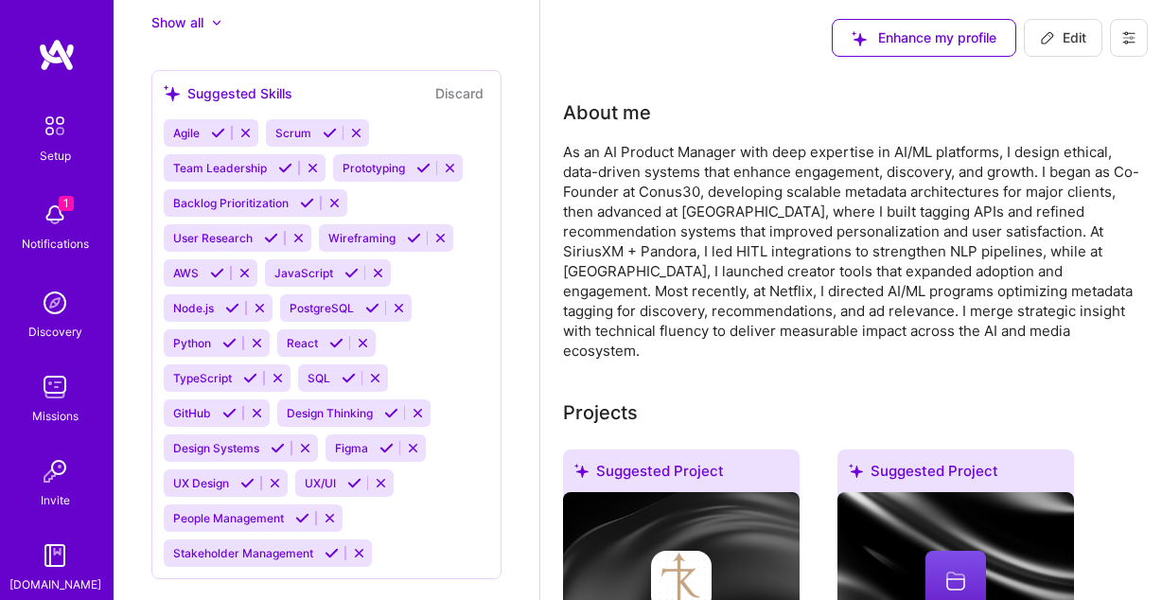
click at [237, 336] on icon at bounding box center [229, 343] width 14 height 14
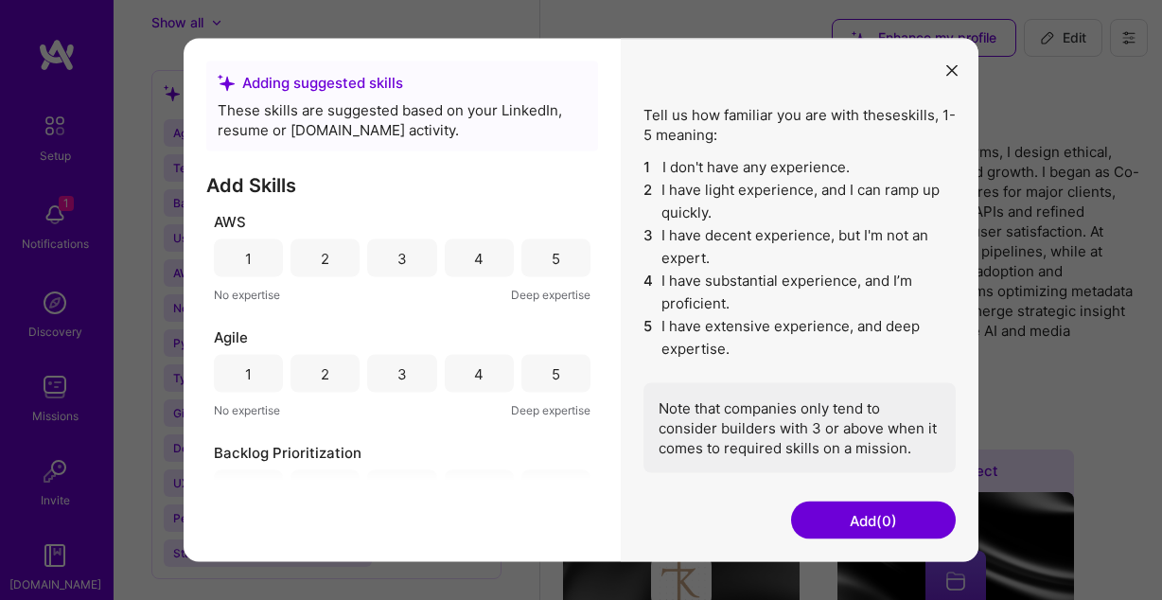
click at [398, 251] on div "3" at bounding box center [402, 258] width 9 height 20
click at [414, 266] on div "3" at bounding box center [401, 258] width 69 height 38
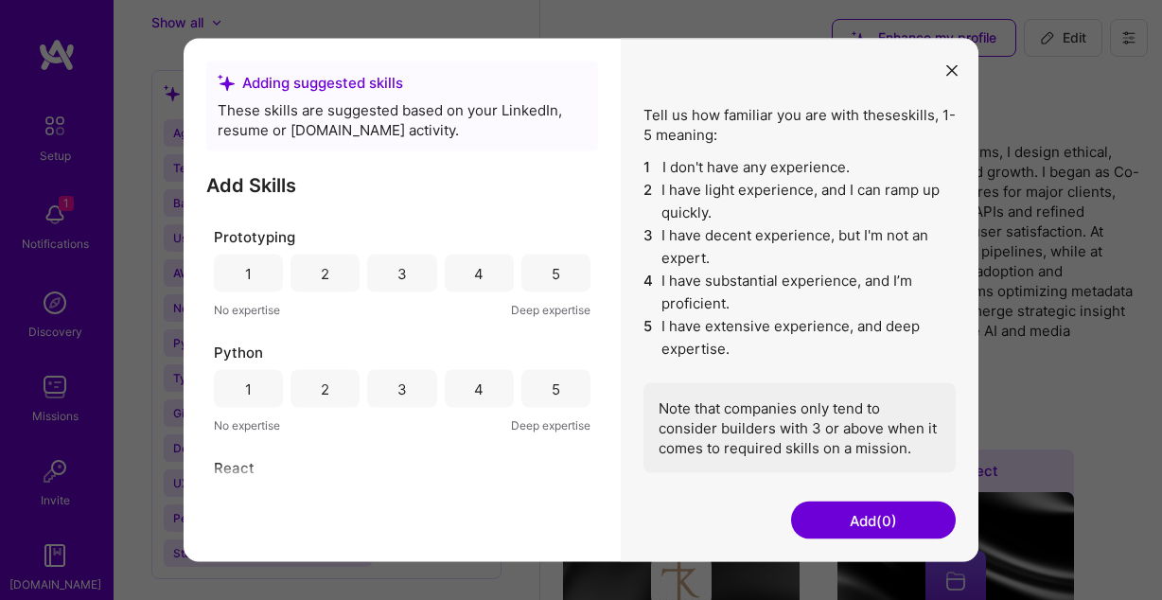
scroll to position [1258, 0]
click at [422, 383] on div "3" at bounding box center [401, 386] width 69 height 38
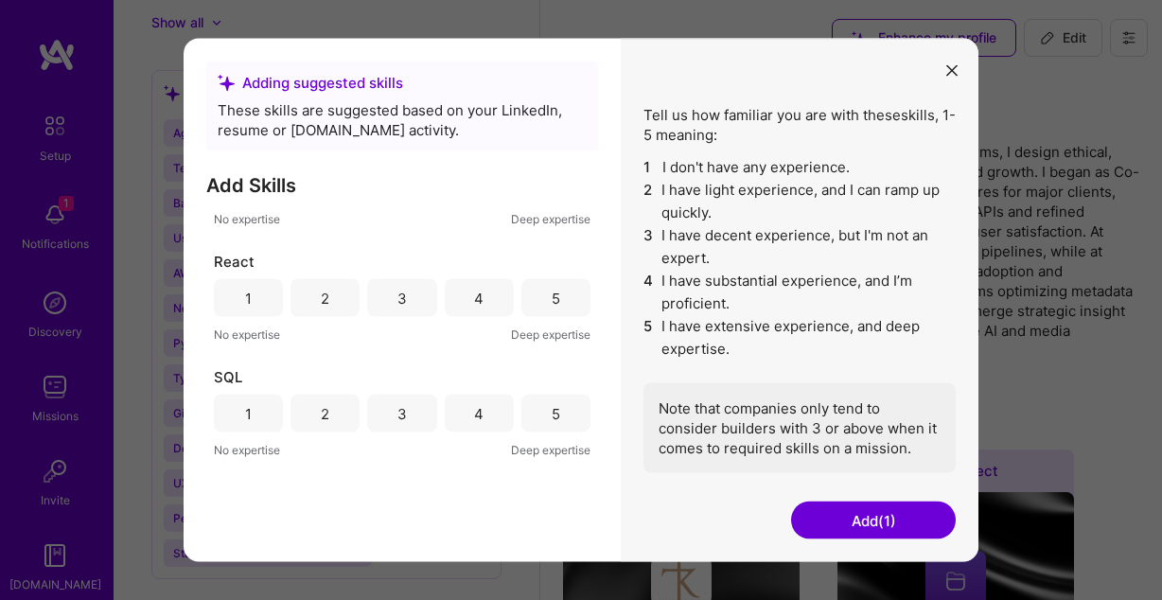
scroll to position [1468, 0]
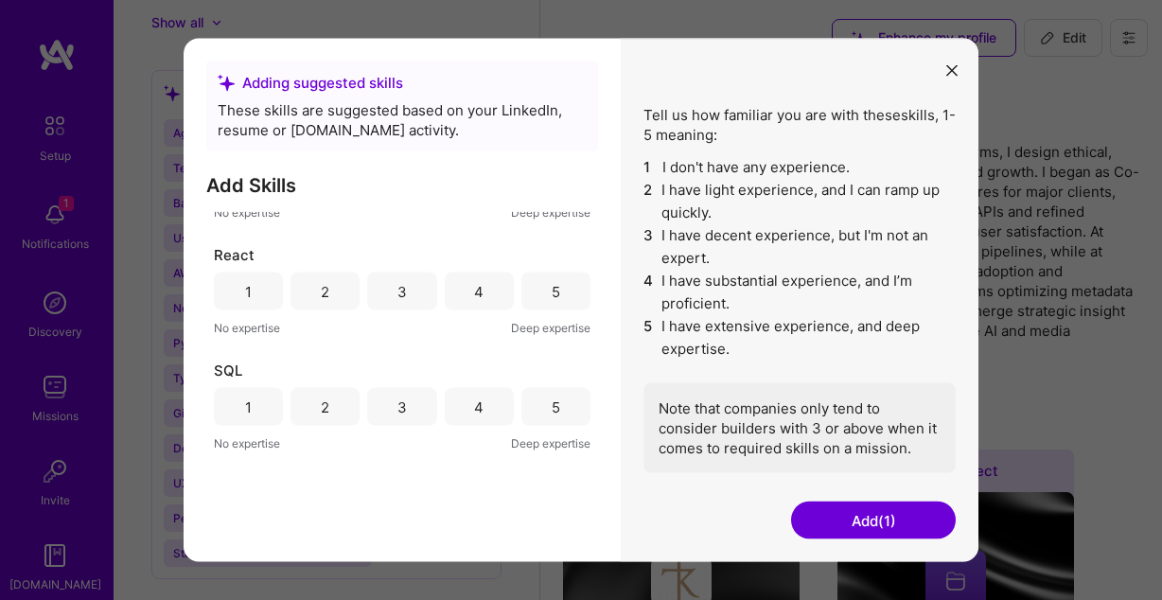
click at [328, 294] on div "2" at bounding box center [325, 291] width 9 height 20
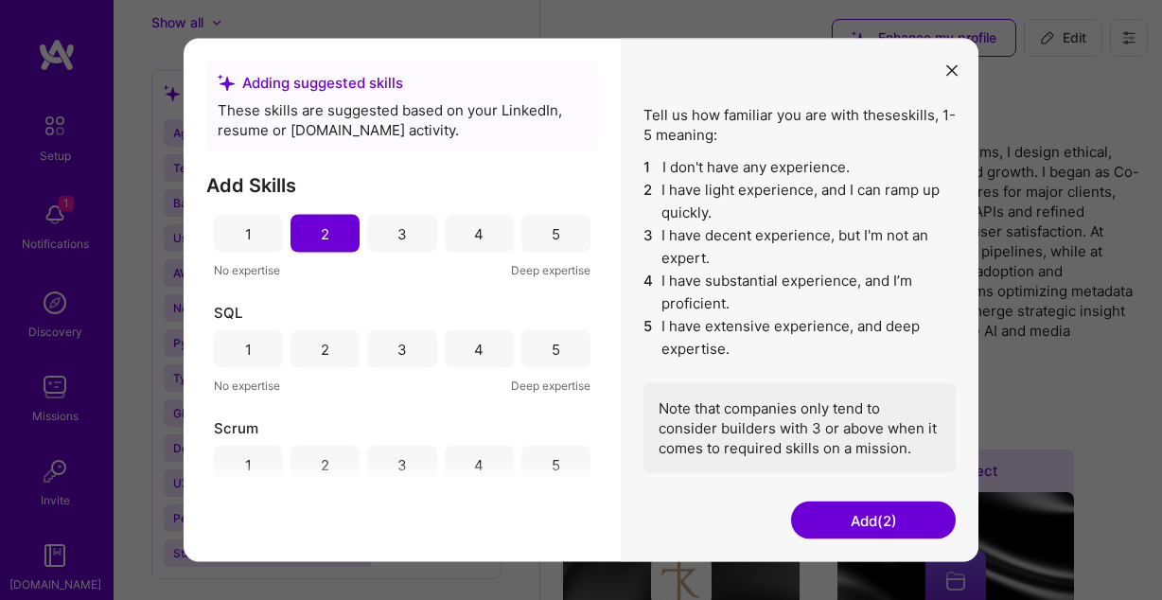
scroll to position [1539, 0]
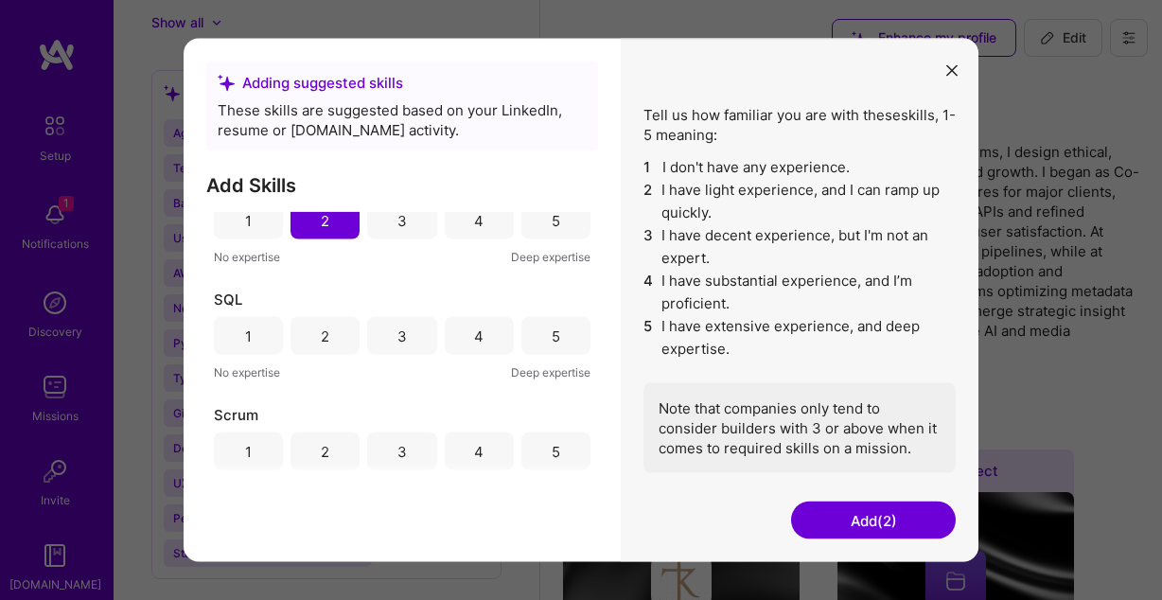
click at [554, 330] on div "5" at bounding box center [556, 336] width 9 height 20
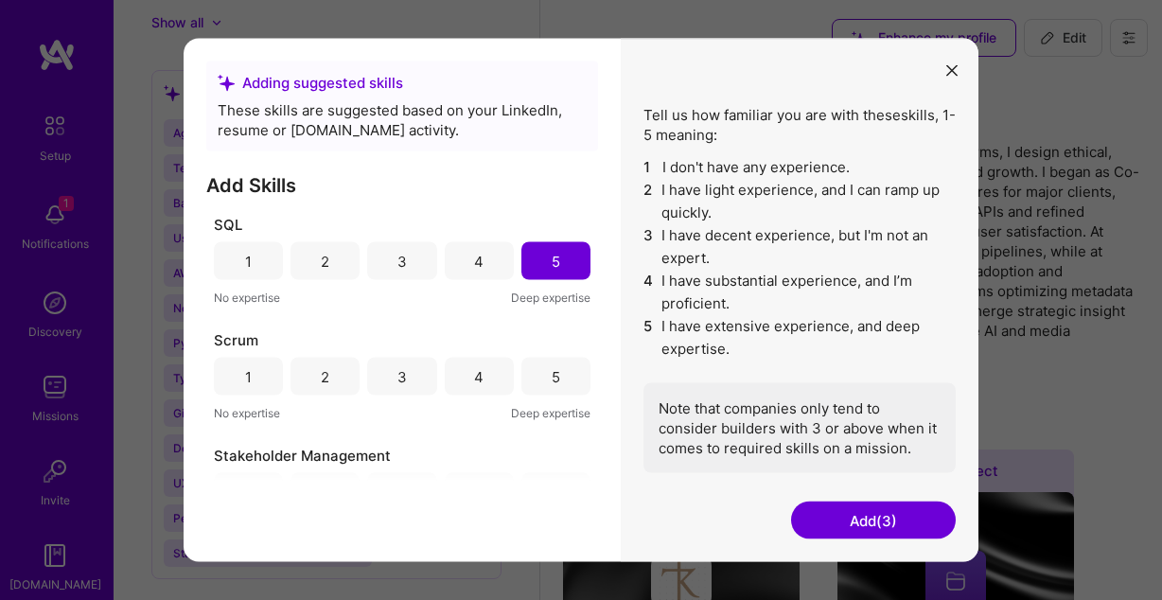
scroll to position [1615, 0]
click at [400, 366] on div "3" at bounding box center [402, 375] width 9 height 20
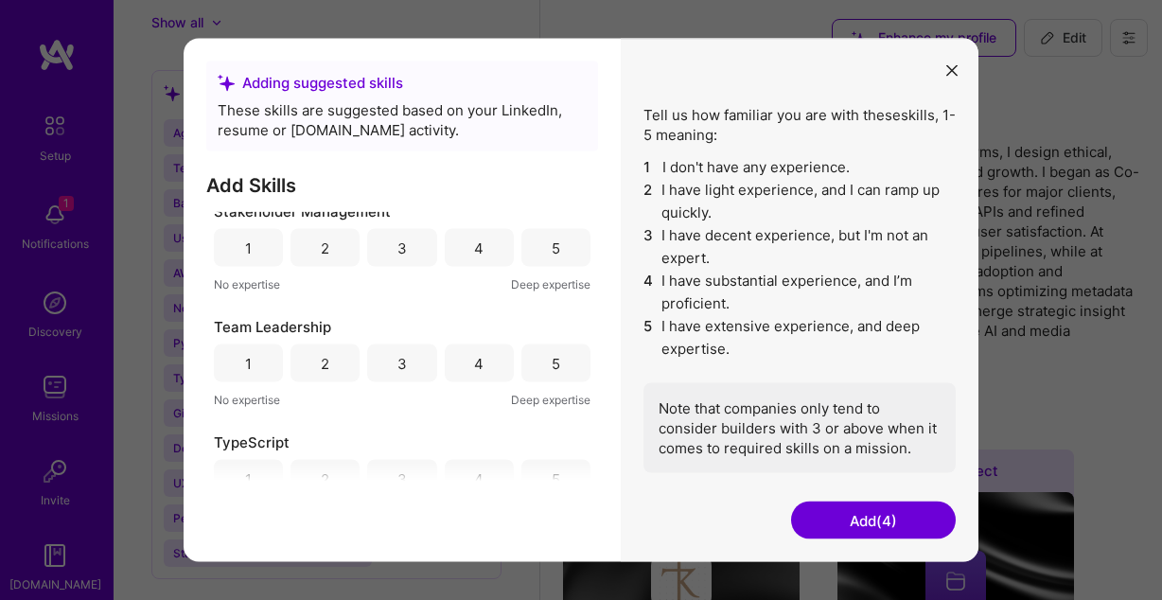
scroll to position [1841, 0]
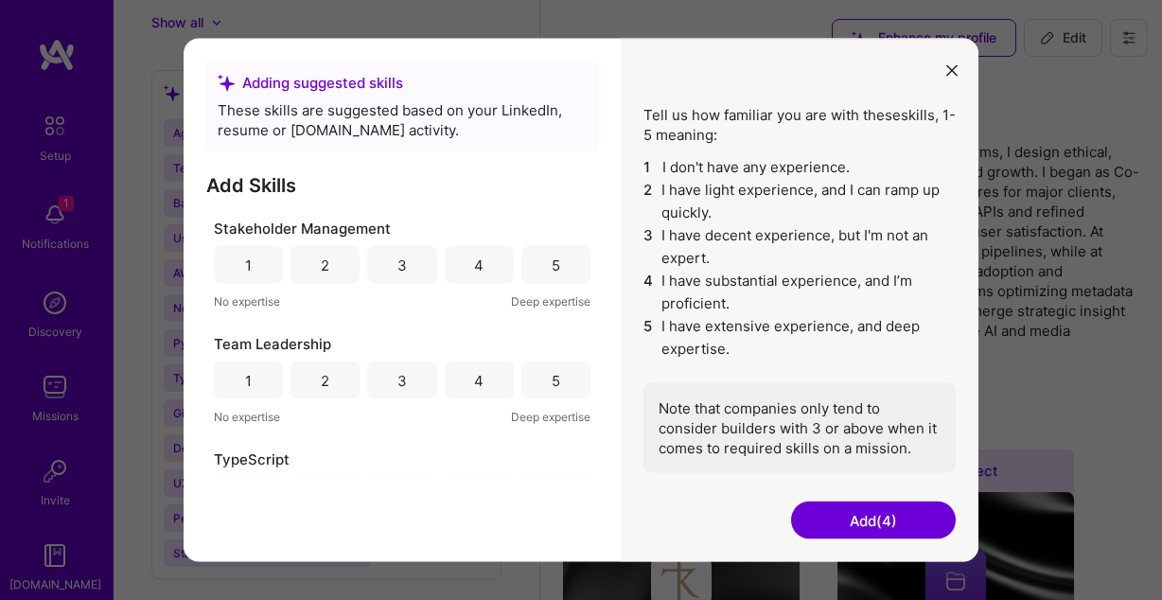
click at [484, 262] on div "4" at bounding box center [478, 265] width 9 height 20
click at [548, 388] on div "5" at bounding box center [556, 381] width 69 height 38
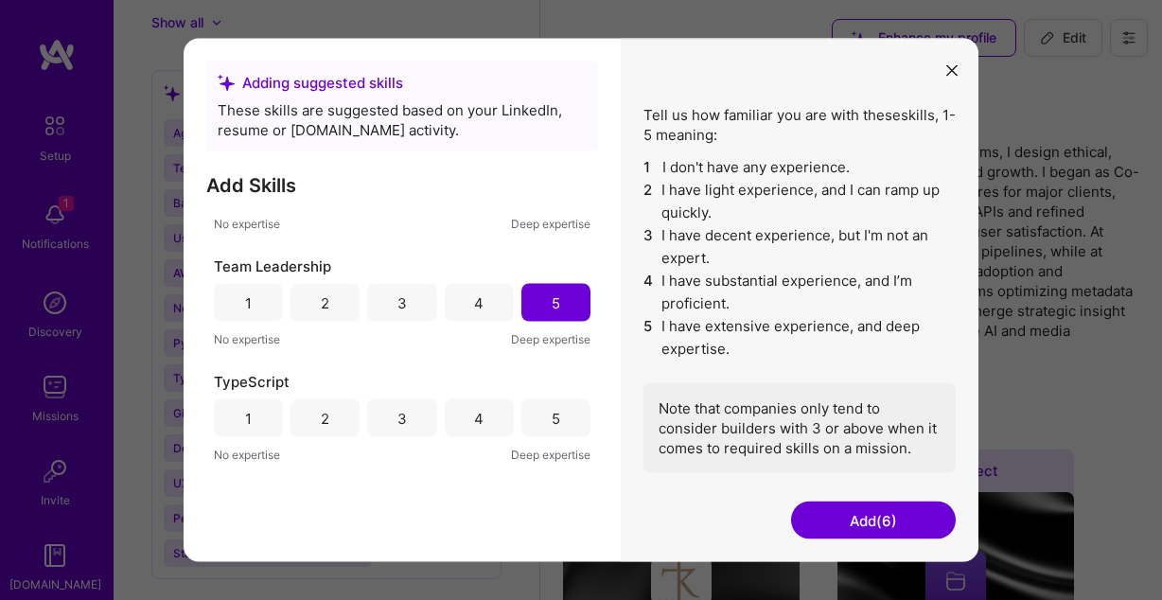
scroll to position [1833, 0]
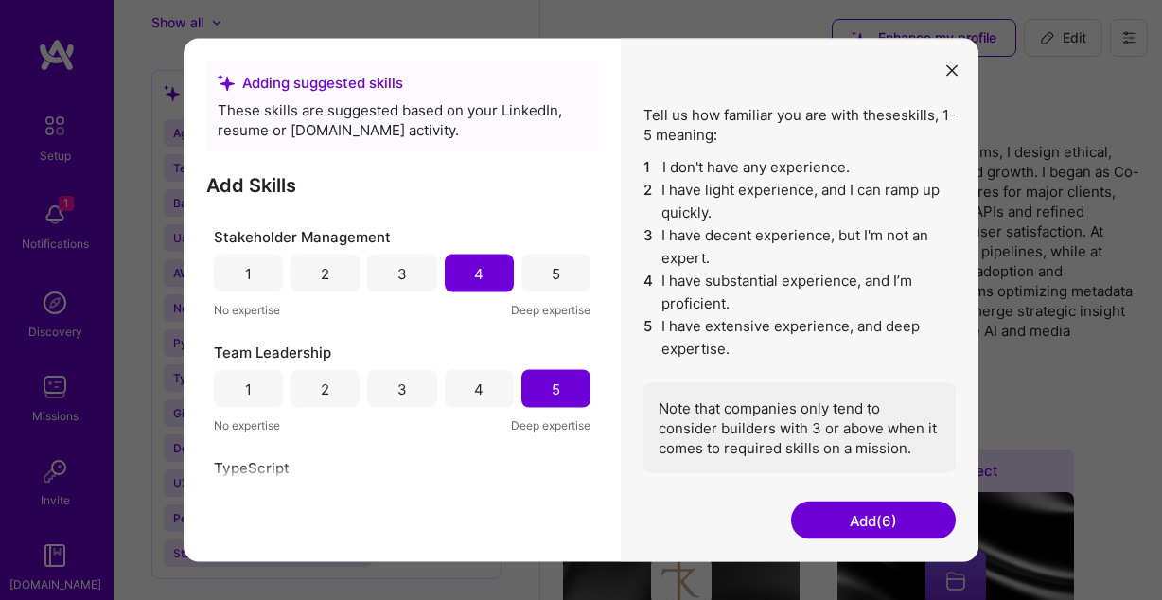
click at [550, 269] on div "5" at bounding box center [556, 274] width 69 height 38
click at [834, 529] on button "Add (6)" at bounding box center [873, 521] width 165 height 38
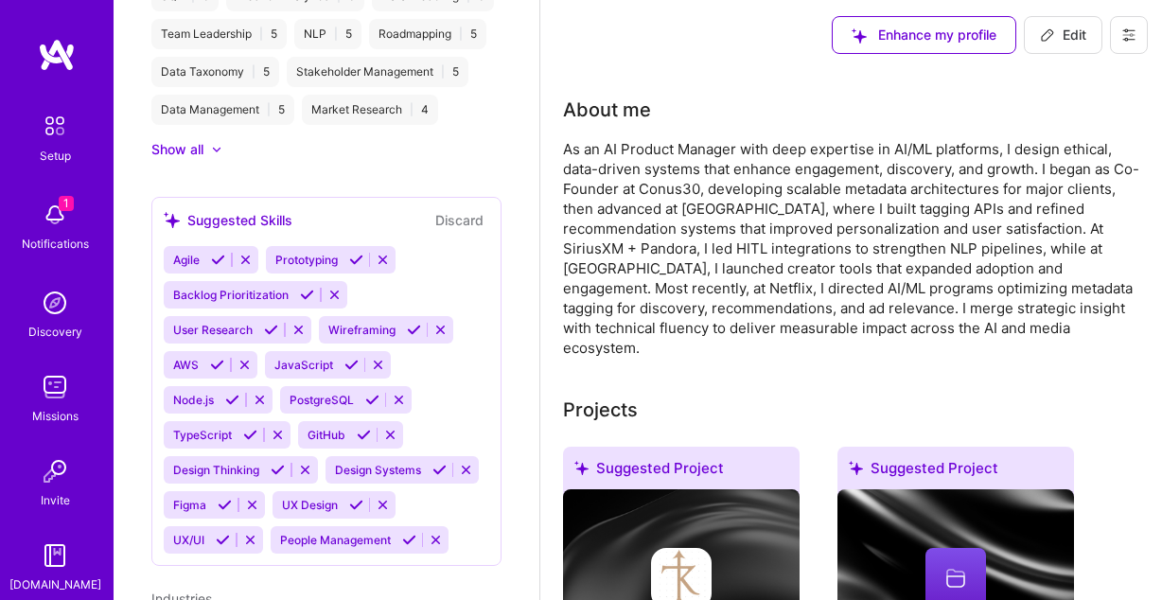
scroll to position [1245, 0]
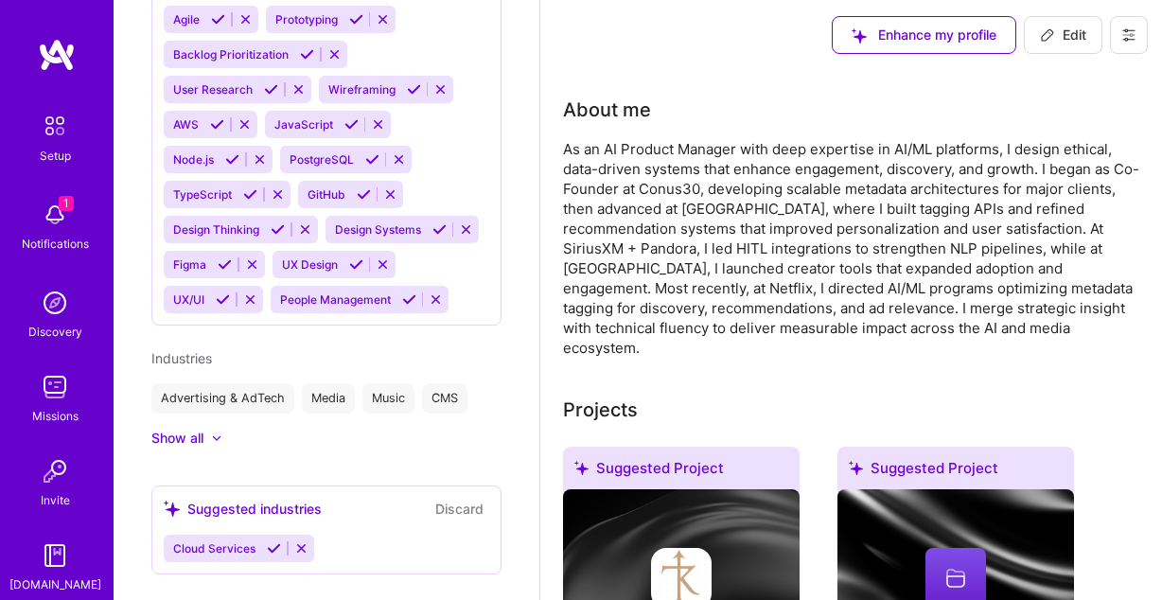
click at [300, 286] on div "People Management" at bounding box center [360, 299] width 179 height 27
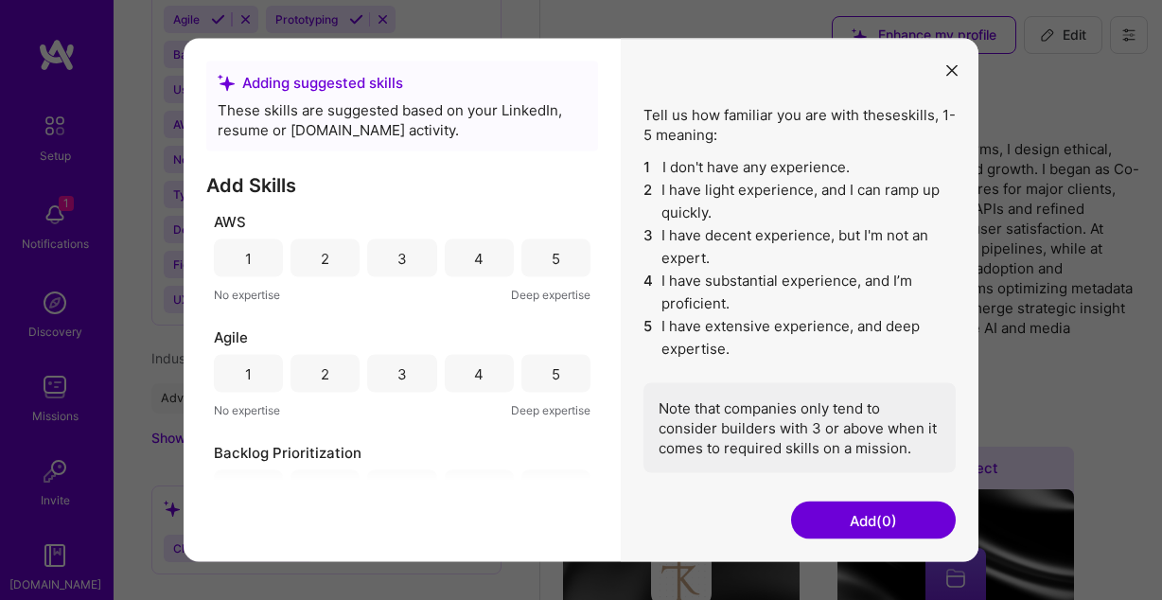
click at [949, 63] on button "modal" at bounding box center [952, 69] width 23 height 31
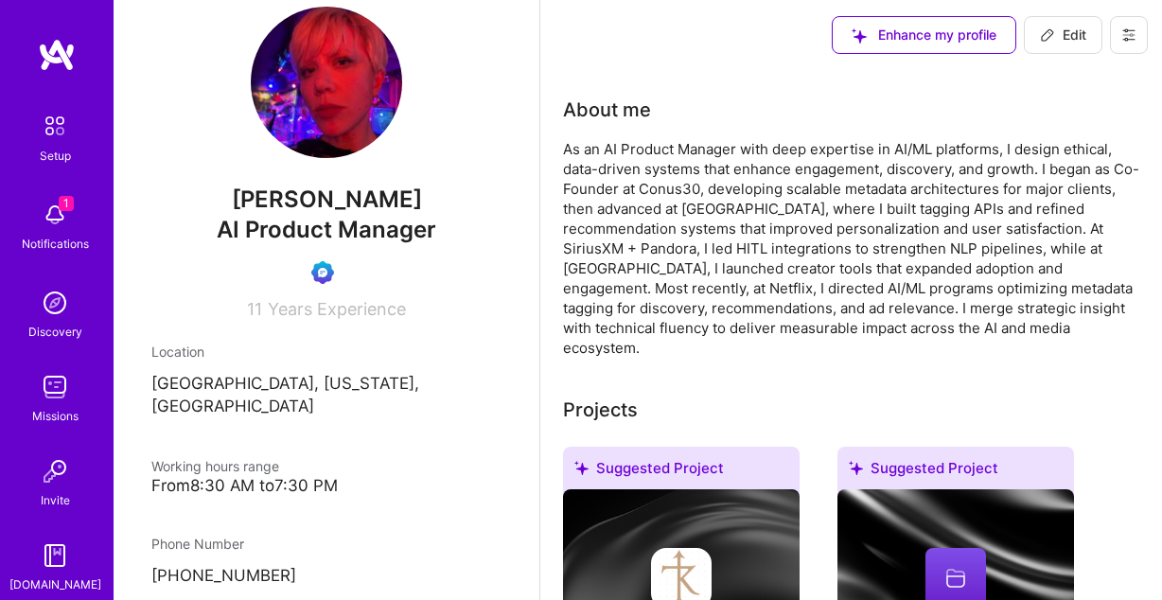
scroll to position [0, 0]
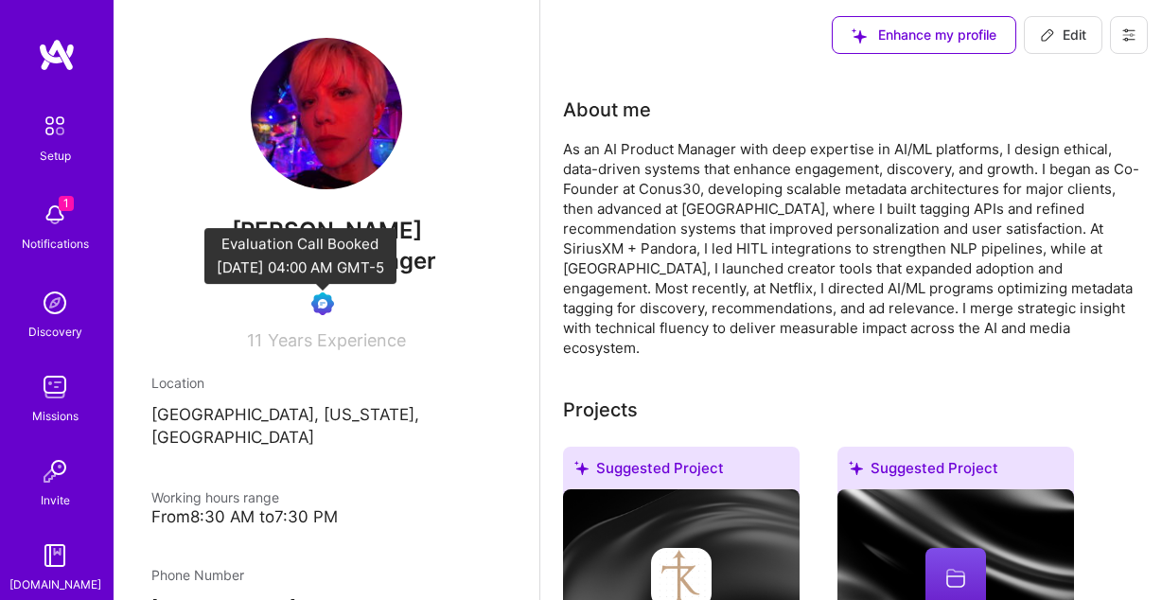
click at [325, 306] on img at bounding box center [322, 303] width 23 height 23
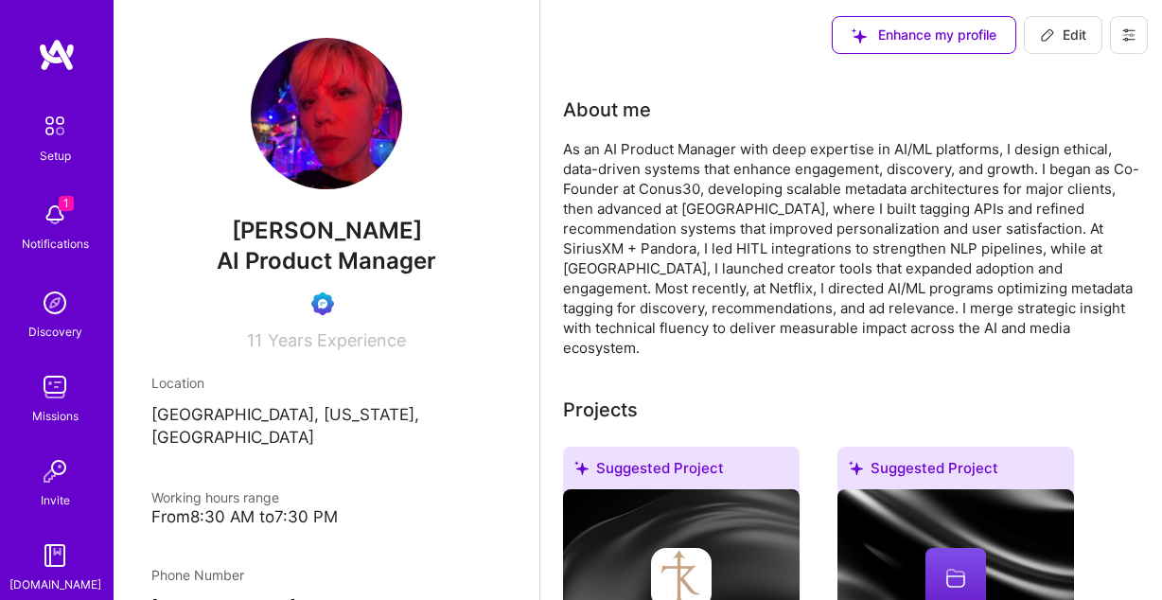
click at [1080, 44] on span "Edit" at bounding box center [1063, 35] width 46 height 19
select select "US"
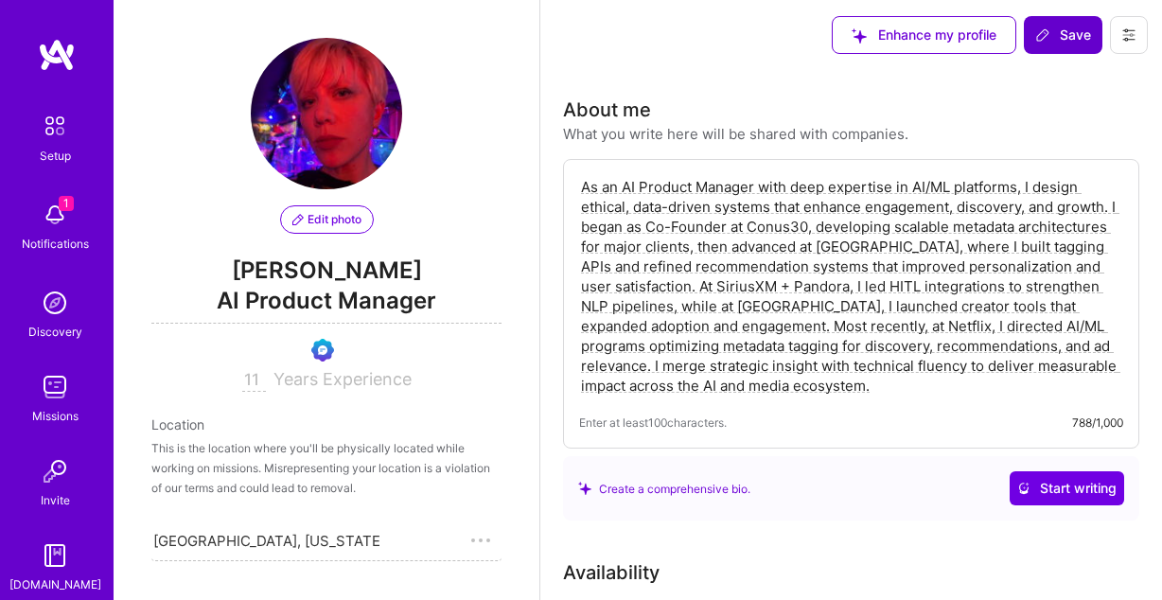
scroll to position [831, 0]
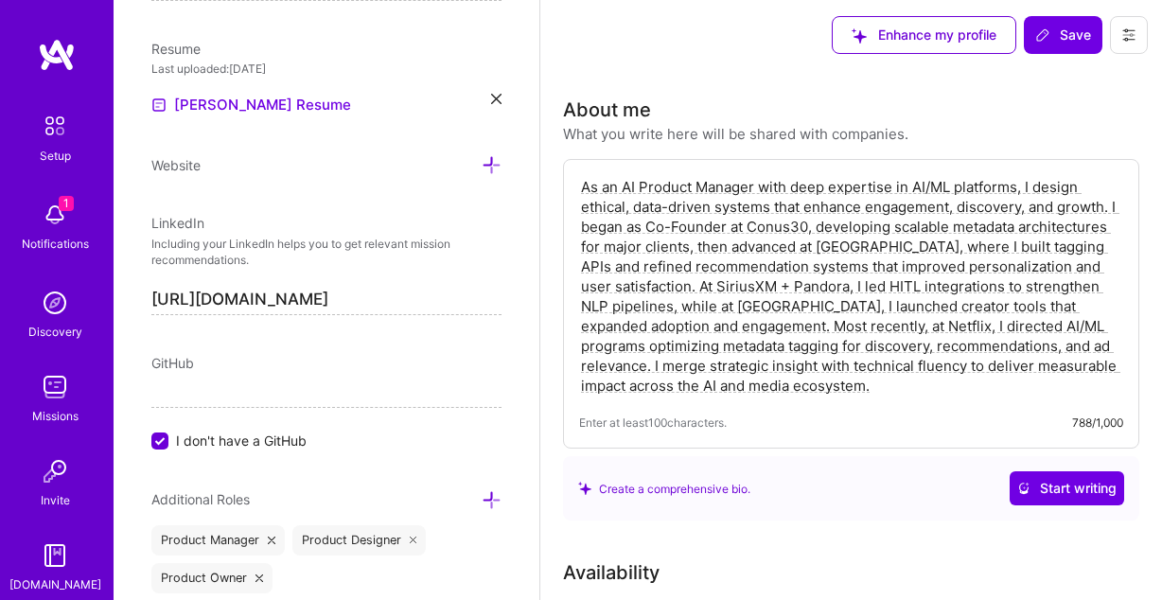
drag, startPoint x: 773, startPoint y: 393, endPoint x: 568, endPoint y: 185, distance: 292.5
click at [579, 185] on textarea "As an AI Product Manager with deep expertise in AI/ML platforms, I design ethic…" at bounding box center [851, 286] width 544 height 222
paste textarea "systems design, I lead cross-functional initiatives that translate complex tech…"
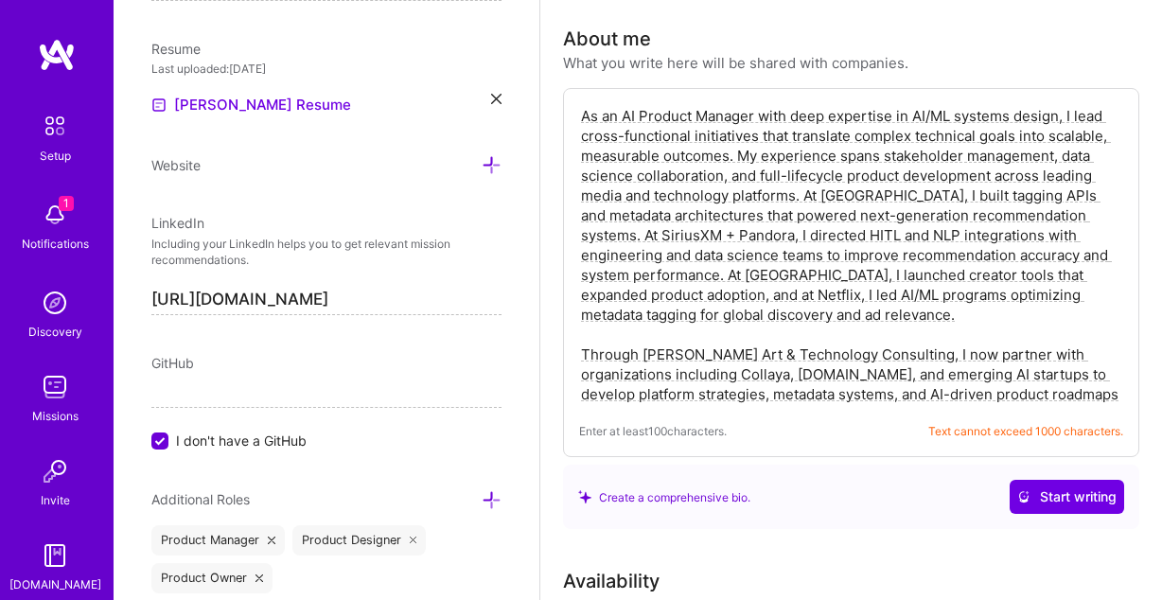
scroll to position [79, 0]
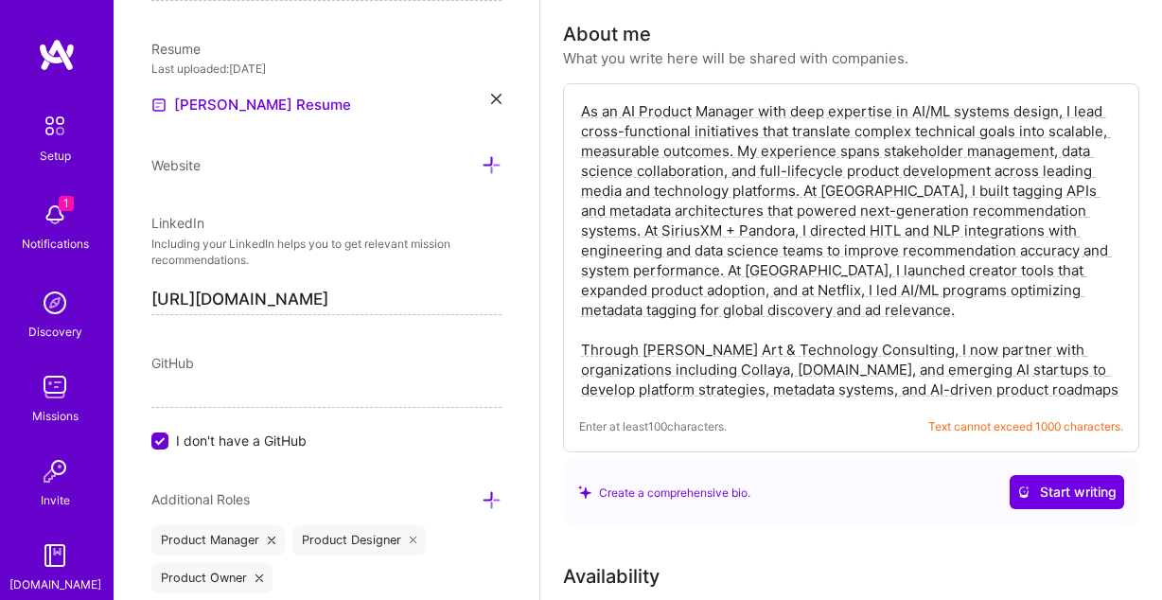
click at [832, 350] on textarea "As an AI Product Manager with deep expertise in AI/ML systems design, I lead cr…" at bounding box center [851, 250] width 544 height 302
drag, startPoint x: 924, startPoint y: 351, endPoint x: 611, endPoint y: 342, distance: 312.5
click at [611, 342] on textarea "As an AI Product Manager with deep expertise in AI/ML systems design, I lead cr…" at bounding box center [851, 250] width 544 height 302
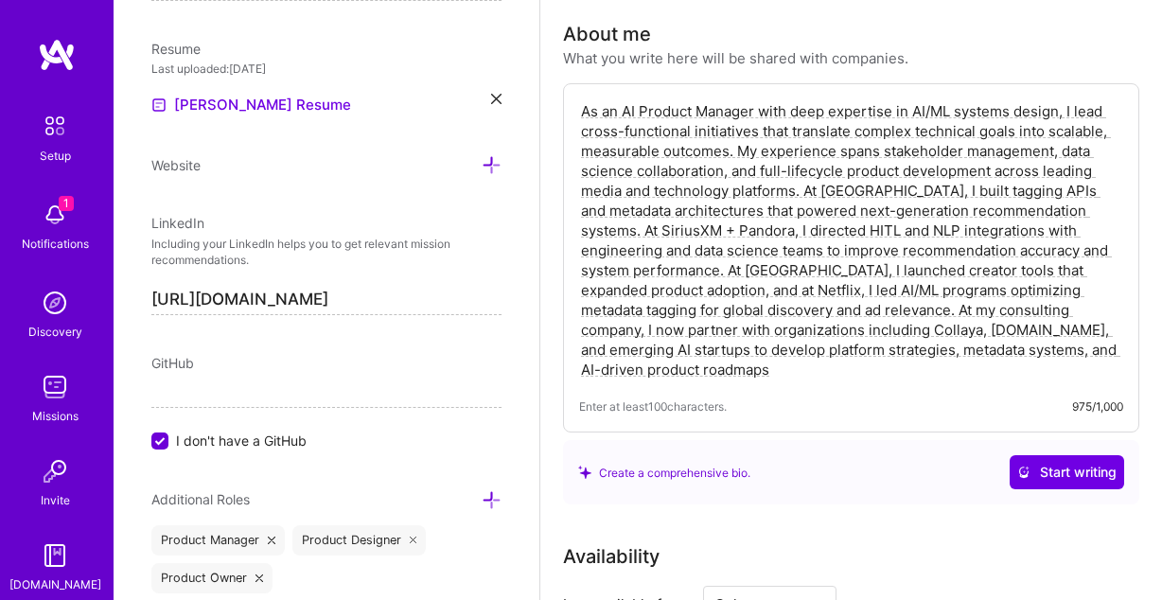
click at [829, 314] on textarea "As an AI Product Manager with deep expertise in AI/ML systems design, I lead cr…" at bounding box center [851, 240] width 544 height 282
click at [906, 363] on textarea "As an AI Product Manager with deep expertise in AI/ML systems design, I lead cr…" at bounding box center [851, 240] width 544 height 282
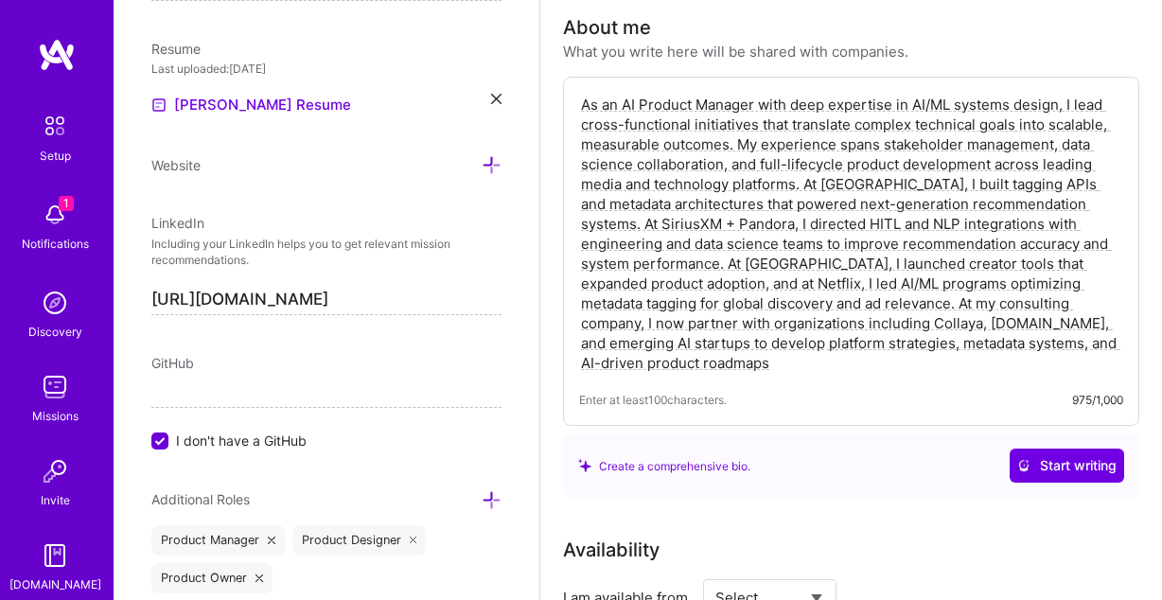
scroll to position [86, 0]
click at [917, 332] on textarea "As an AI Product Manager with deep expertise in AI/ML systems design, I lead cr…" at bounding box center [851, 233] width 544 height 282
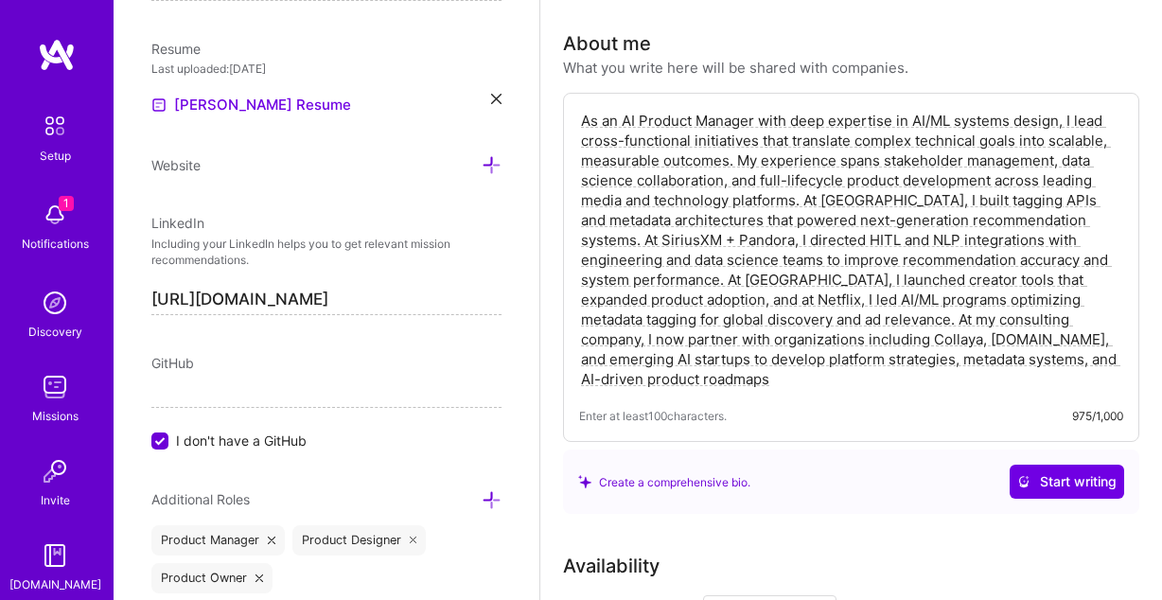
scroll to position [68, 0]
click at [711, 387] on textarea "As an AI Product Manager with deep expertise in AI/ML systems design, I lead cr…" at bounding box center [851, 251] width 544 height 282
type textarea "As an AI Product Manager with deep expertise in AI/ML systems design, I lead cr…"
drag, startPoint x: 1025, startPoint y: 490, endPoint x: 681, endPoint y: 529, distance: 346.7
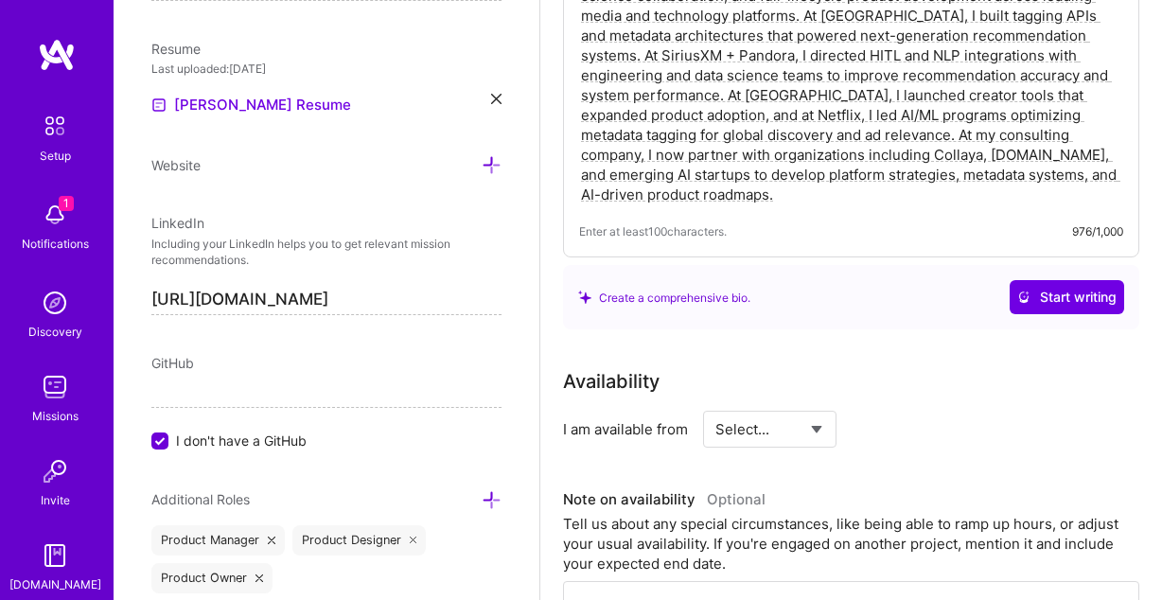
scroll to position [253, 0]
click at [1095, 300] on span "Start writing" at bounding box center [1067, 298] width 99 height 19
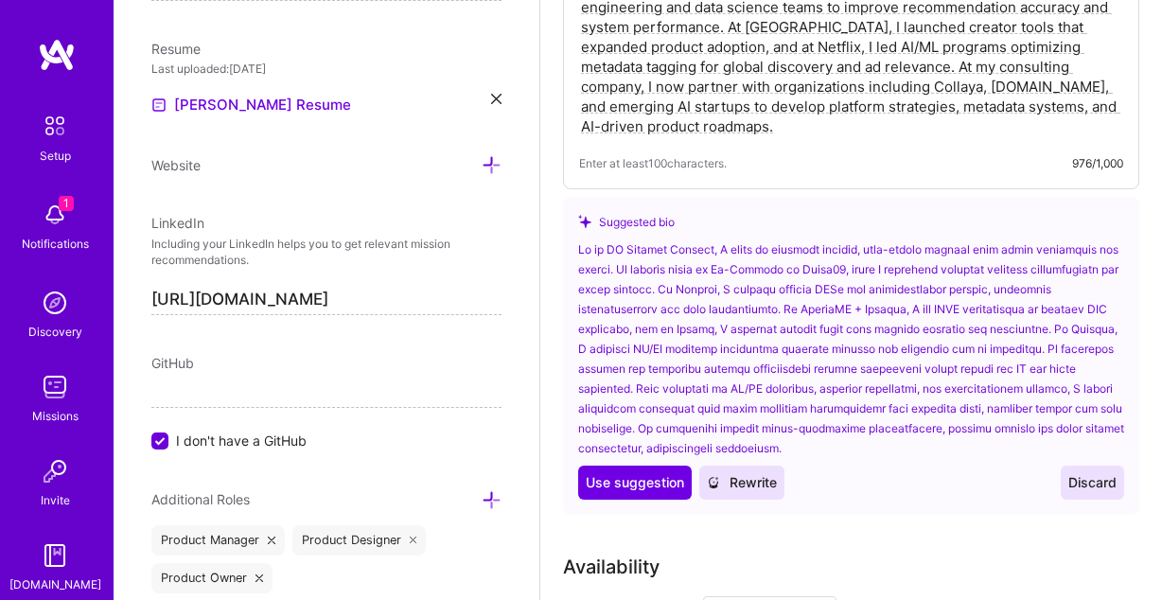
scroll to position [321, 0]
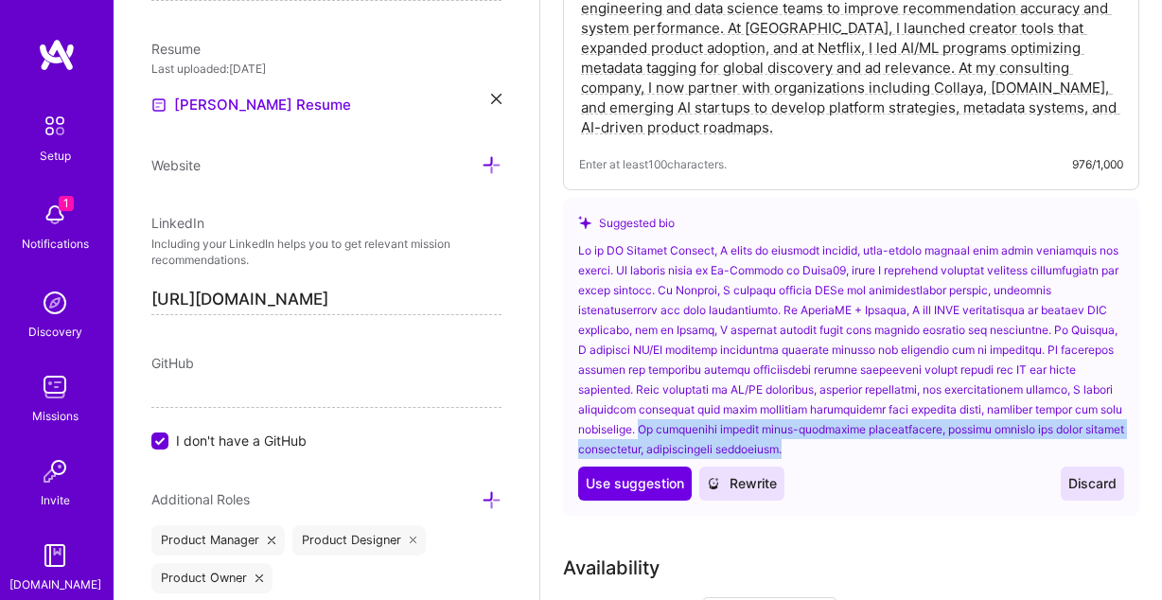
drag, startPoint x: 929, startPoint y: 455, endPoint x: 772, endPoint y: 432, distance: 158.0
click at [772, 432] on div at bounding box center [851, 349] width 546 height 219
copy div "My leadership fosters cross-functional collaboration, driving success and trust…"
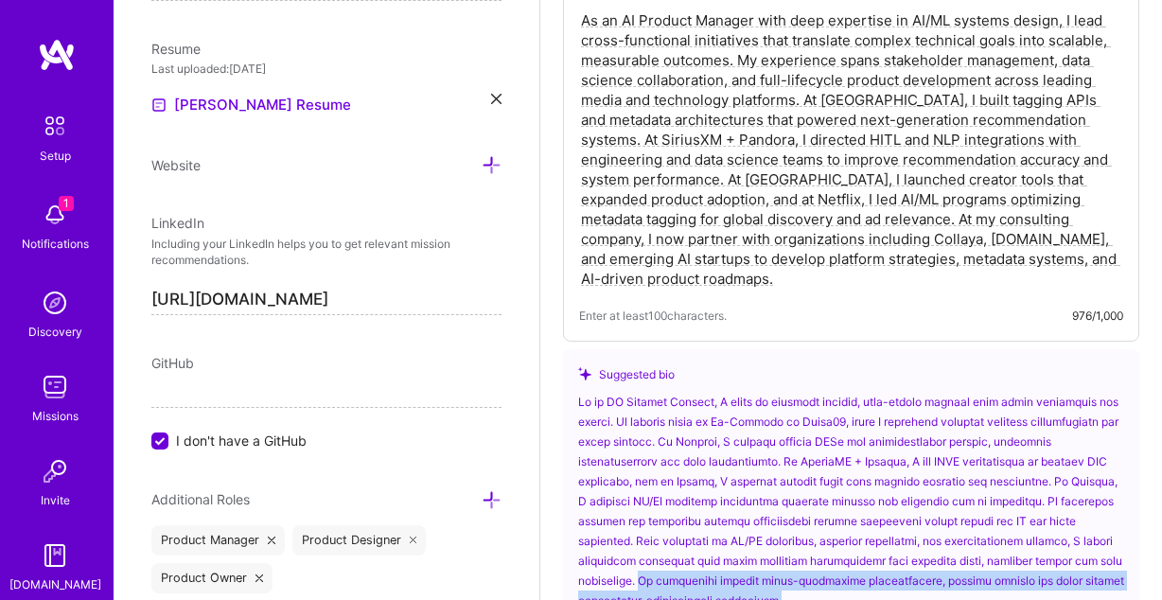
scroll to position [168, 0]
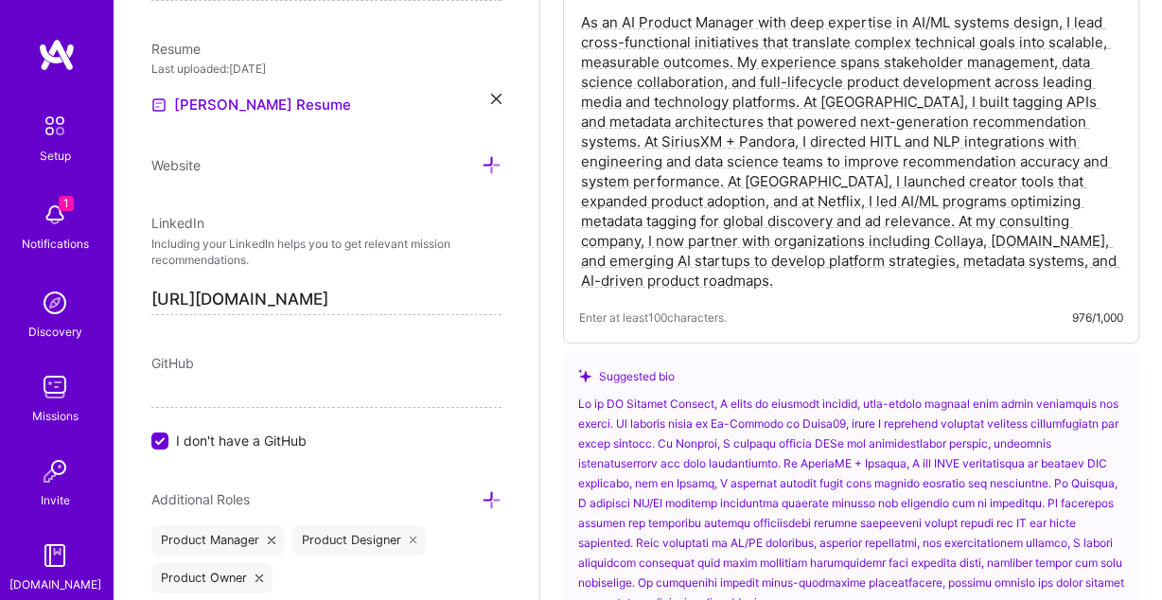
click at [850, 279] on textarea "As an AI Product Manager with deep expertise in AI/ML systems design, I lead cr…" at bounding box center [851, 151] width 544 height 282
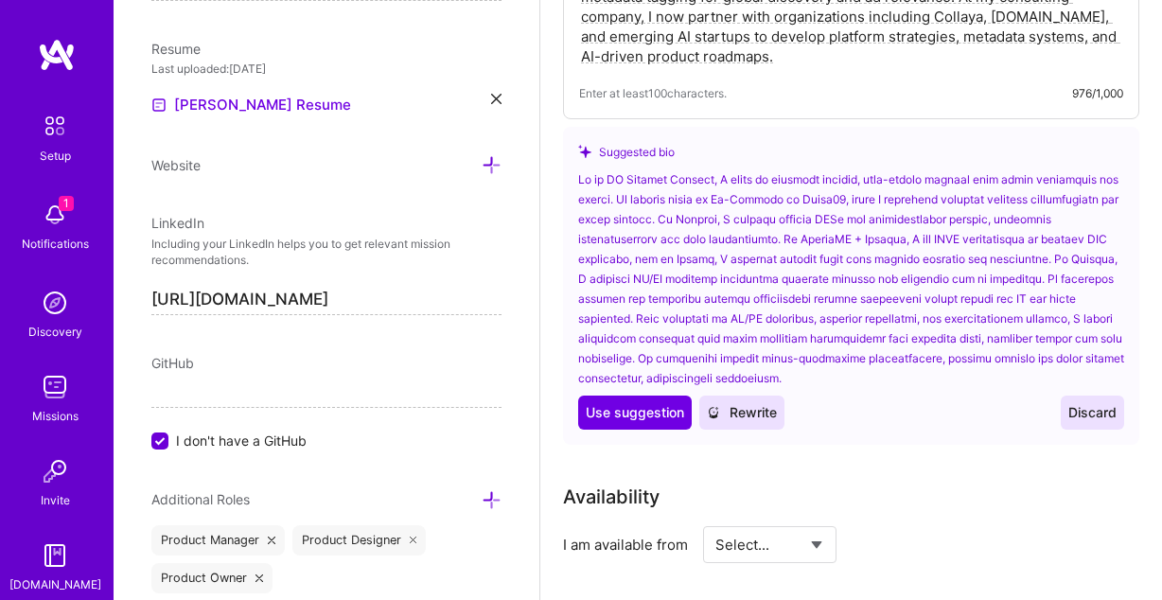
scroll to position [394, 0]
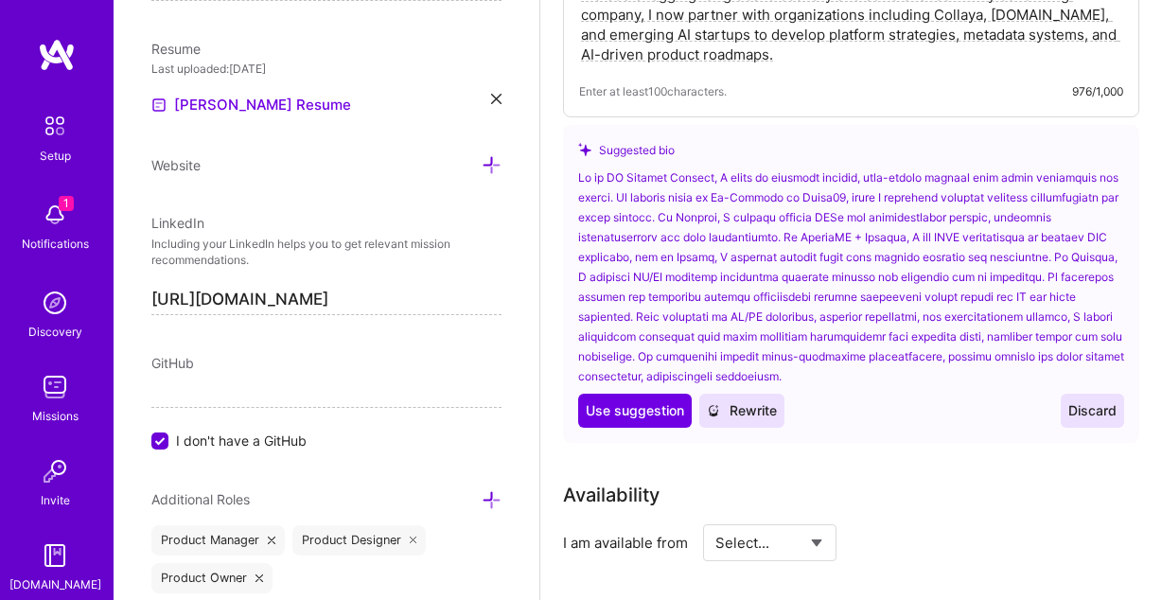
click at [1088, 417] on span "Discard" at bounding box center [1093, 410] width 48 height 19
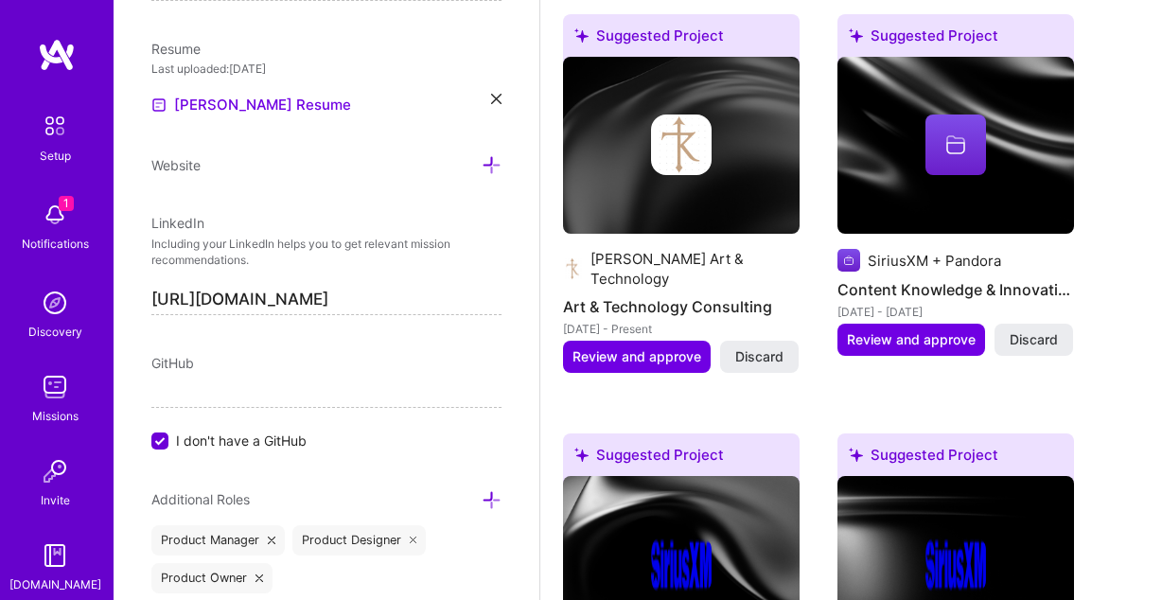
scroll to position [1433, 0]
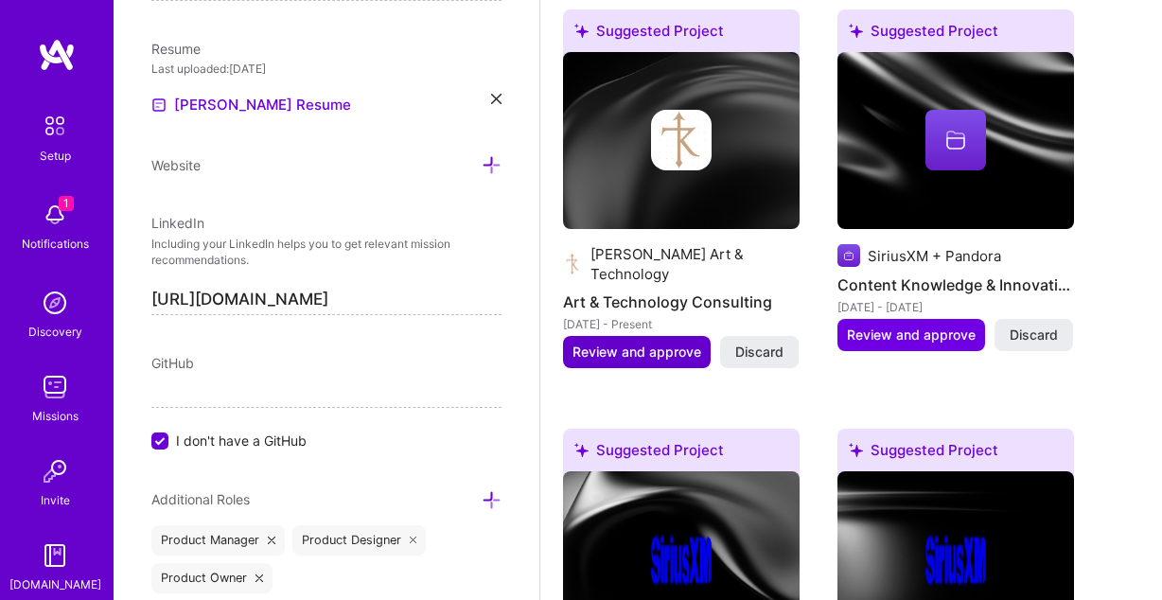
click at [689, 343] on span "Review and approve" at bounding box center [637, 352] width 129 height 19
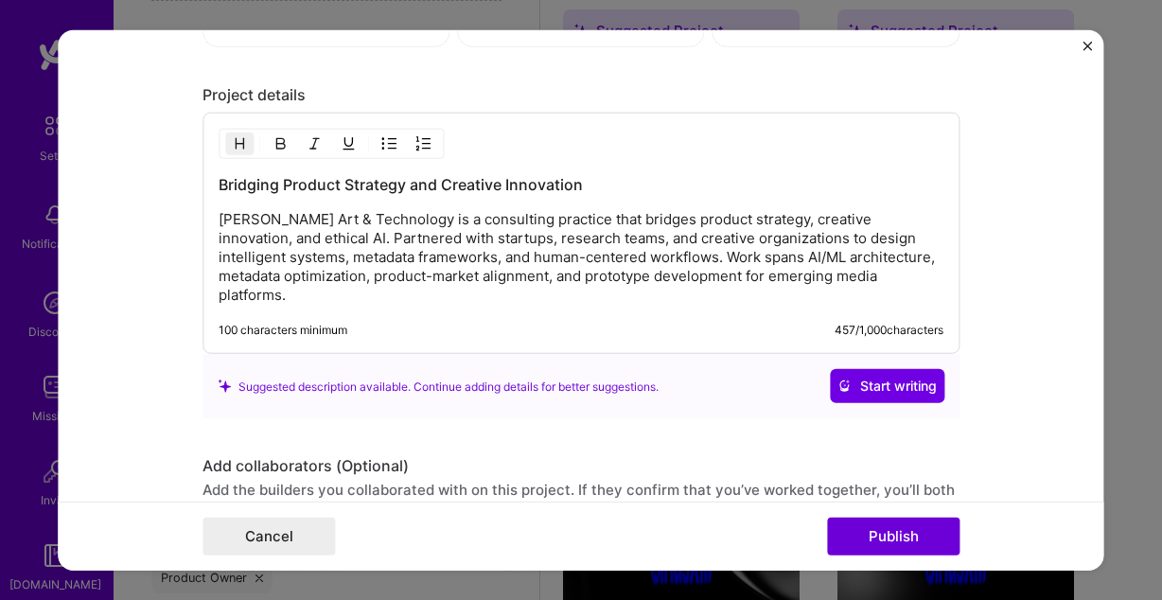
scroll to position [1854, 0]
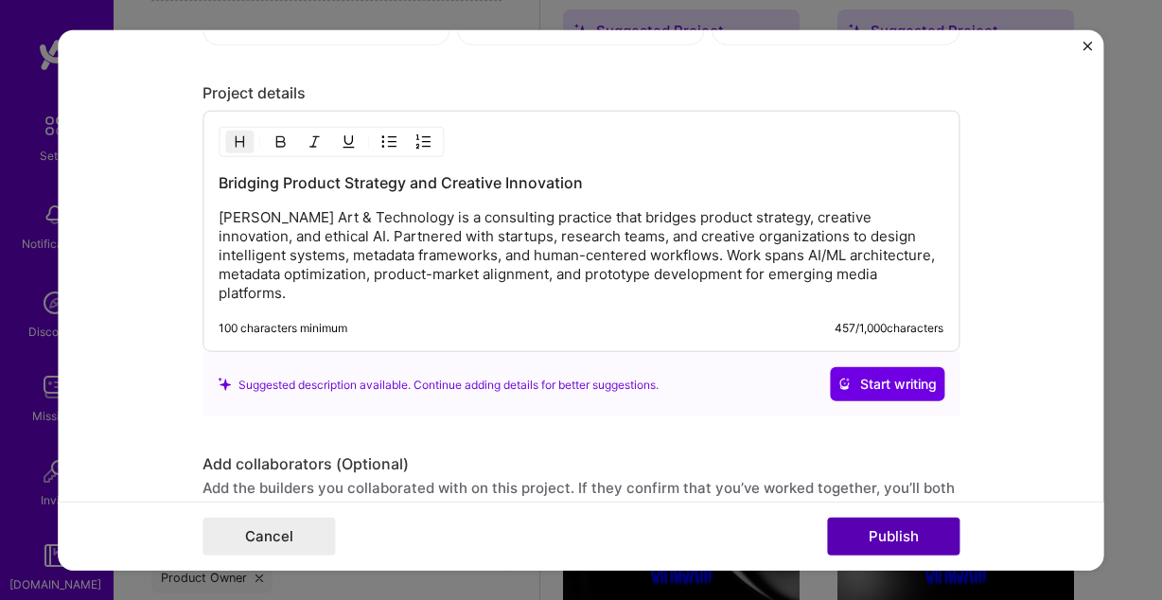
click at [900, 536] on button "Publish" at bounding box center [893, 536] width 133 height 38
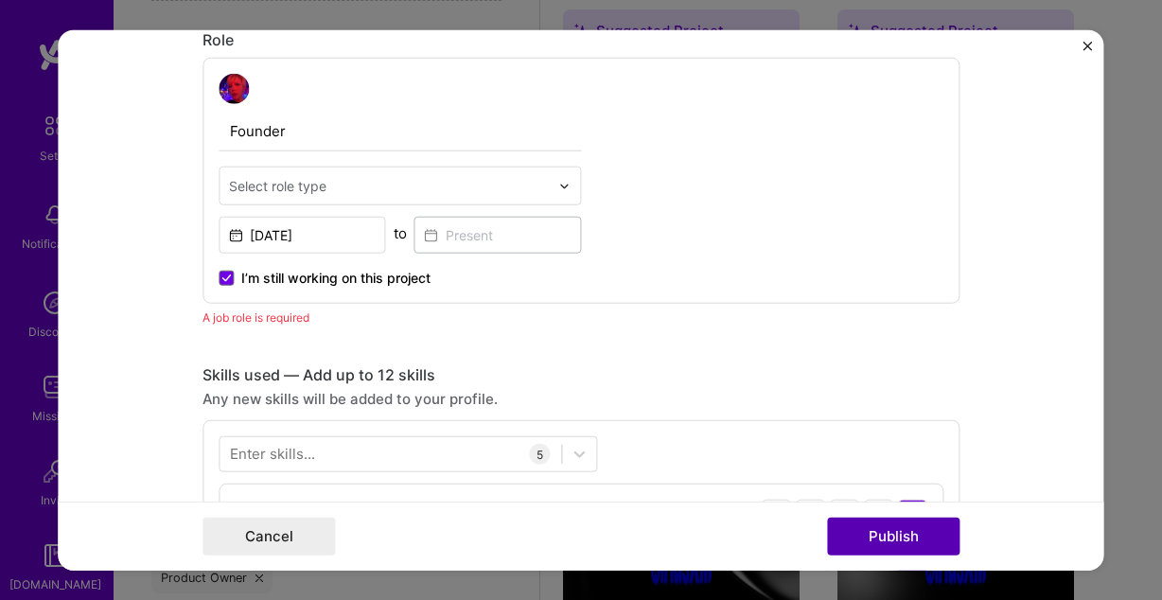
scroll to position [635, 0]
click at [377, 184] on input "text" at bounding box center [389, 186] width 320 height 20
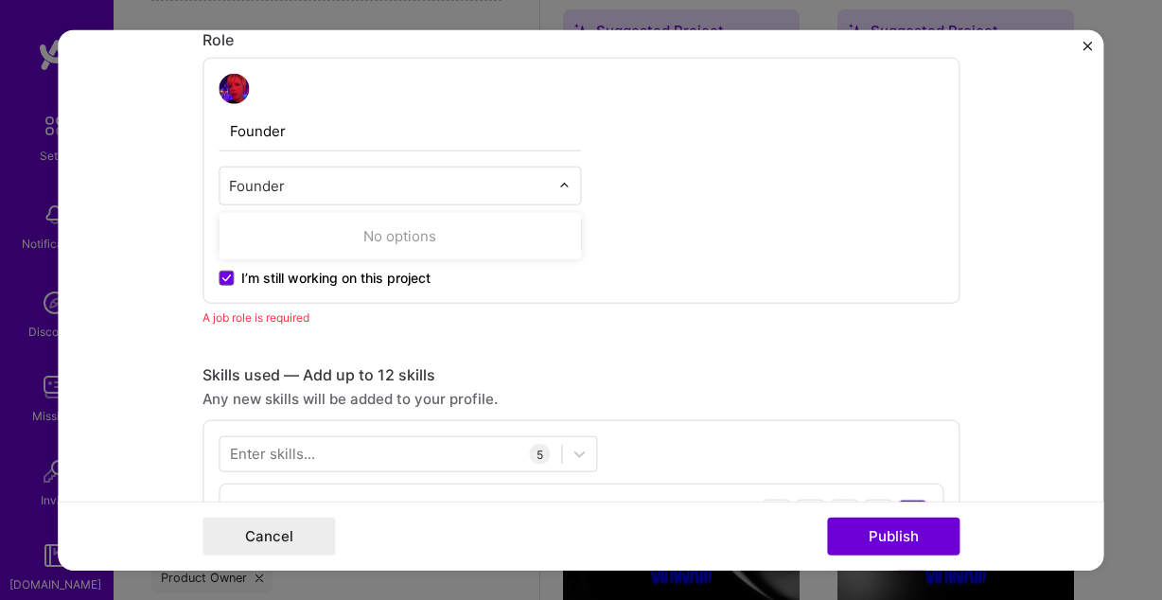
type input "Founder"
click at [780, 177] on div "Founder 0 results available for search term Founder. Use Up and Down to choose …" at bounding box center [581, 181] width 757 height 246
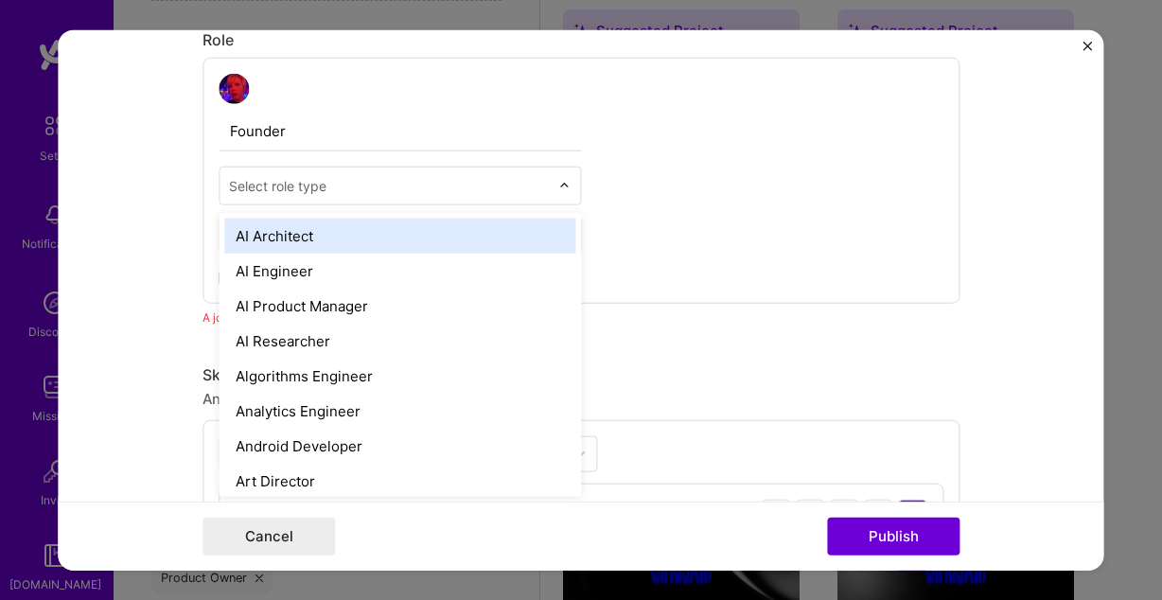
click at [426, 186] on input "text" at bounding box center [389, 186] width 320 height 20
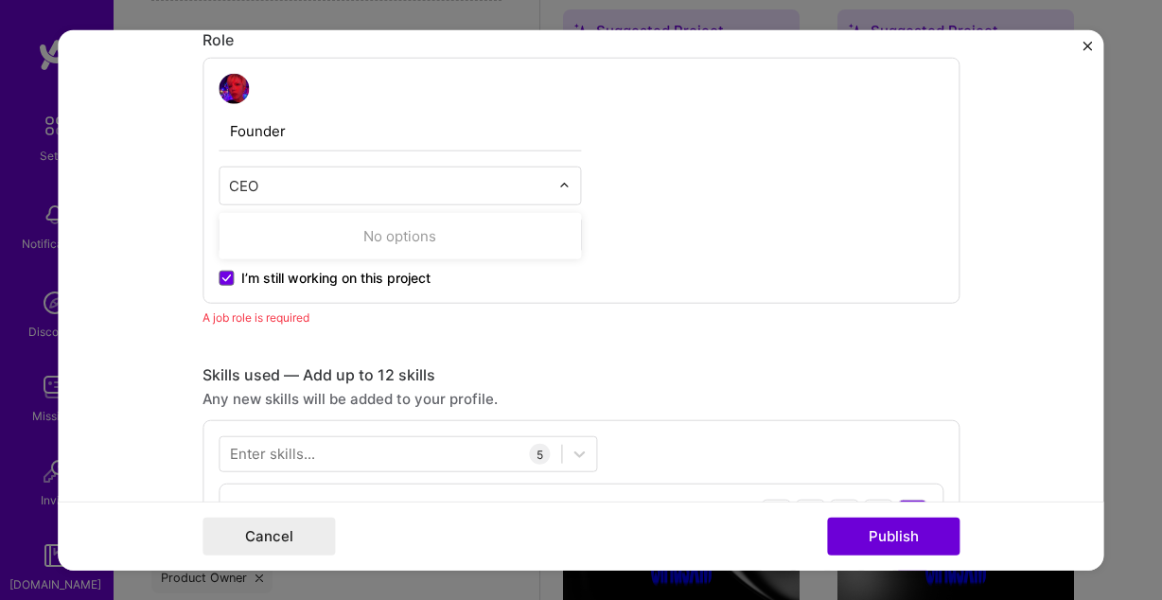
click at [426, 183] on input "CEO" at bounding box center [389, 186] width 320 height 20
click at [393, 188] on input "CEO" at bounding box center [389, 186] width 320 height 20
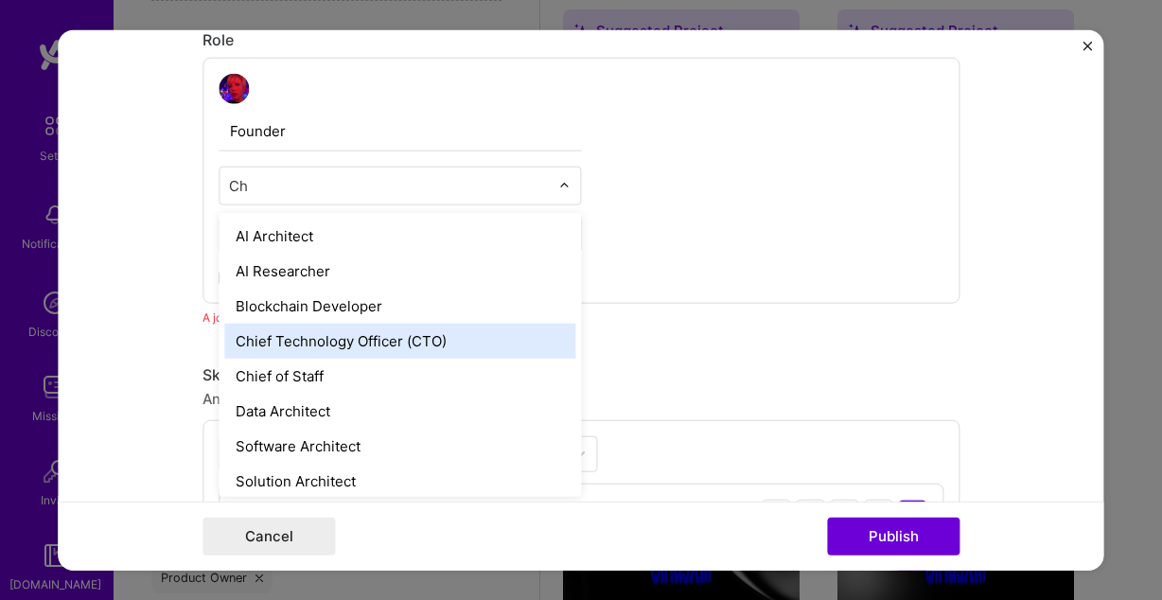
type input "C"
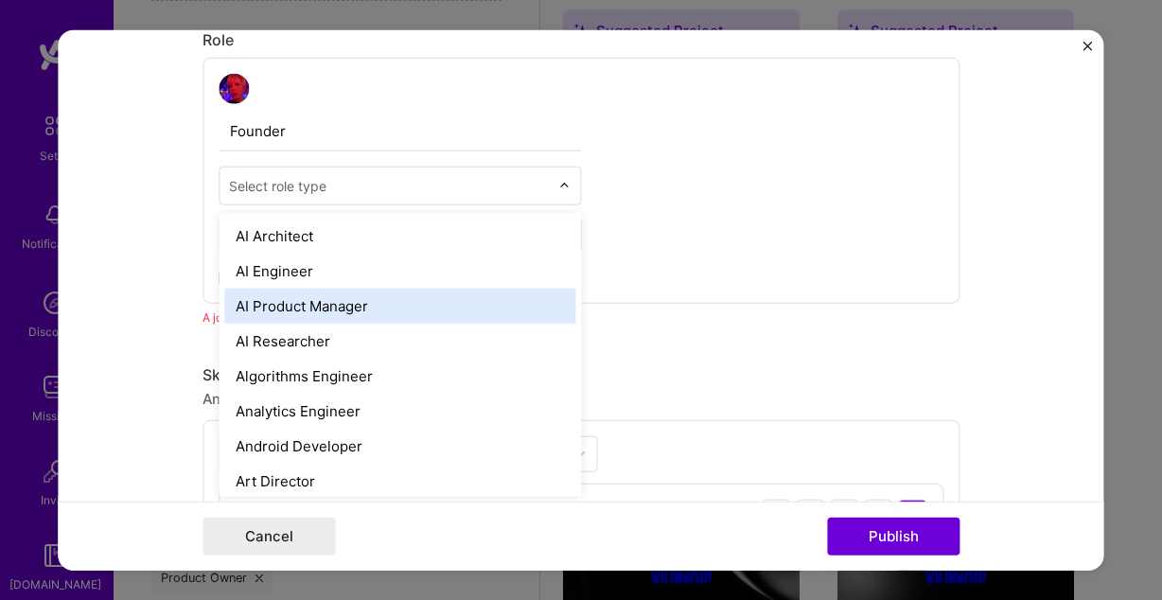
click at [398, 309] on div "AI Product Manager" at bounding box center [399, 306] width 351 height 35
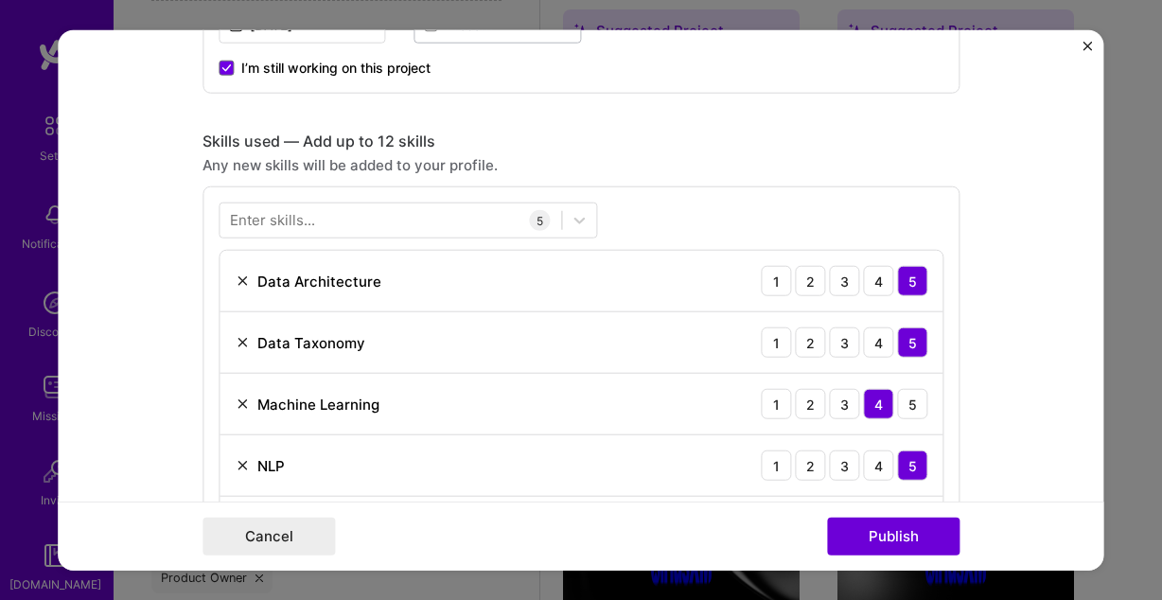
scroll to position [847, 0]
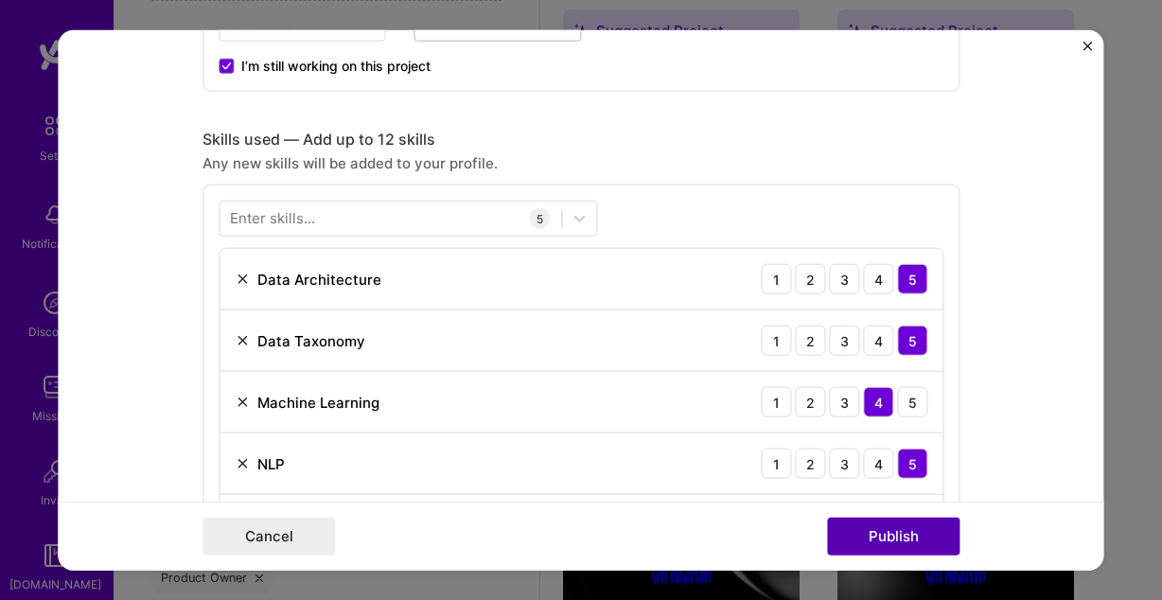
click at [873, 539] on button "Publish" at bounding box center [893, 536] width 133 height 38
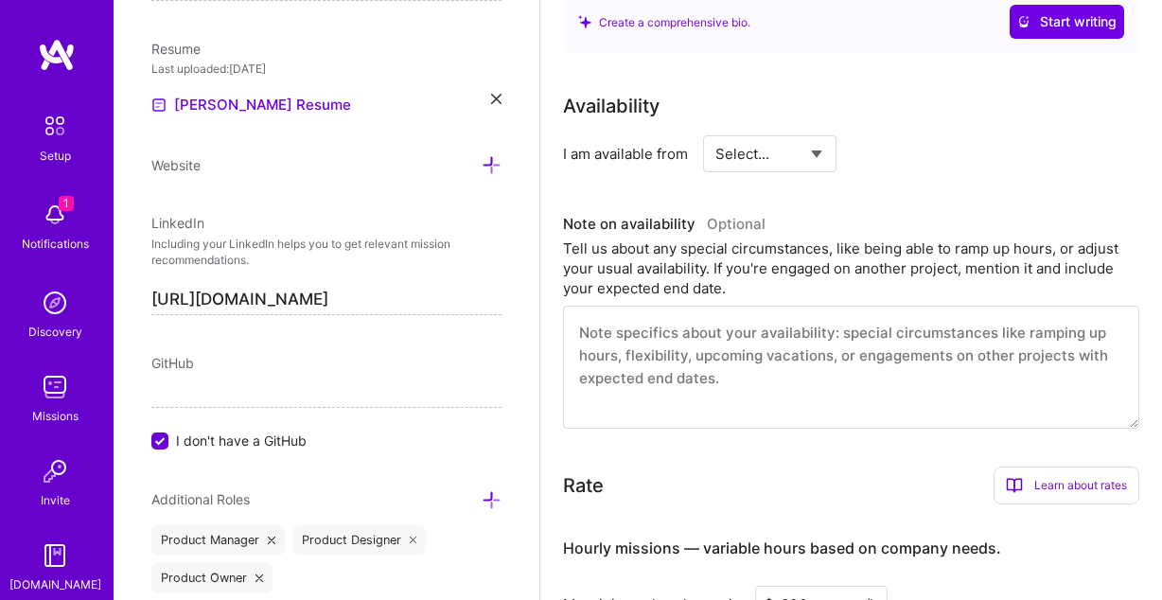
scroll to position [0, 0]
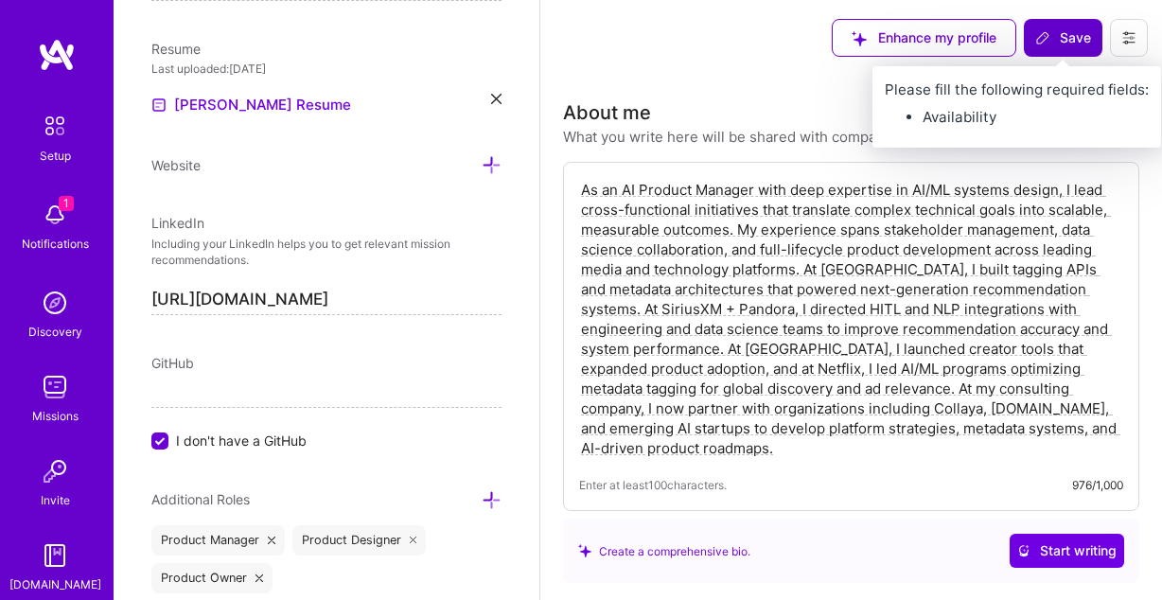
click at [1079, 32] on span "Save" at bounding box center [1064, 37] width 56 height 19
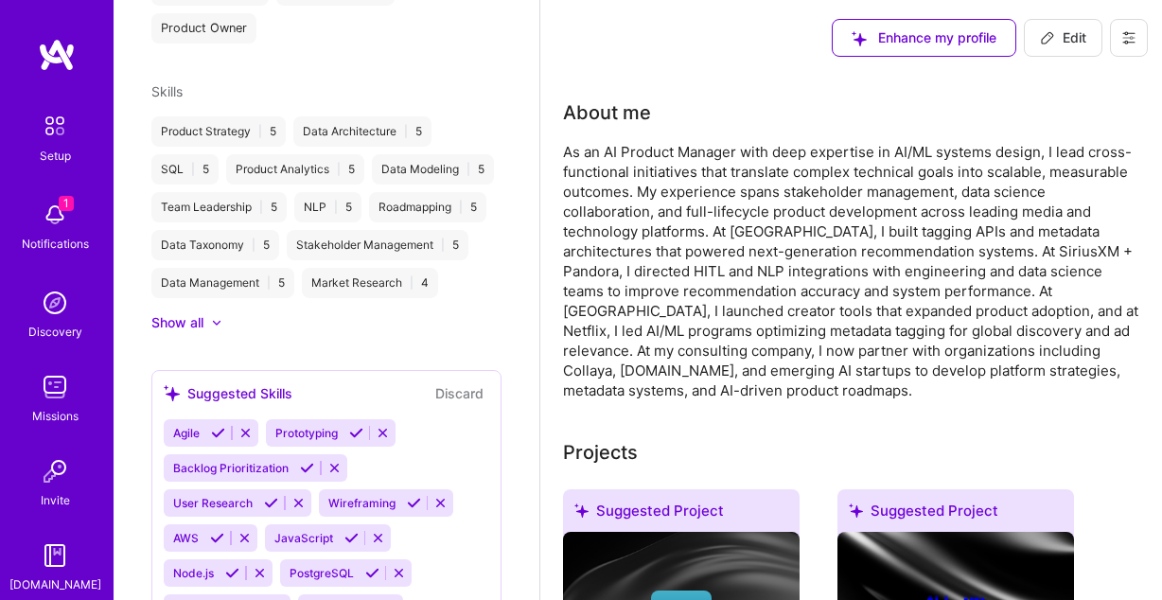
scroll to position [612, 0]
